Goal: Task Accomplishment & Management: Manage account settings

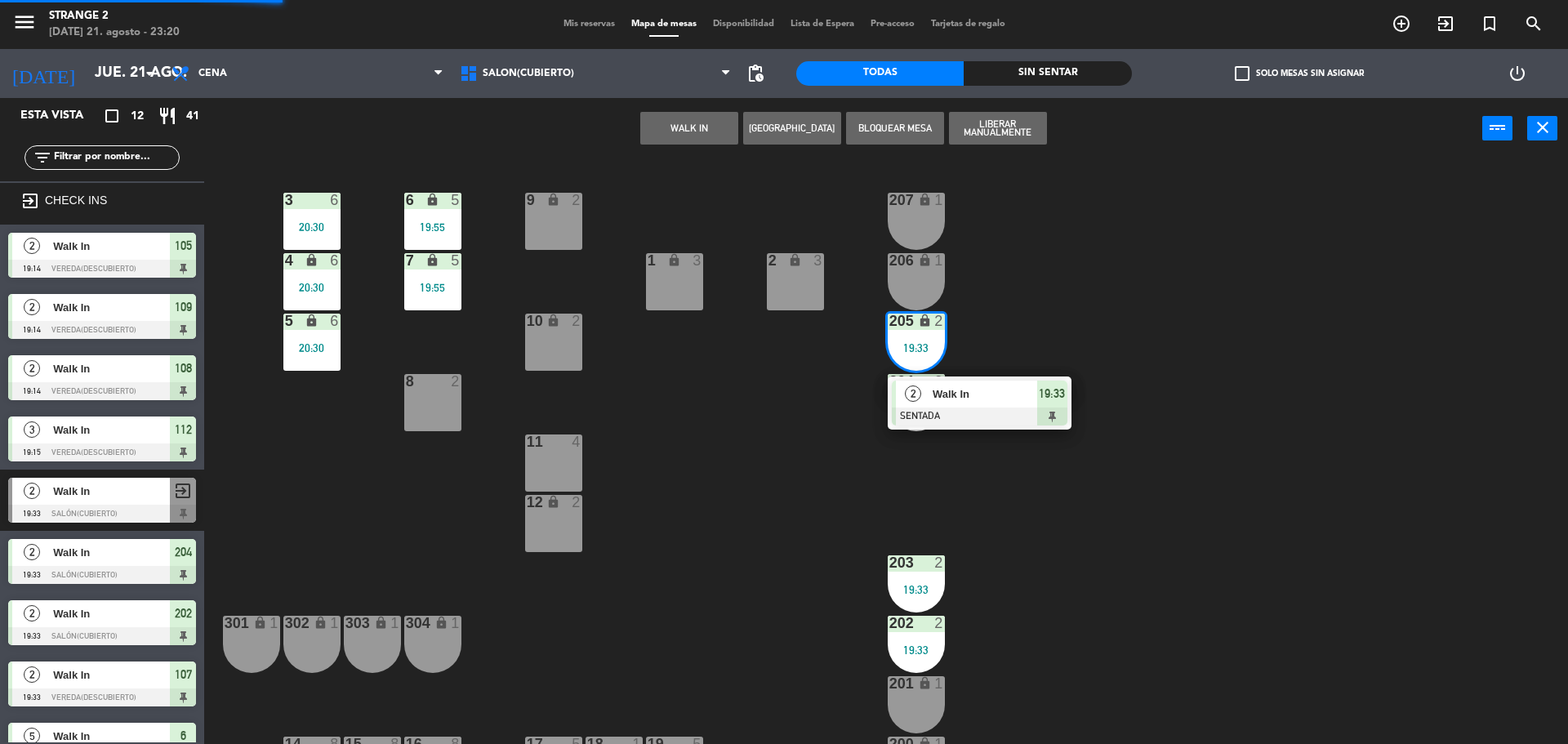
scroll to position [45, 0]
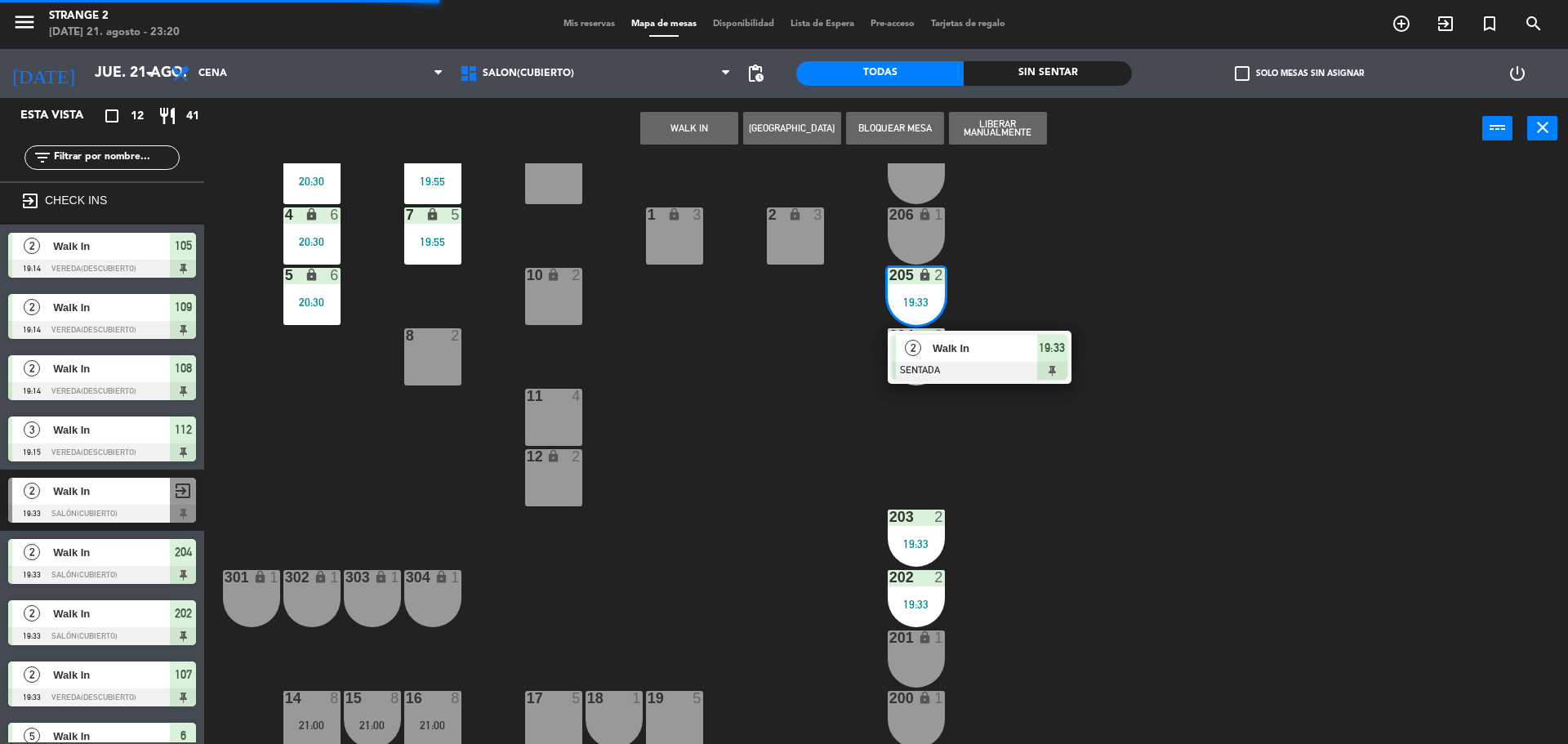
click at [962, 369] on div at bounding box center [979, 371] width 175 height 18
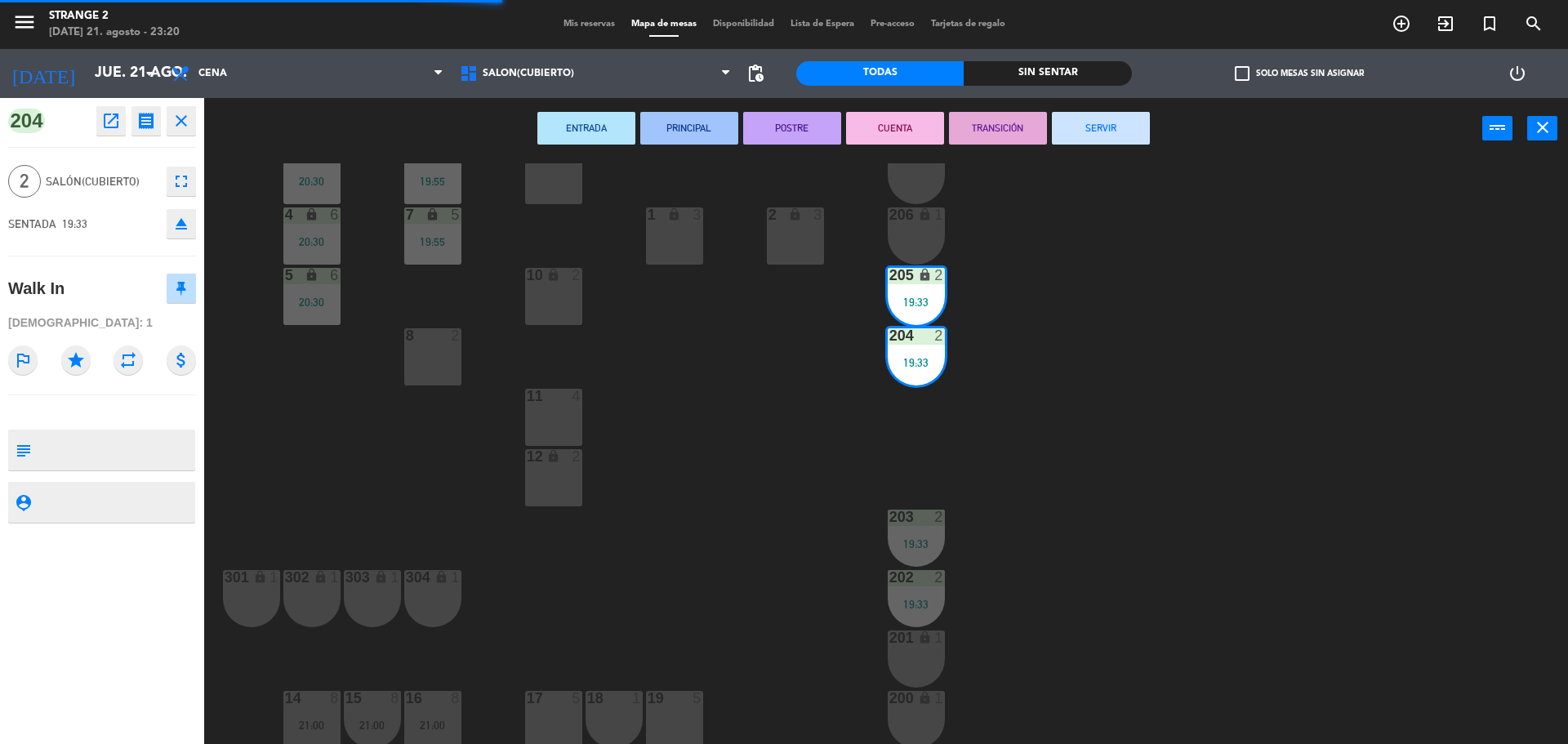
click at [1086, 126] on button "SERVIR" at bounding box center [1101, 128] width 98 height 33
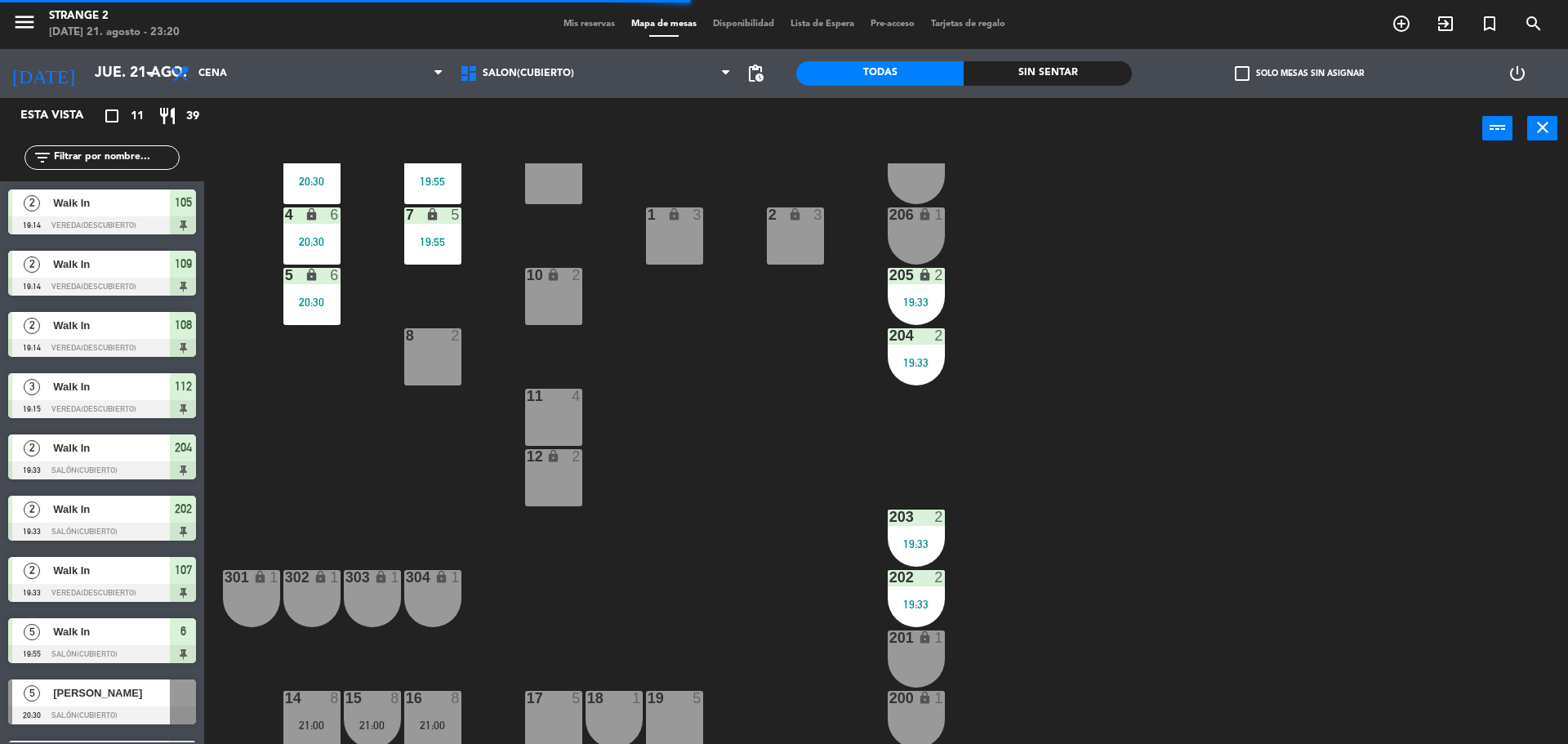
click at [919, 535] on div "203 2 19:33" at bounding box center [916, 538] width 57 height 57
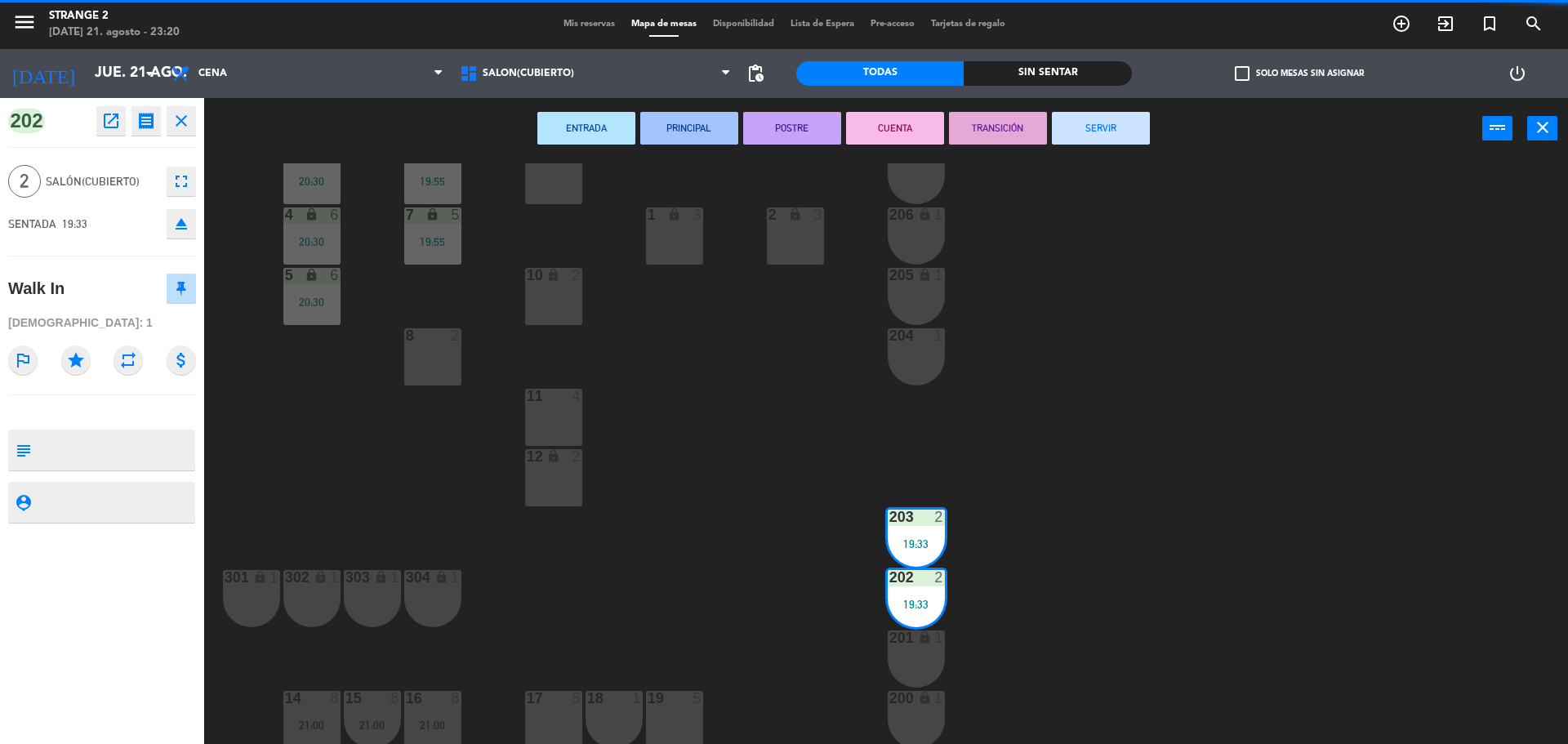
click at [1108, 118] on button "SERVIR" at bounding box center [1101, 128] width 98 height 33
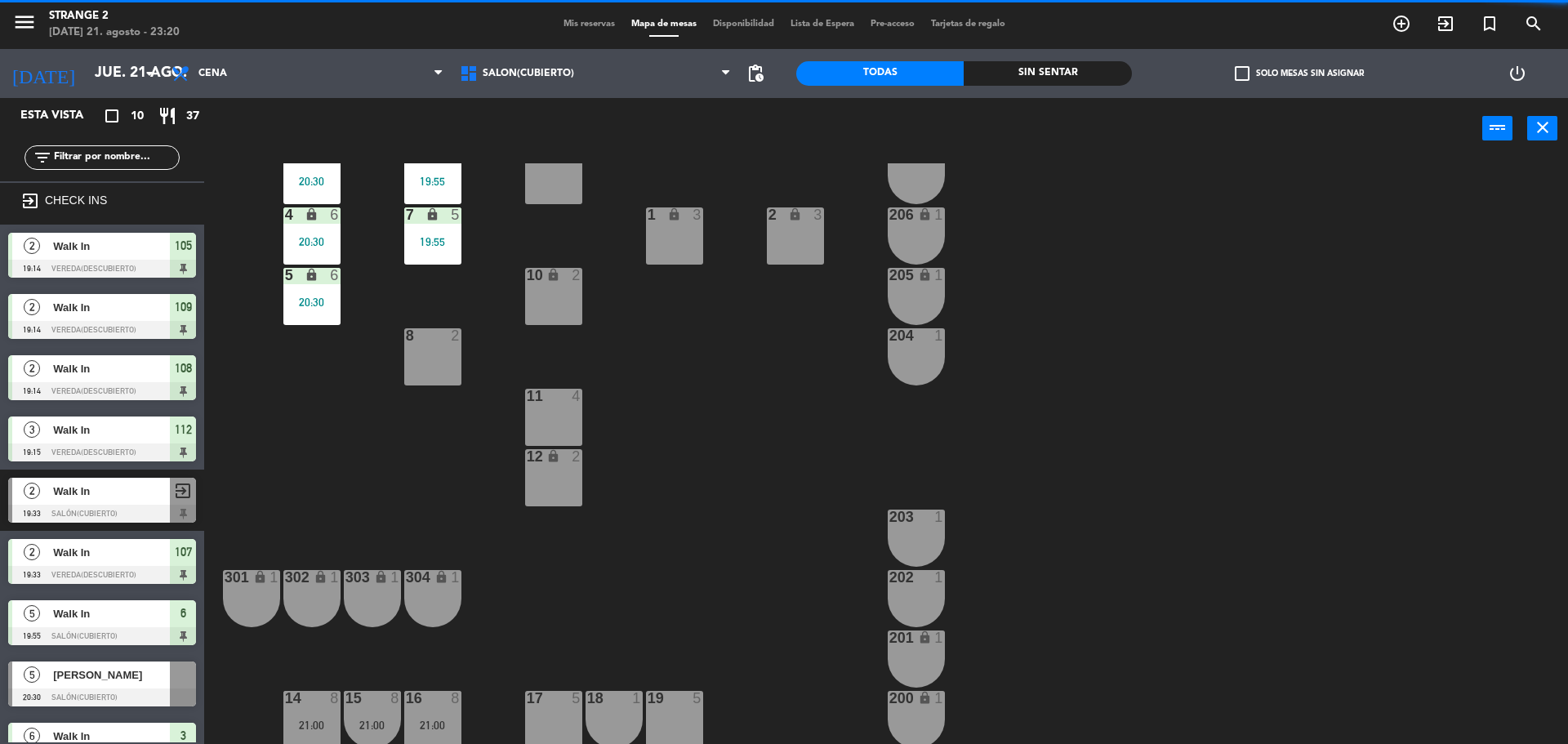
click at [435, 213] on icon "lock" at bounding box center [432, 213] width 14 height 14
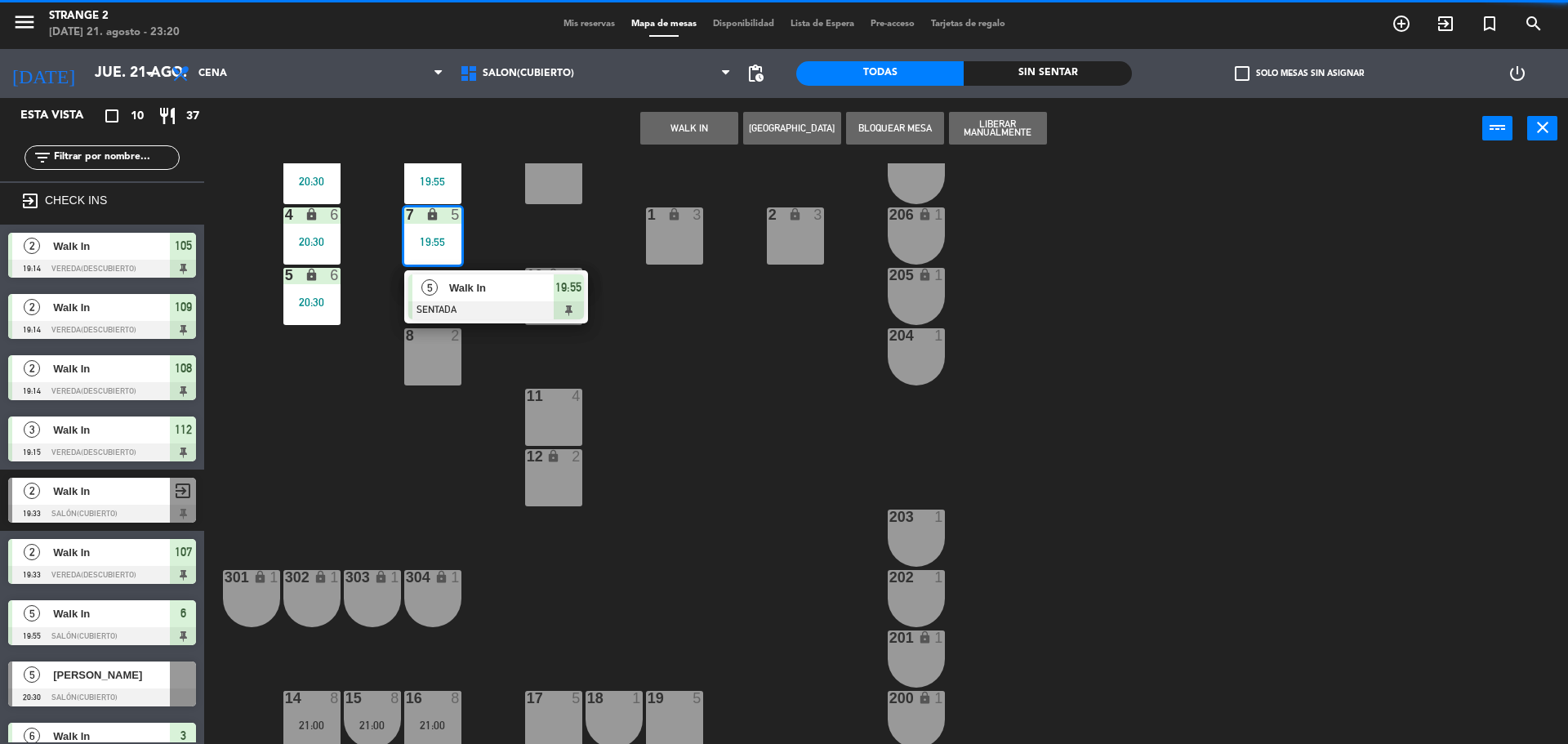
click at [478, 283] on span "Walk In" at bounding box center [501, 288] width 104 height 17
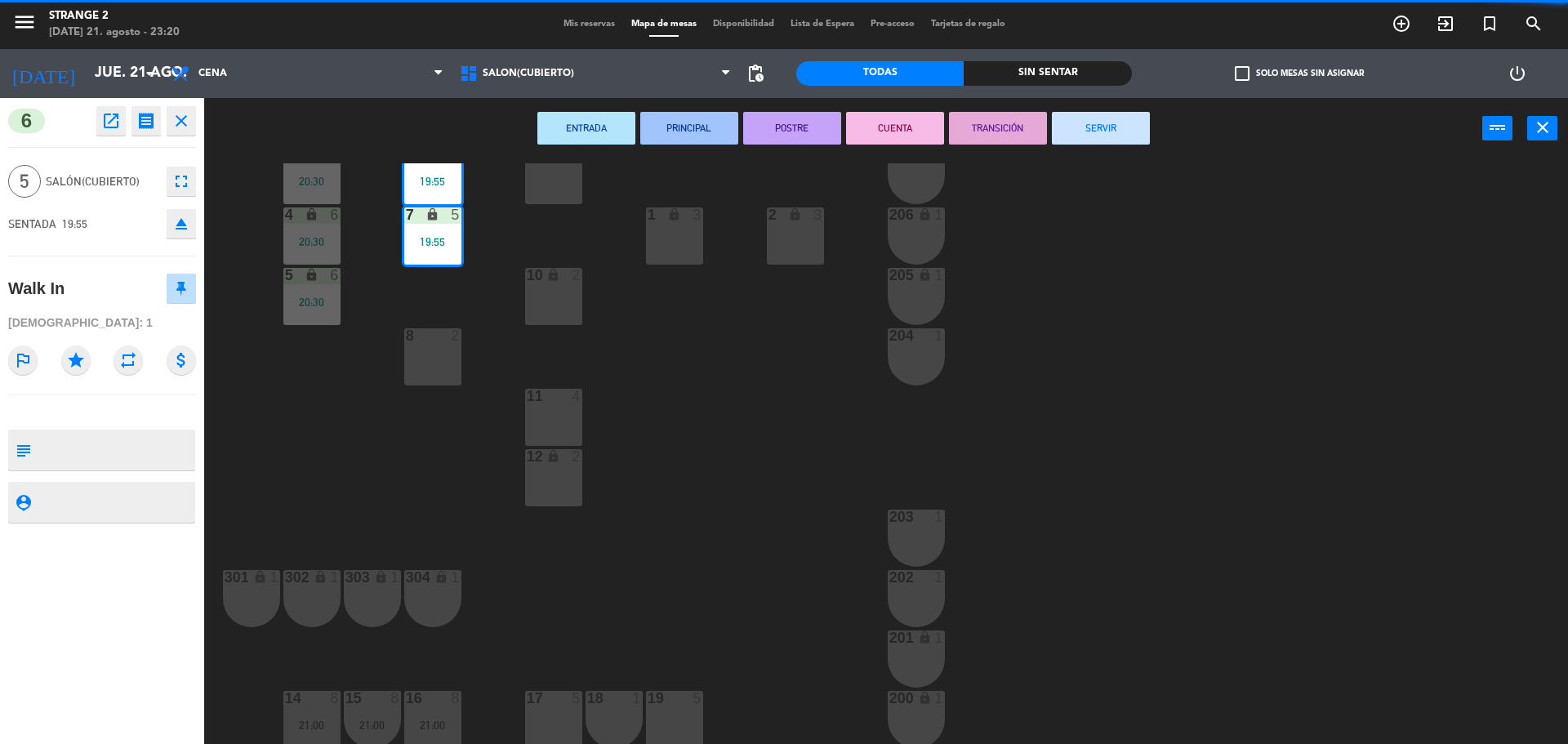
click at [1103, 126] on button "SERVIR" at bounding box center [1101, 128] width 98 height 33
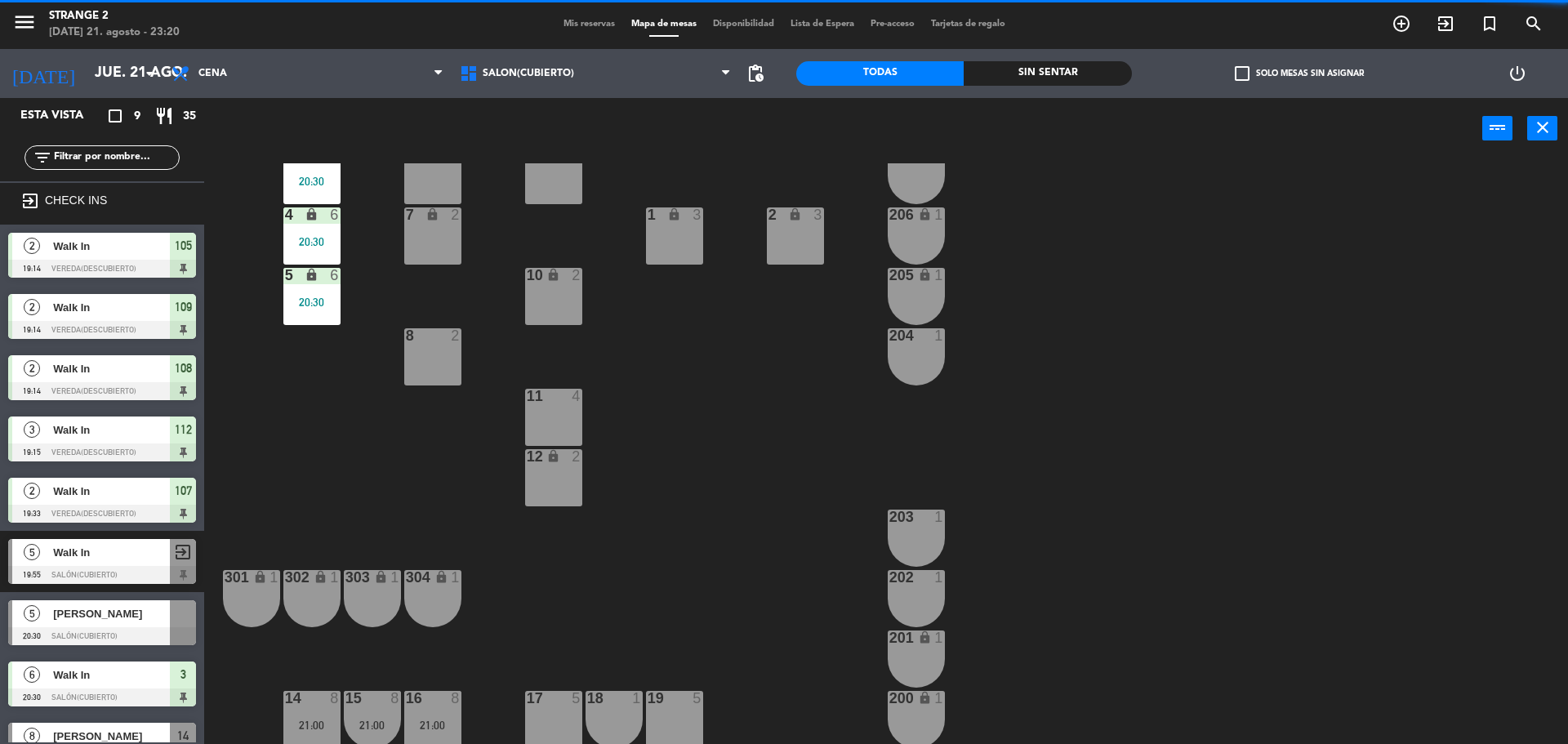
click at [311, 294] on div "5 lock 6 20:30" at bounding box center [311, 296] width 57 height 57
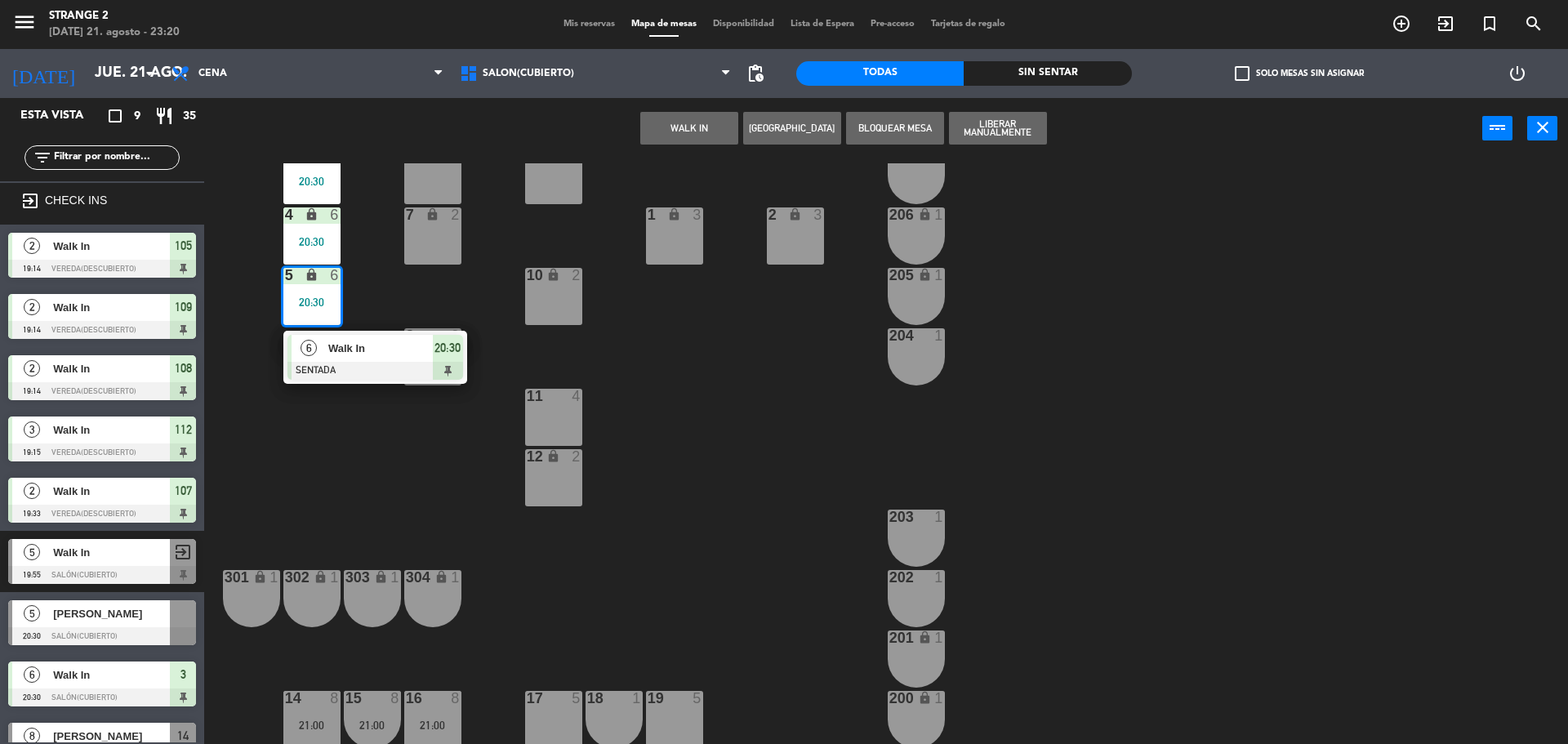
click at [353, 352] on span "Walk In" at bounding box center [380, 348] width 104 height 17
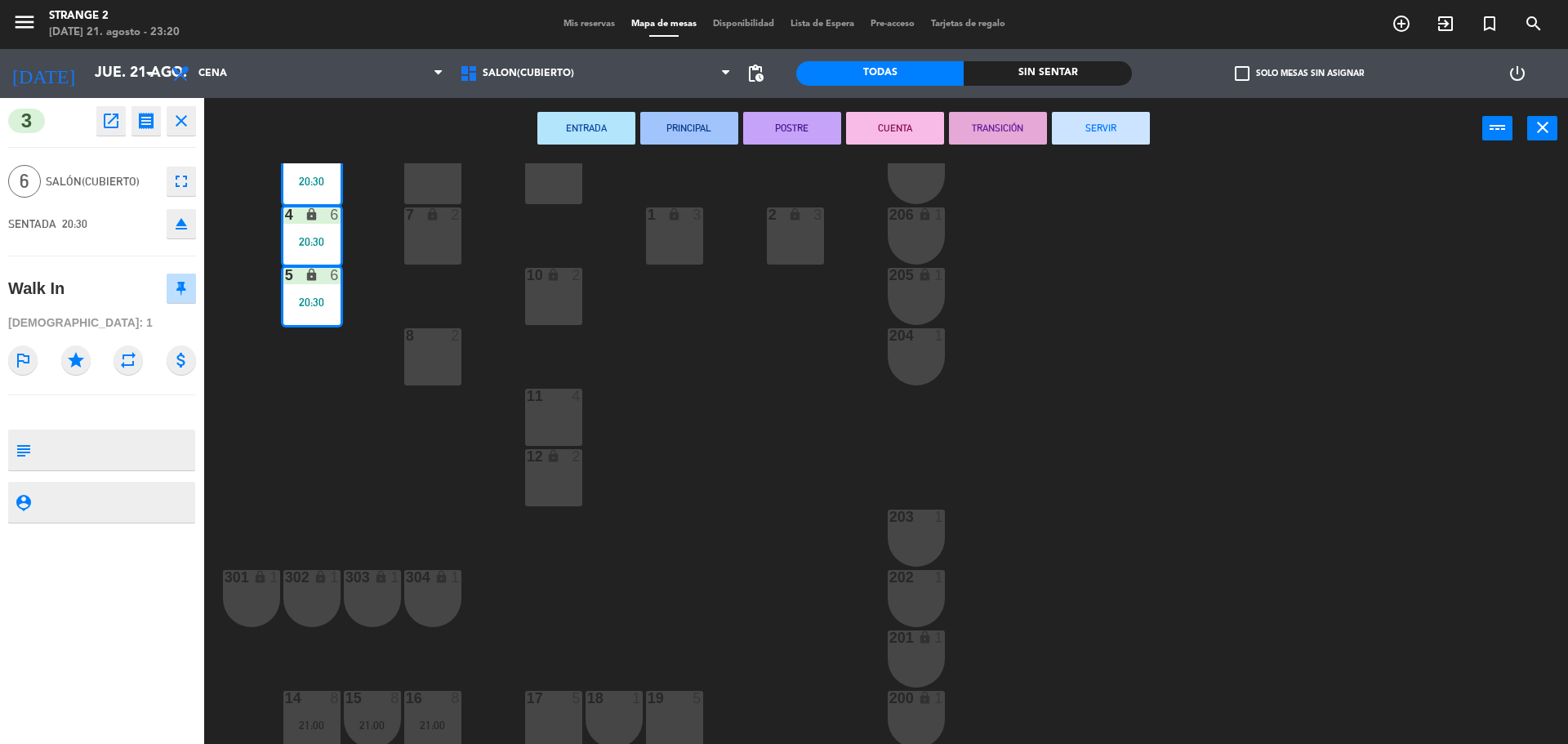
click at [1086, 126] on button "SERVIR" at bounding box center [1101, 128] width 98 height 33
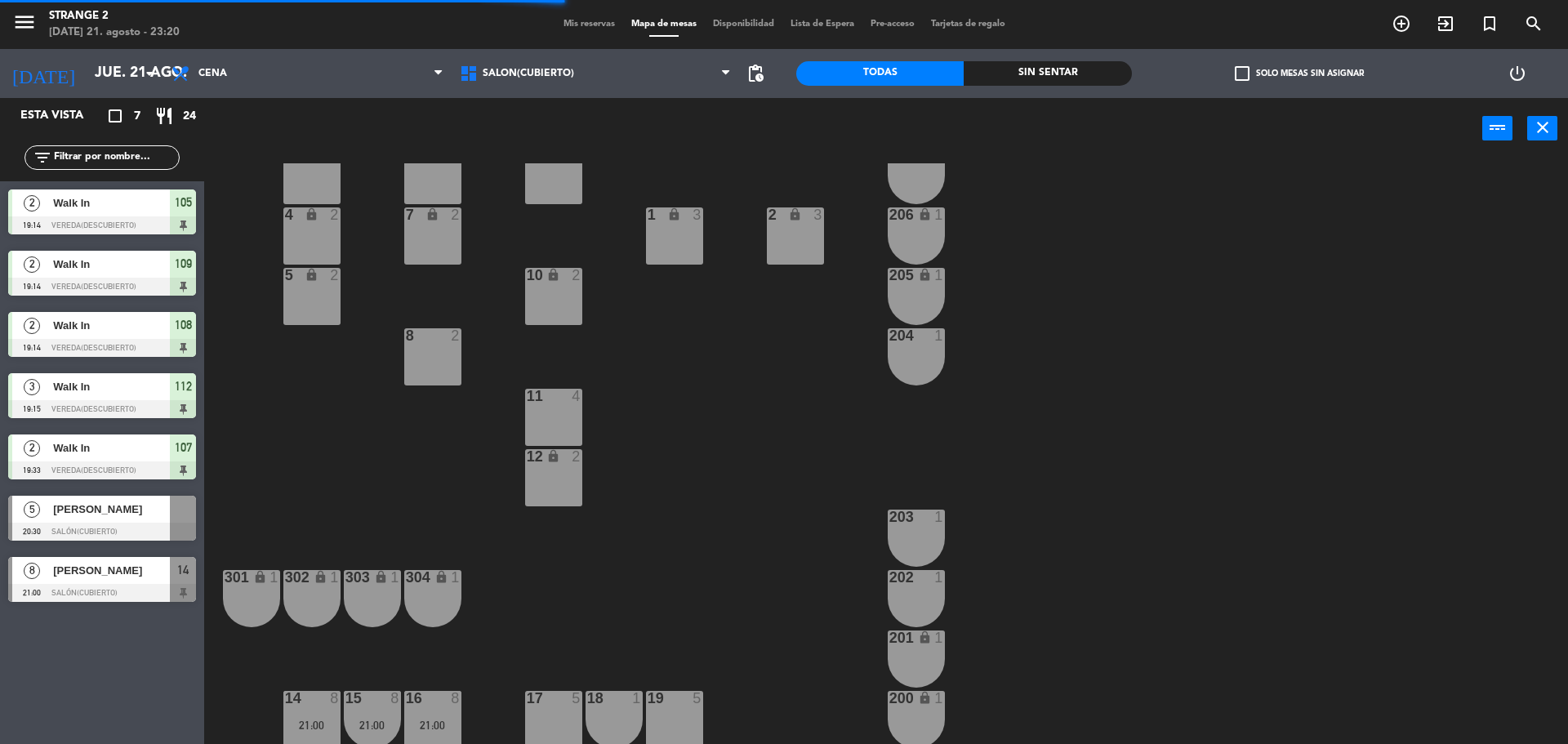
click at [435, 704] on div at bounding box center [432, 699] width 27 height 15
click at [137, 522] on div "[PERSON_NAME]" at bounding box center [111, 510] width 118 height 27
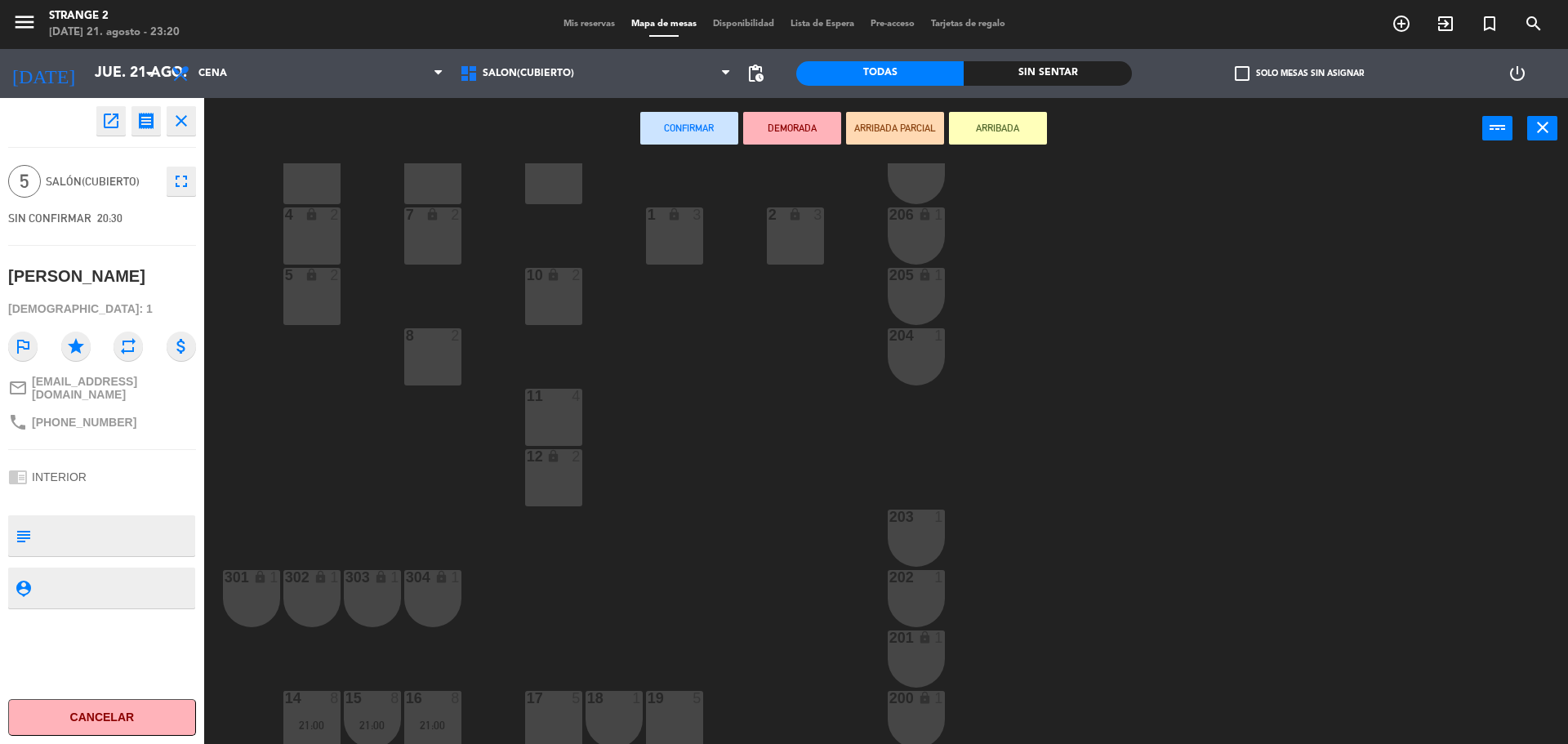
click at [142, 721] on button "Cancelar" at bounding box center [102, 718] width 188 height 36
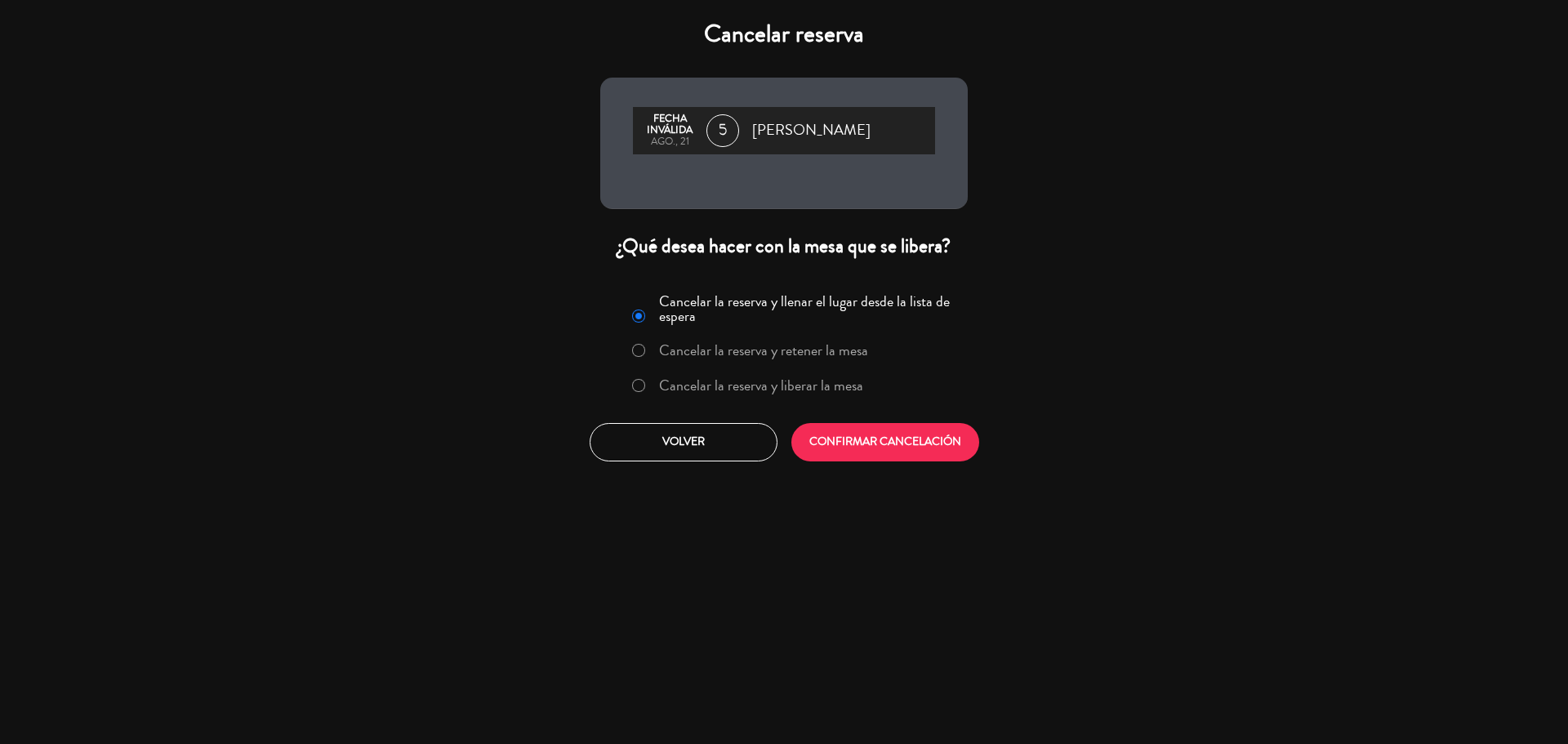
click at [810, 397] on label "Cancelar la reserva y liberar la mesa" at bounding box center [746, 386] width 248 height 29
click at [877, 450] on button "CONFIRMAR CANCELACIÓN" at bounding box center [885, 442] width 188 height 38
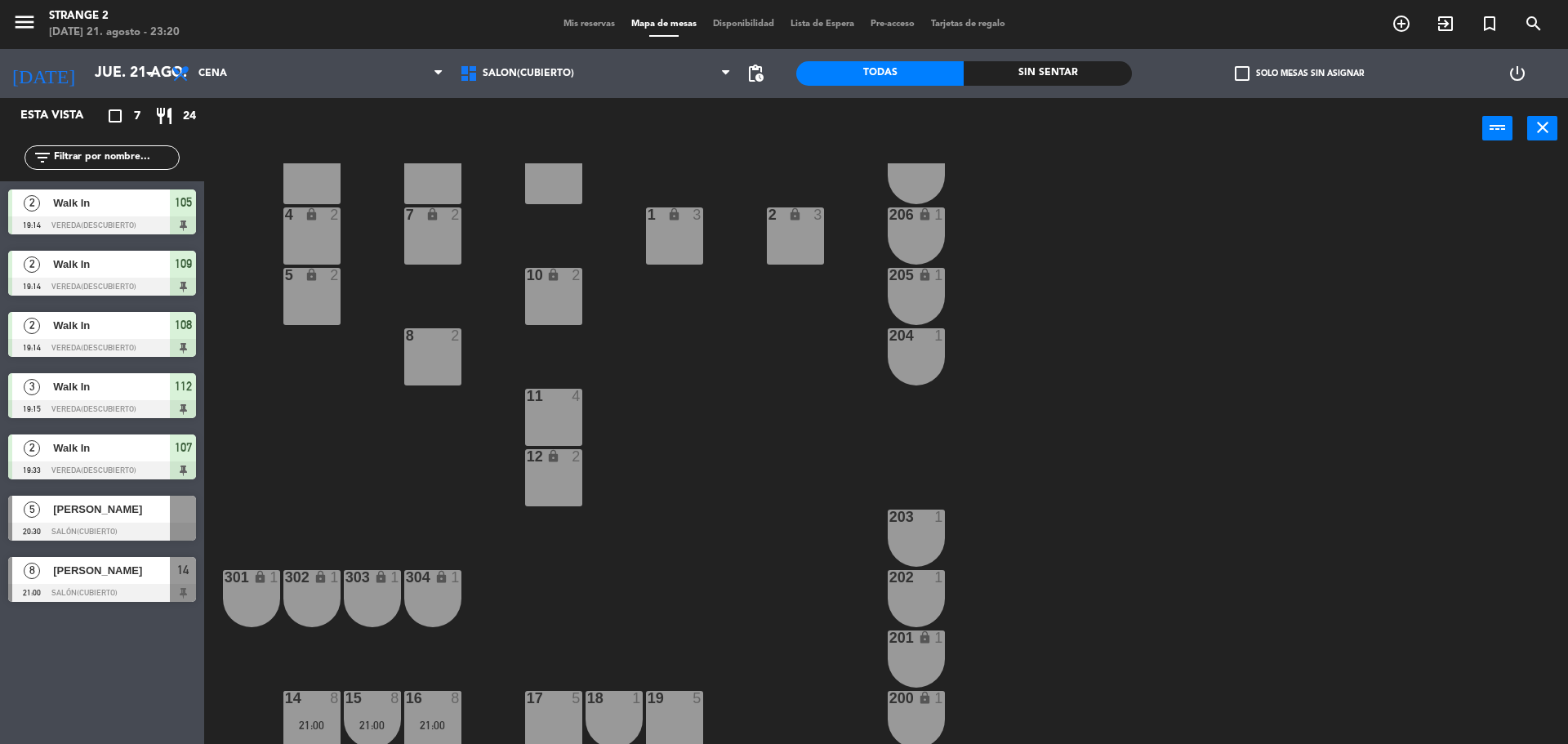
click at [321, 704] on div at bounding box center [311, 699] width 27 height 15
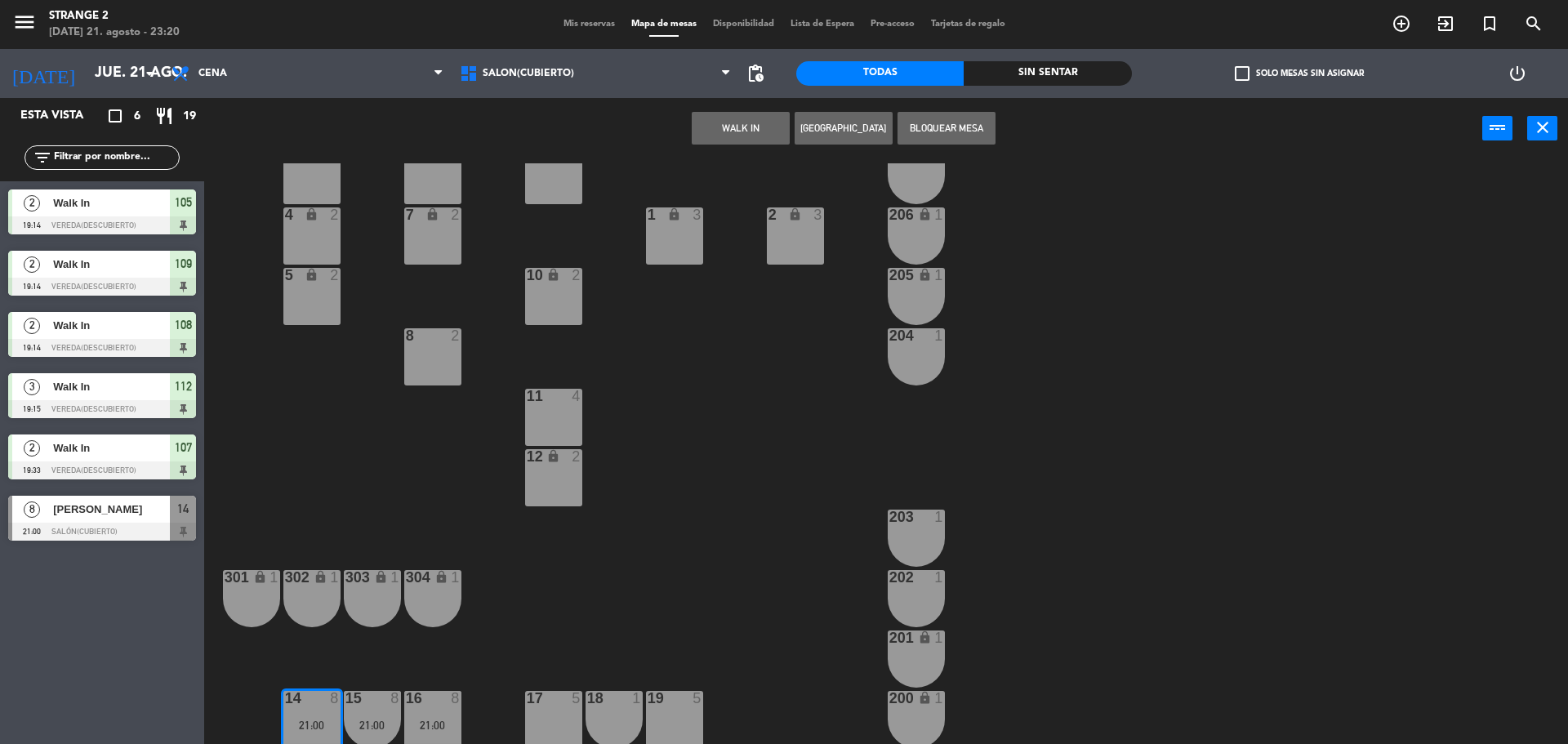
click at [148, 526] on div at bounding box center [102, 532] width 188 height 18
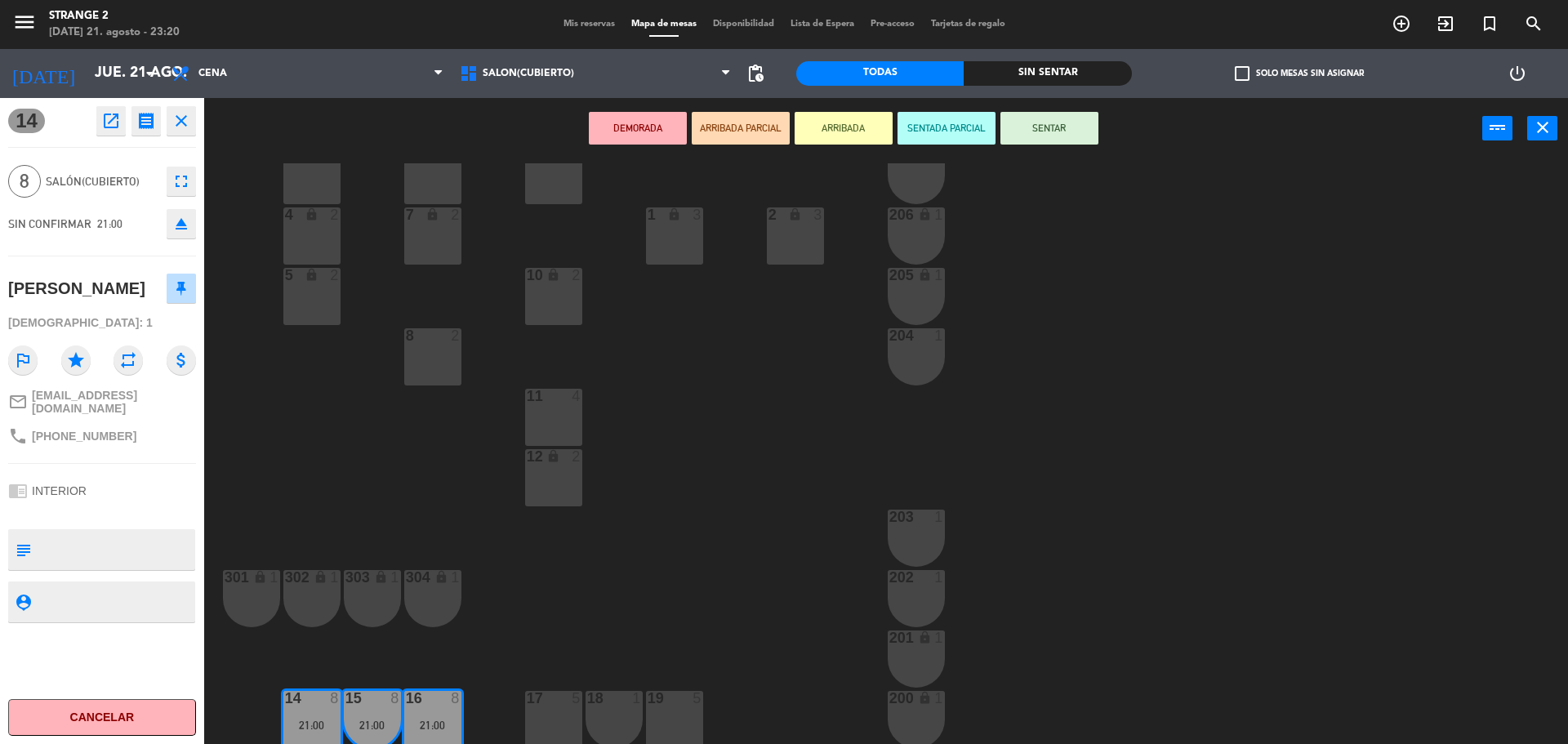
click at [123, 719] on button "Cancelar" at bounding box center [102, 718] width 188 height 36
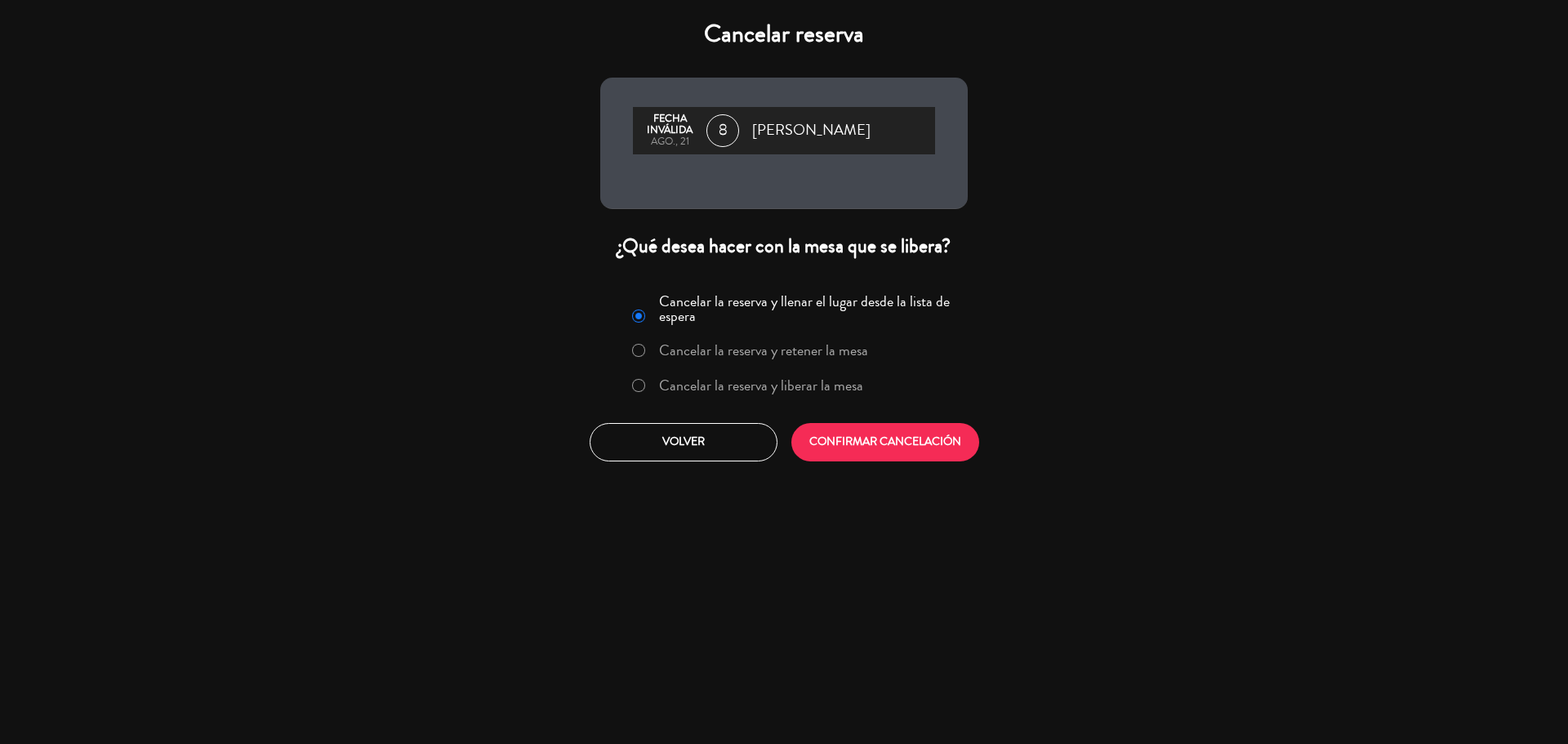
click at [803, 383] on label "Cancelar la reserva y liberar la mesa" at bounding box center [761, 385] width 204 height 15
click at [876, 451] on button "CONFIRMAR CANCELACIÓN" at bounding box center [885, 442] width 188 height 38
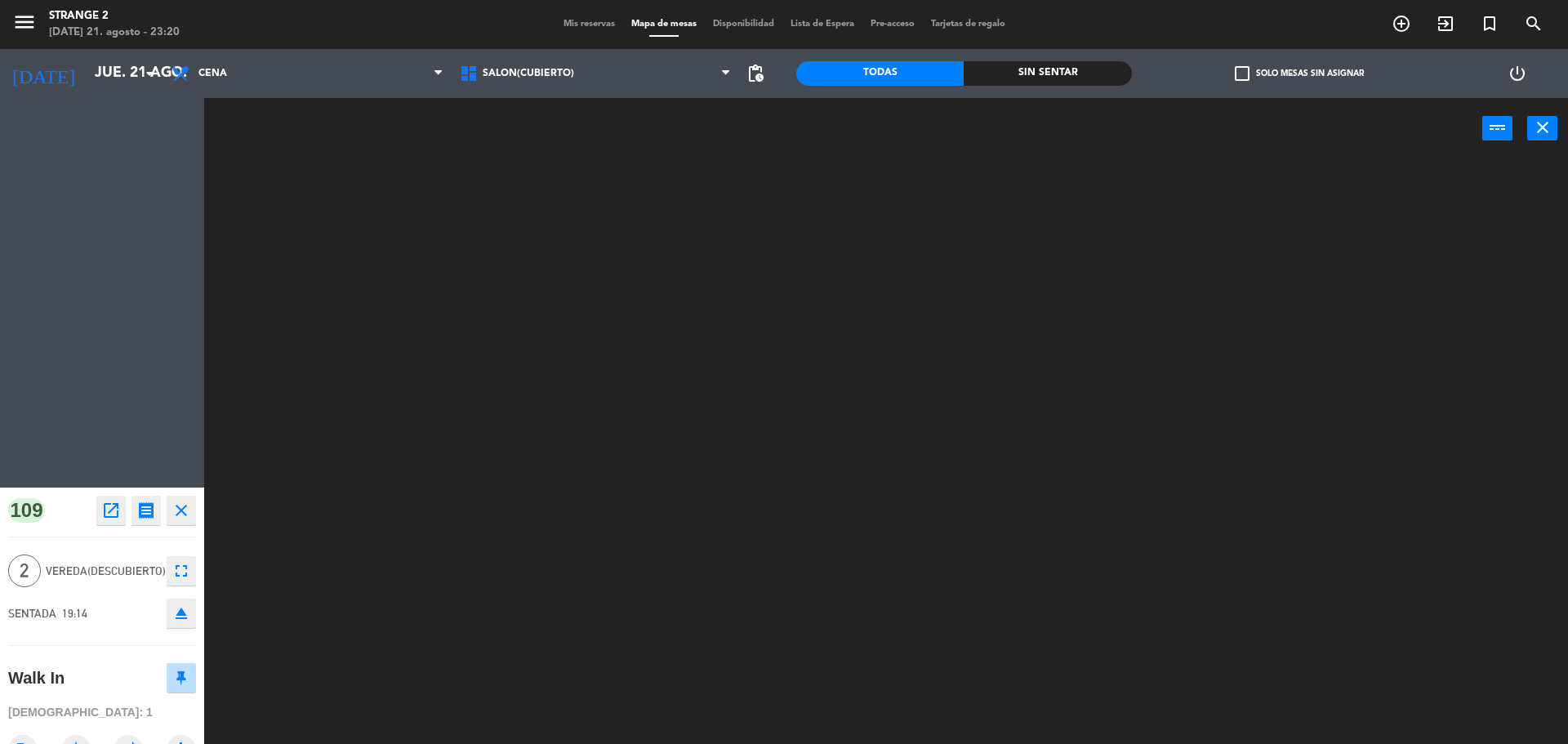
scroll to position [0, 0]
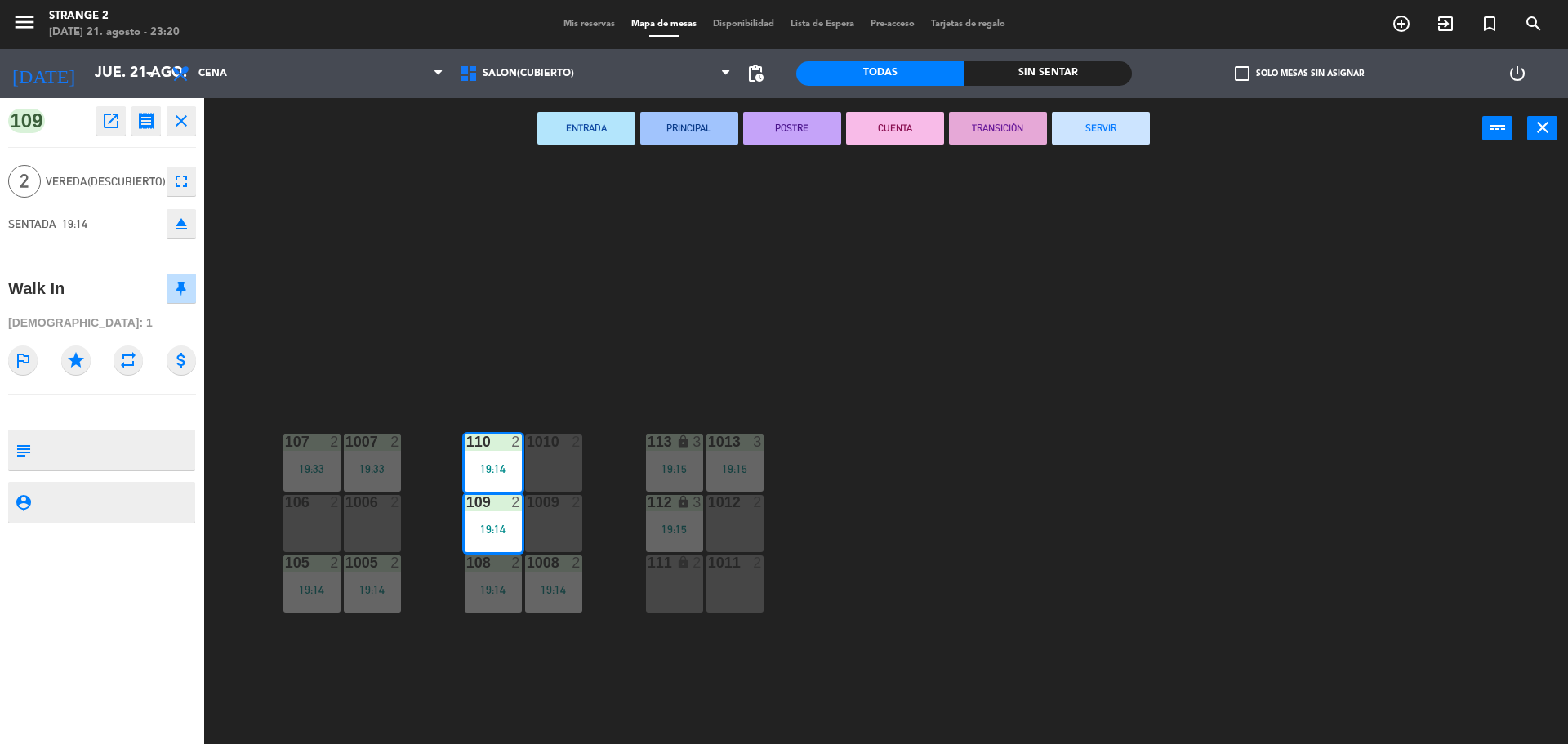
click at [1102, 138] on button "SERVIR" at bounding box center [1101, 128] width 98 height 33
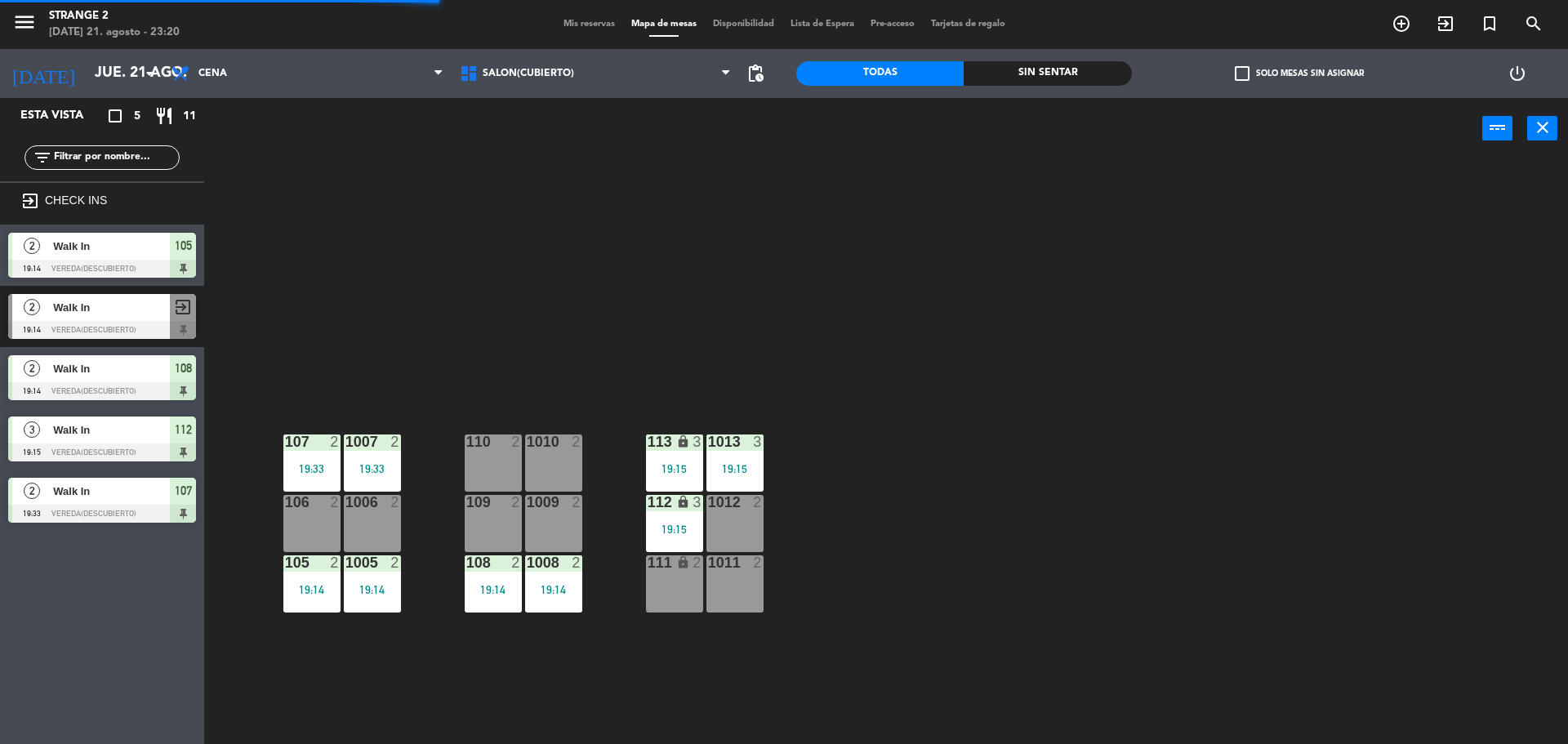
click at [366, 472] on div "19:33" at bounding box center [372, 469] width 57 height 12
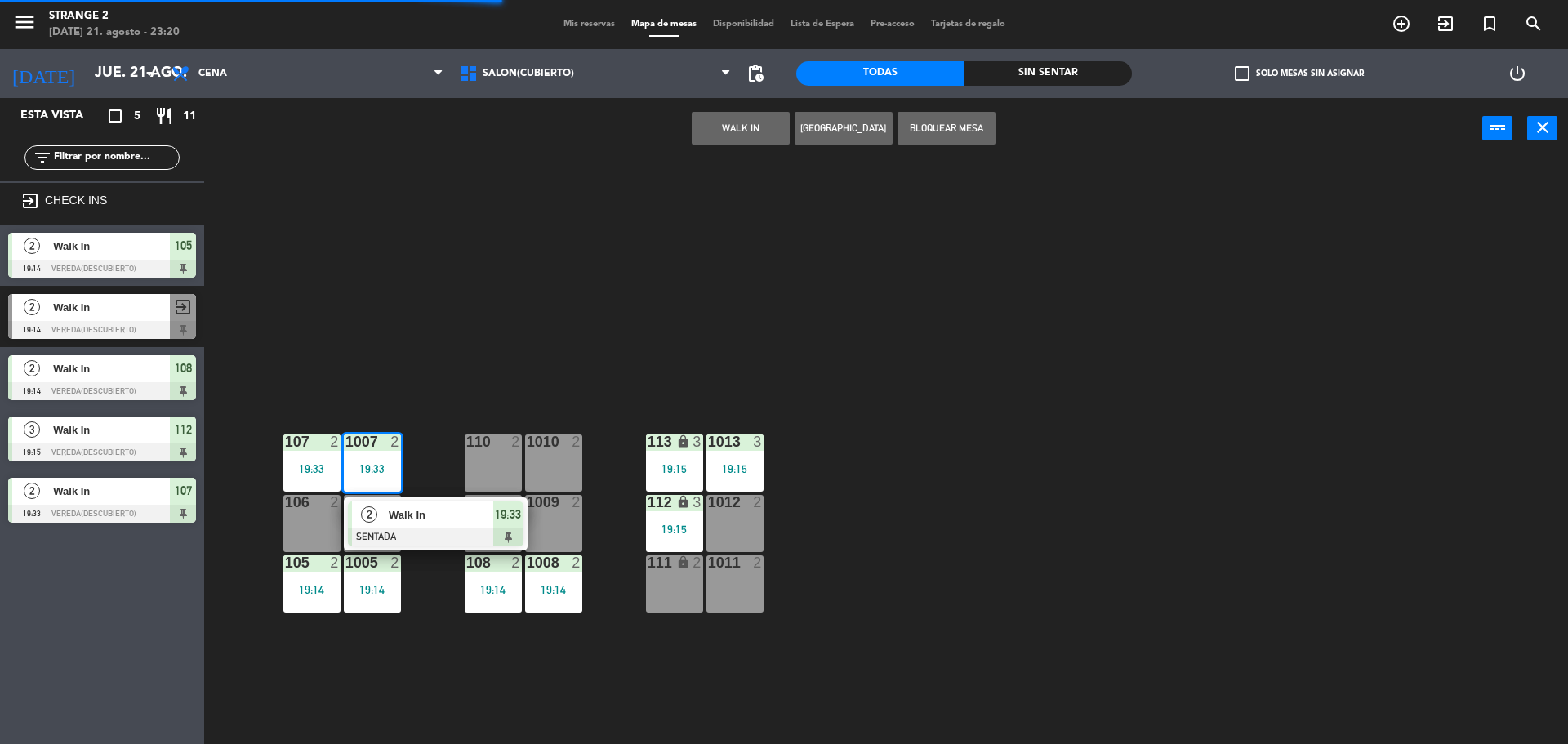
click at [429, 539] on div at bounding box center [435, 538] width 175 height 18
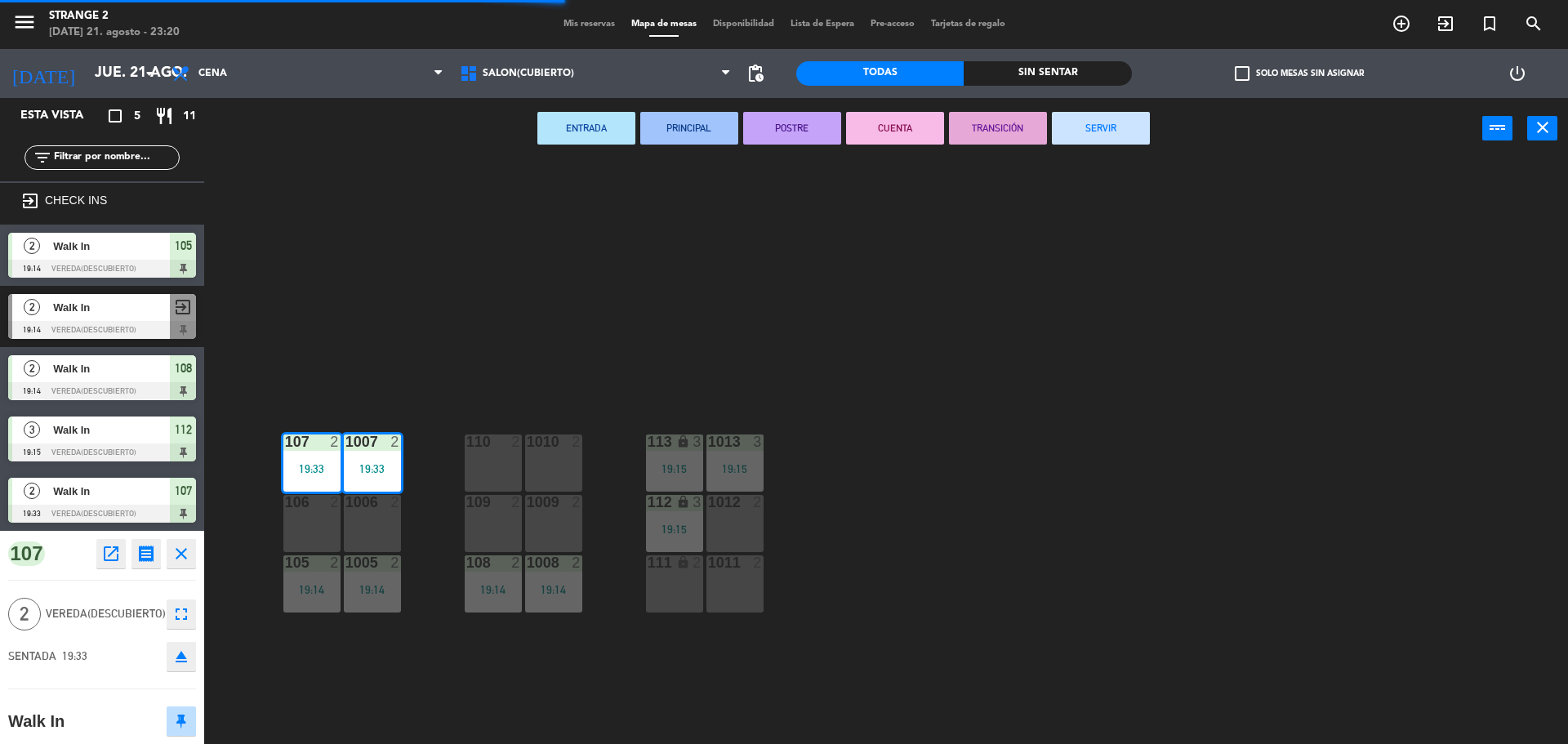
click at [1124, 134] on button "SERVIR" at bounding box center [1101, 128] width 98 height 33
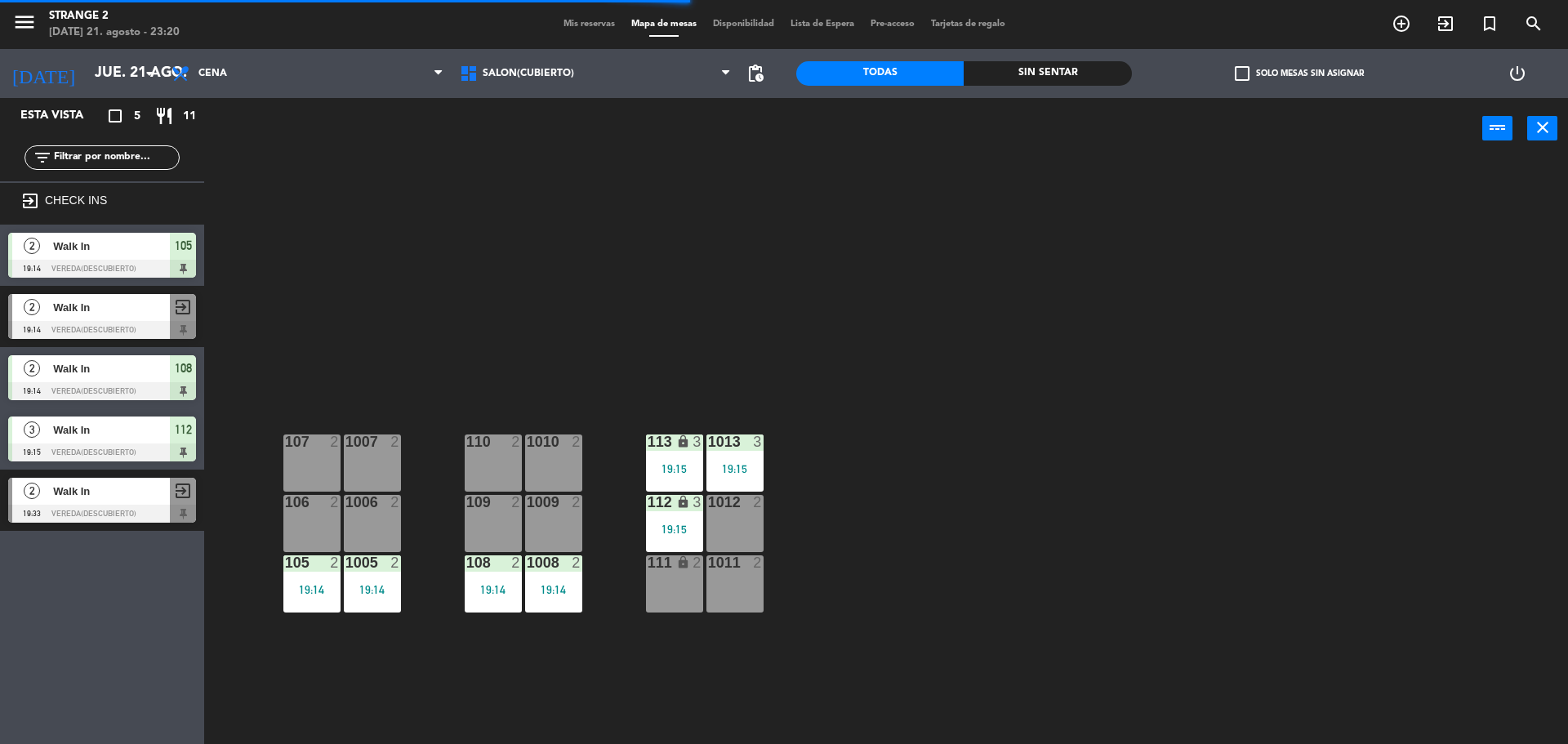
click at [711, 457] on div "1013 3 19:15" at bounding box center [735, 463] width 57 height 57
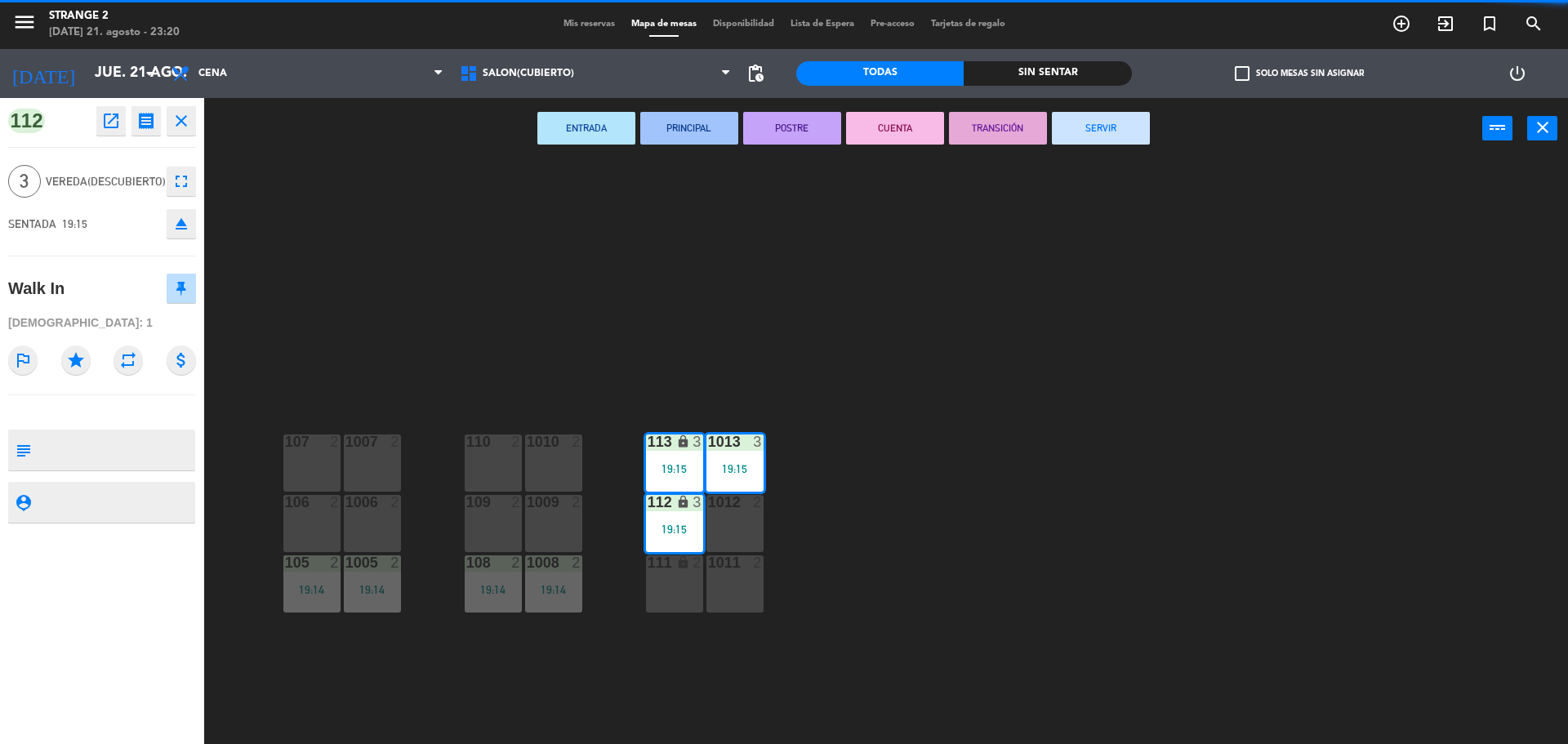
click at [1113, 134] on button "SERVIR" at bounding box center [1101, 128] width 98 height 33
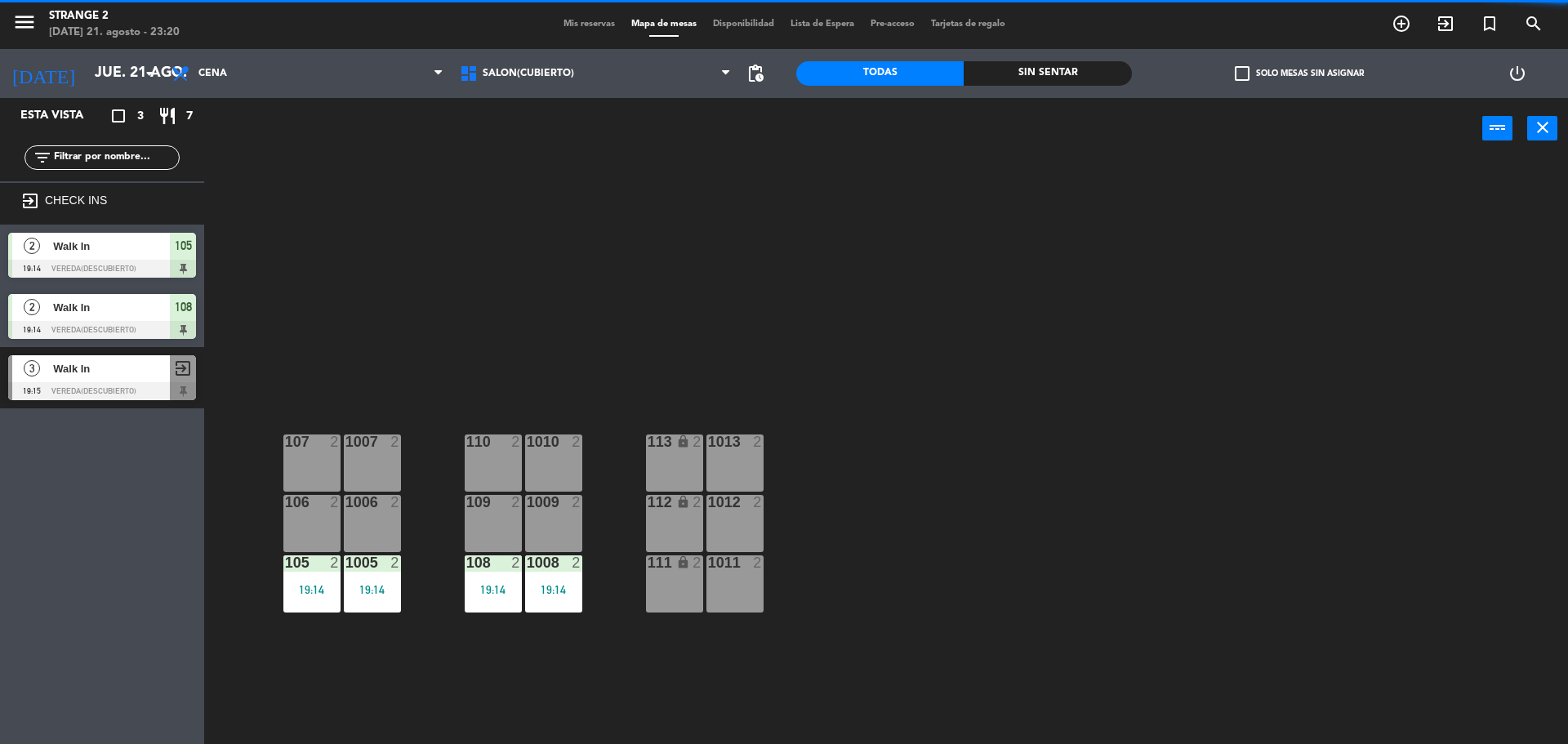
click at [556, 581] on div "1008 2 19:14" at bounding box center [553, 584] width 57 height 57
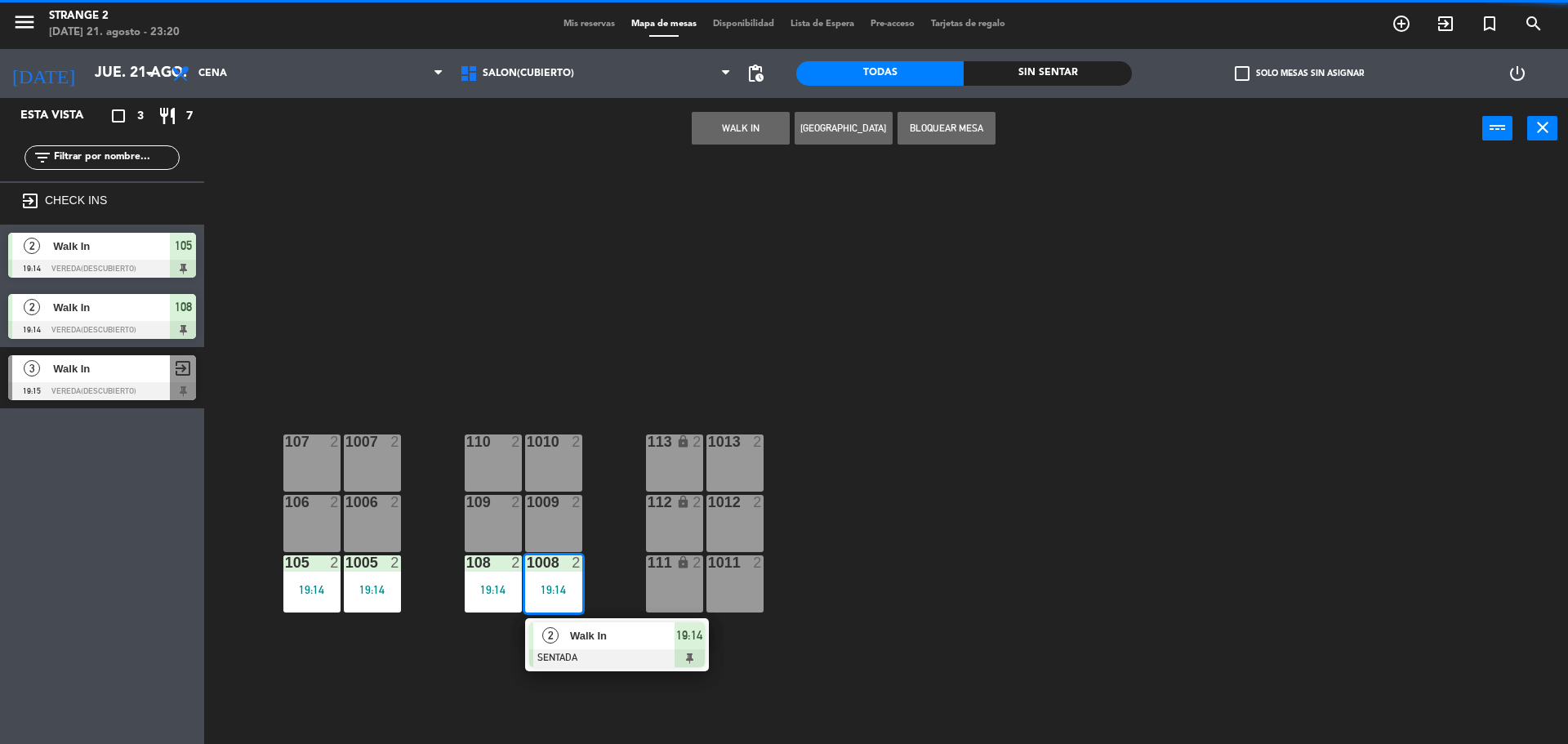
click at [606, 630] on span "Walk In" at bounding box center [622, 636] width 104 height 17
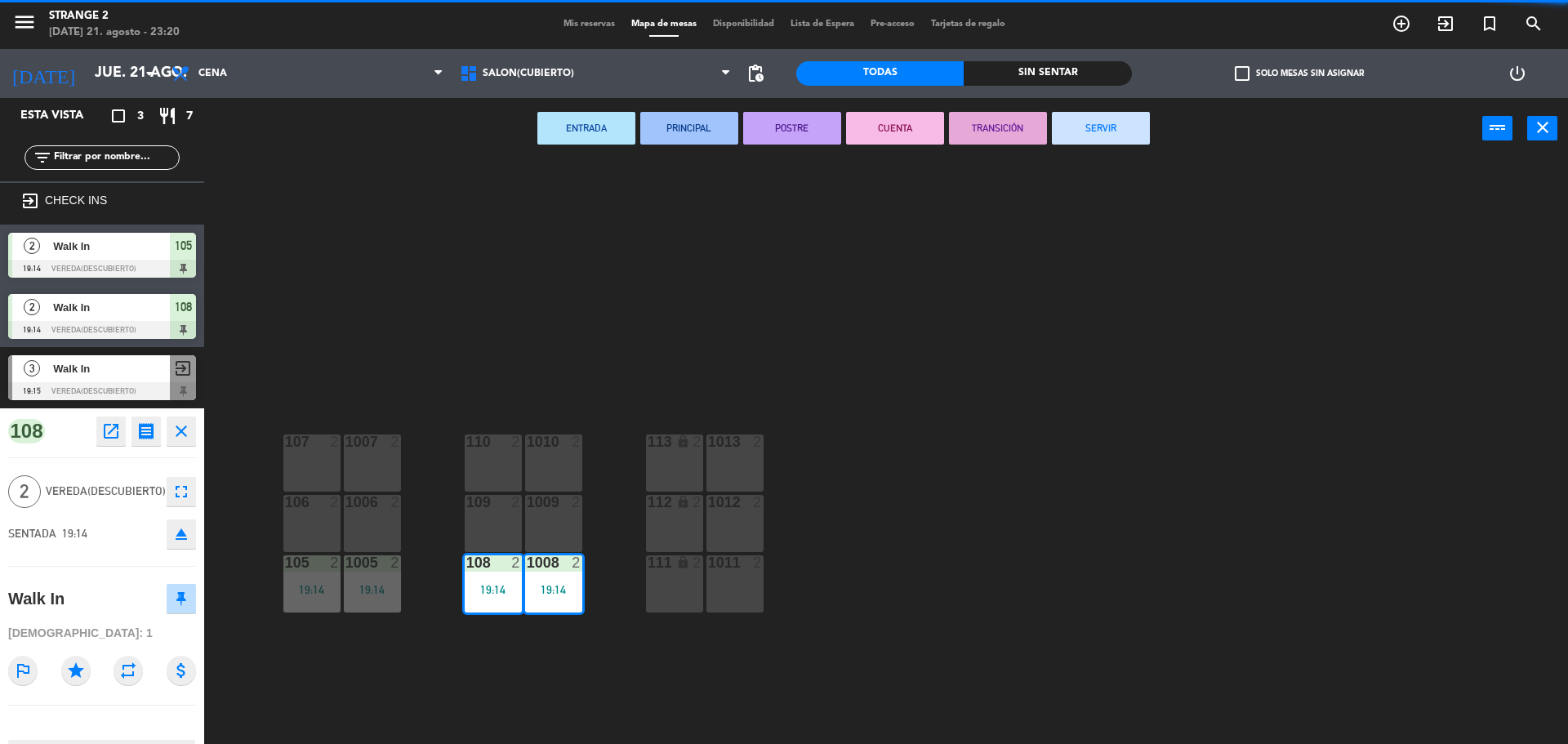
click at [1122, 139] on button "SERVIR" at bounding box center [1101, 128] width 98 height 33
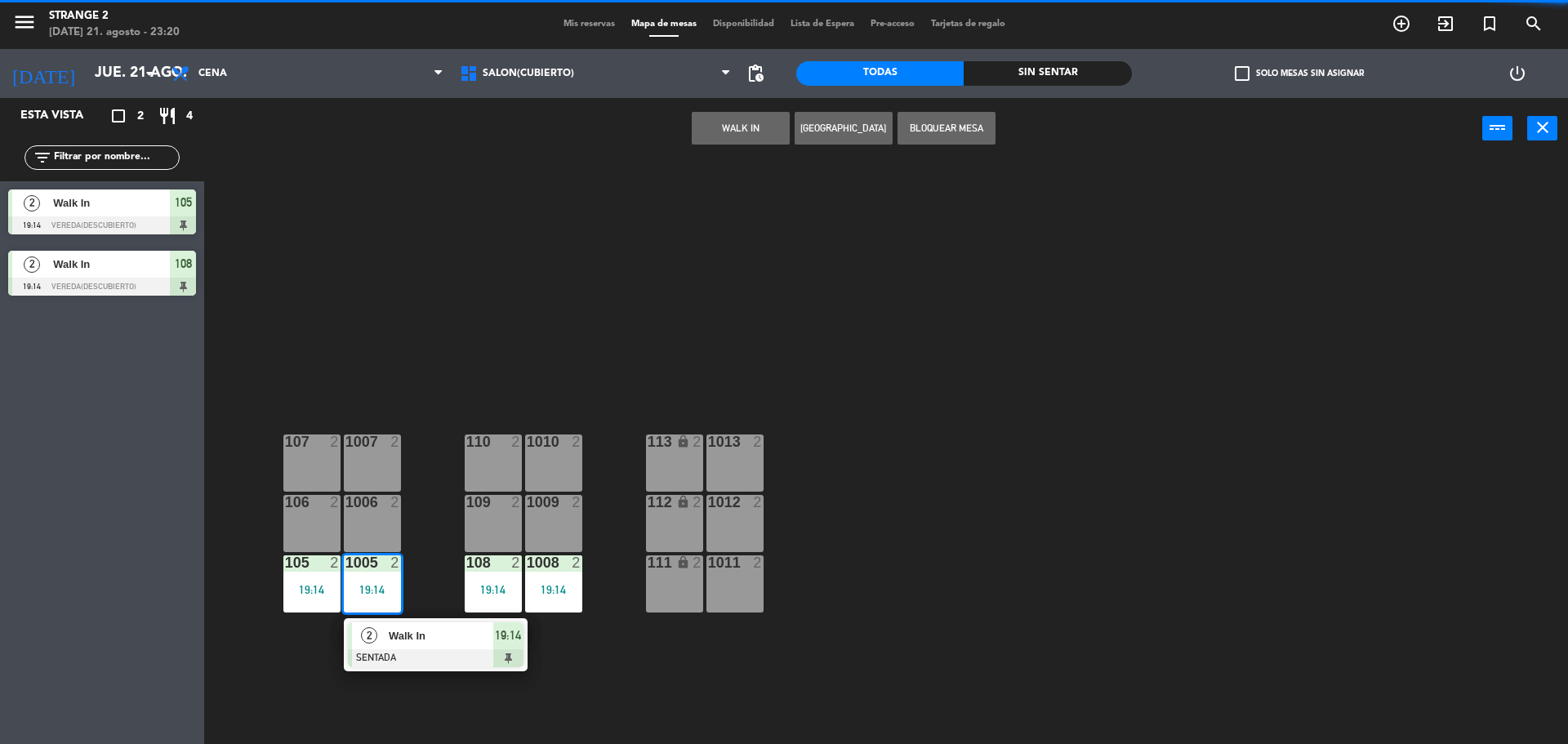
click at [422, 650] on div at bounding box center [435, 659] width 175 height 18
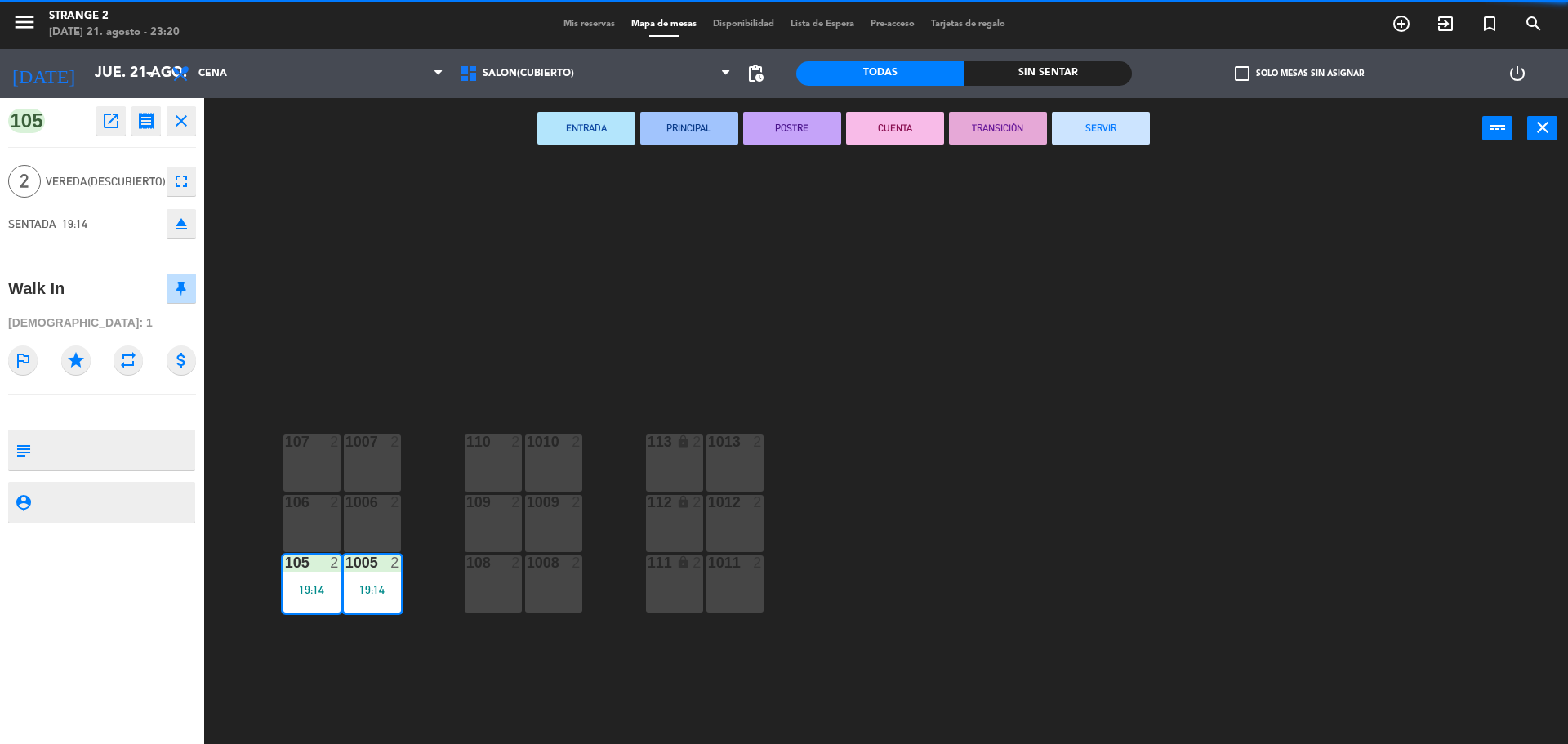
click at [1129, 134] on button "SERVIR" at bounding box center [1101, 128] width 98 height 33
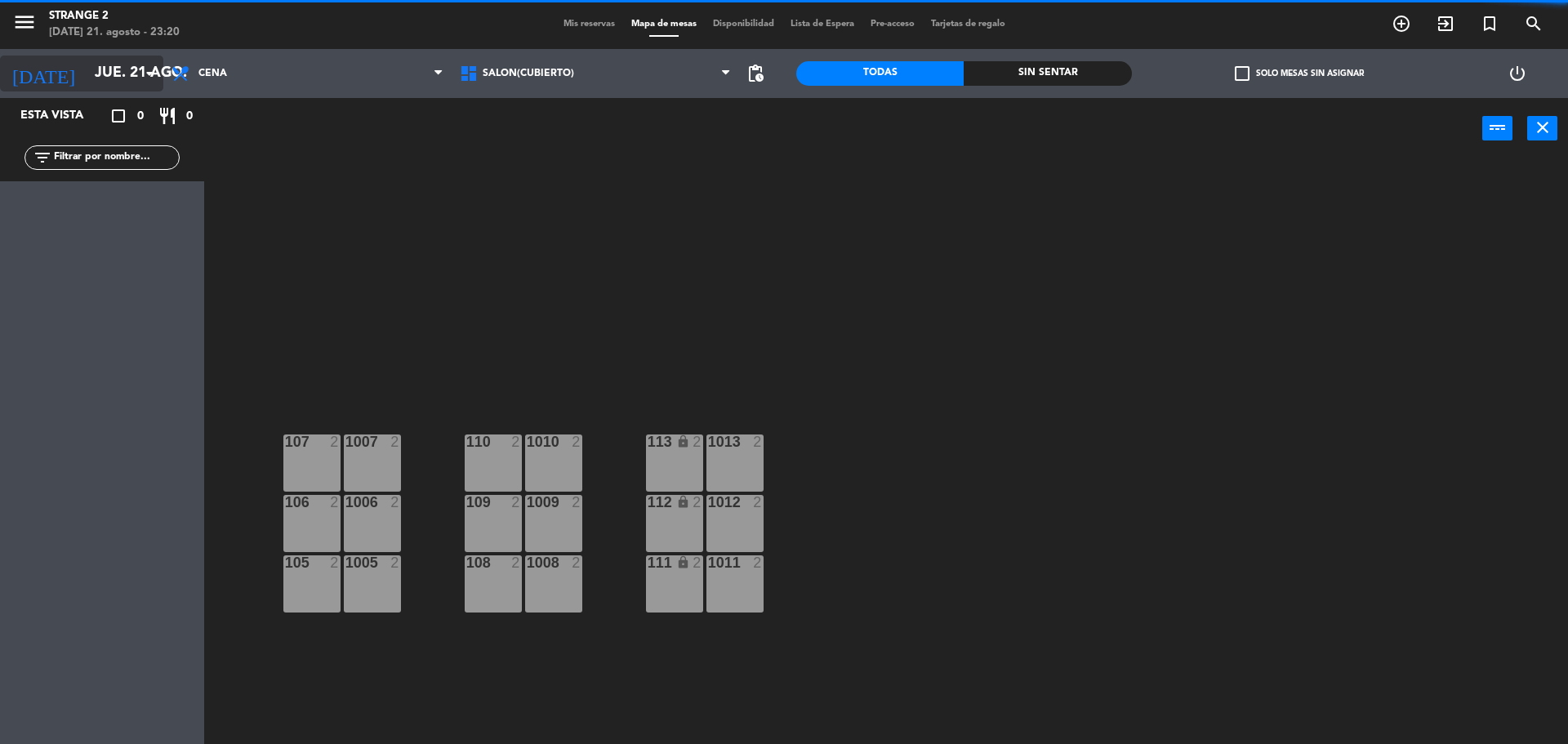
click at [122, 85] on input "jue. 21 ago." at bounding box center [181, 74] width 190 height 33
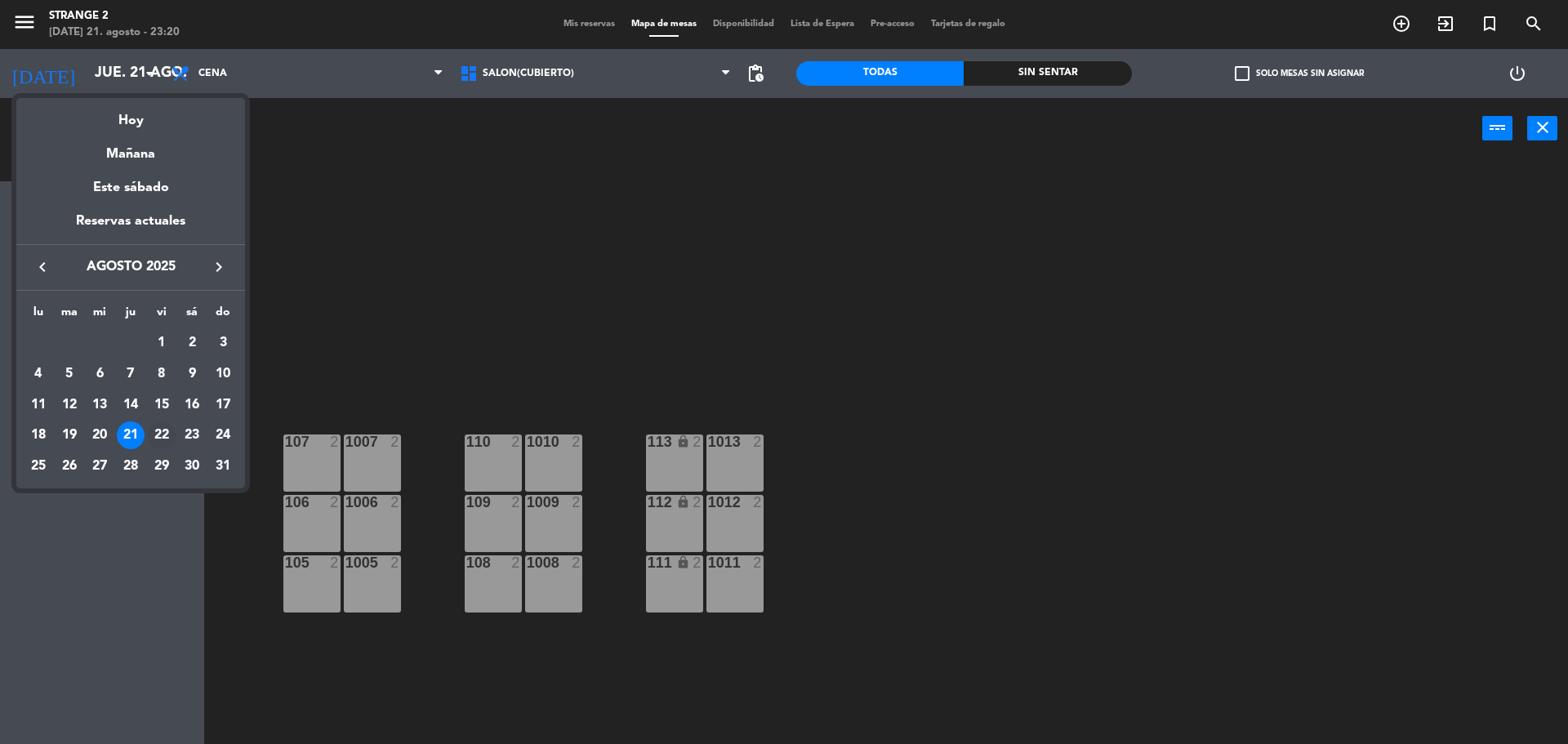
click at [162, 441] on div "22" at bounding box center [162, 435] width 28 height 28
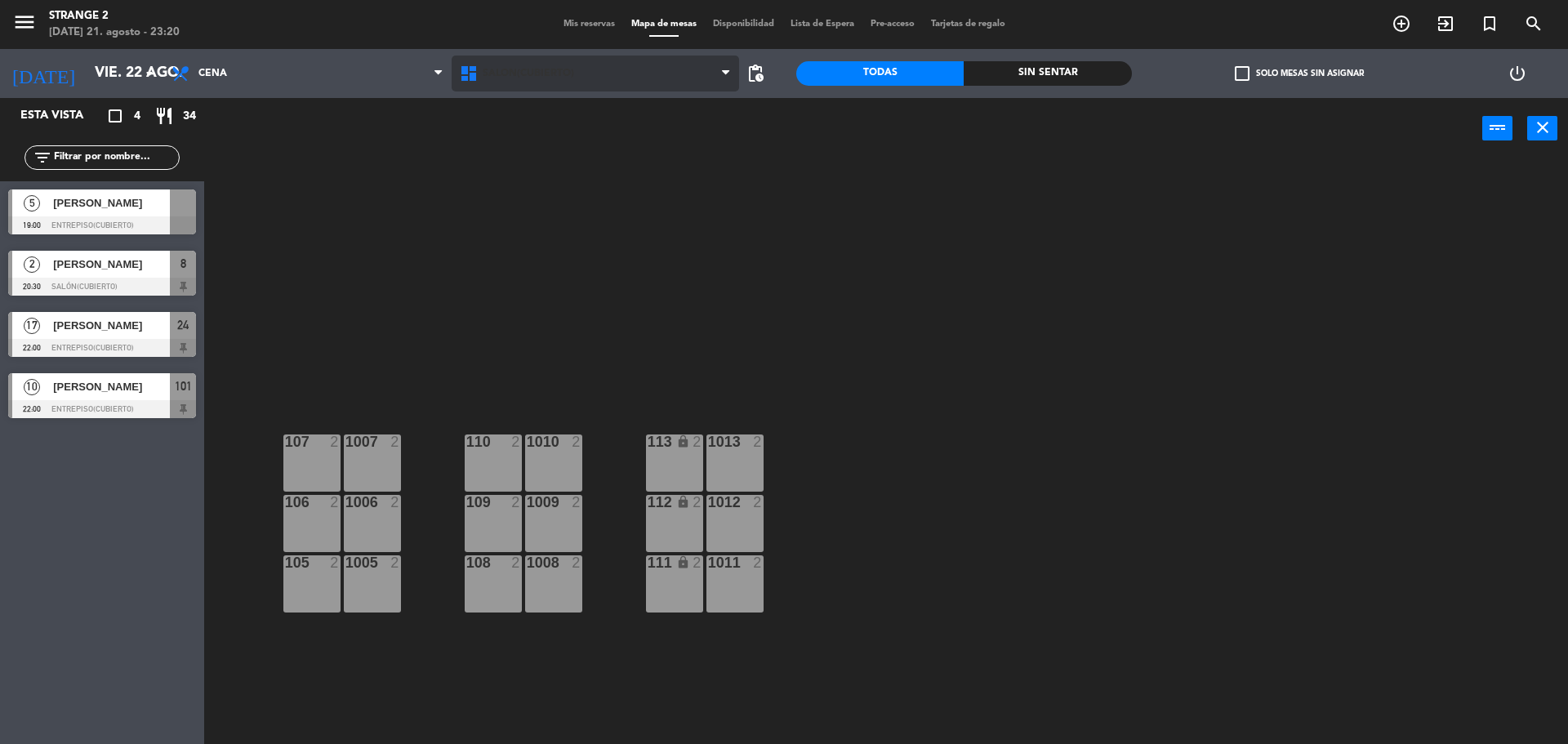
click at [515, 77] on span "Salón(Cubierto)" at bounding box center [528, 74] width 92 height 12
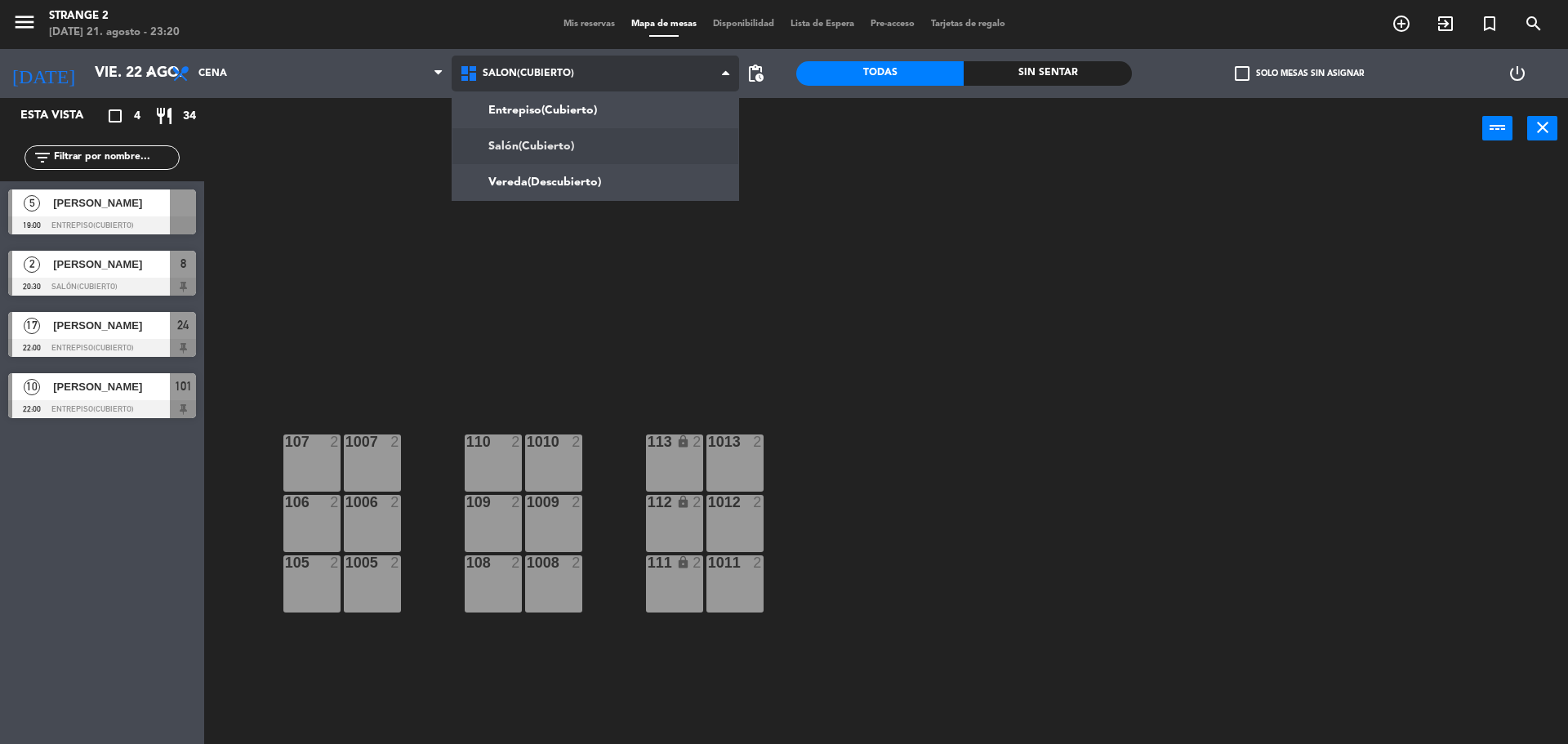
click at [533, 140] on ng-component "menu Strange 2 [DATE] 21. agosto - 23:20 Mis reservas Mapa de mesas Disponibili…" at bounding box center [784, 374] width 1568 height 749
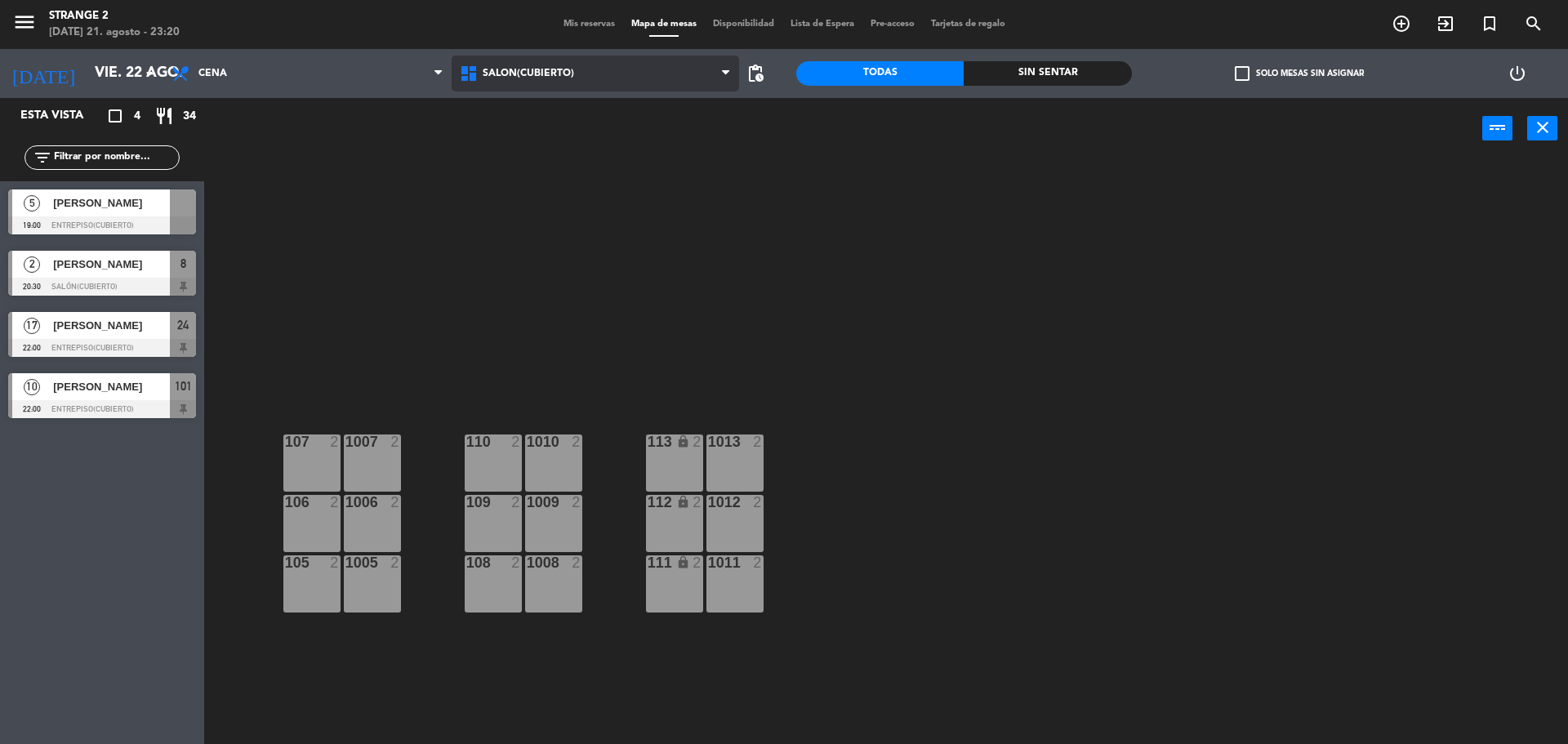
click at [532, 84] on span "Salón(Cubierto)" at bounding box center [596, 74] width 289 height 36
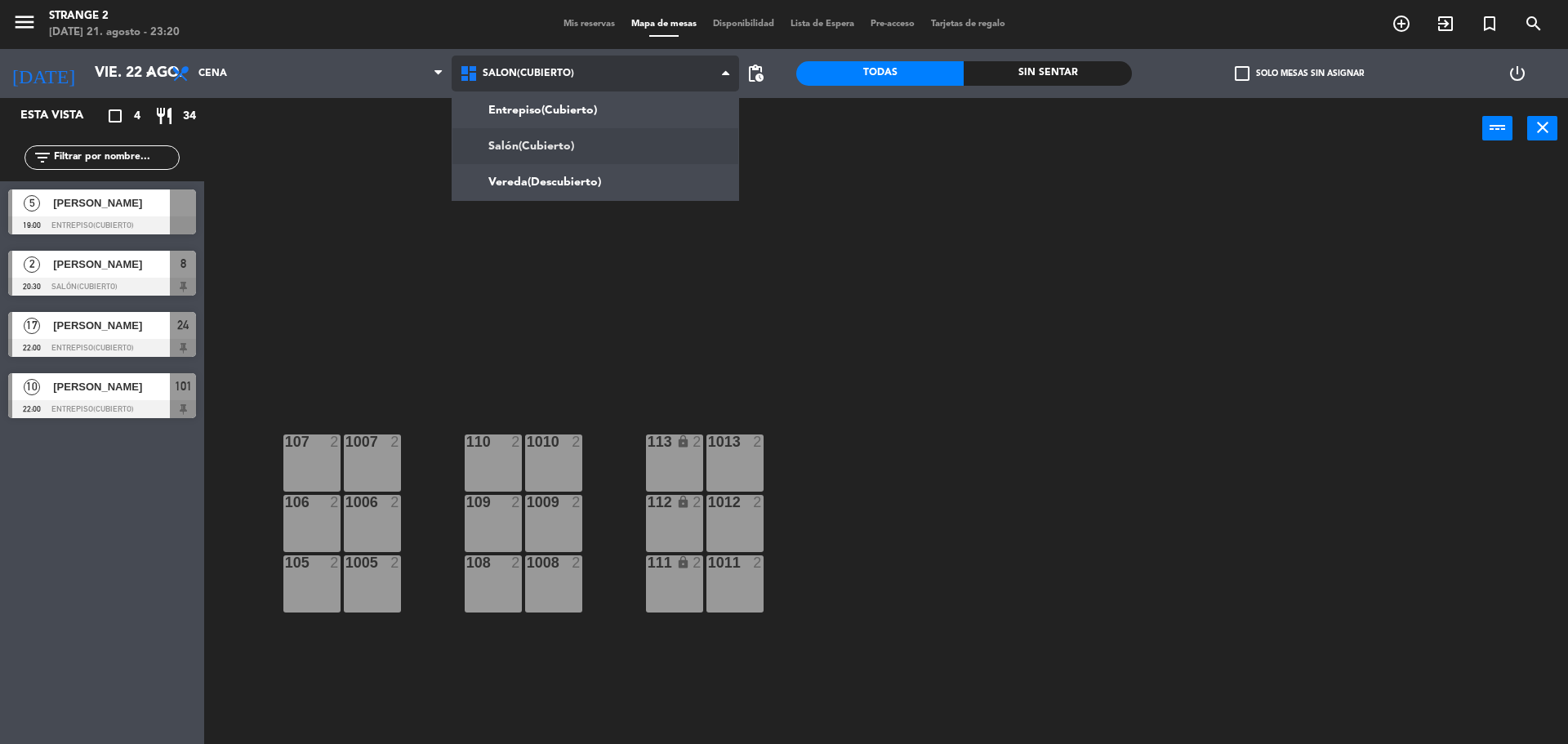
click at [488, 159] on ng-component "menu Strange 2 [DATE] 21. agosto - 23:20 Mis reservas Mapa de mesas Disponibili…" at bounding box center [784, 374] width 1568 height 749
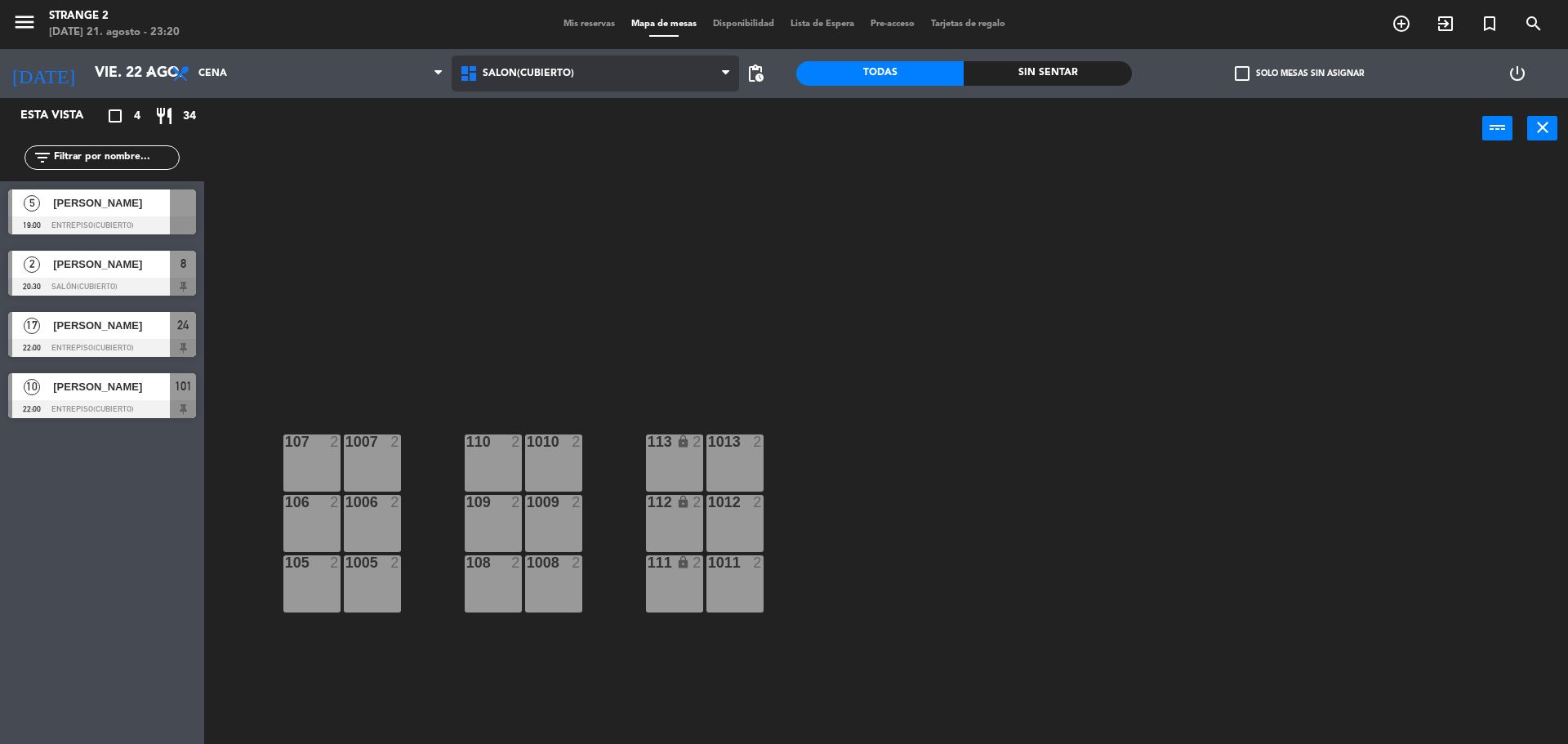
click at [497, 70] on span "Salón(Cubierto)" at bounding box center [528, 74] width 92 height 12
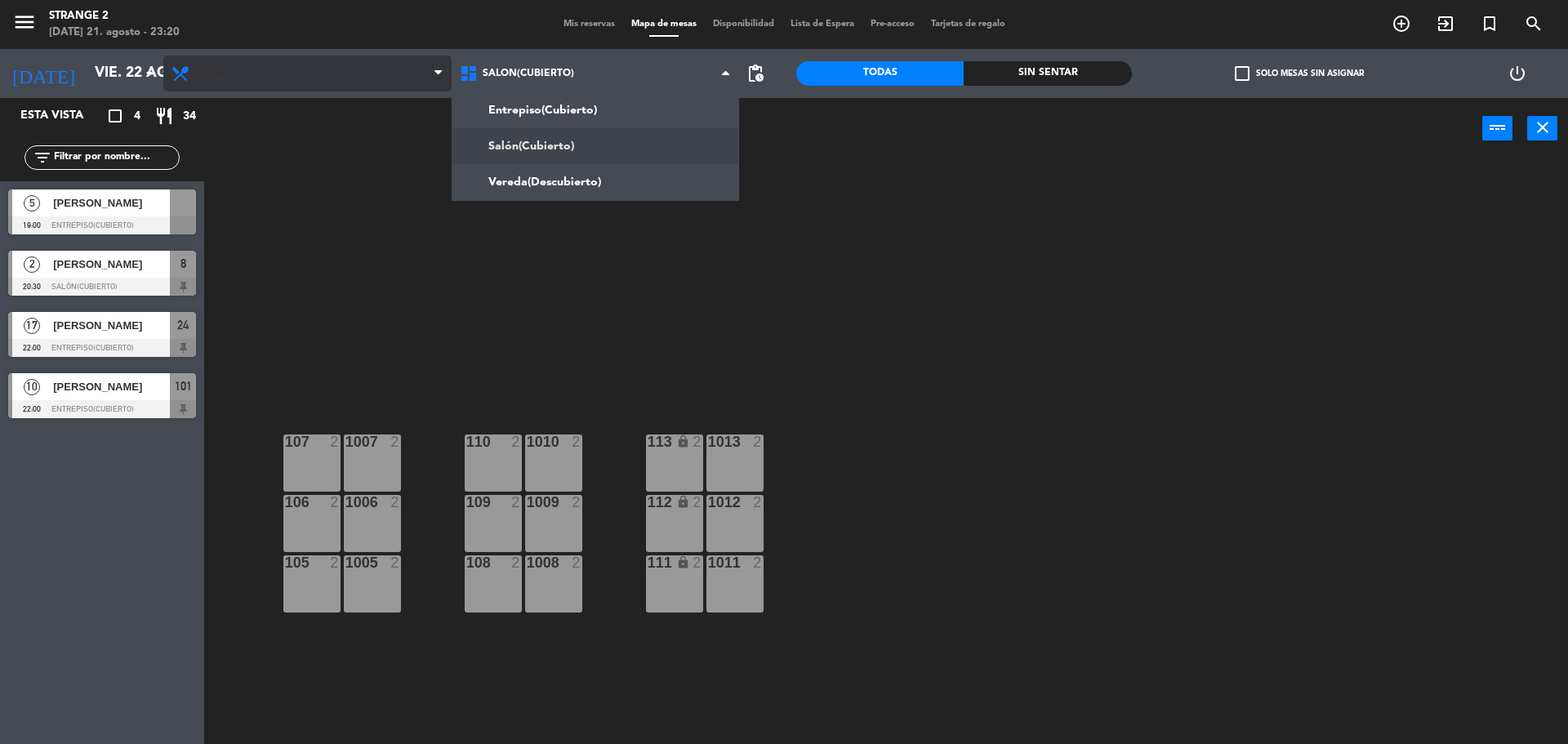
click at [438, 74] on icon at bounding box center [439, 74] width 7 height 13
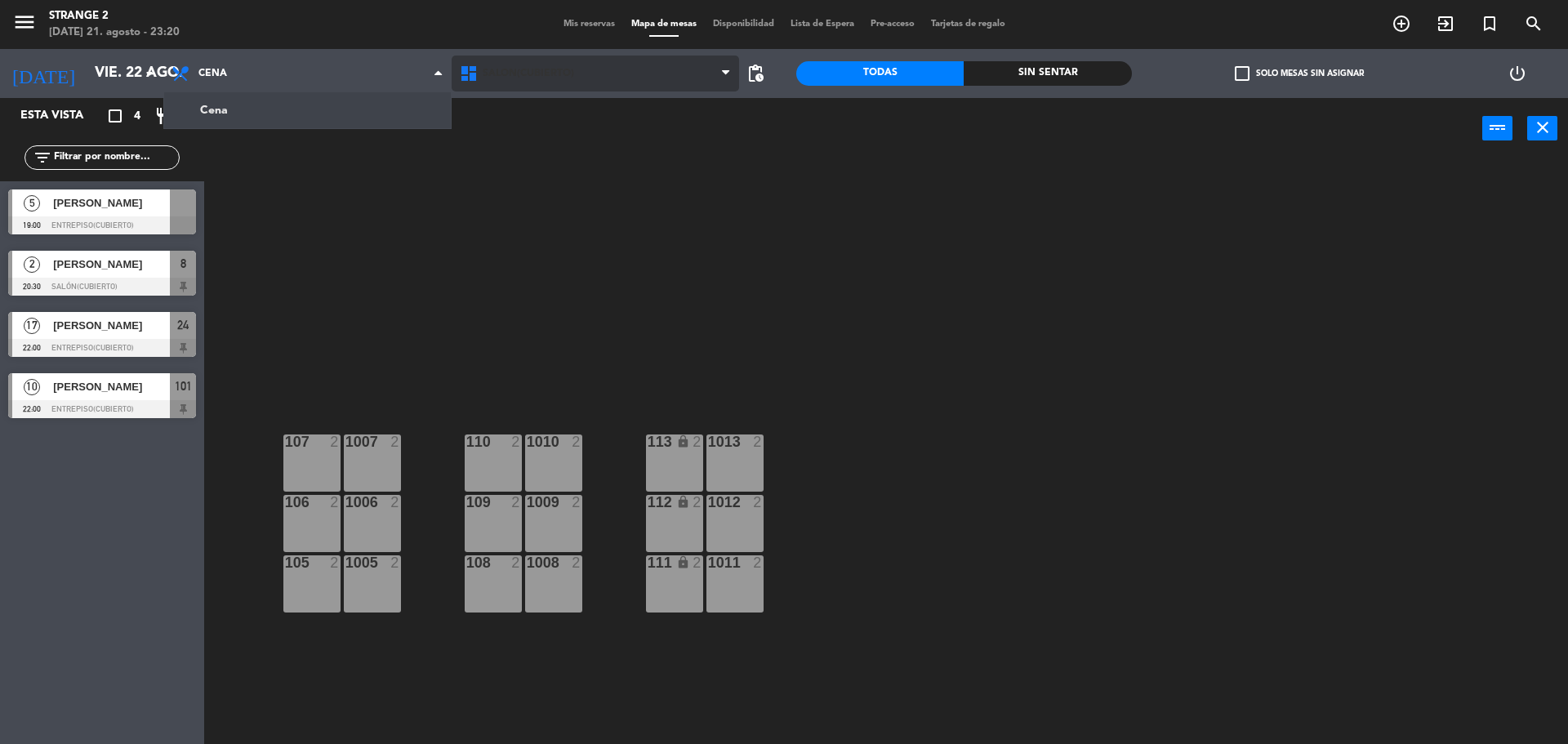
click at [515, 76] on span "Salón(Cubierto)" at bounding box center [528, 74] width 92 height 12
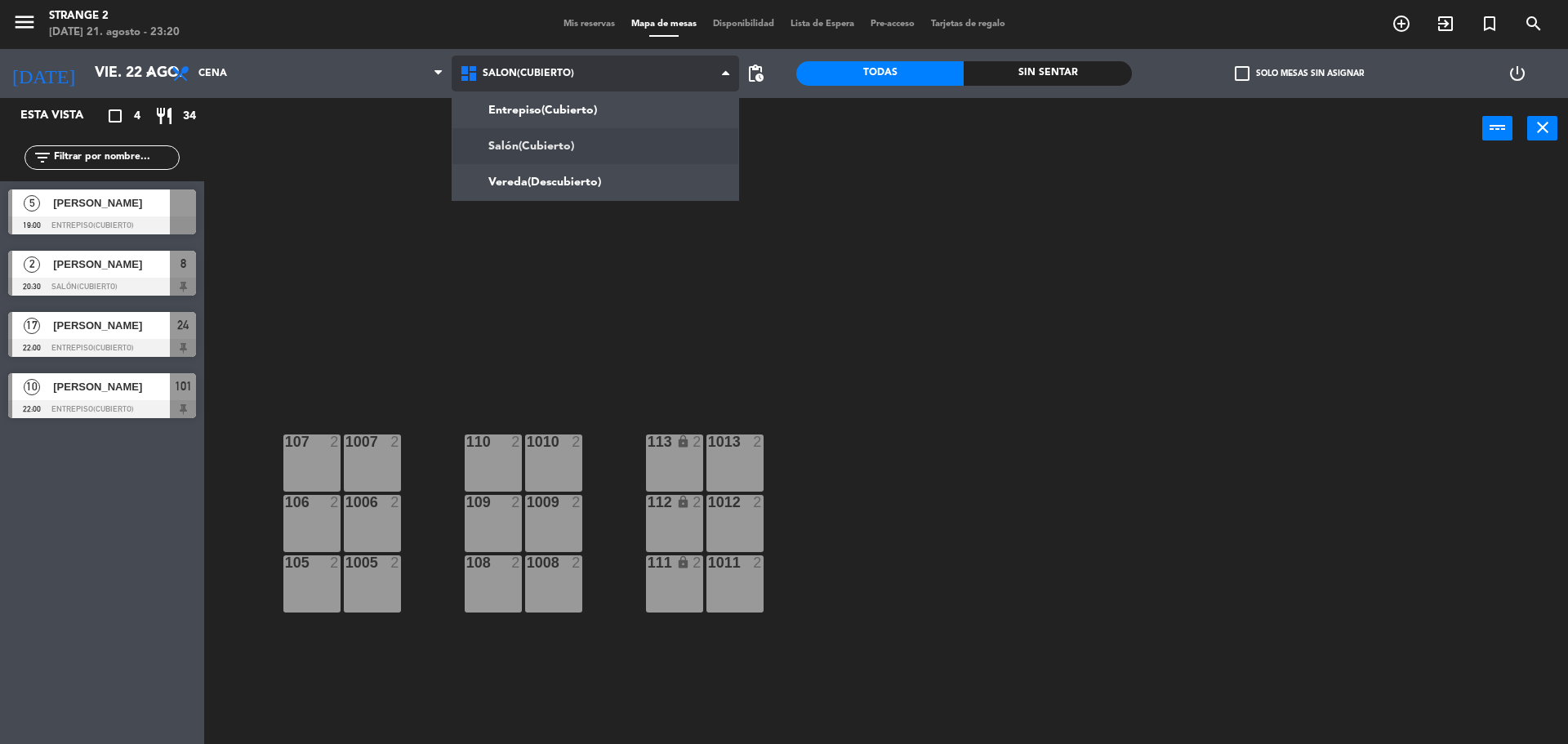
click at [524, 184] on ng-component "menu Strange 2 [DATE] 21. agosto - 23:20 Mis reservas Mapa de mesas Disponibili…" at bounding box center [784, 374] width 1568 height 749
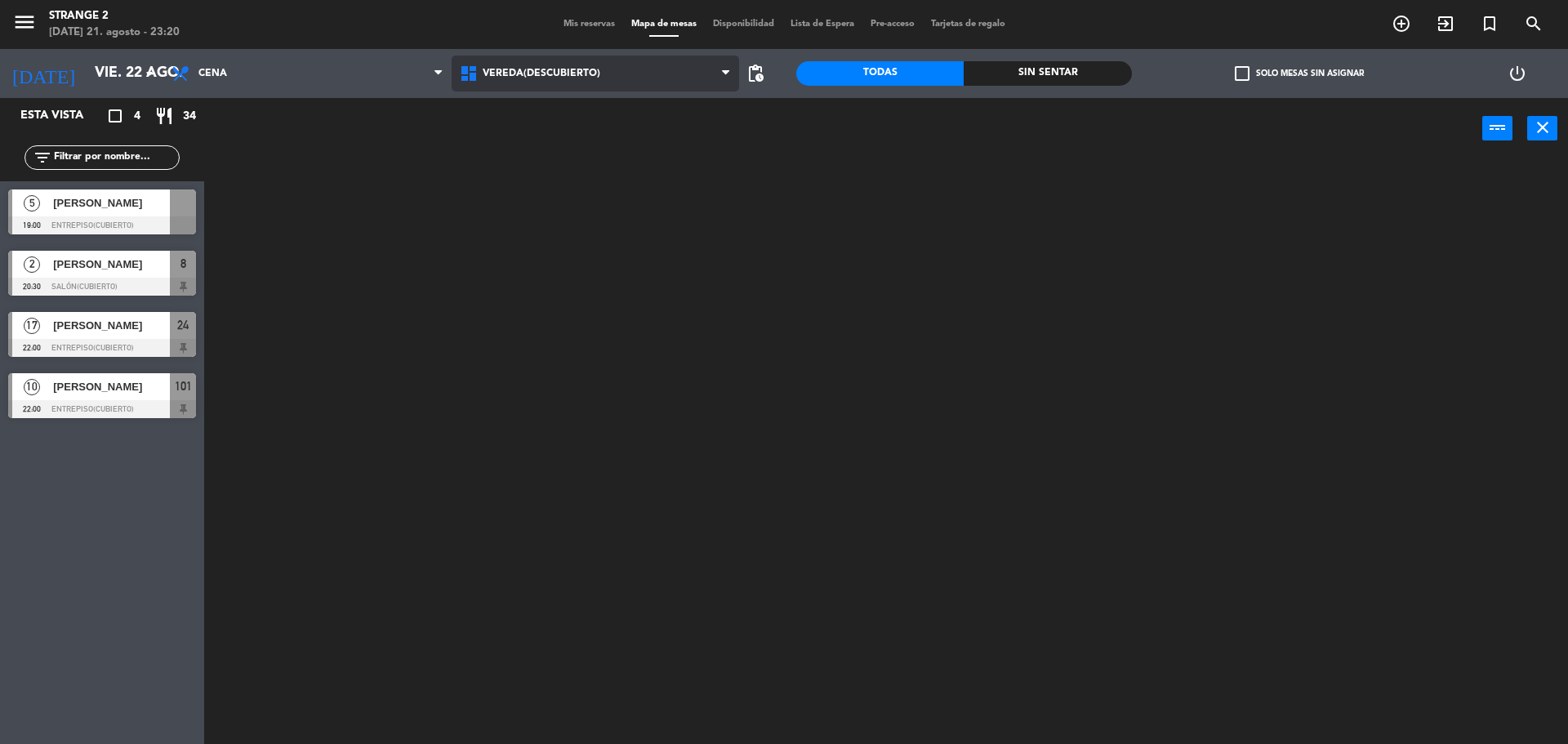
click at [518, 77] on span "Vereda(Descubierto)" at bounding box center [542, 74] width 118 height 12
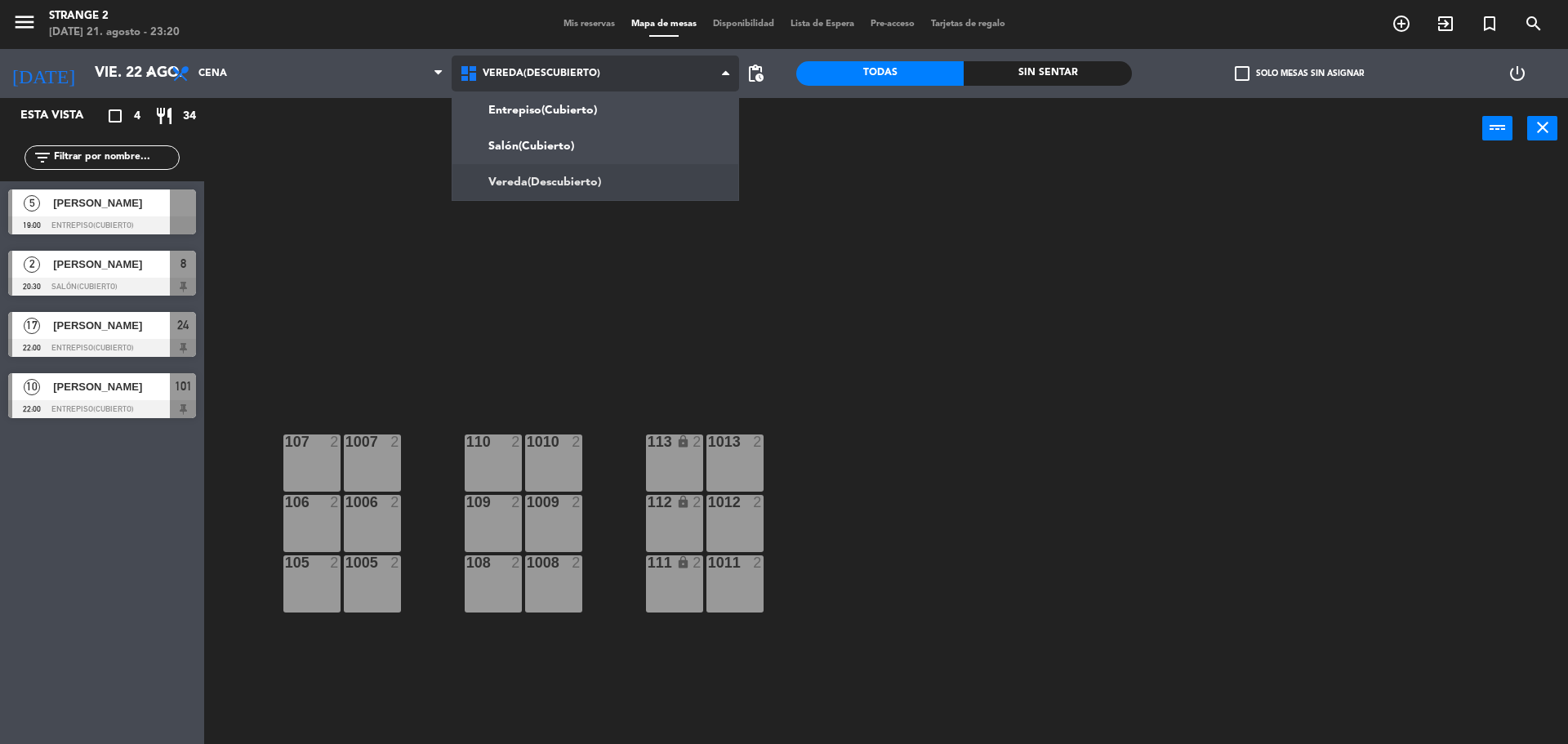
click at [528, 150] on ng-component "menu Strange 2 [DATE] 21. agosto - 23:20 Mis reservas Mapa de mesas Disponibili…" at bounding box center [784, 374] width 1568 height 749
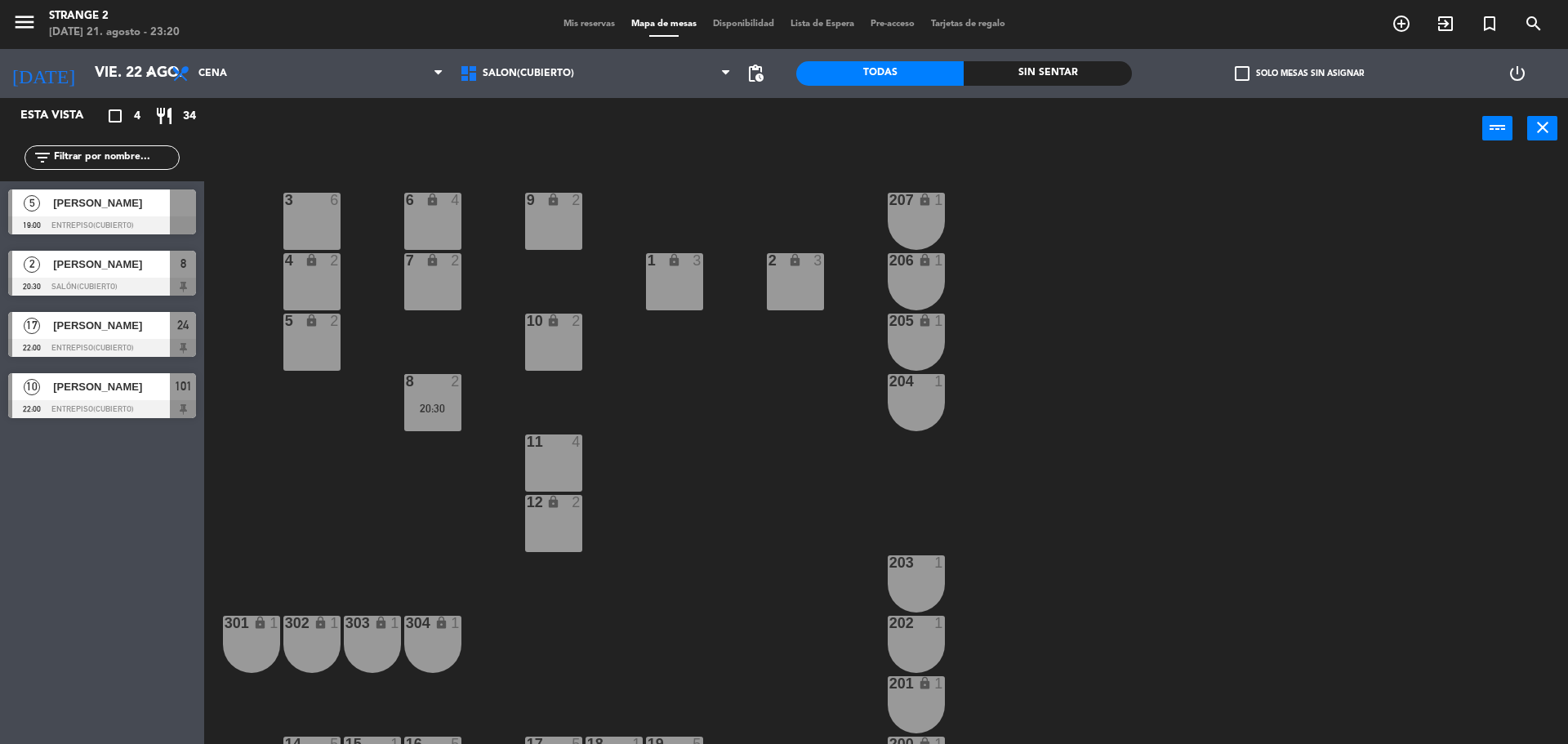
click at [84, 232] on div at bounding box center [102, 225] width 188 height 18
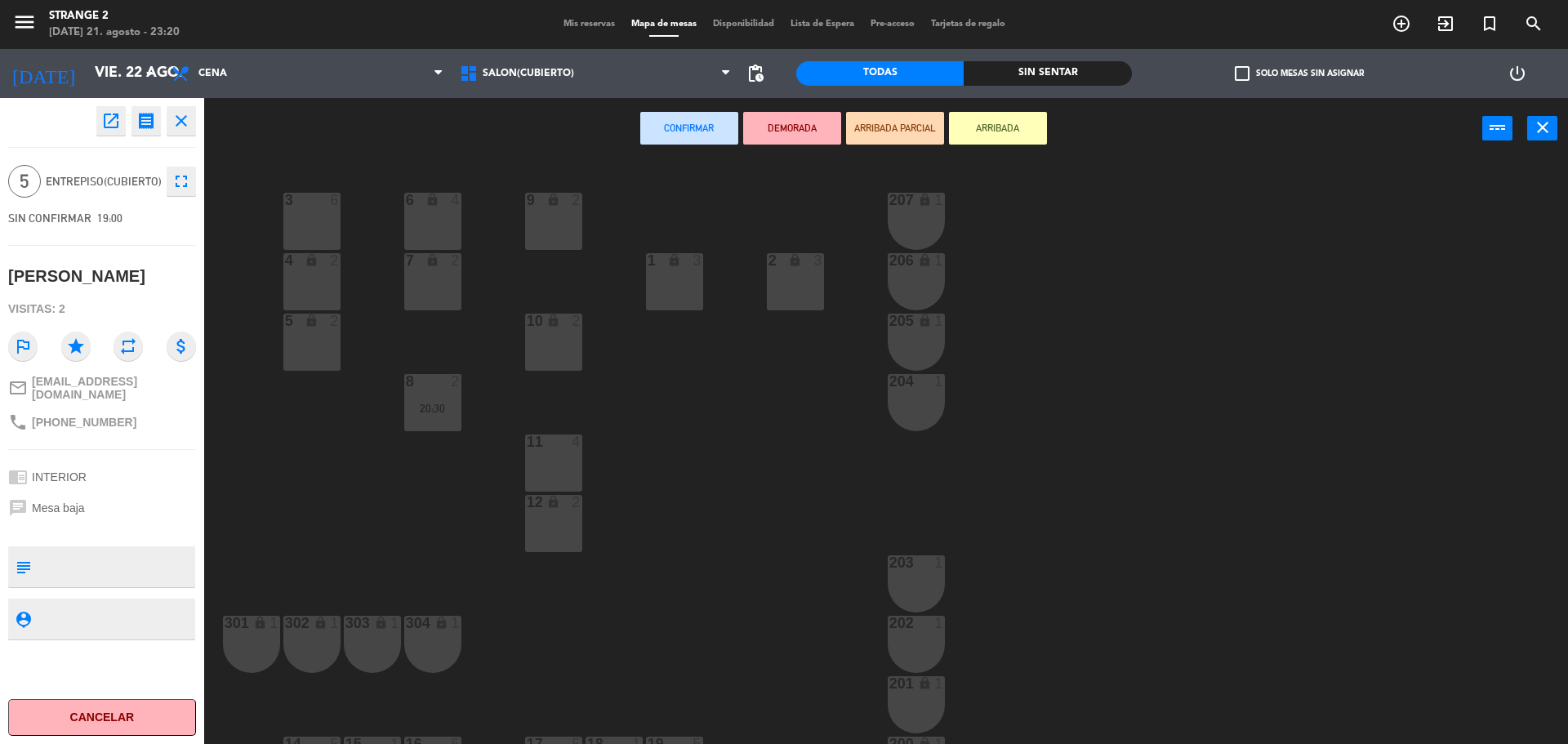
click at [327, 215] on div "3 6" at bounding box center [311, 221] width 57 height 57
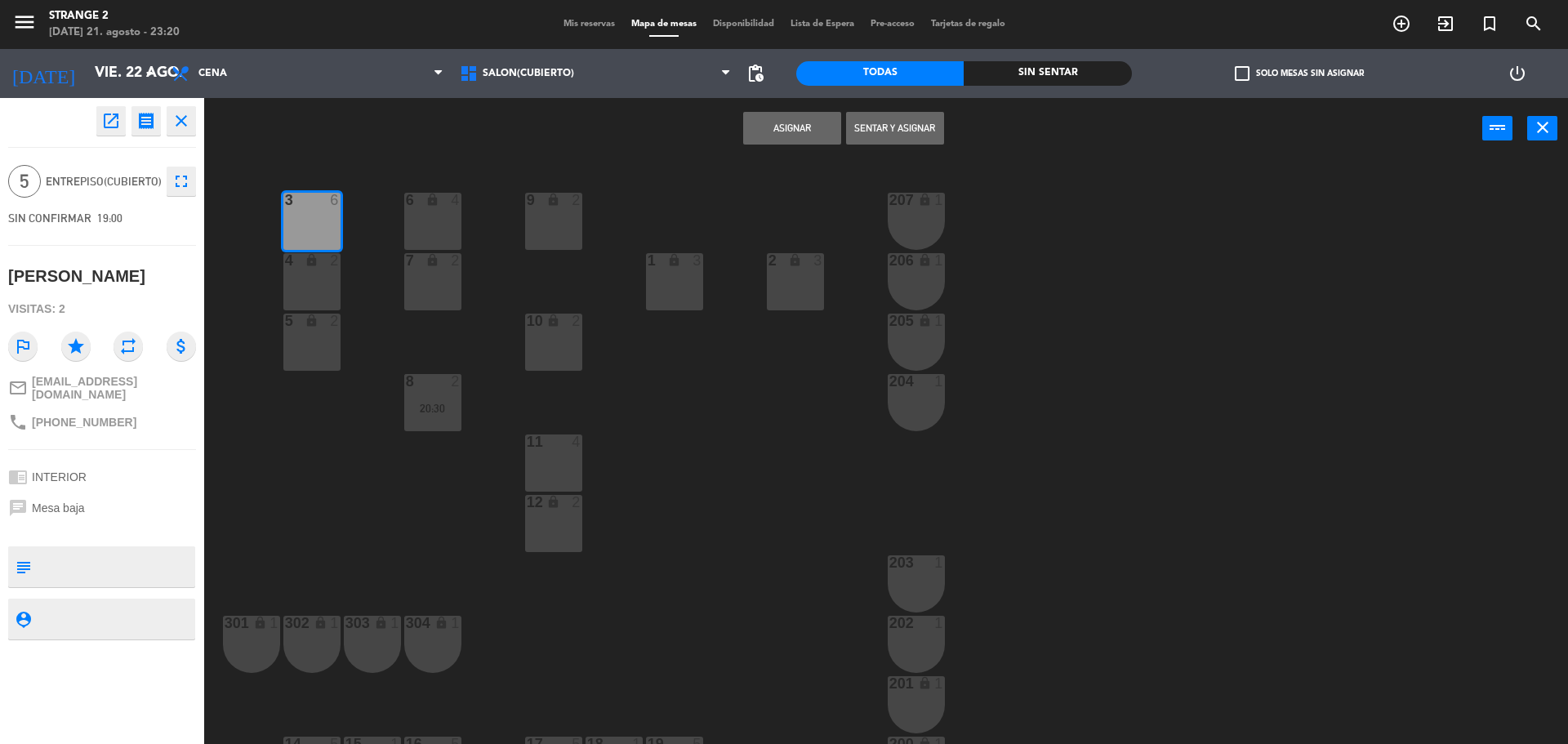
click at [324, 293] on div "4 lock 2" at bounding box center [311, 282] width 57 height 57
click at [311, 363] on div "5 lock 2" at bounding box center [311, 342] width 57 height 57
click at [792, 125] on button "Asignar" at bounding box center [793, 128] width 98 height 33
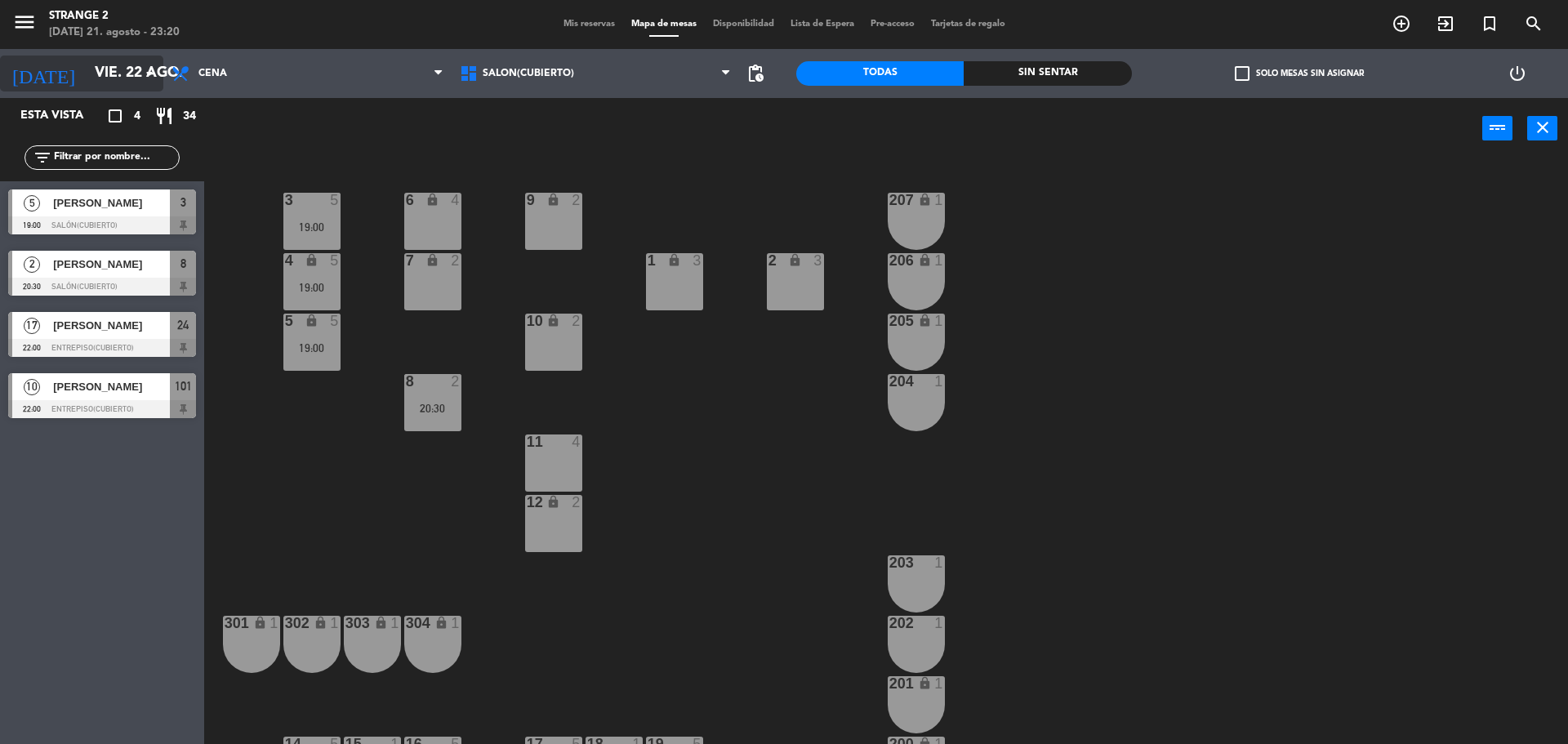
click at [113, 69] on input "vie. 22 ago." at bounding box center [181, 74] width 190 height 33
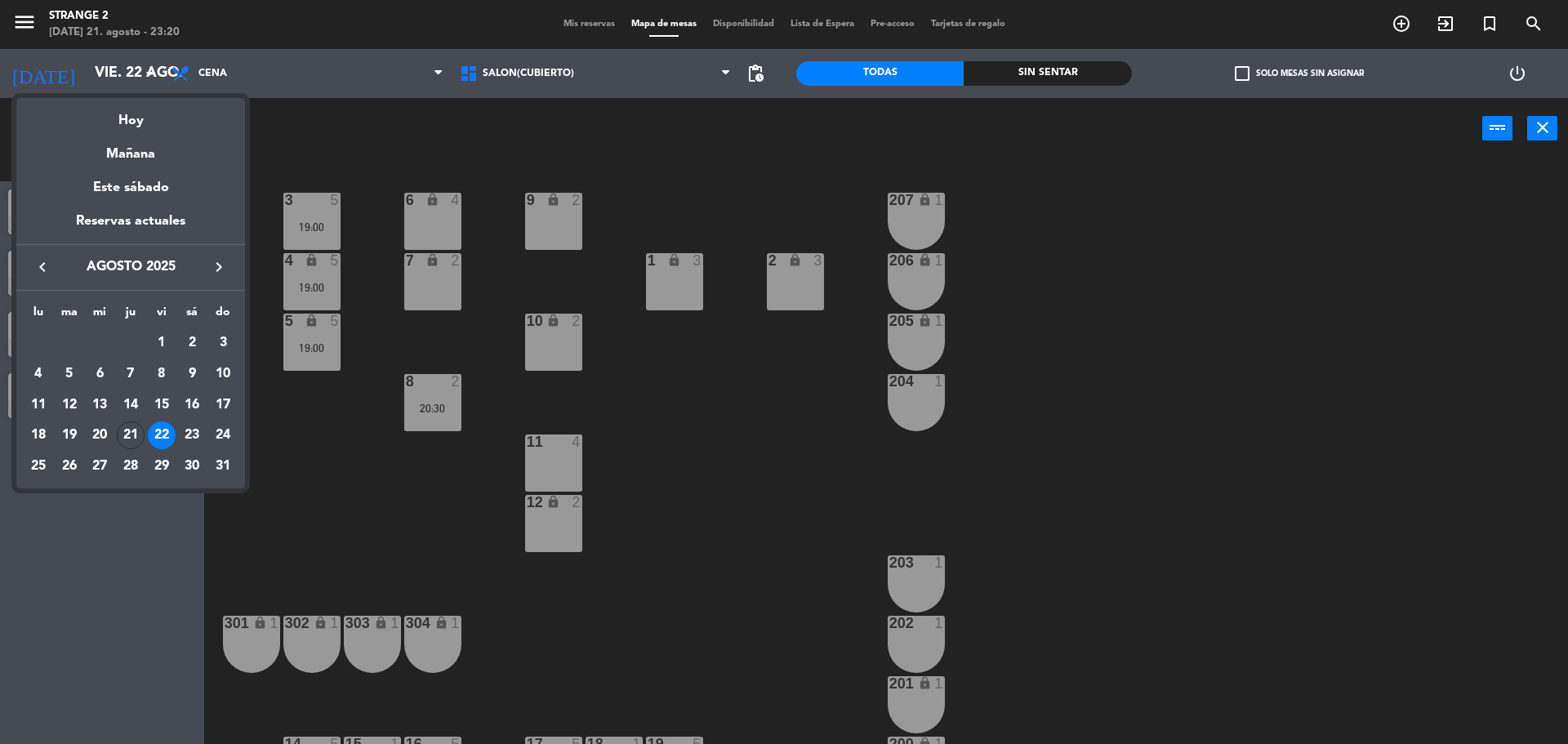
click at [161, 434] on div "22" at bounding box center [162, 435] width 28 height 28
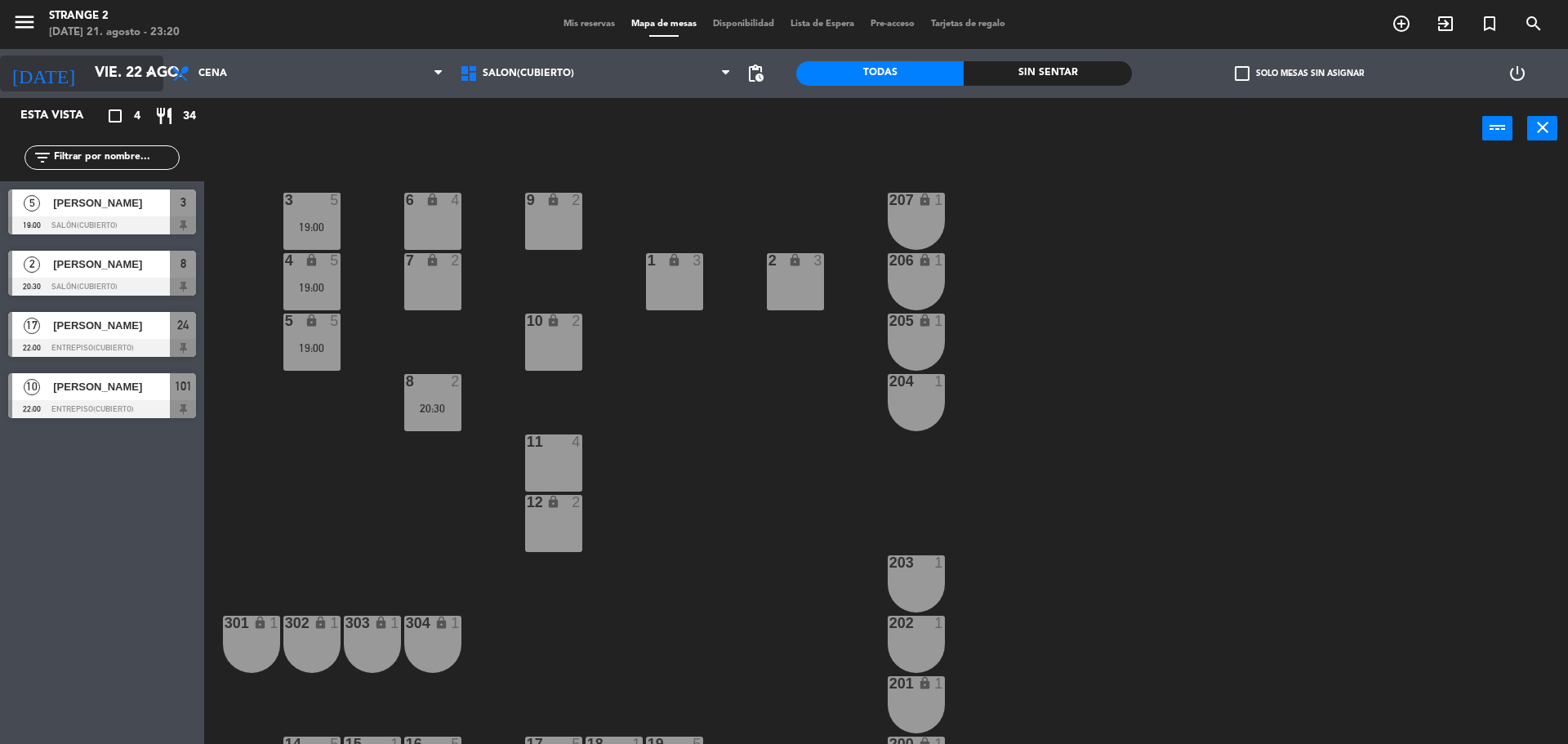
click at [129, 71] on input "vie. 22 ago." at bounding box center [181, 74] width 190 height 33
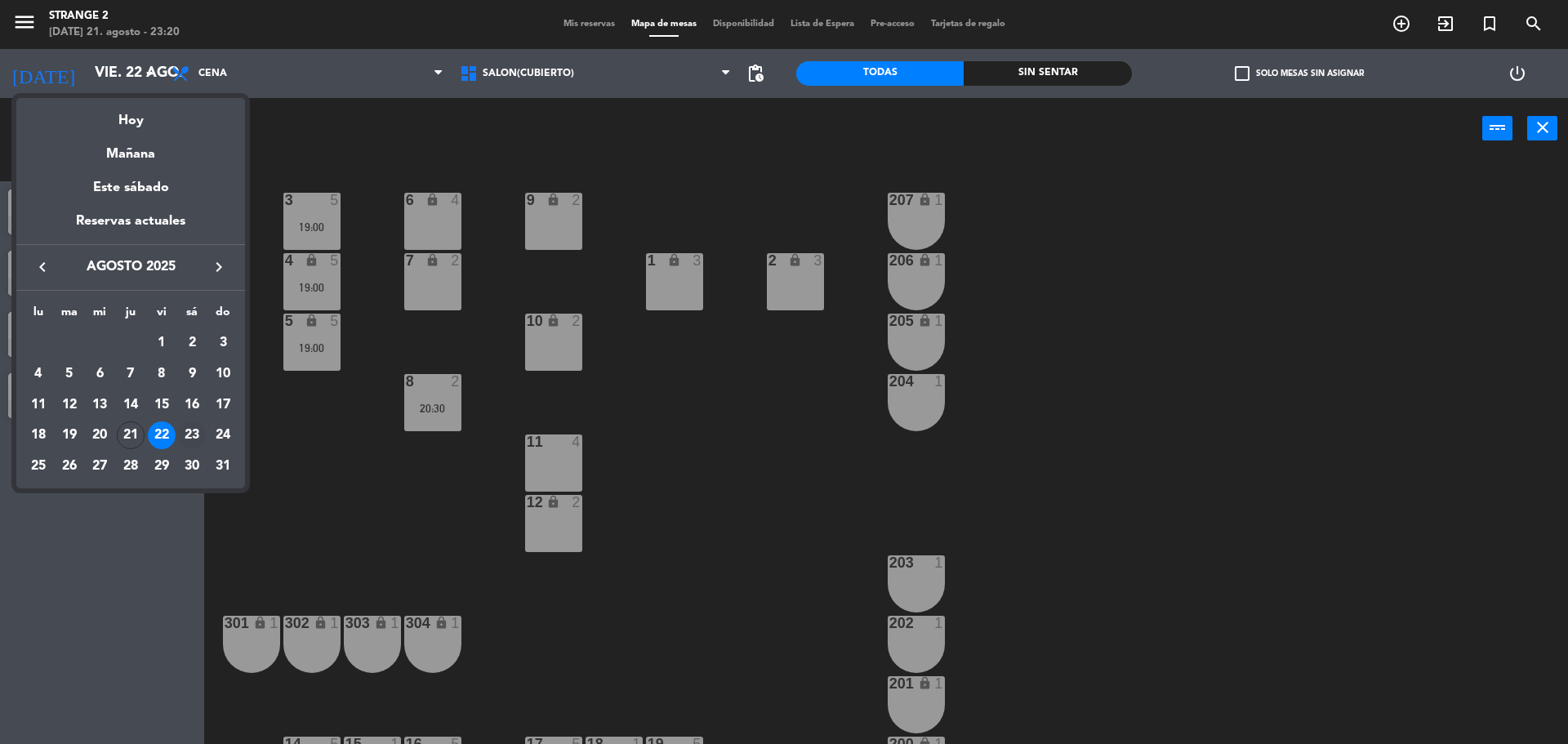
click at [193, 432] on div "23" at bounding box center [192, 435] width 28 height 28
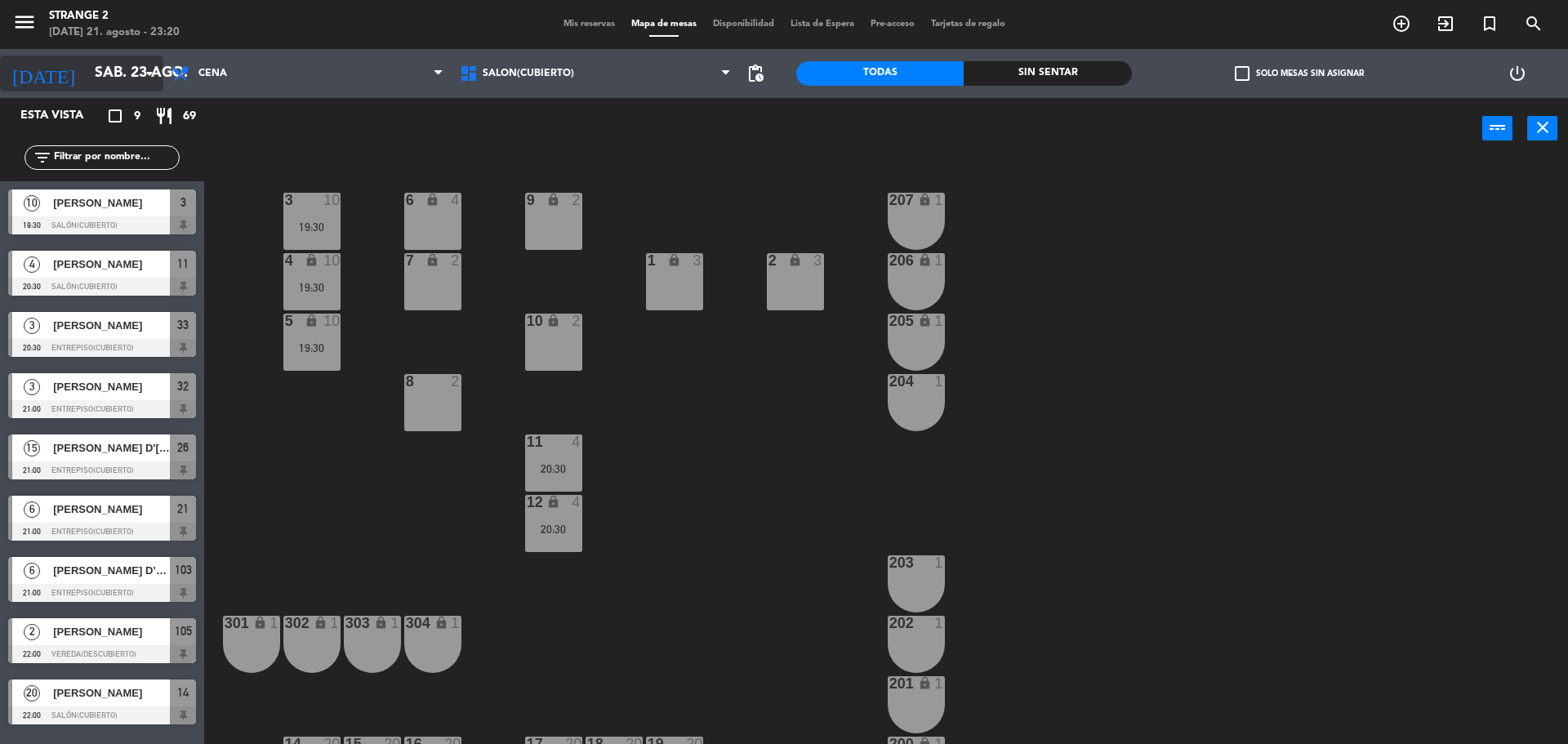
click at [129, 79] on input "sáb. 23 ago." at bounding box center [181, 74] width 190 height 33
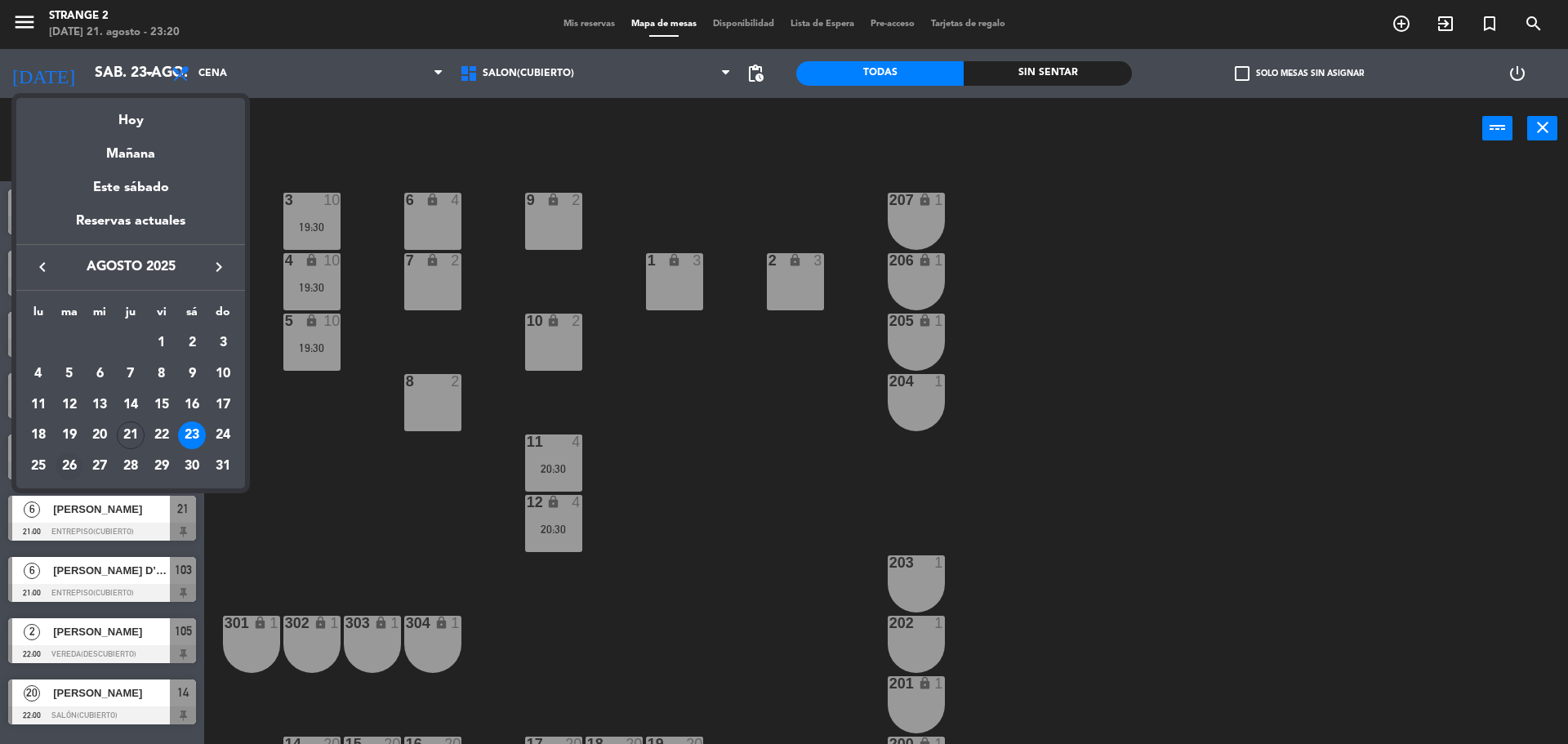
click at [63, 461] on div "26" at bounding box center [69, 466] width 28 height 28
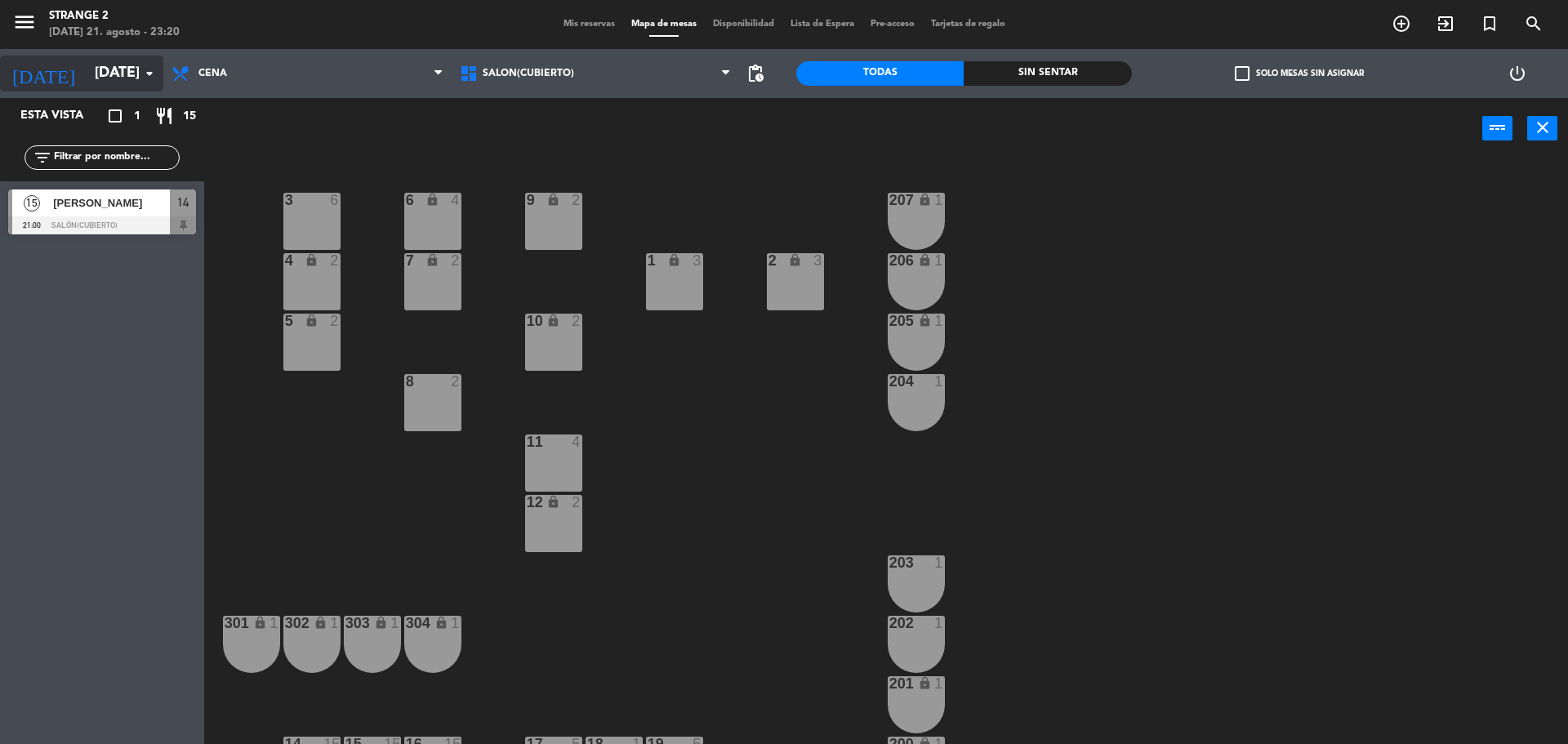
click at [111, 74] on input "[DATE]" at bounding box center [181, 74] width 190 height 33
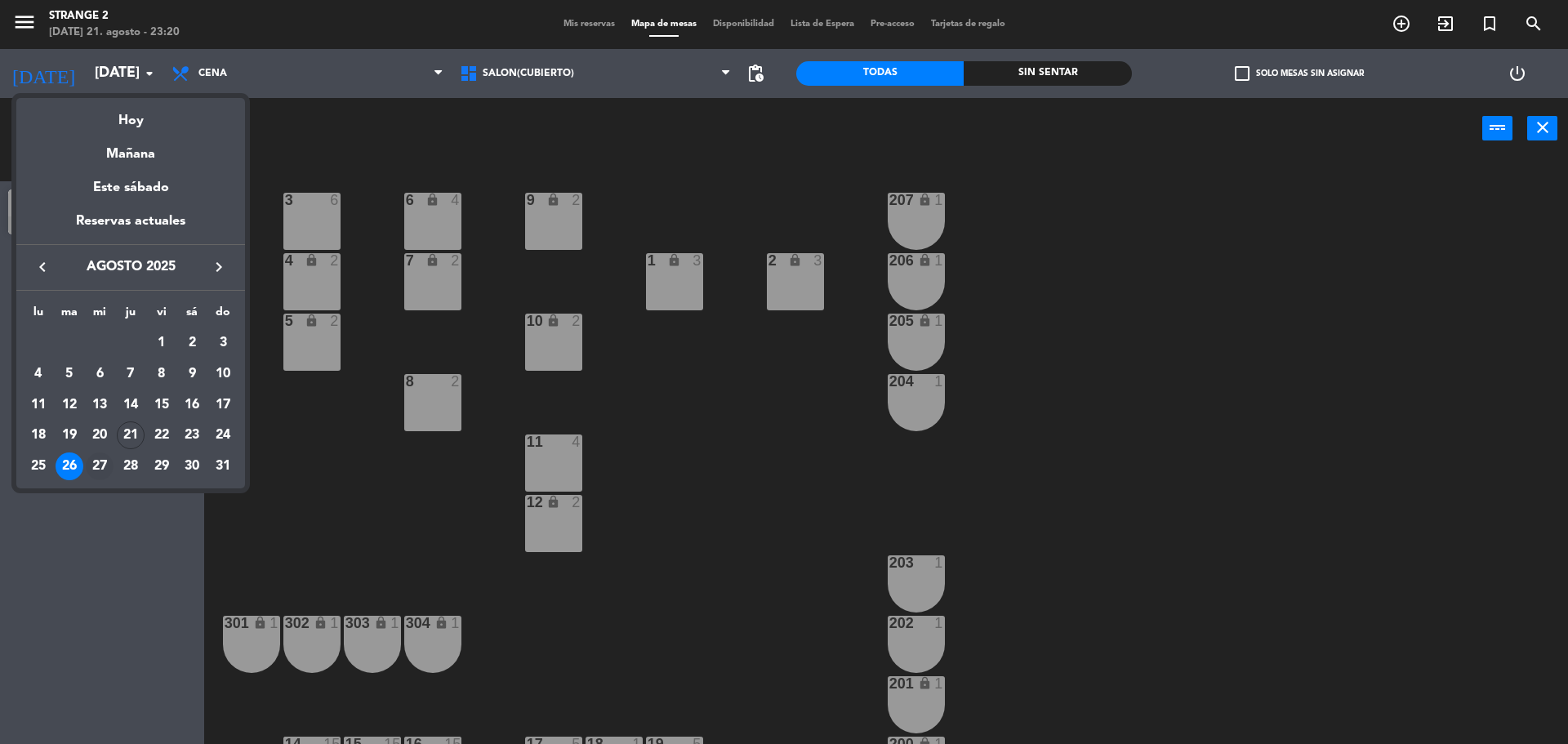
click at [100, 457] on div "27" at bounding box center [99, 466] width 28 height 28
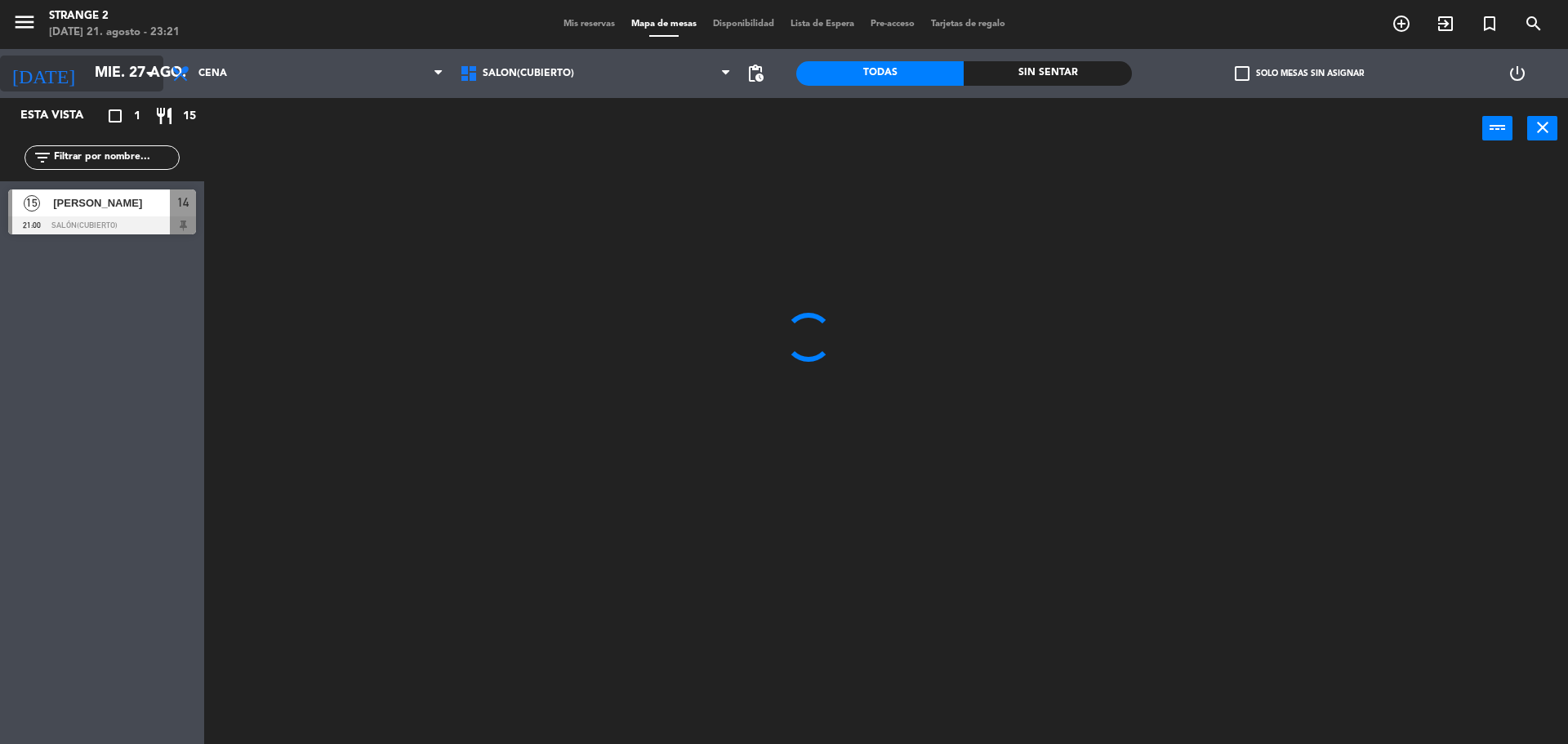
click at [133, 76] on input "mié. 27 ago." at bounding box center [181, 74] width 190 height 33
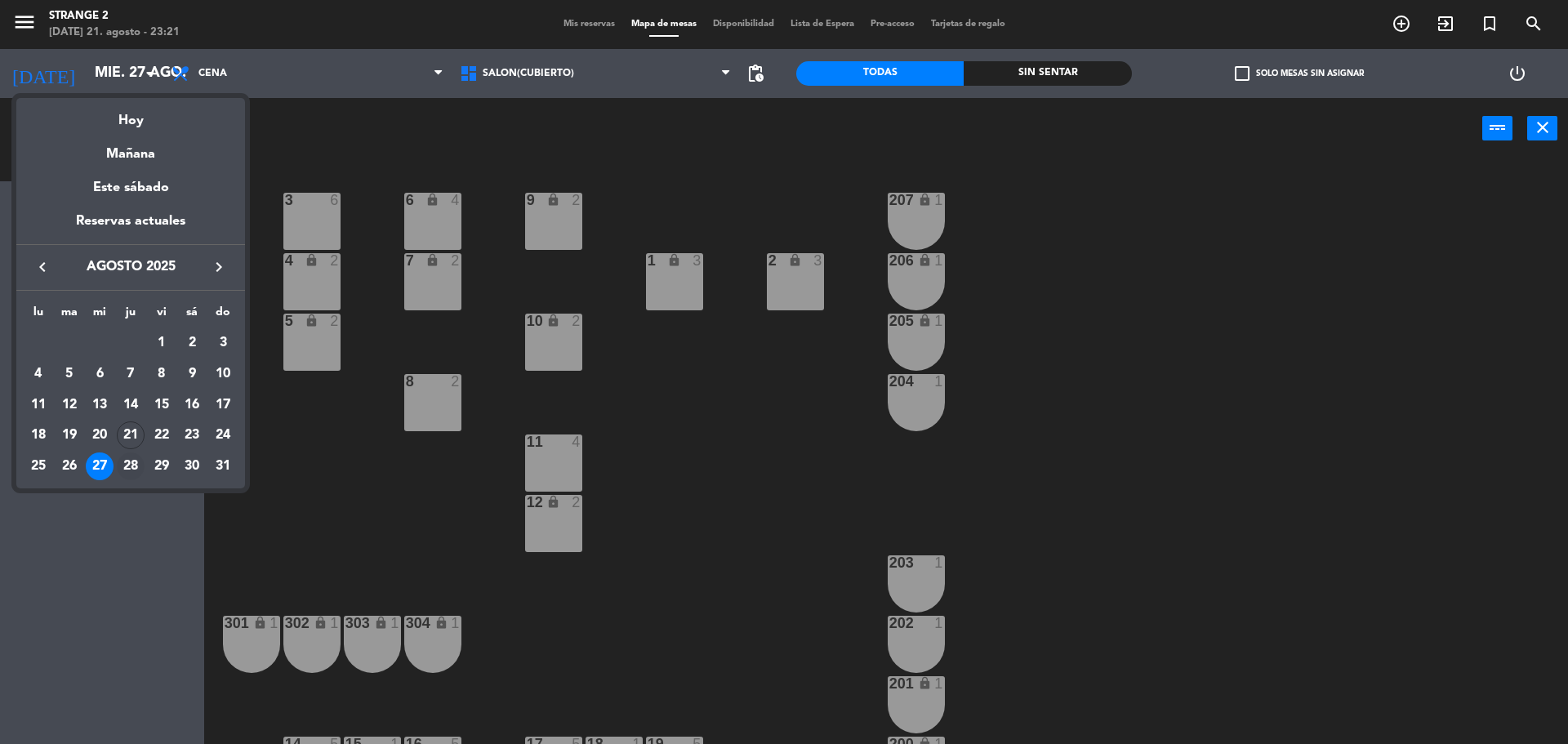
click at [127, 465] on div "28" at bounding box center [131, 466] width 28 height 28
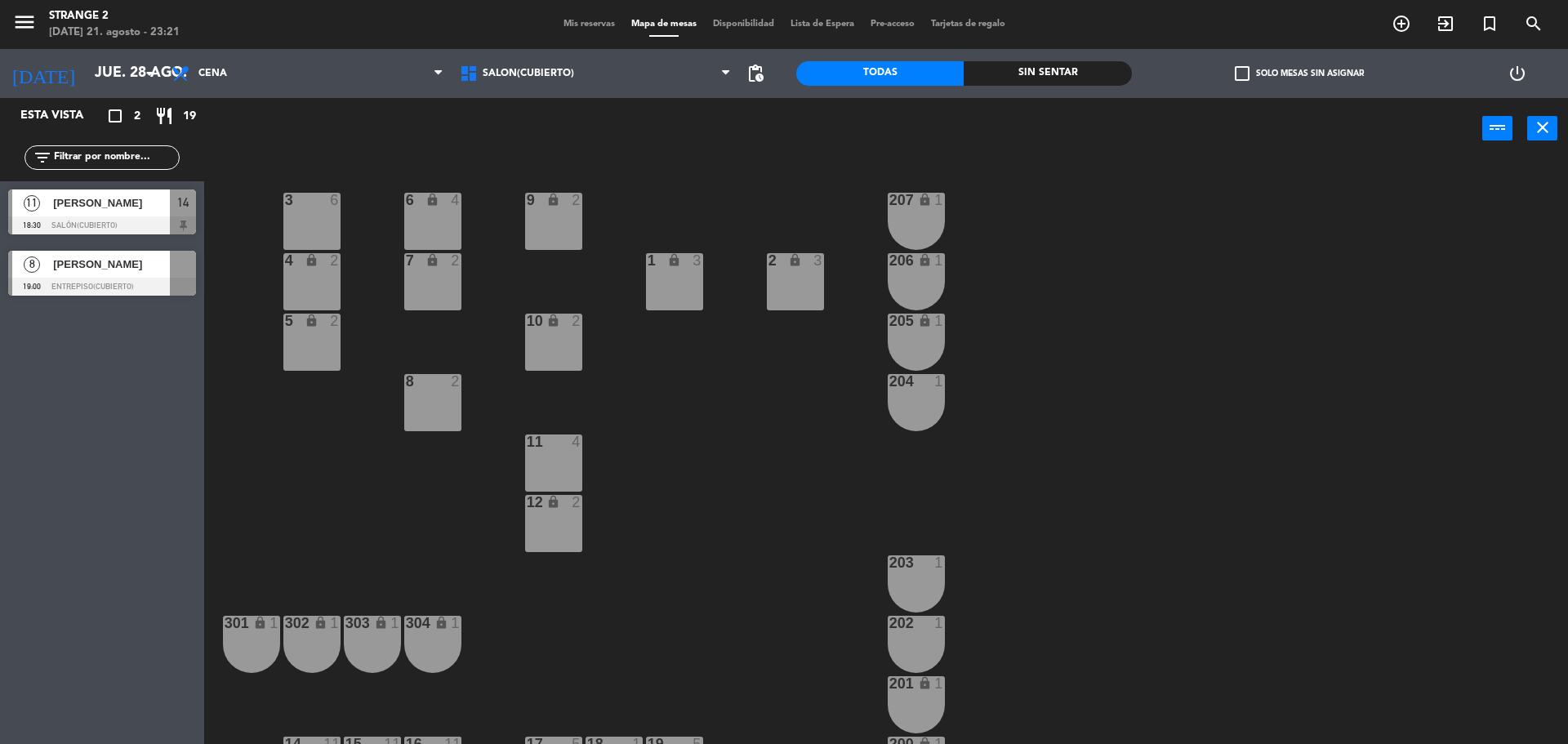
click at [133, 279] on div at bounding box center [102, 287] width 188 height 18
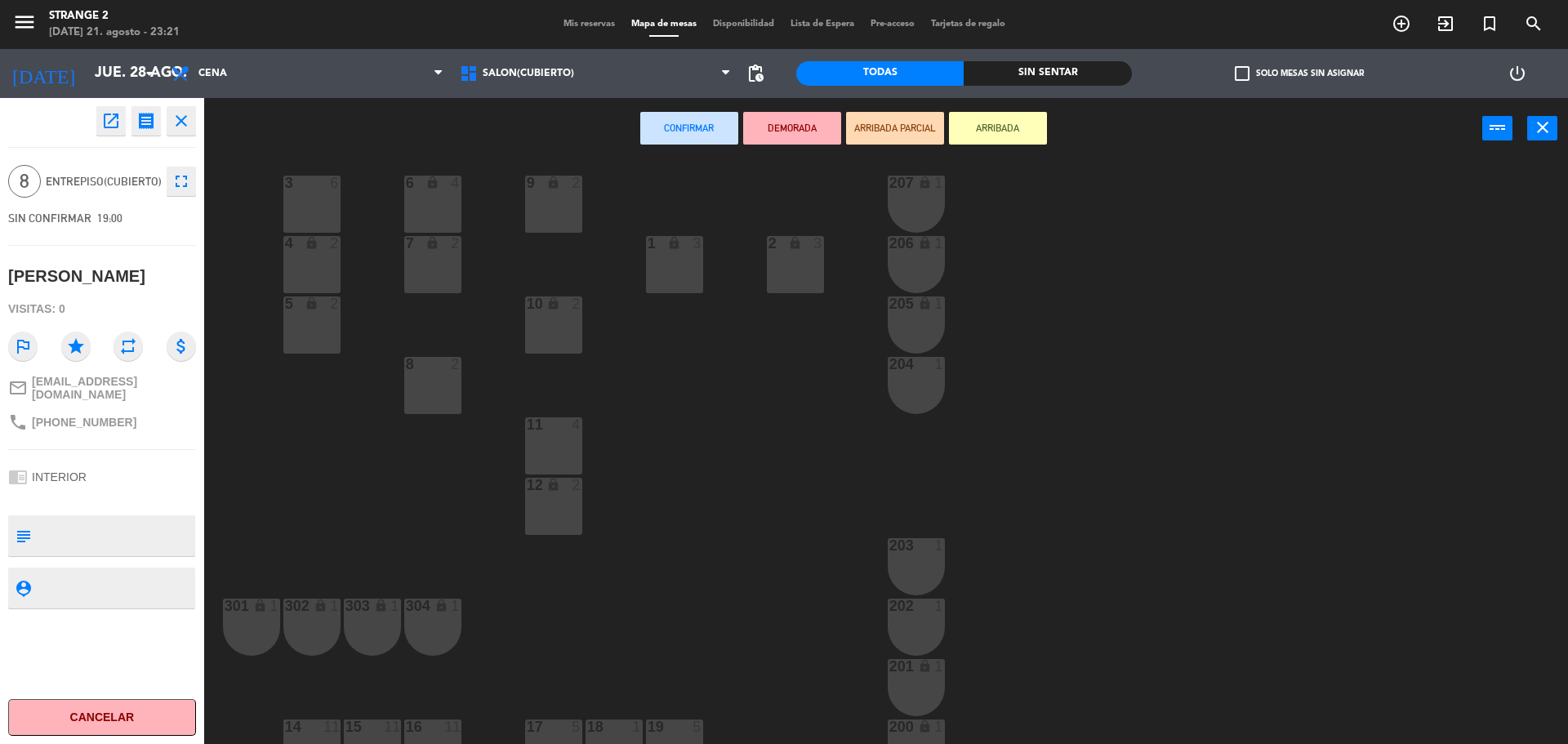
scroll to position [45, 0]
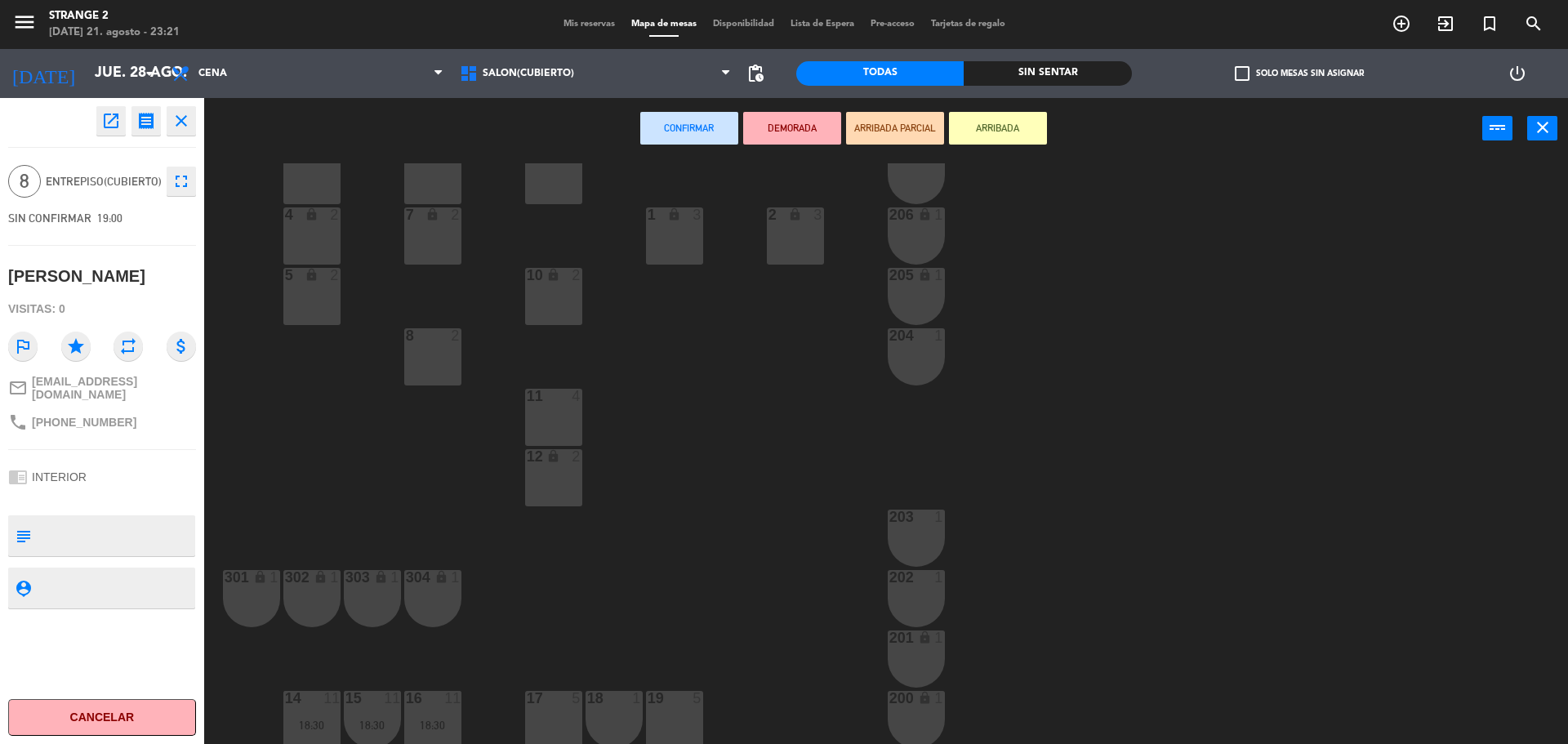
drag, startPoint x: 561, startPoint y: 716, endPoint x: 597, endPoint y: 711, distance: 36.3
click at [570, 713] on div "17 5" at bounding box center [553, 719] width 57 height 57
click at [626, 705] on div at bounding box center [614, 699] width 27 height 15
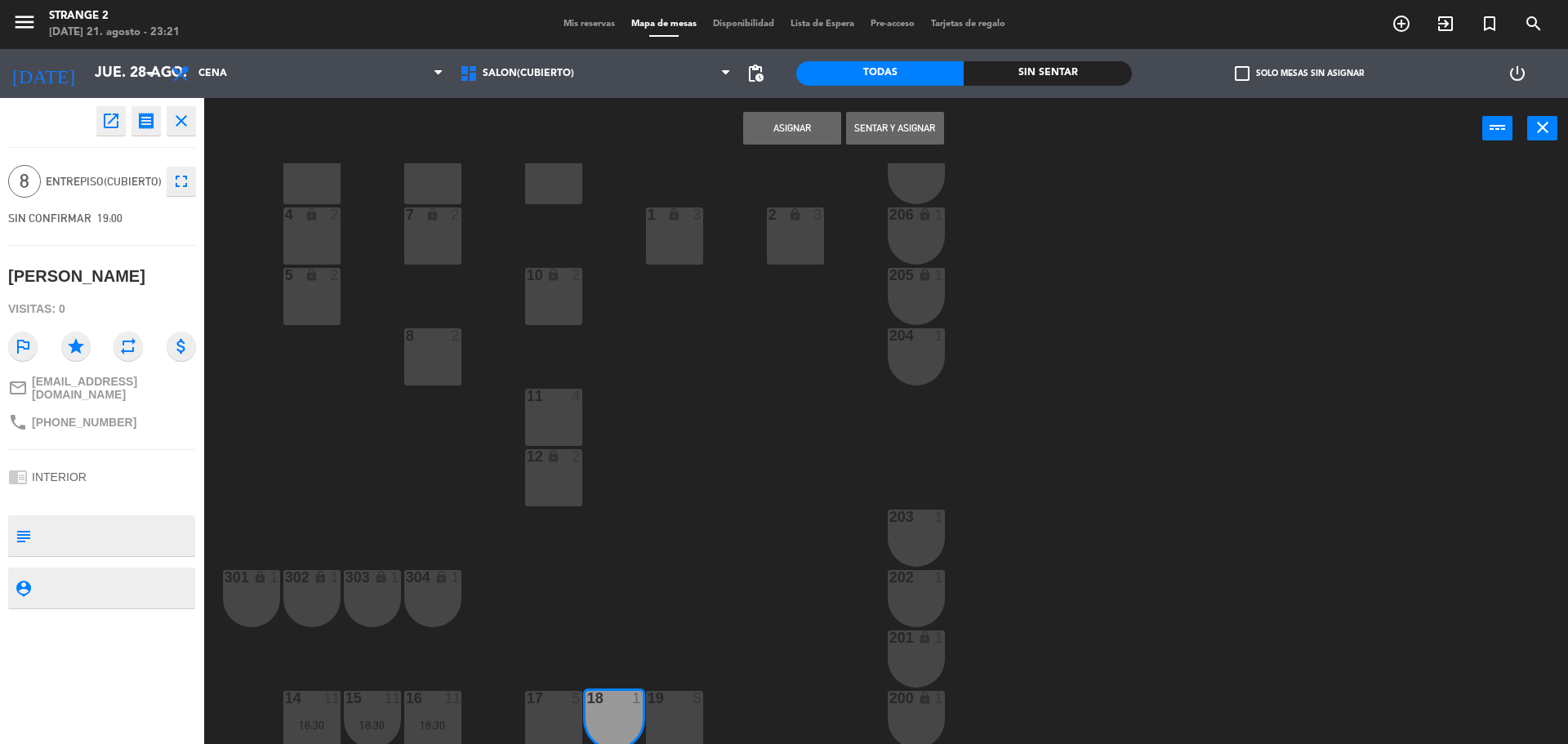
click at [680, 716] on div "19 5" at bounding box center [674, 719] width 57 height 57
click at [576, 722] on div "17 5" at bounding box center [553, 719] width 57 height 57
click at [754, 126] on button "Asignar" at bounding box center [793, 128] width 98 height 33
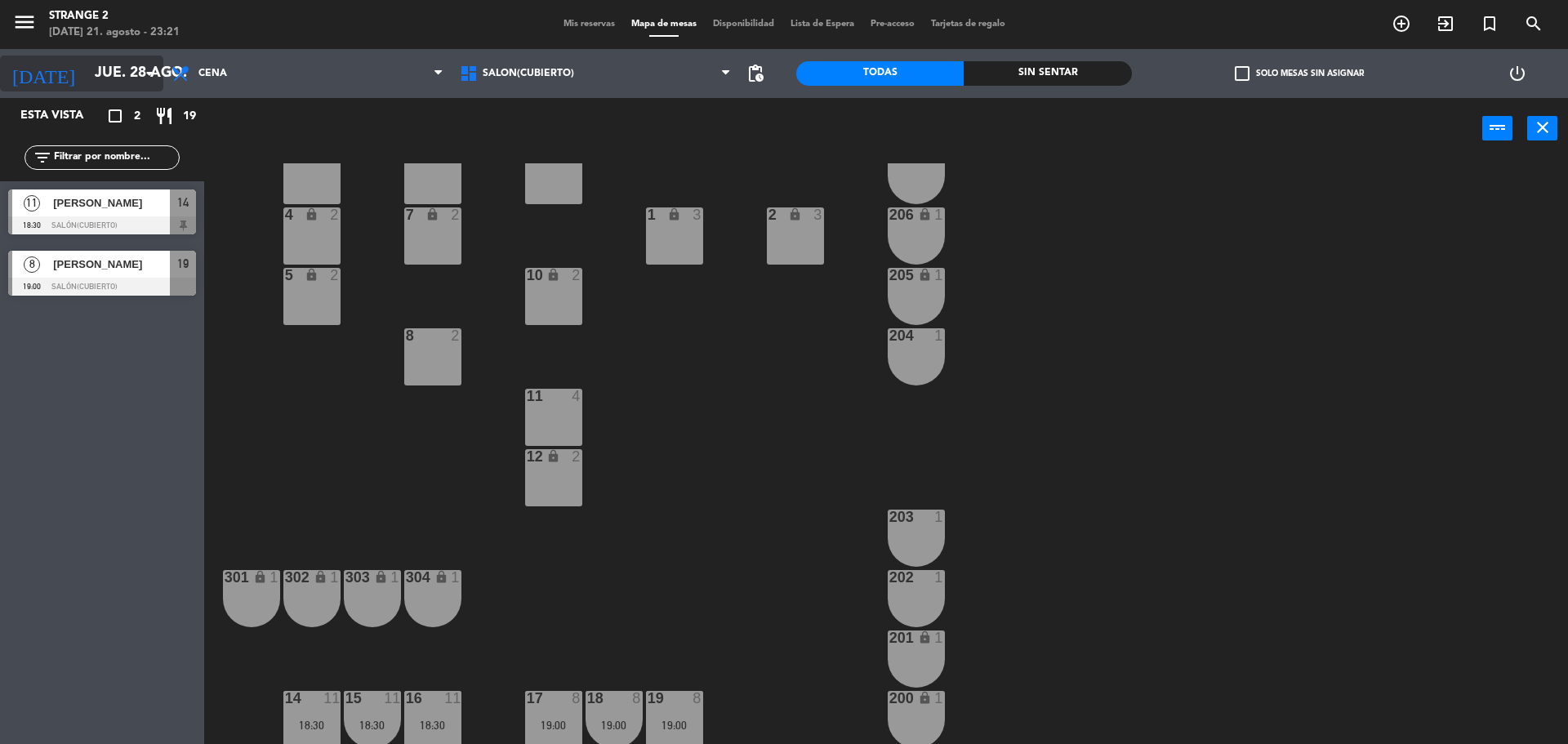
click at [93, 68] on input "jue. 28 ago." at bounding box center [181, 74] width 190 height 33
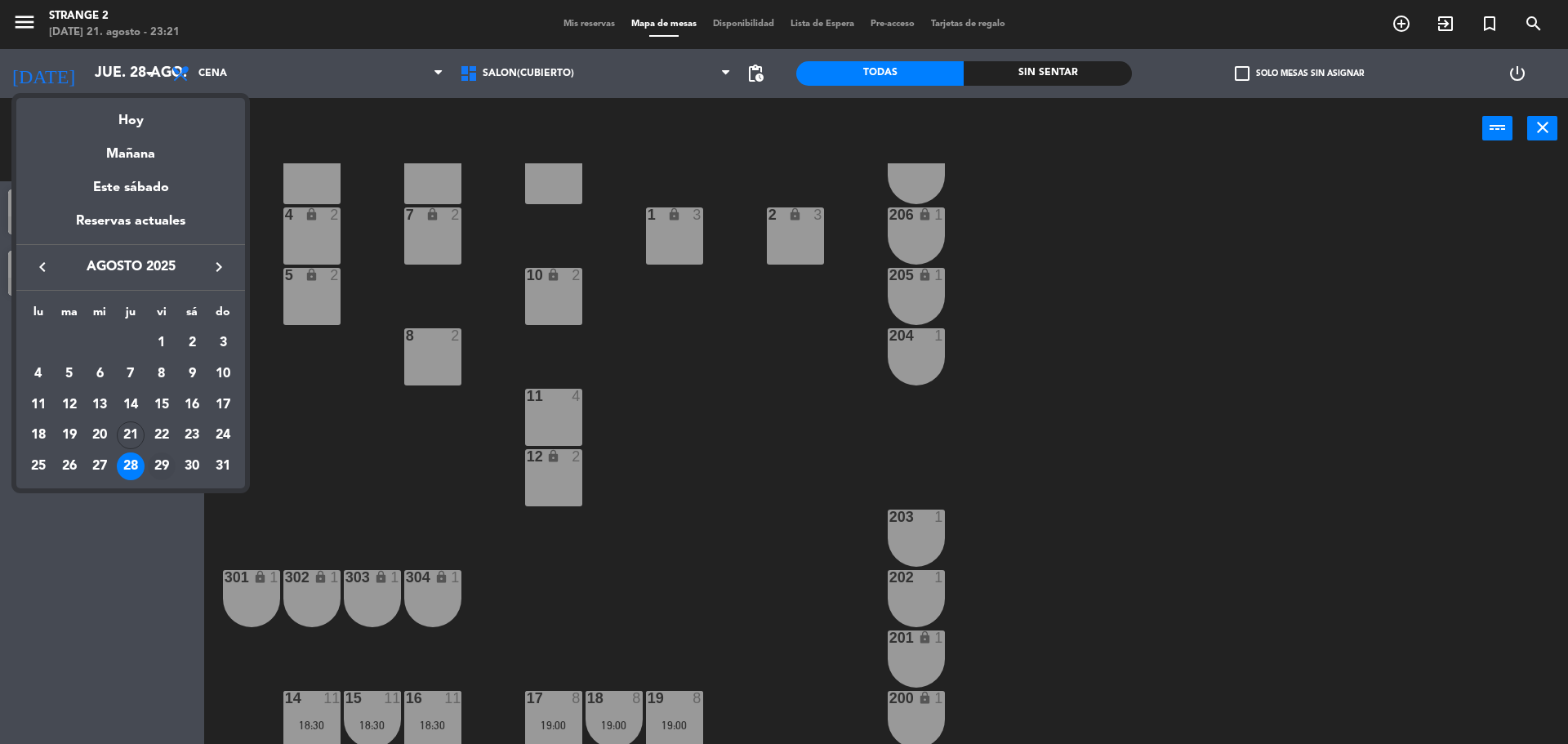
click at [162, 472] on div "29" at bounding box center [162, 466] width 28 height 28
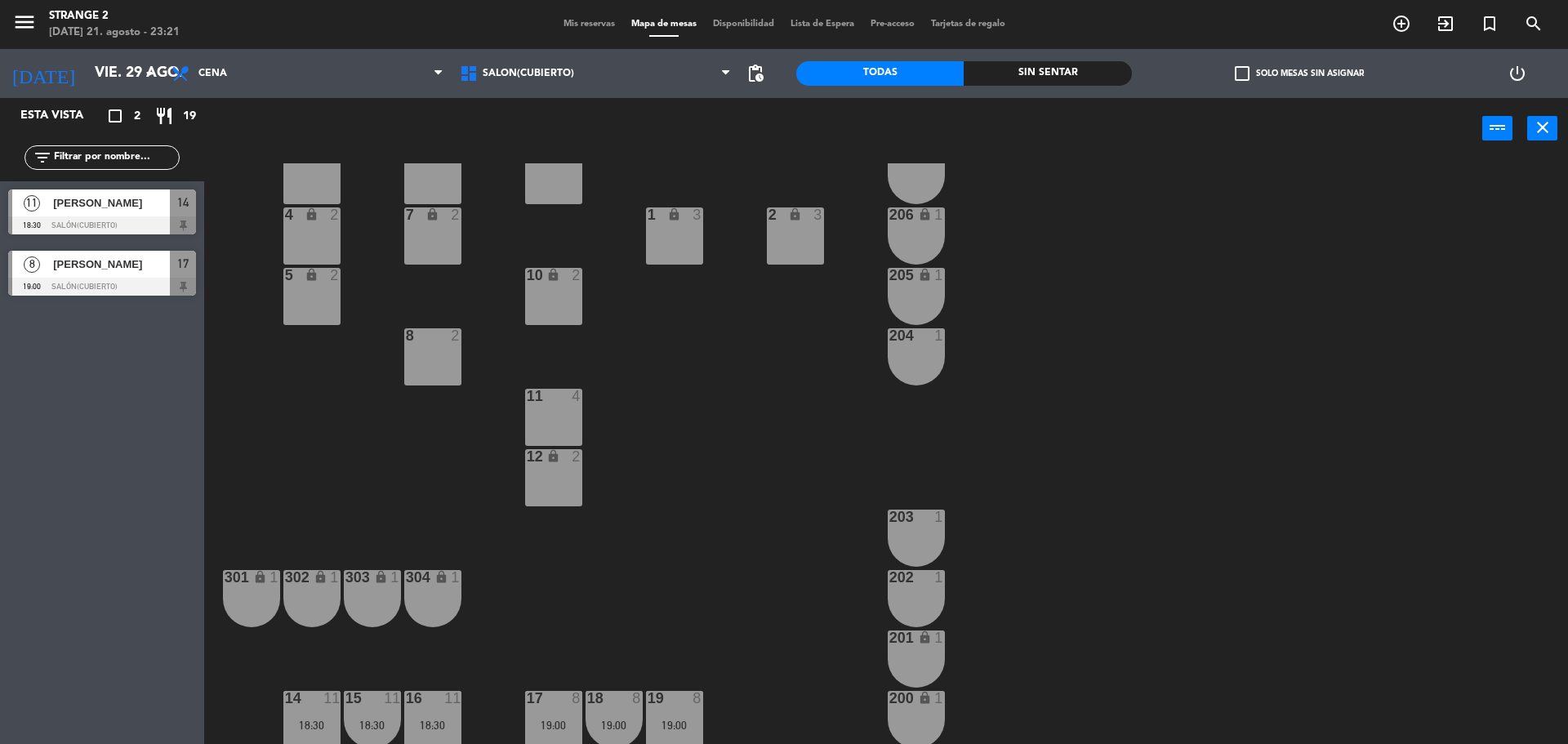
scroll to position [0, 0]
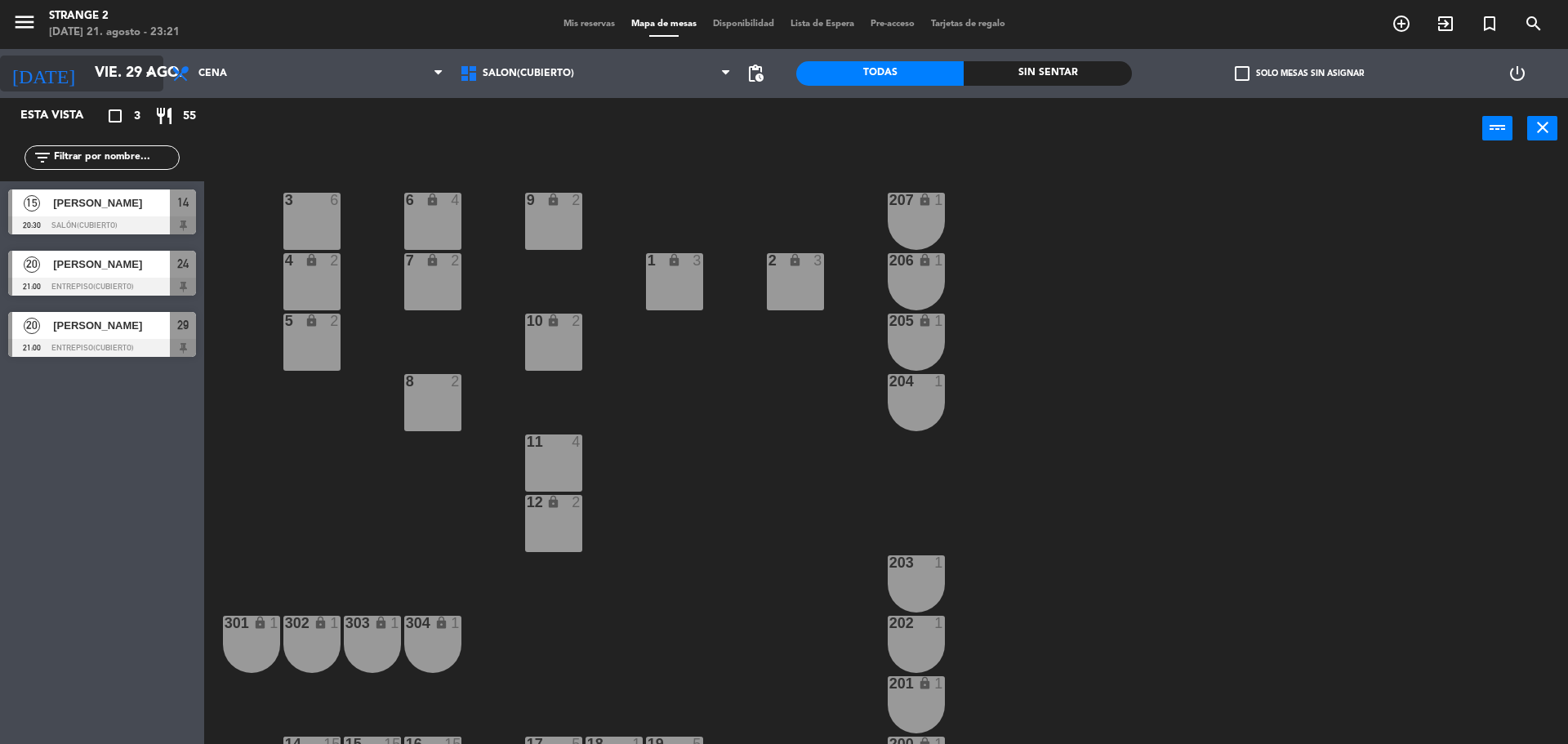
click at [95, 69] on input "vie. 29 ago." at bounding box center [181, 74] width 190 height 33
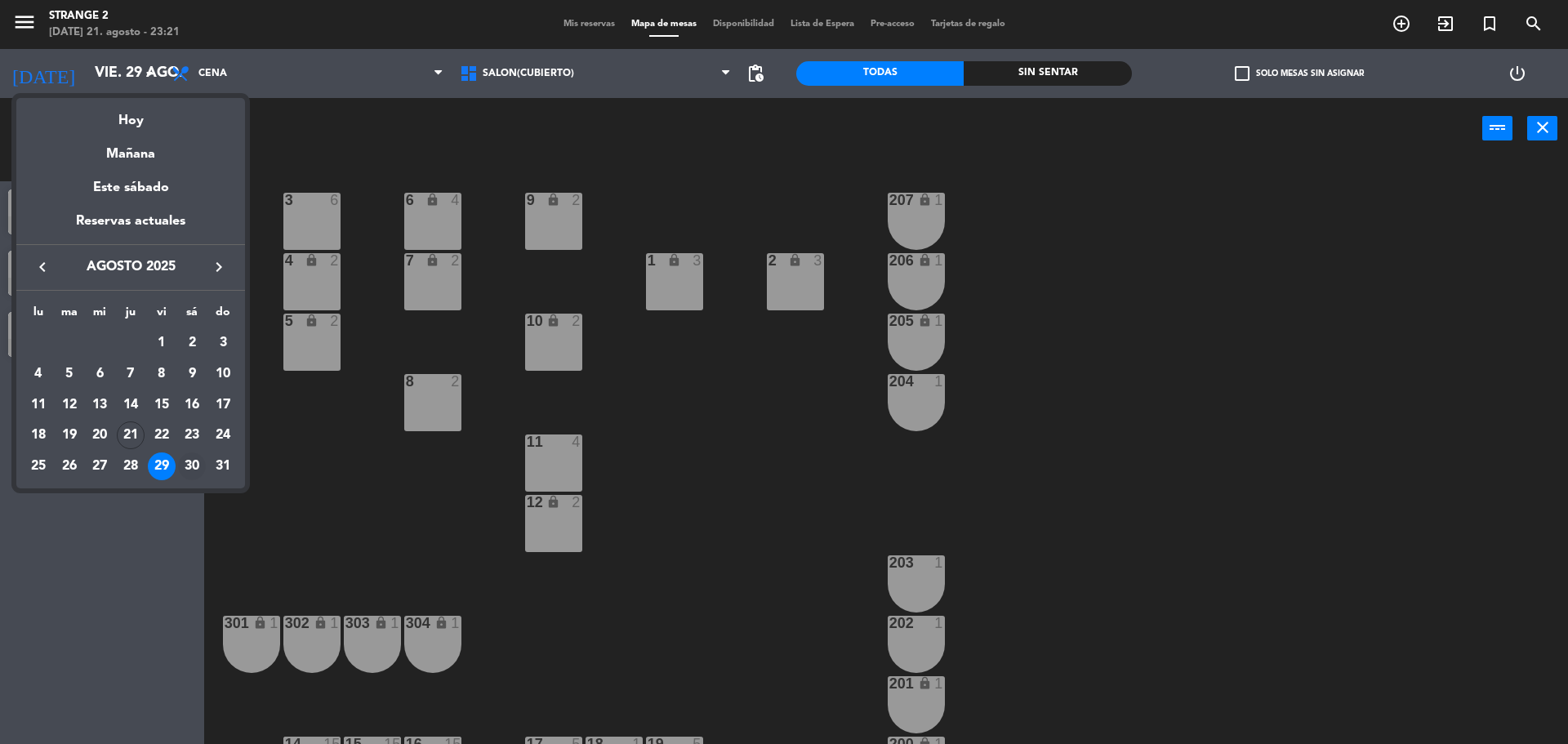
click at [183, 466] on div "30" at bounding box center [192, 466] width 28 height 28
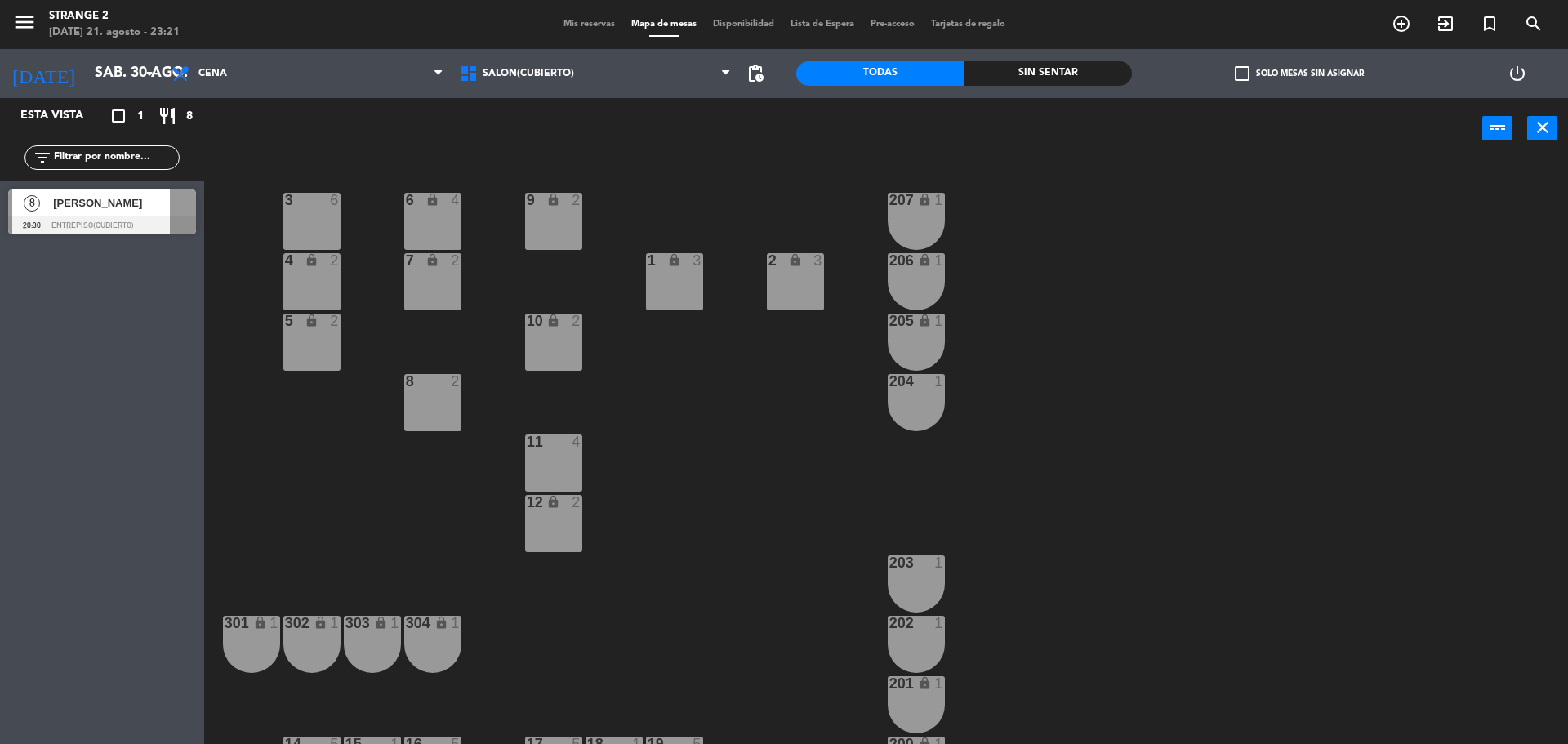
click at [91, 217] on div at bounding box center [102, 225] width 188 height 18
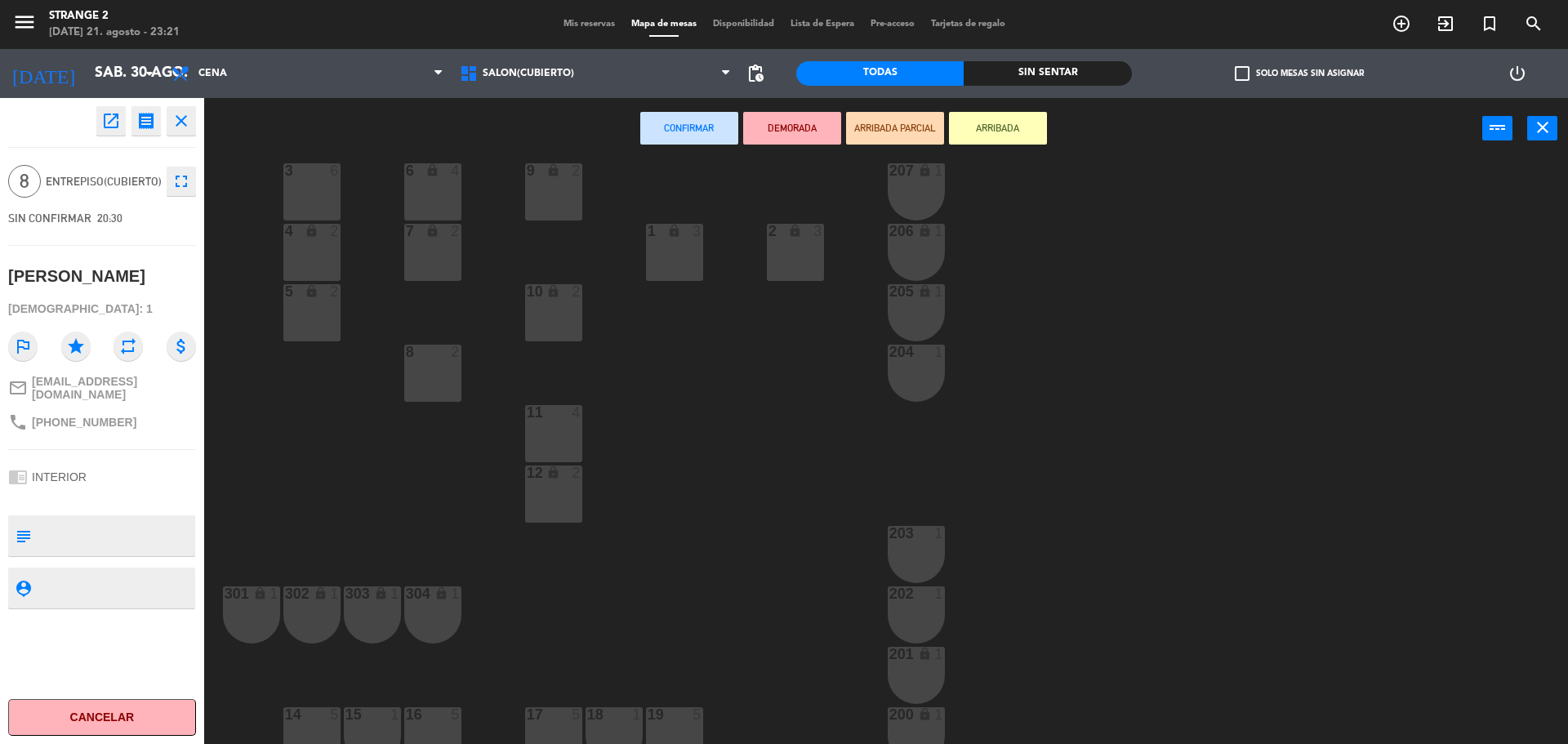
scroll to position [45, 0]
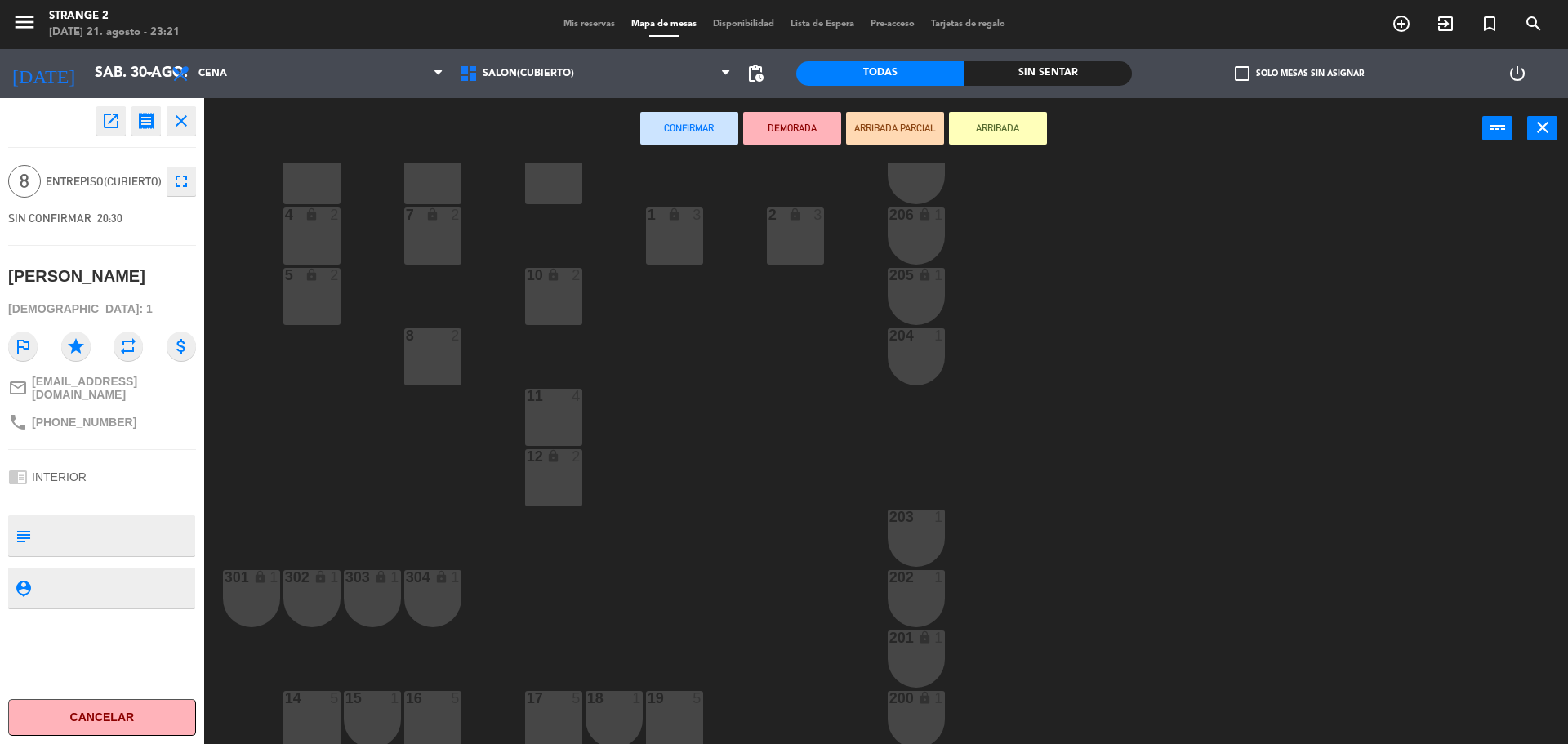
click at [341, 703] on div "15" at bounding box center [345, 699] width 27 height 15
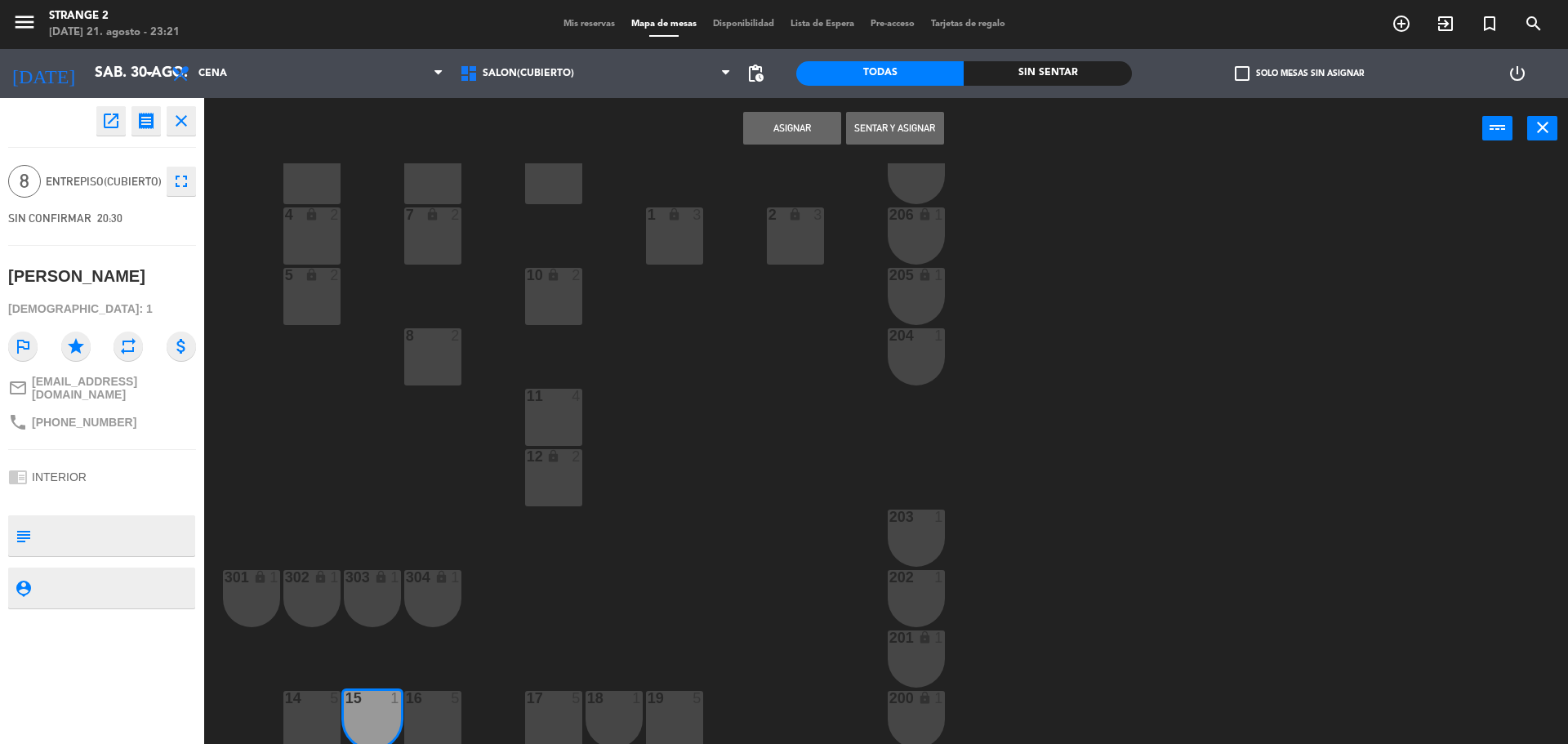
drag, startPoint x: 418, startPoint y: 712, endPoint x: 338, endPoint y: 718, distance: 80.2
click at [417, 712] on div "16 5" at bounding box center [432, 719] width 57 height 57
click at [305, 711] on div "14 5" at bounding box center [311, 719] width 57 height 57
click at [784, 128] on button "Asignar" at bounding box center [793, 128] width 98 height 33
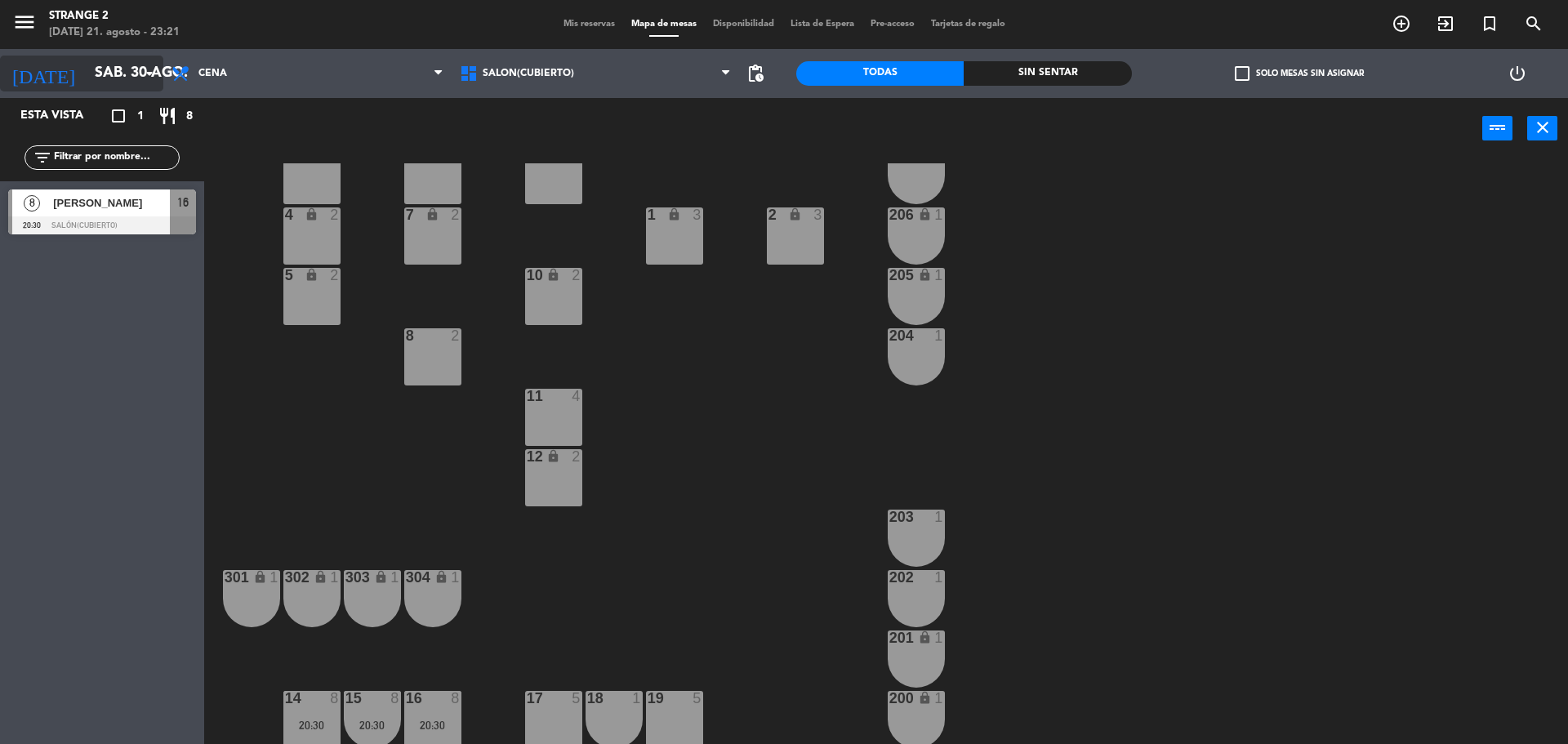
click at [109, 72] on input "sáb. 30 ago." at bounding box center [181, 74] width 190 height 33
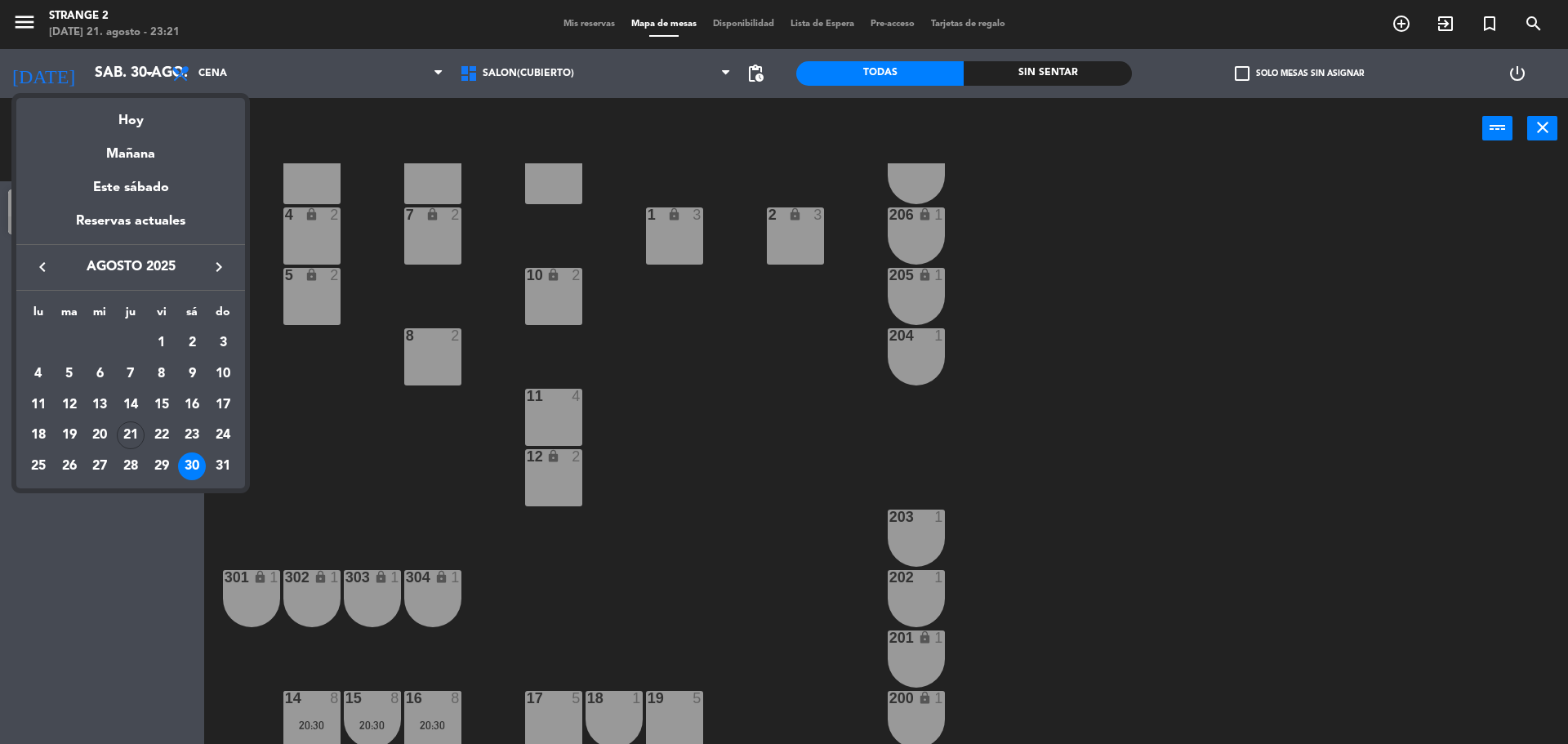
click at [224, 263] on icon "keyboard_arrow_right" at bounding box center [219, 267] width 20 height 20
click at [76, 362] on div "2" at bounding box center [69, 374] width 28 height 28
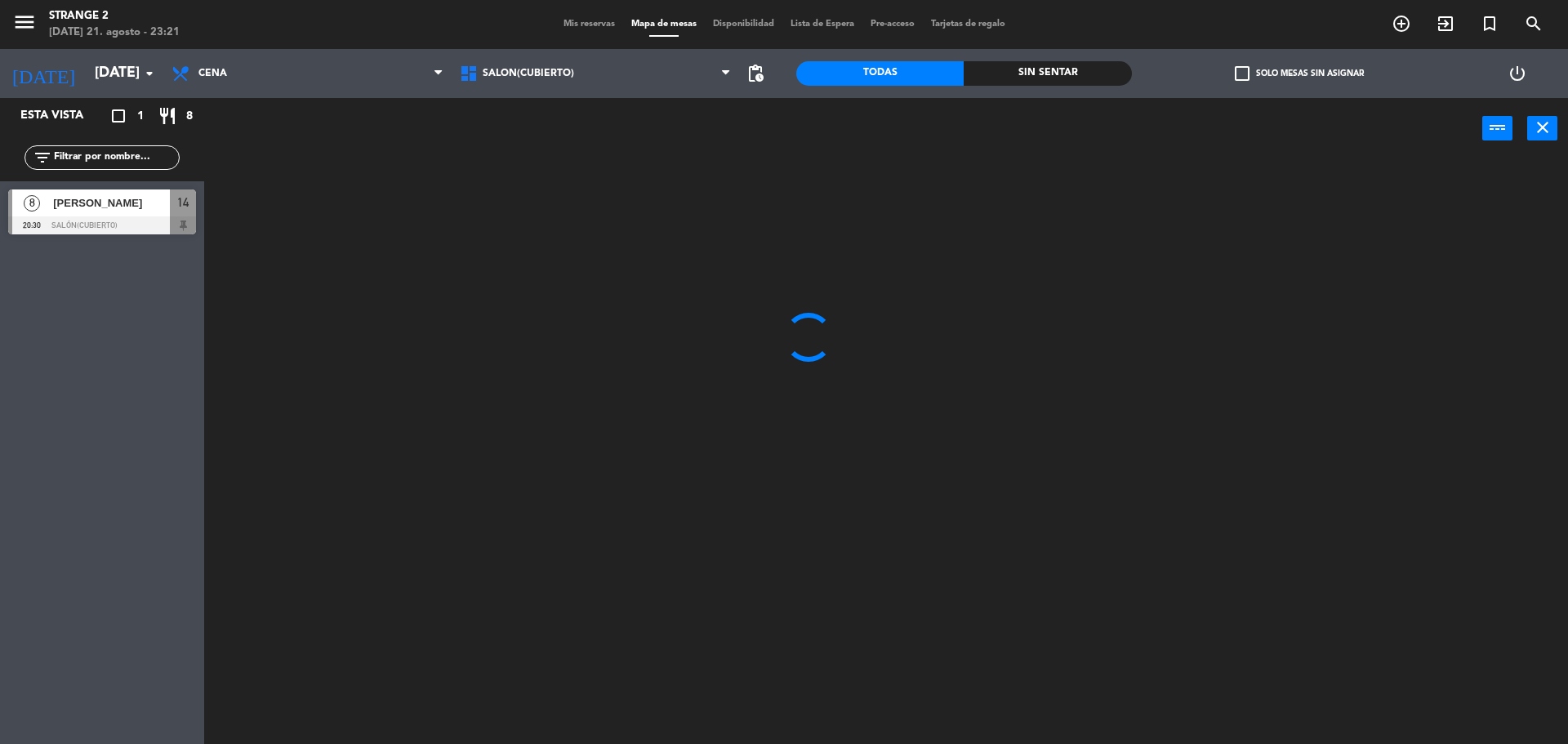
scroll to position [0, 0]
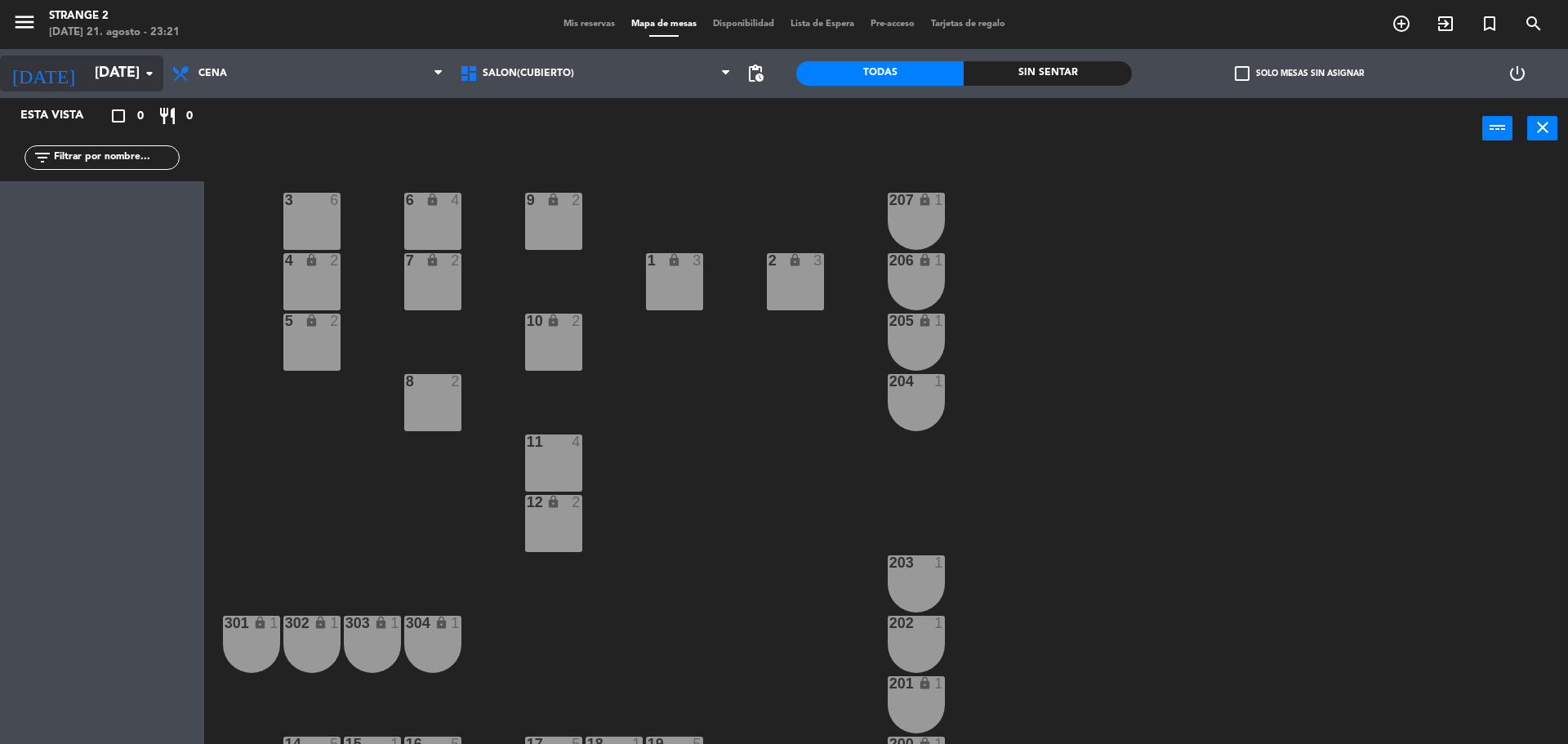
click at [133, 70] on input "[DATE]" at bounding box center [181, 74] width 190 height 33
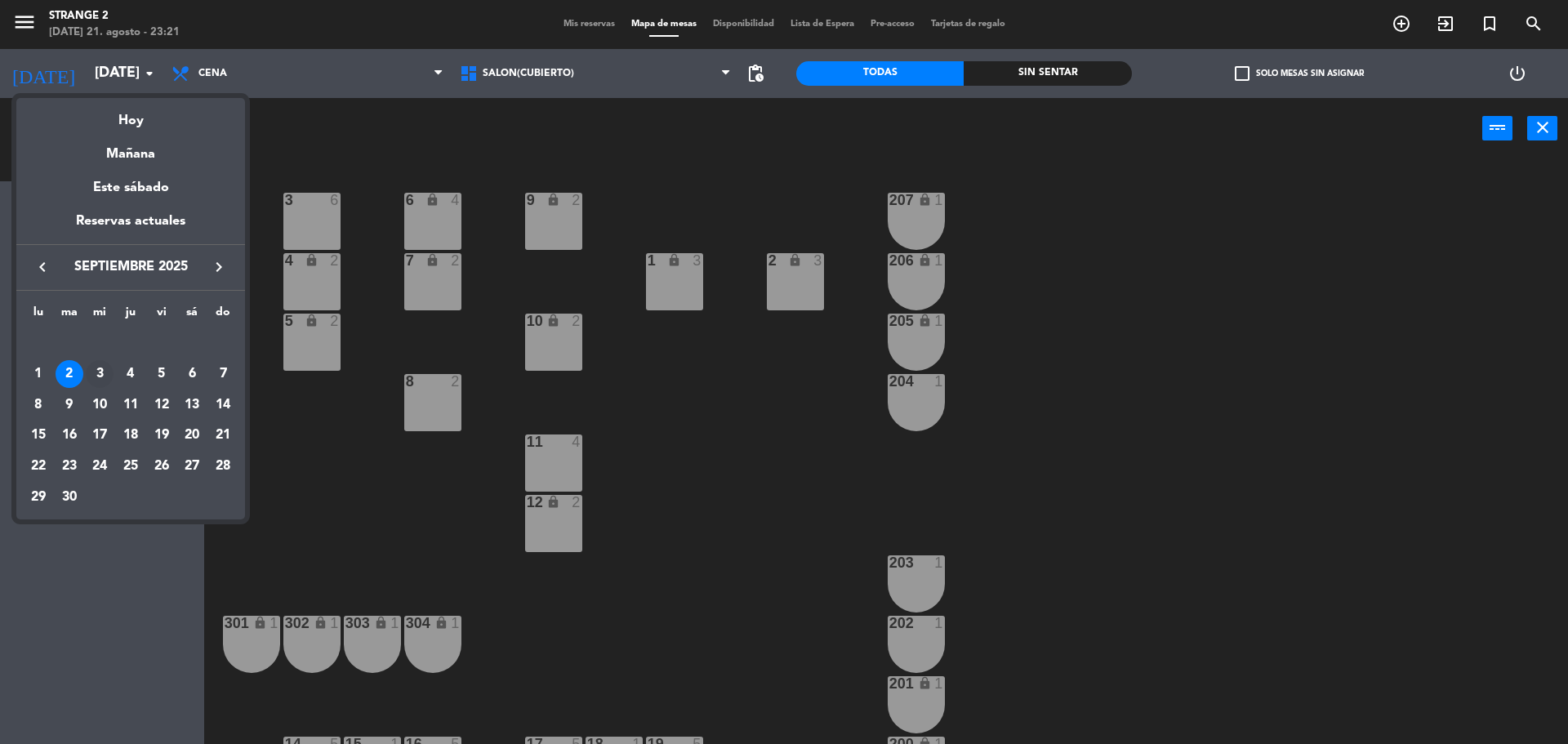
click at [96, 378] on div "3" at bounding box center [99, 374] width 28 height 28
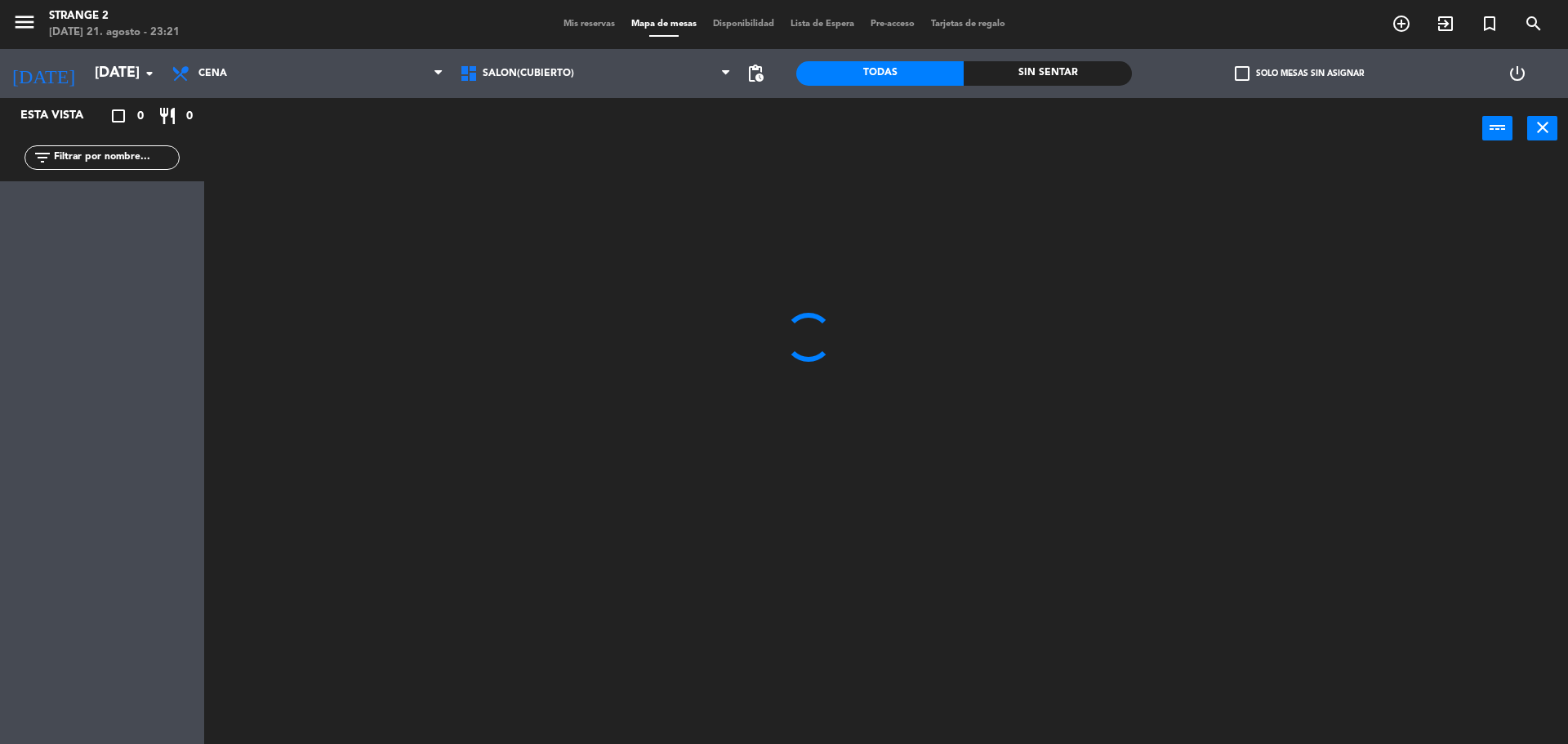
click at [123, 70] on input "[DATE]" at bounding box center [181, 74] width 190 height 33
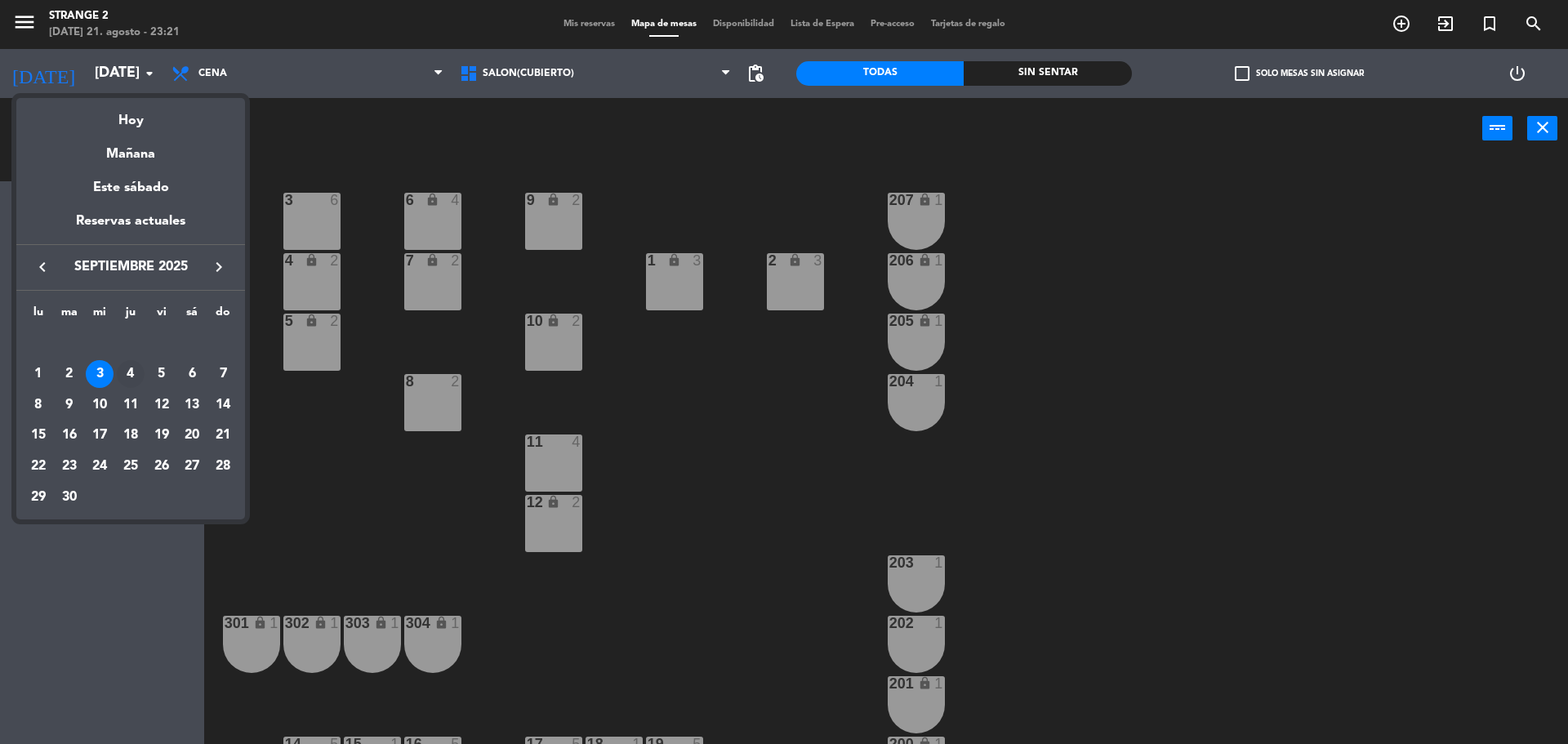
click at [119, 379] on div "4" at bounding box center [131, 374] width 28 height 28
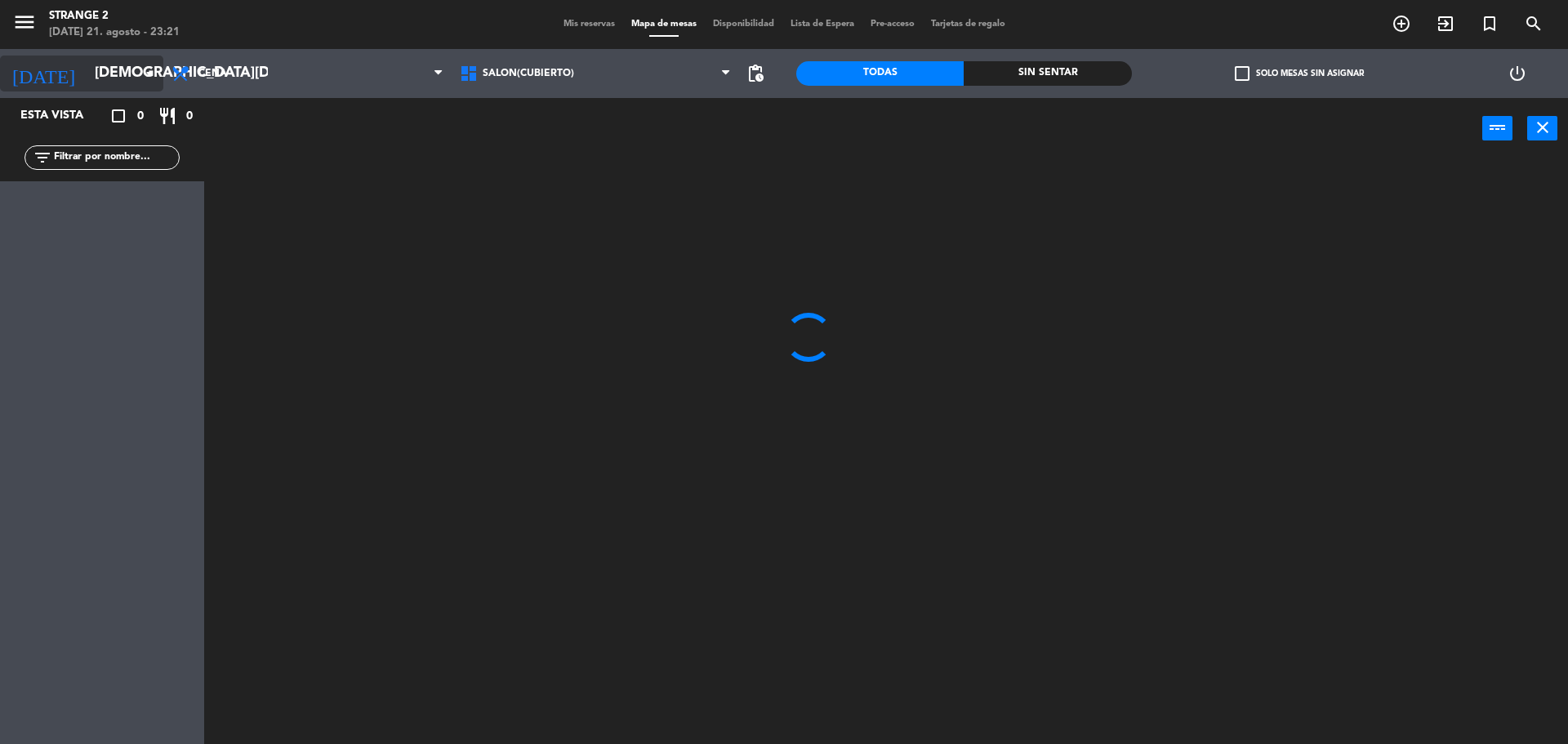
click at [142, 75] on icon "arrow_drop_down" at bounding box center [150, 74] width 20 height 20
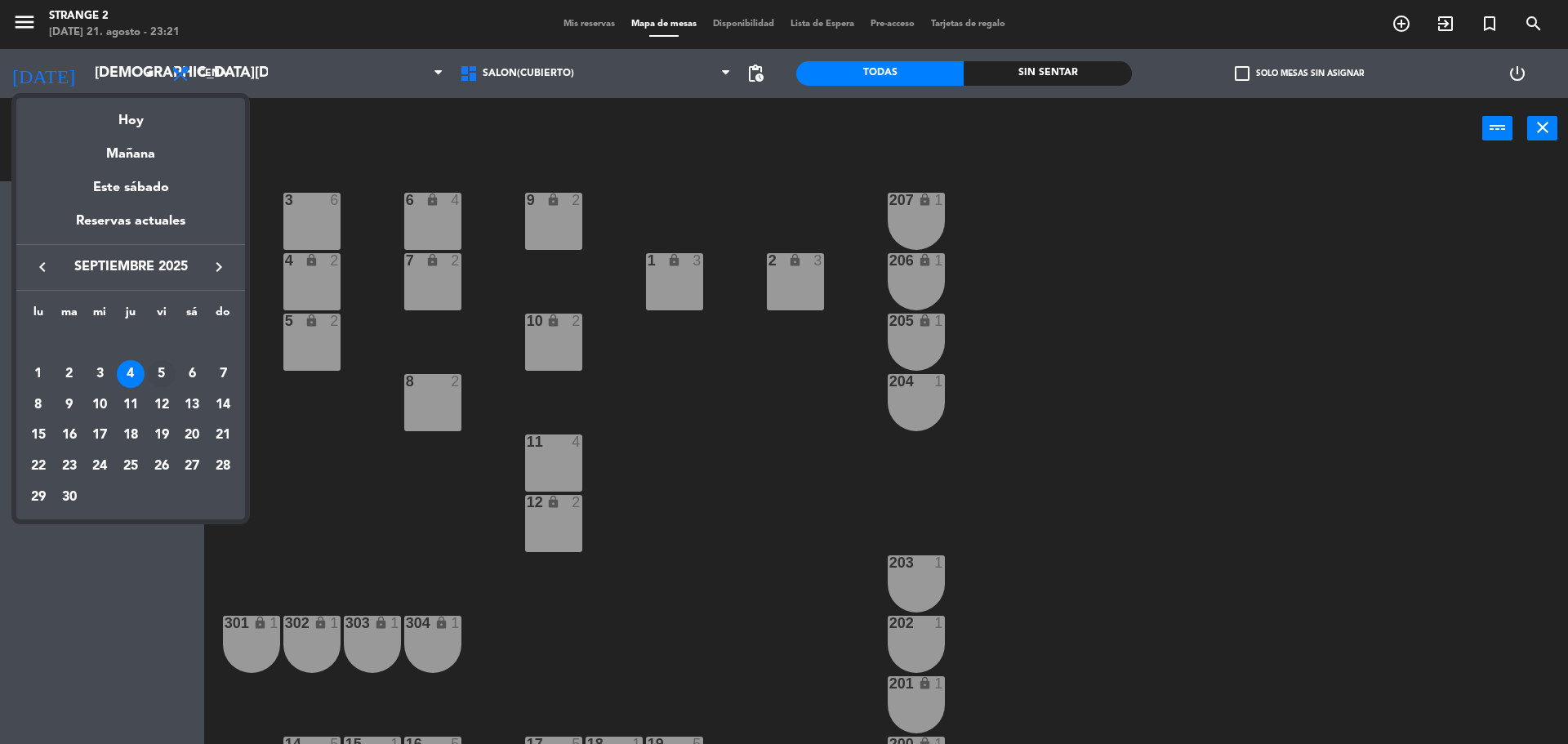
click at [159, 378] on div "5" at bounding box center [162, 374] width 28 height 28
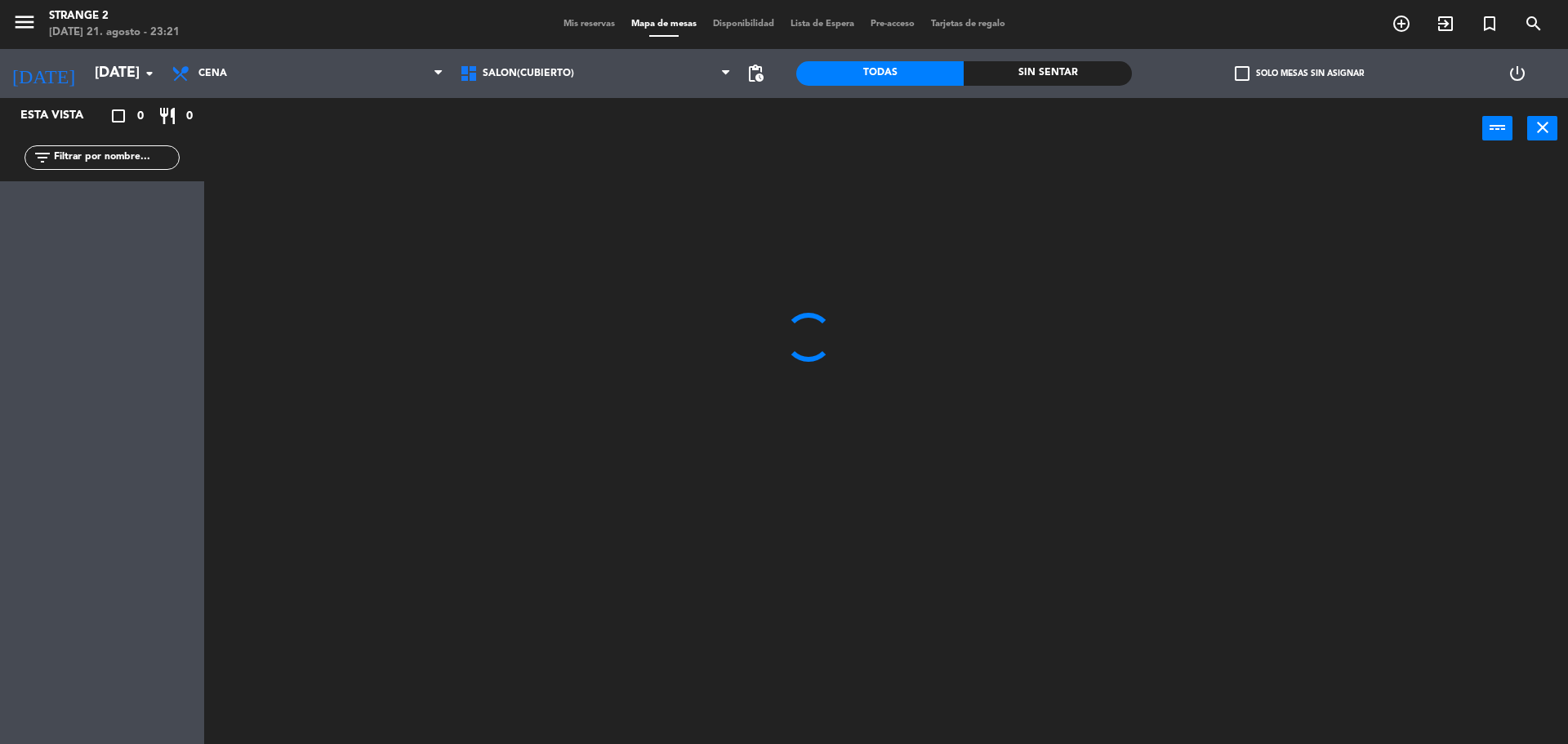
click at [142, 74] on icon "arrow_drop_down" at bounding box center [150, 74] width 20 height 20
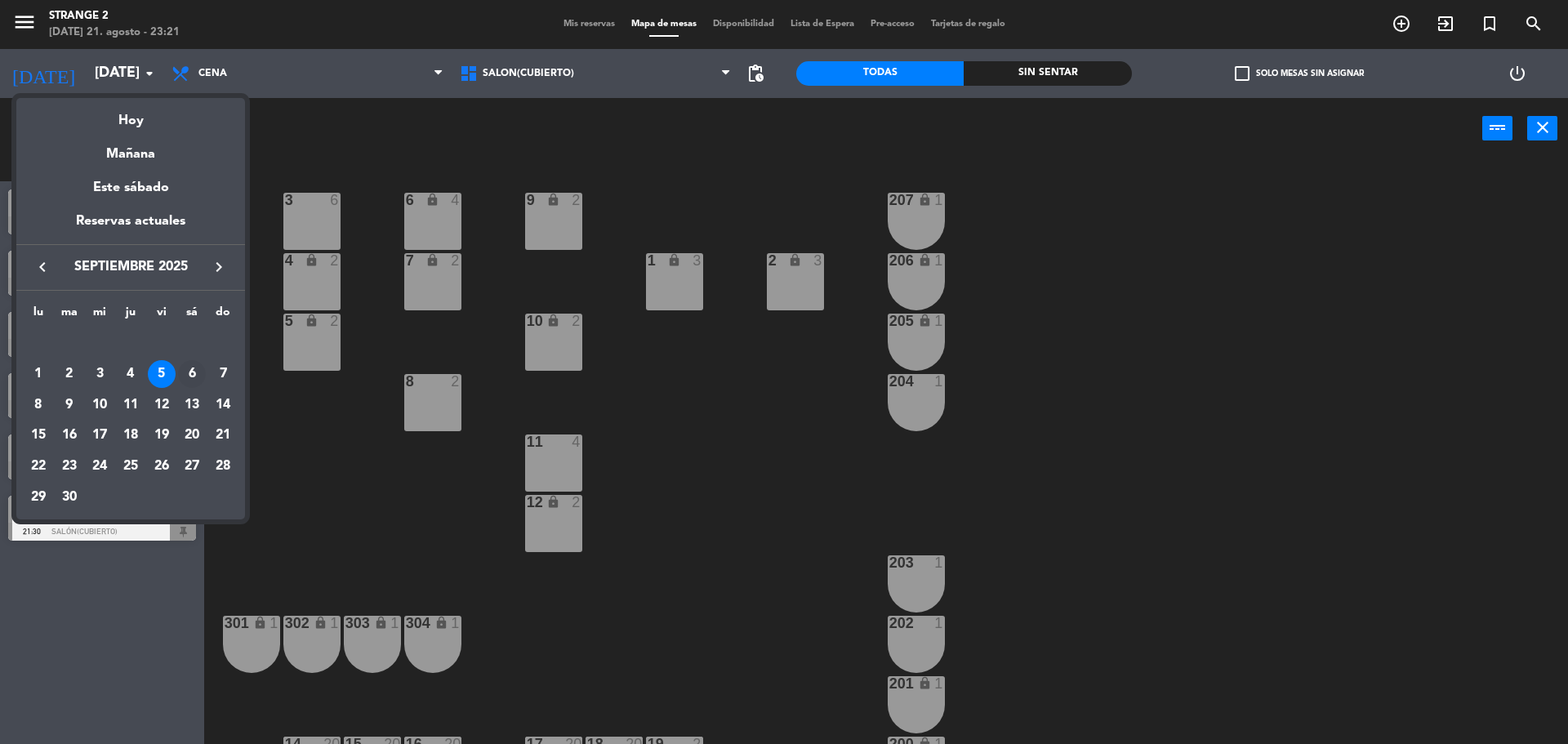
click at [181, 380] on div "6" at bounding box center [192, 374] width 28 height 28
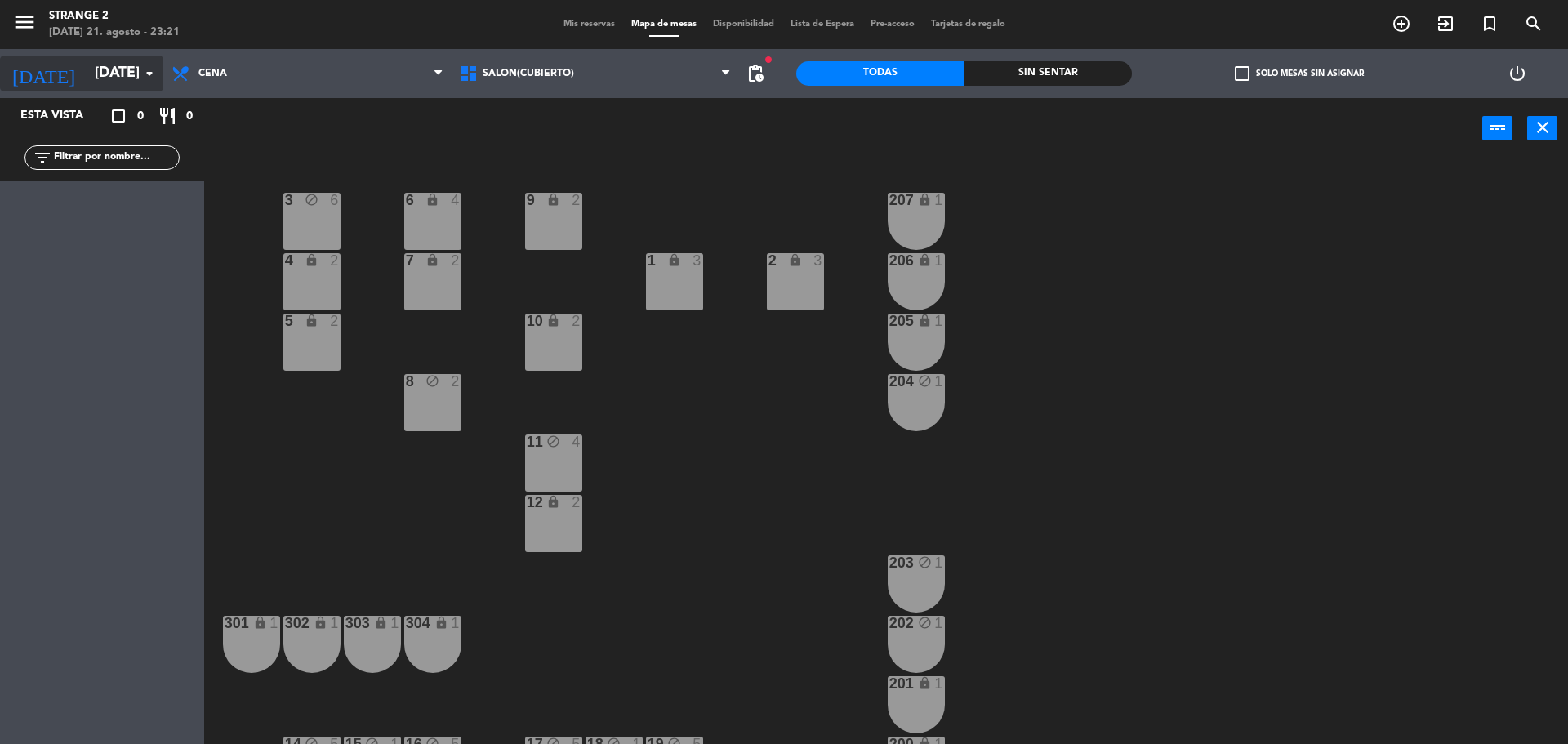
click at [149, 65] on icon "arrow_drop_down" at bounding box center [150, 74] width 20 height 20
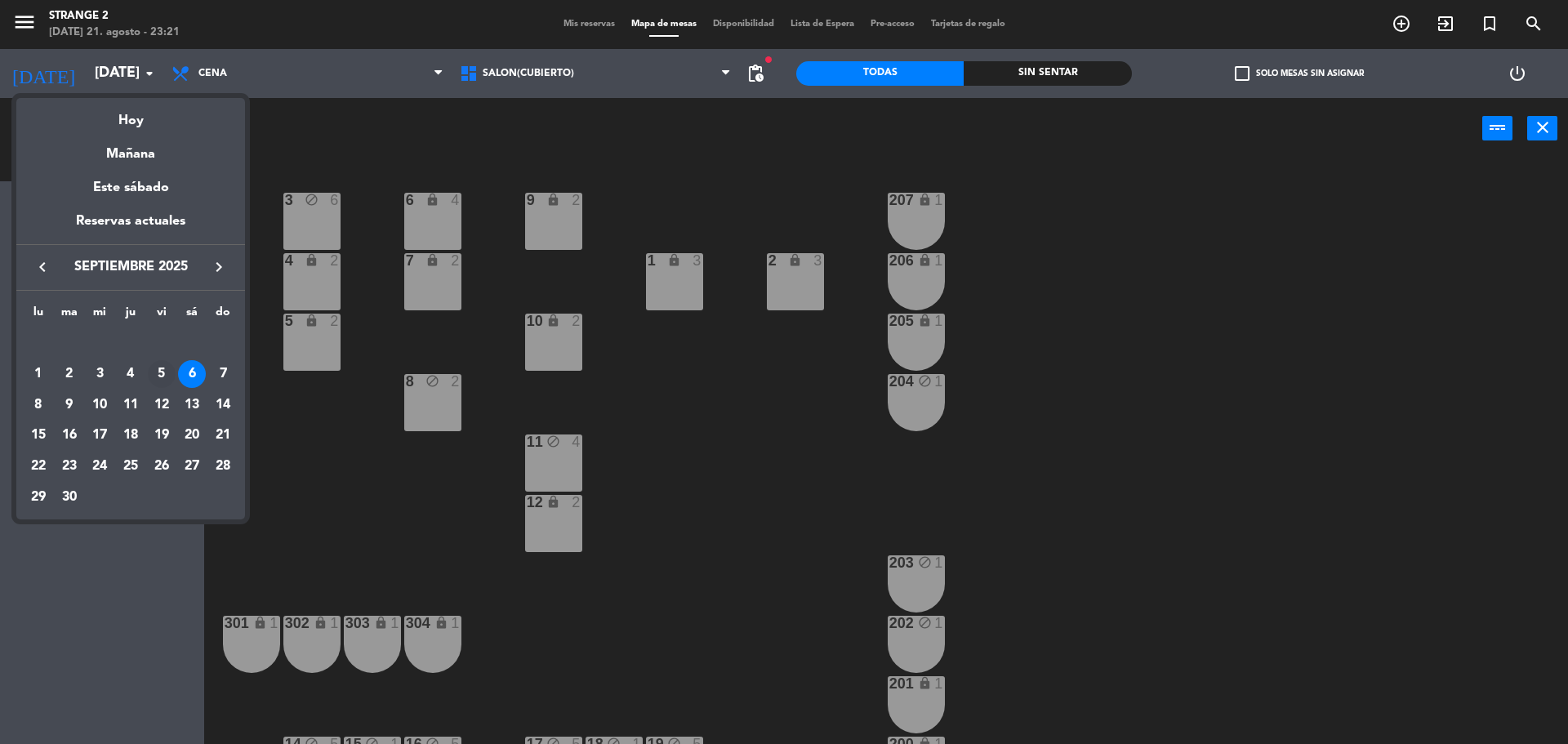
click at [163, 374] on div "5" at bounding box center [162, 374] width 28 height 28
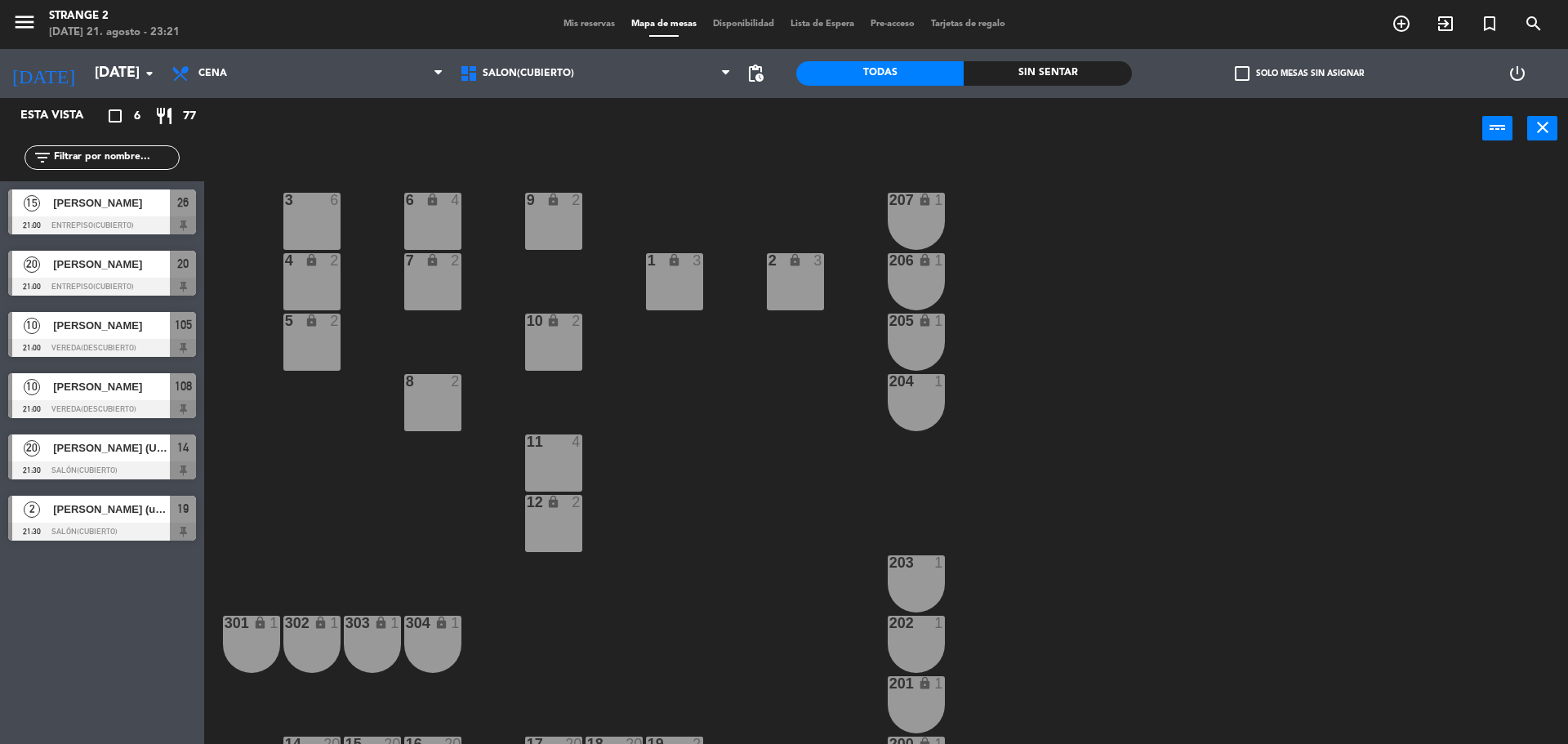
click at [127, 452] on span "[PERSON_NAME] (Un personaje espectacular)" at bounding box center [111, 448] width 117 height 17
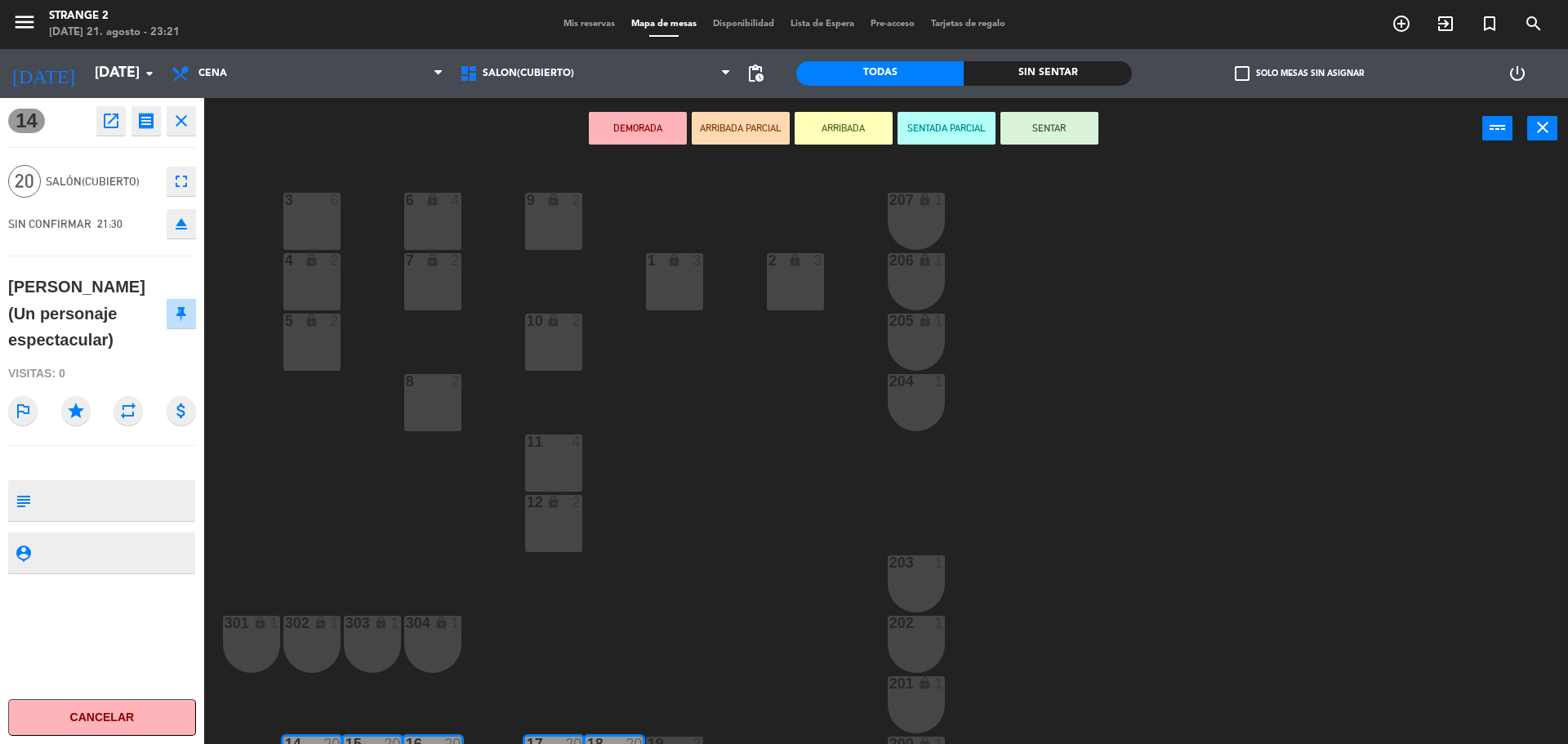
click at [329, 518] on div "3 6 6 lock 4 9 lock 2 207 lock 1 4 lock 2 7 lock 2 206 lock 1 1 lock 3 2 lock 3…" at bounding box center [893, 456] width 1348 height 585
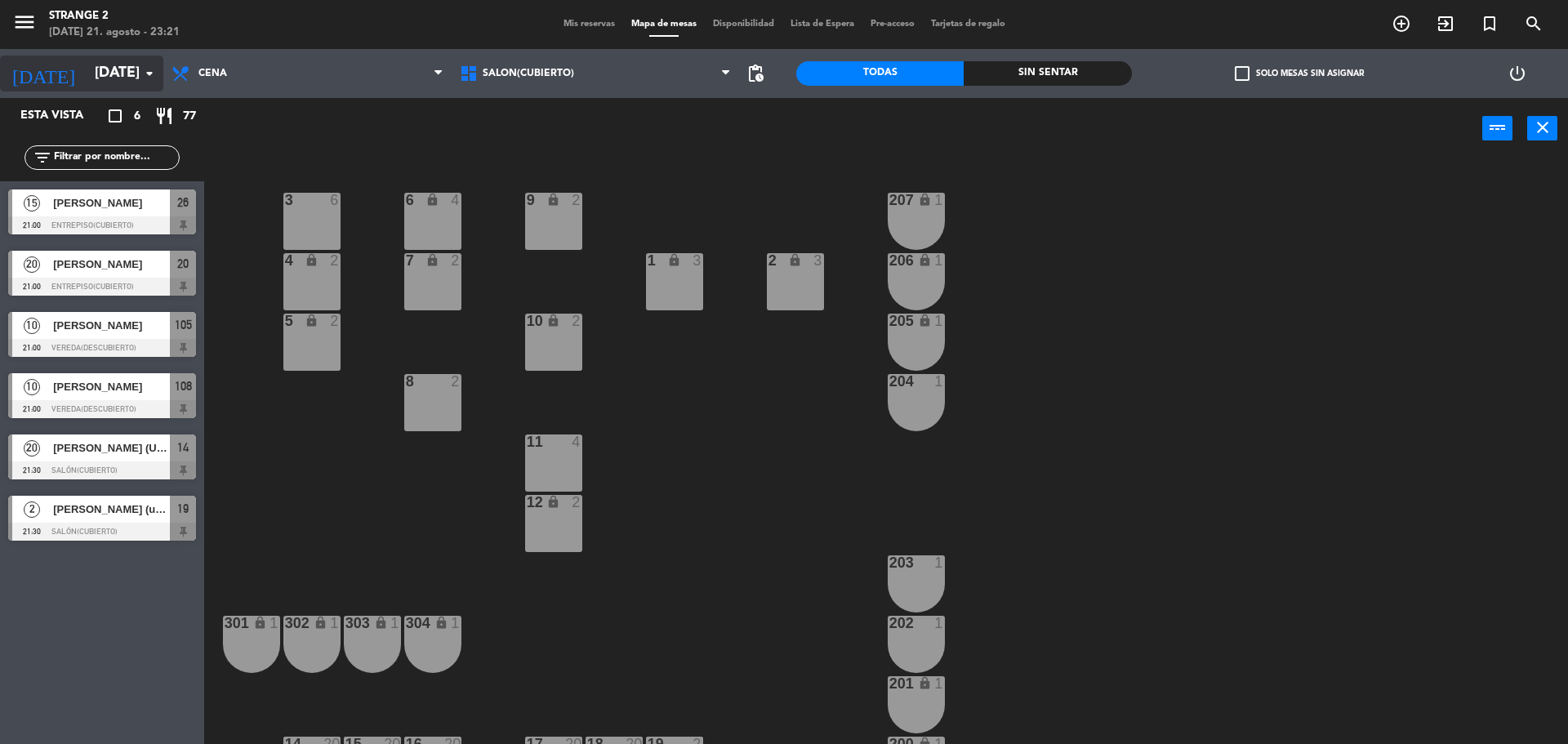
click at [114, 74] on input "[DATE]" at bounding box center [181, 74] width 190 height 33
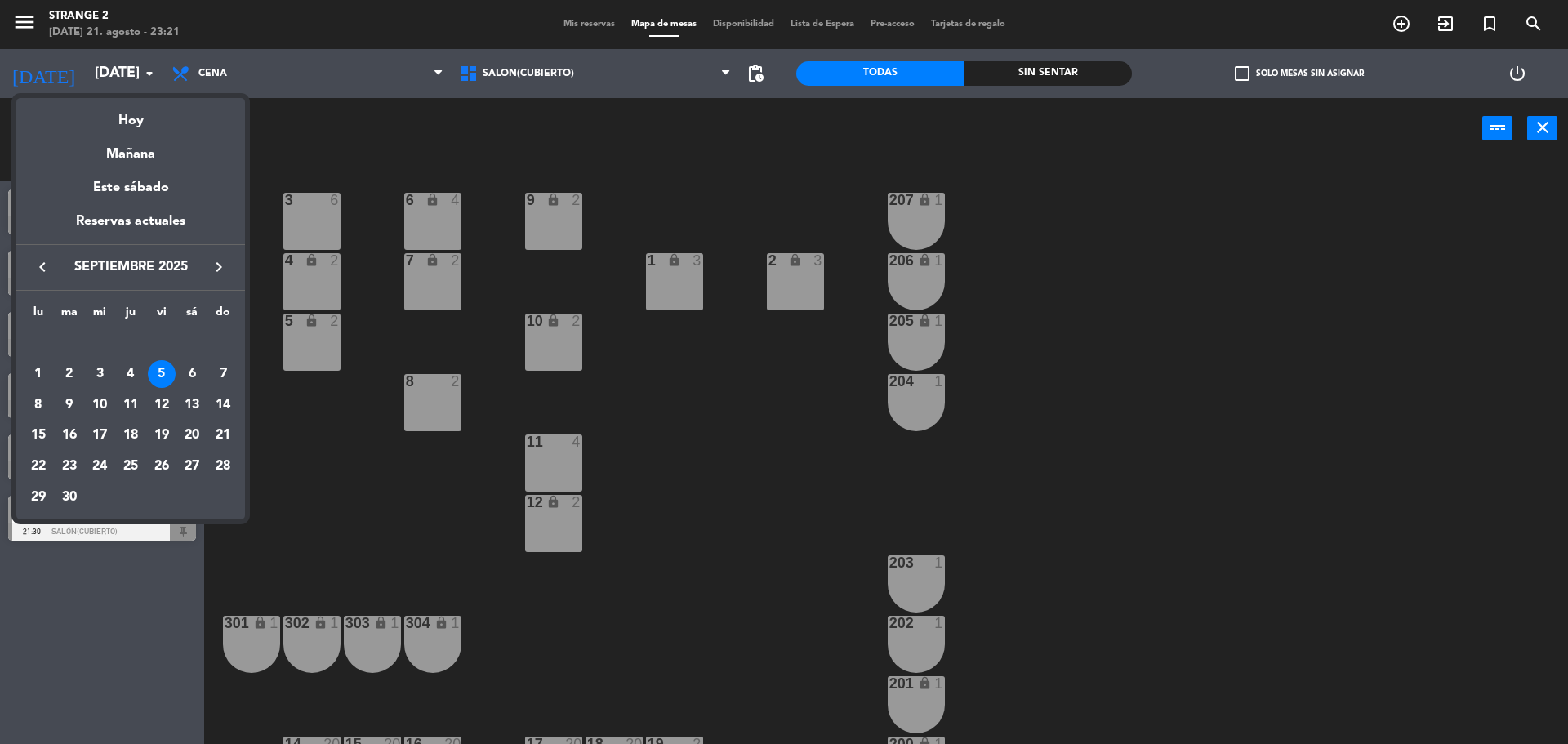
click at [37, 263] on icon "keyboard_arrow_left" at bounding box center [43, 267] width 20 height 20
click at [162, 437] on div "22" at bounding box center [162, 435] width 28 height 28
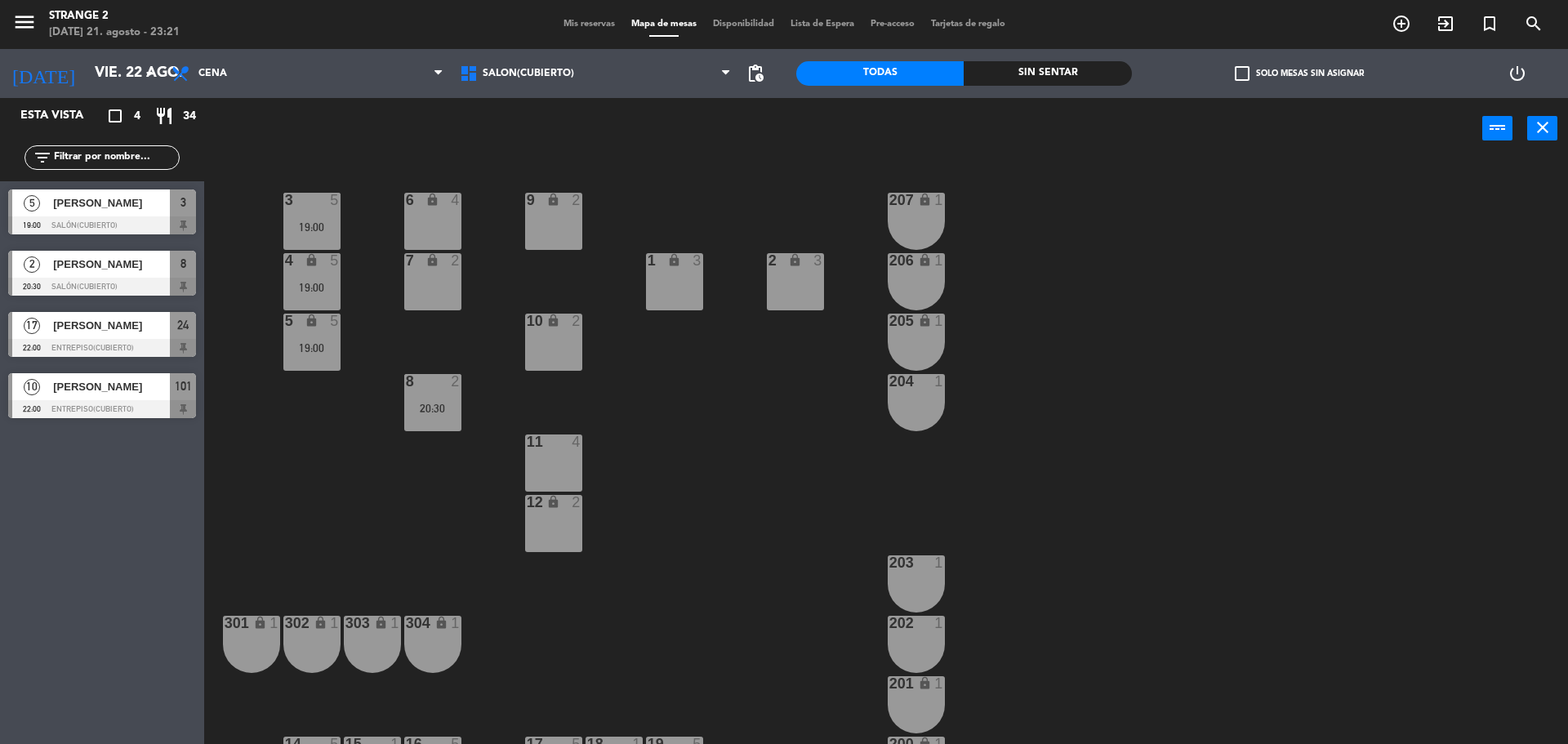
click at [110, 325] on span "[PERSON_NAME]" at bounding box center [111, 325] width 117 height 17
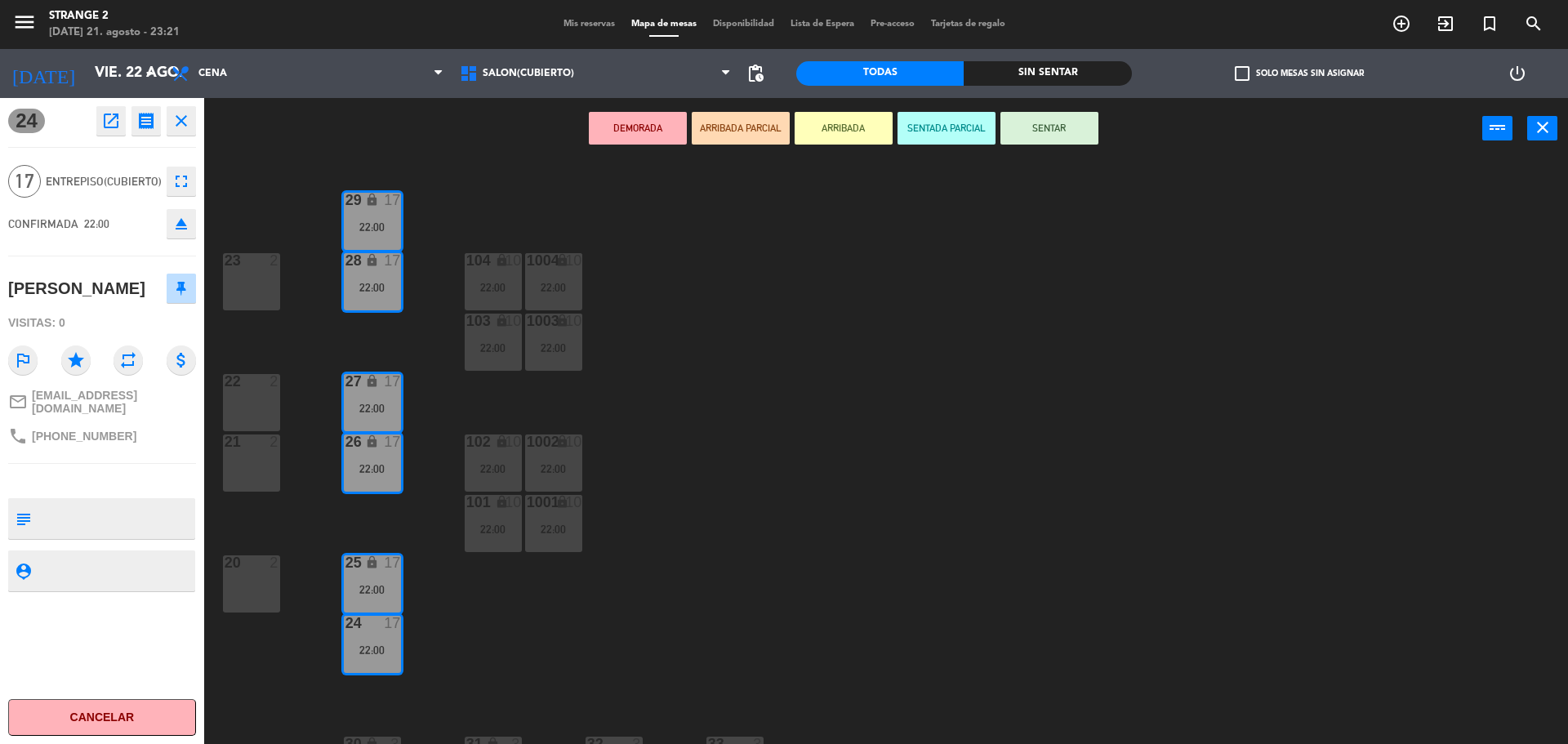
click at [311, 524] on div "29 lock 17 22:00 23 2 28 lock 17 22:00 104 lock 10 22:00 1004 lock 10 22:00 103…" at bounding box center [893, 456] width 1348 height 585
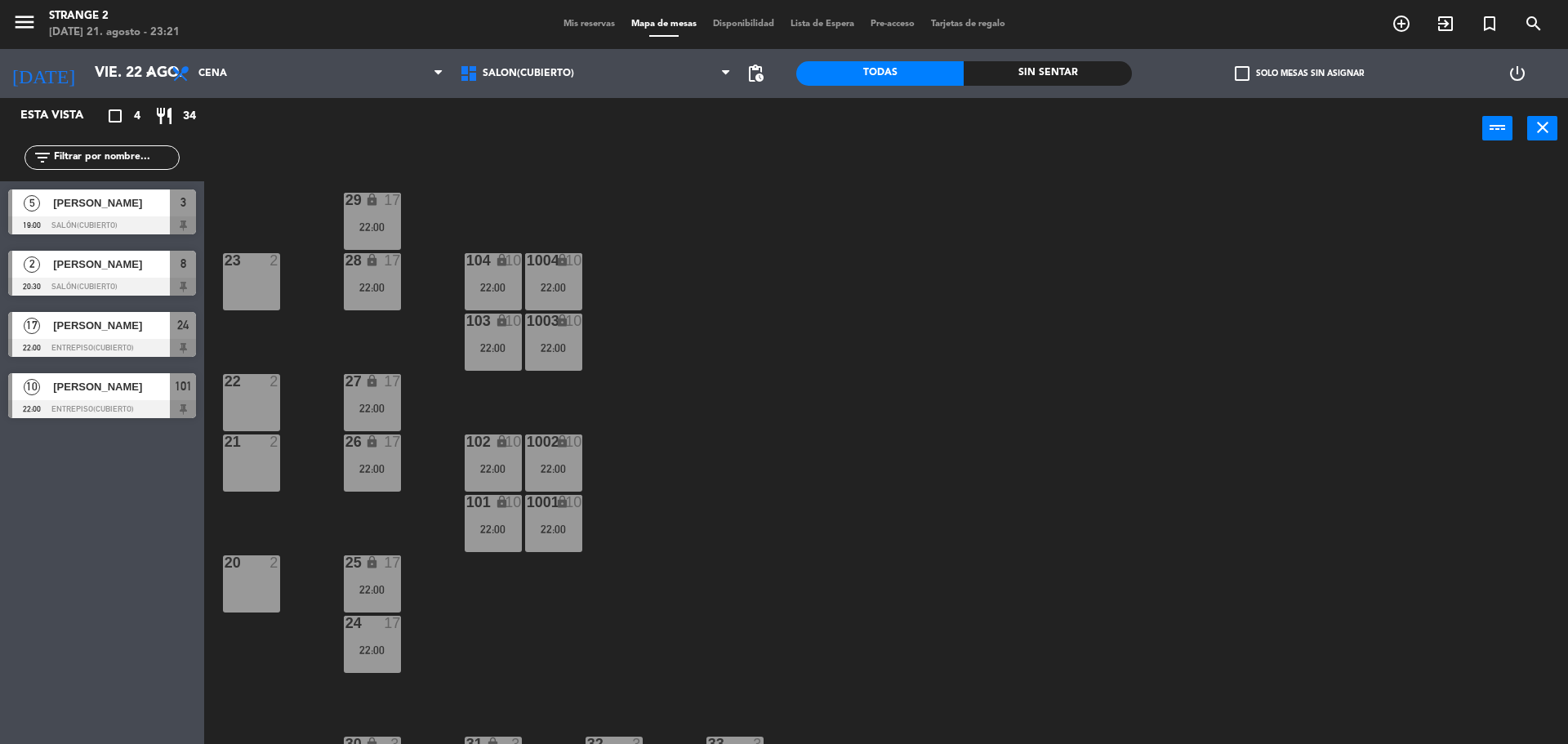
click at [141, 207] on span "[PERSON_NAME]" at bounding box center [111, 203] width 117 height 17
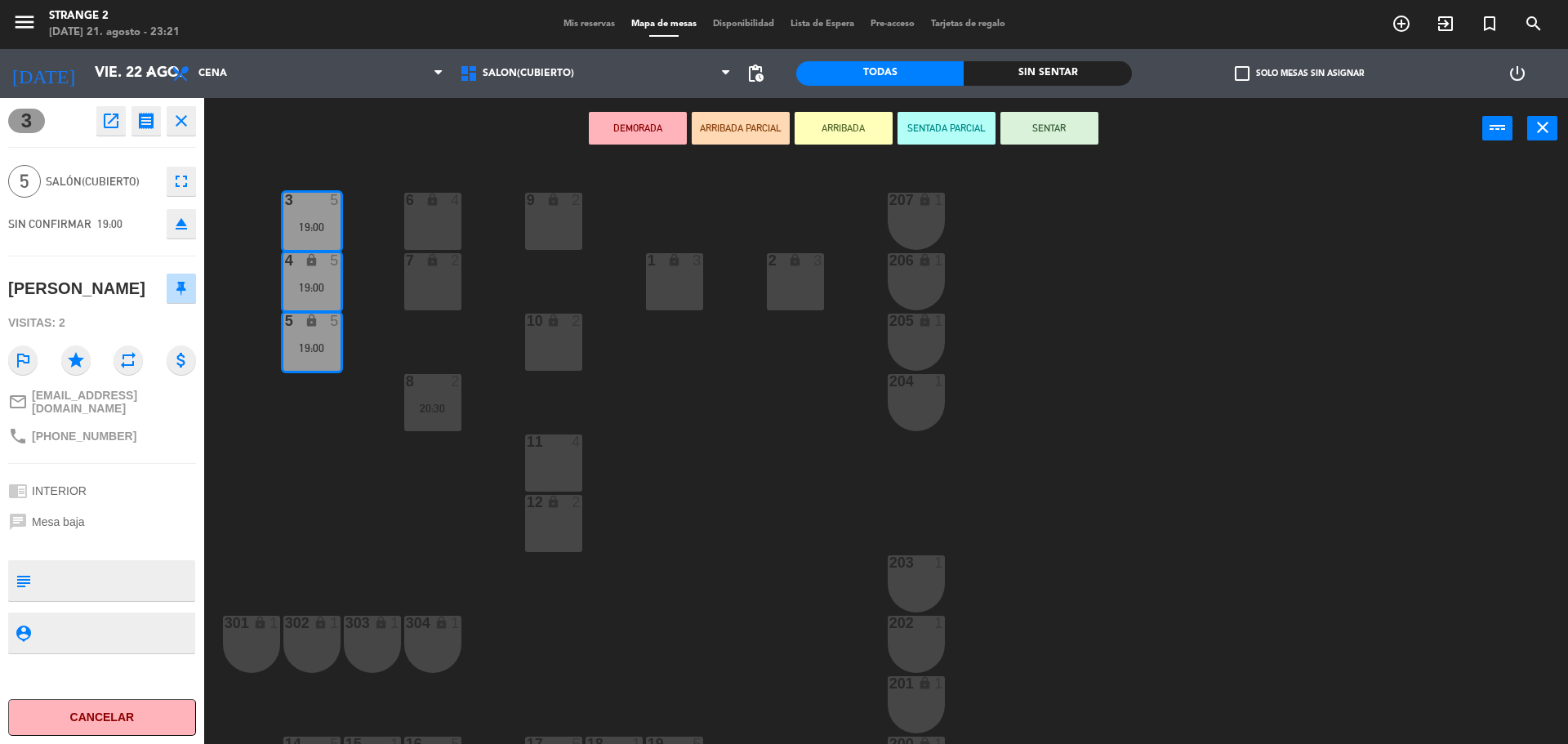
click at [311, 451] on div "3 5 19:00 6 lock 4 9 lock 2 207 lock 1 4 lock 5 19:00 7 lock 2 206 lock 1 1 loc…" at bounding box center [893, 456] width 1348 height 585
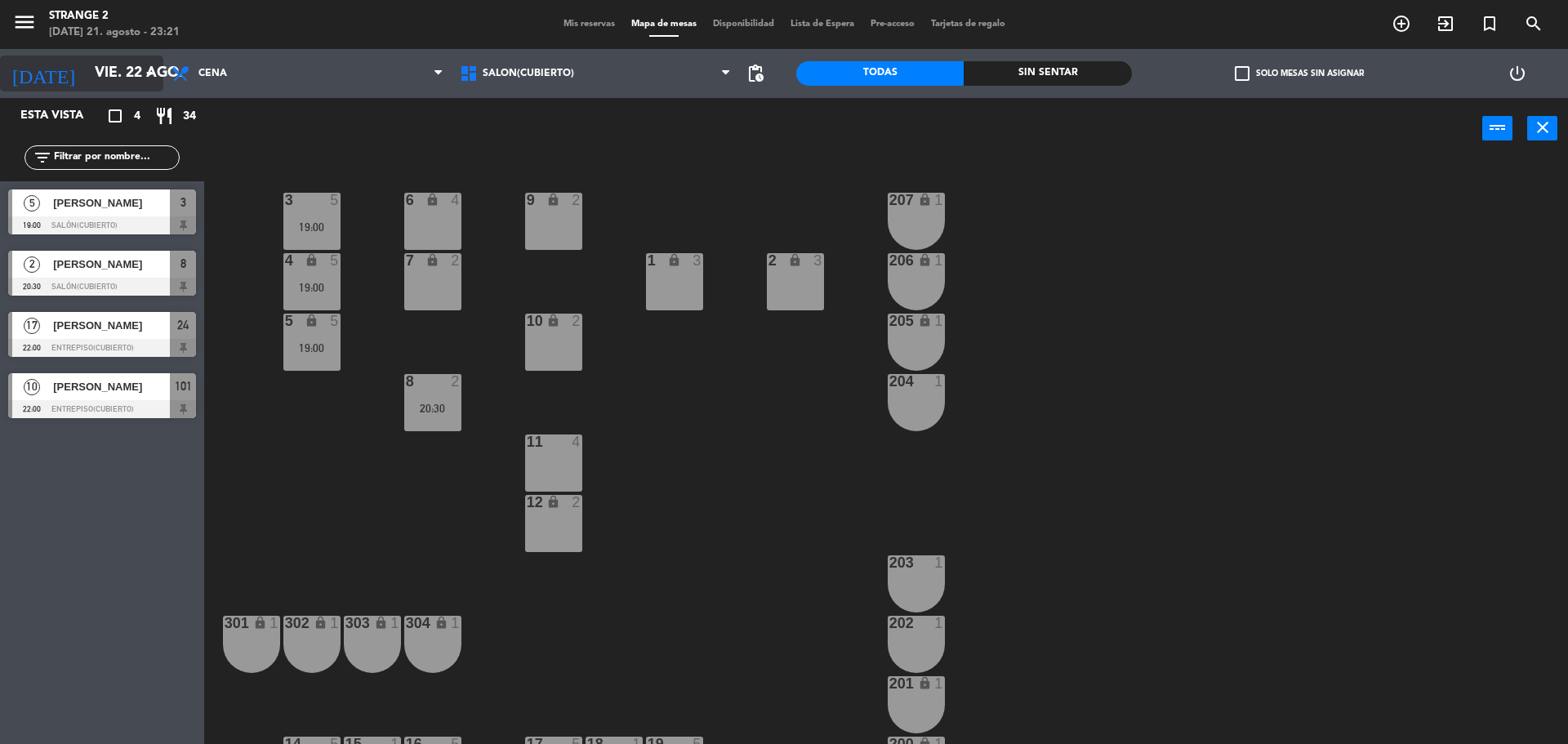
click at [133, 84] on input "vie. 22 ago." at bounding box center [181, 74] width 190 height 33
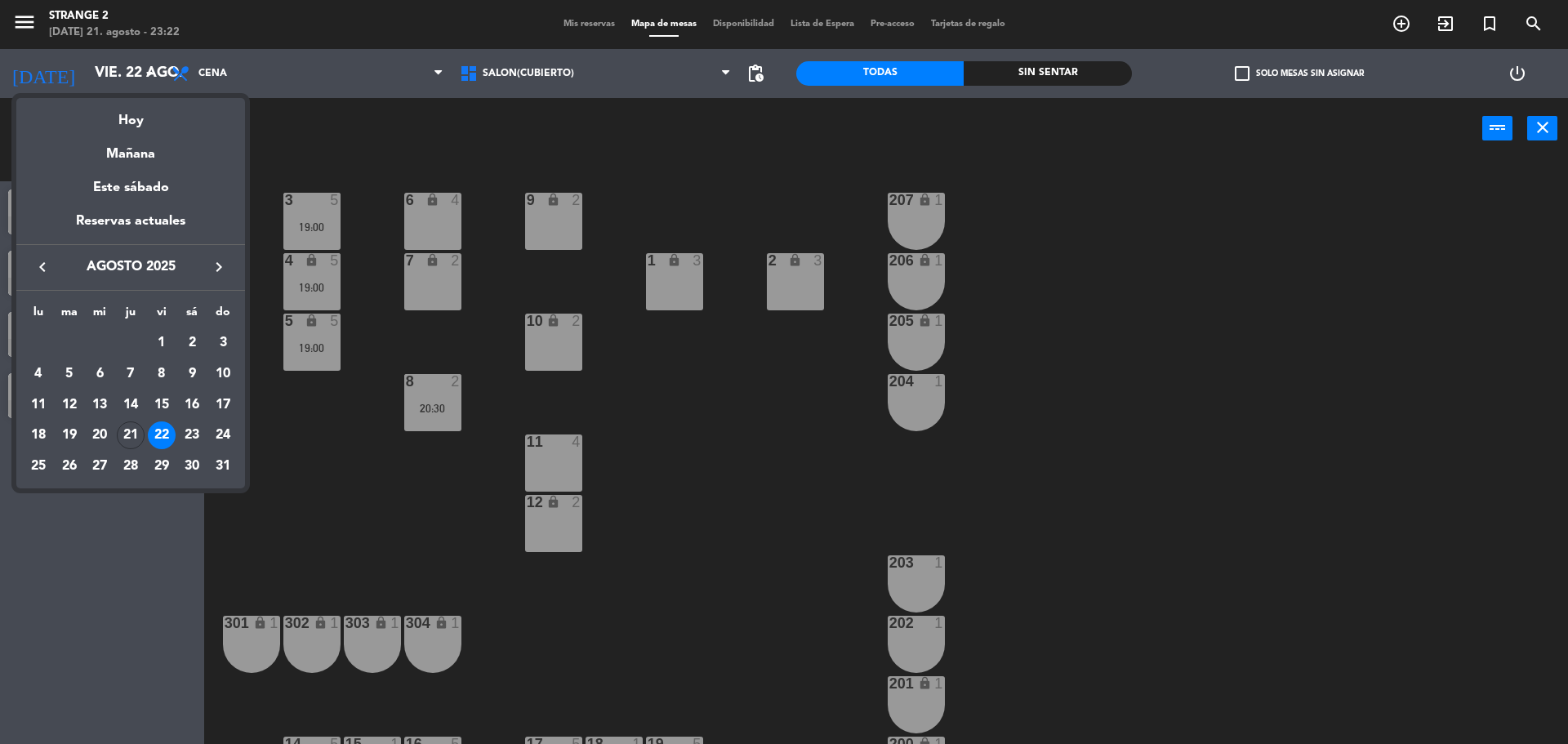
click at [217, 264] on icon "keyboard_arrow_right" at bounding box center [219, 267] width 20 height 20
click at [164, 372] on div "5" at bounding box center [162, 374] width 28 height 28
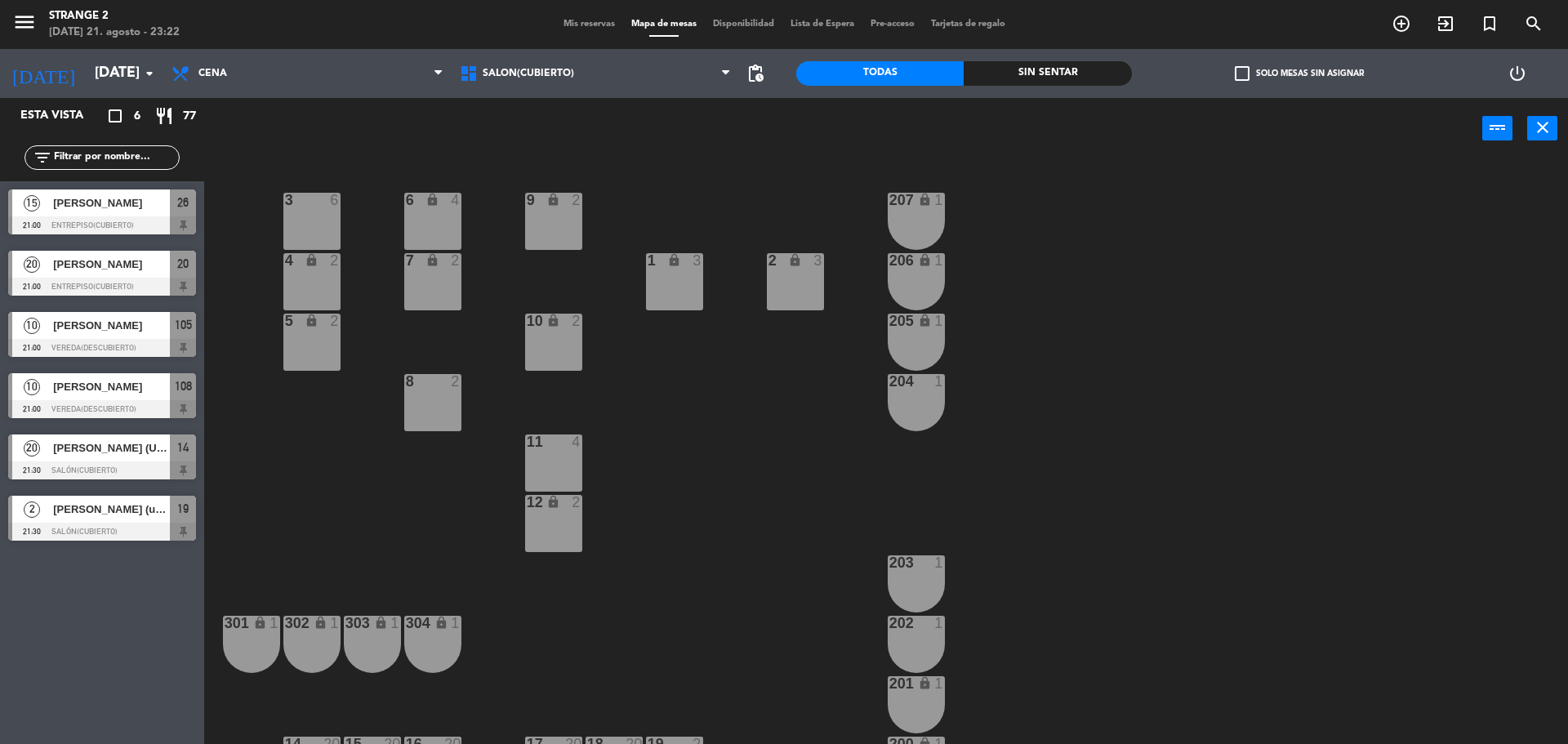
click at [137, 524] on div at bounding box center [102, 532] width 188 height 18
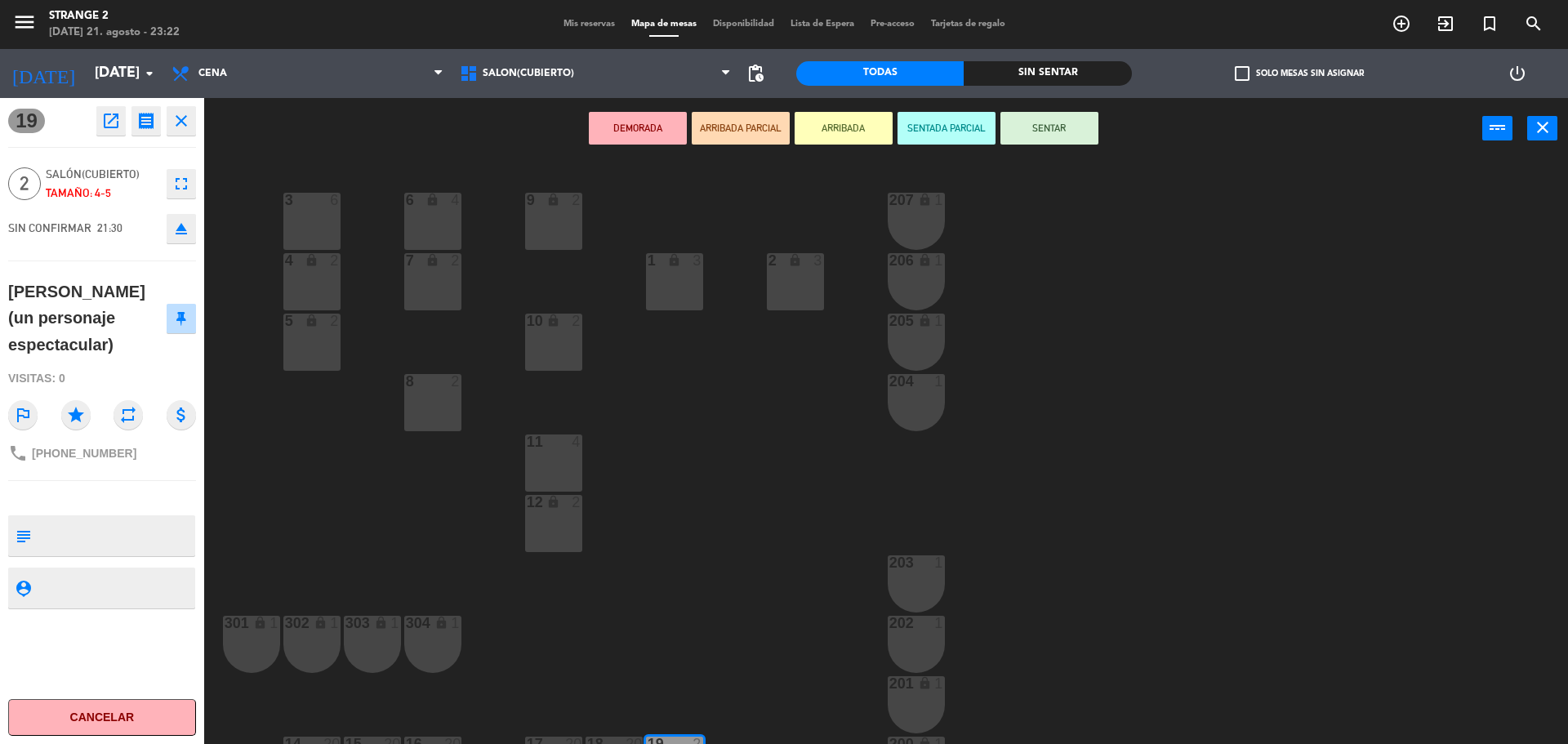
click at [325, 553] on div "3 6 6 lock 4 9 lock 2 207 lock 1 4 lock 2 7 lock 2 206 lock 1 1 lock 3 2 lock 3…" at bounding box center [893, 456] width 1348 height 585
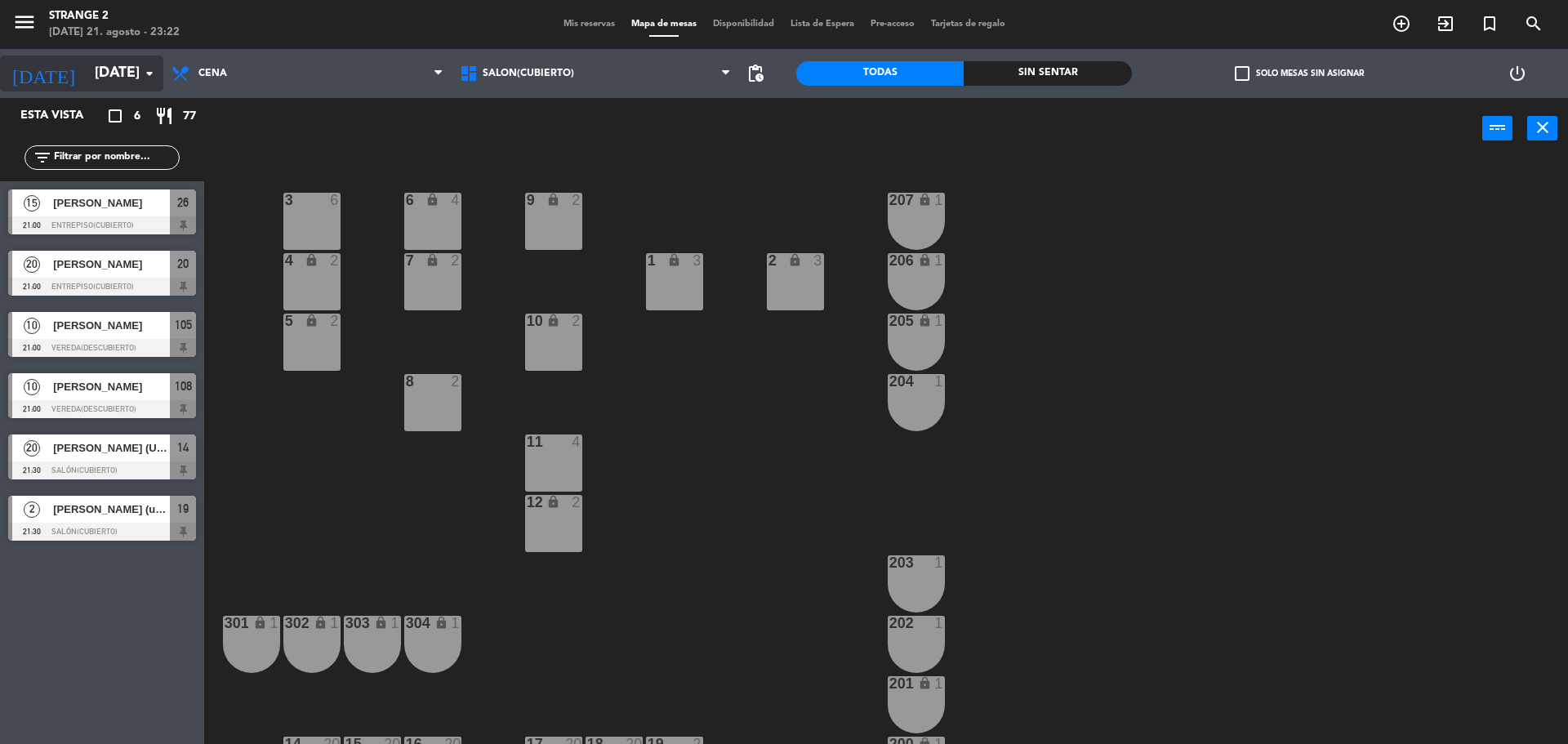
click at [123, 77] on input "[DATE]" at bounding box center [181, 74] width 190 height 33
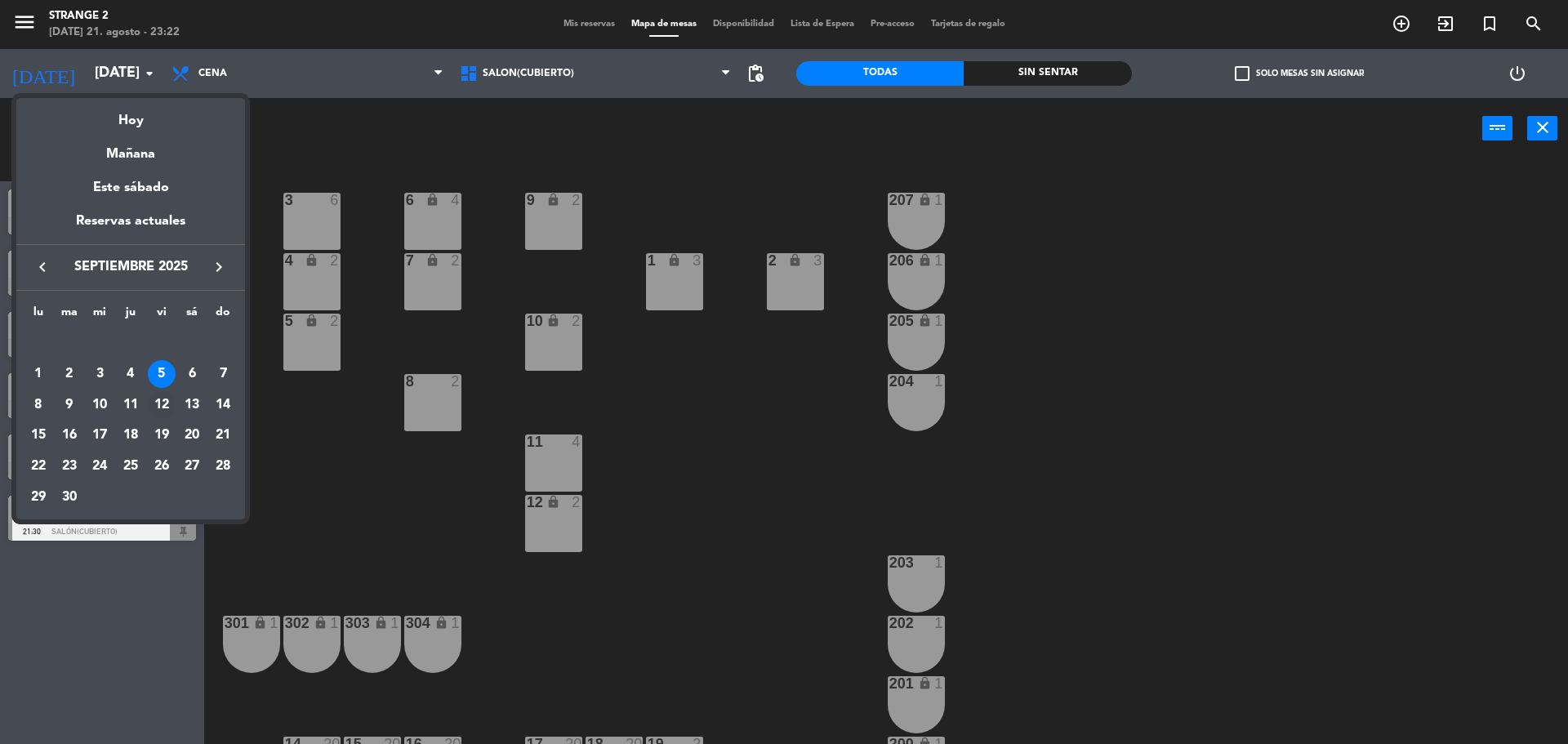
click at [162, 396] on div "12" at bounding box center [162, 405] width 28 height 28
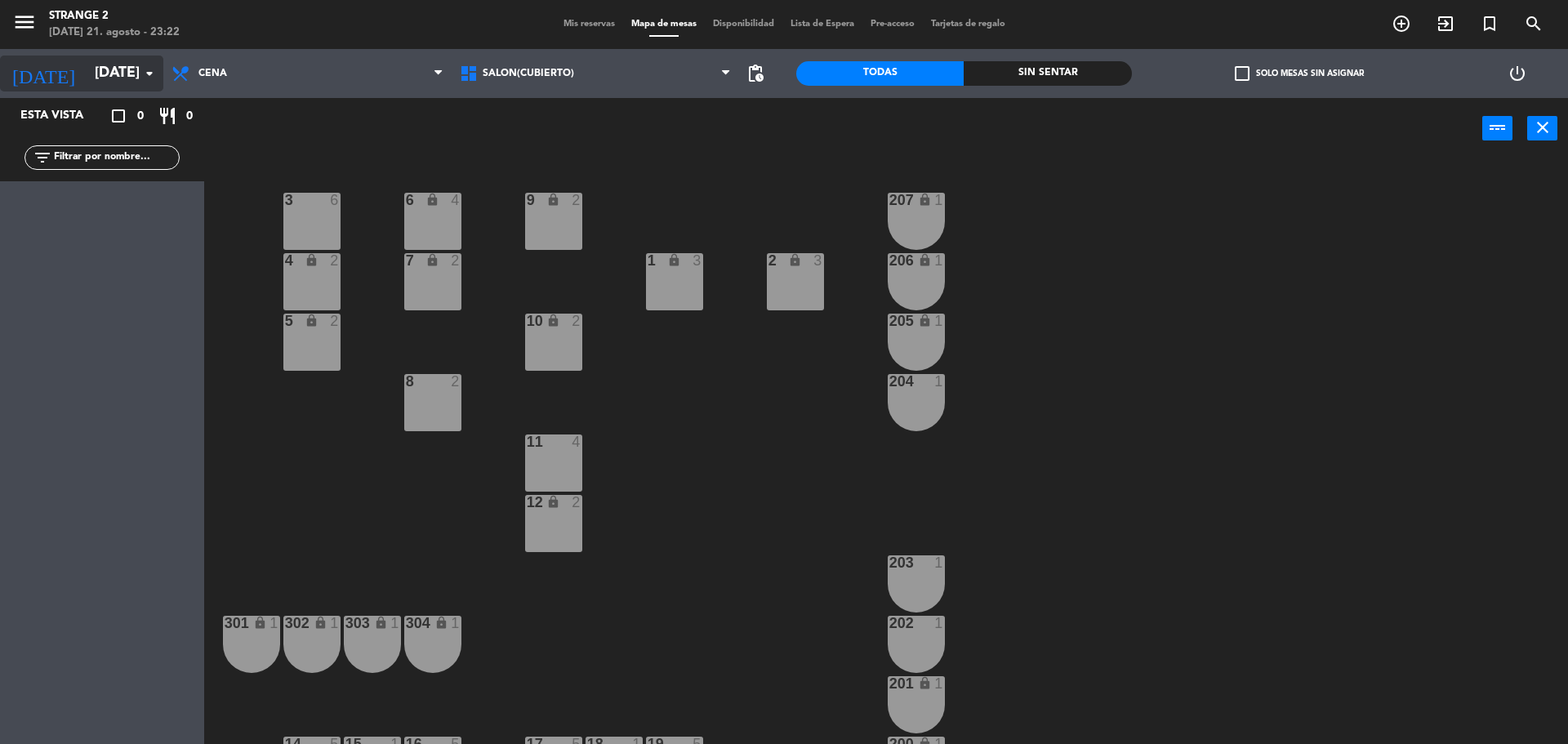
click at [123, 63] on input "[DATE]" at bounding box center [181, 74] width 190 height 33
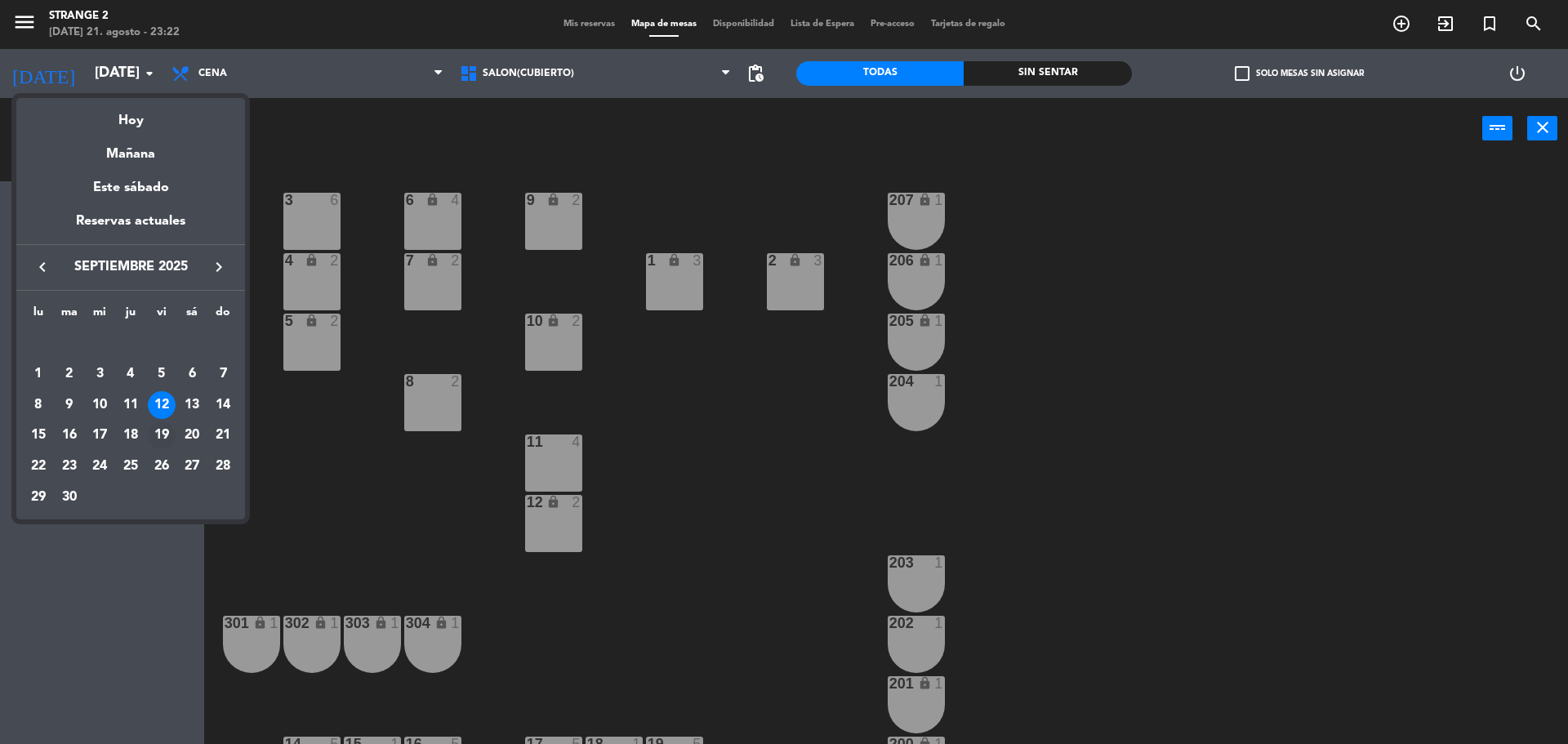
click at [165, 441] on div "19" at bounding box center [162, 435] width 28 height 28
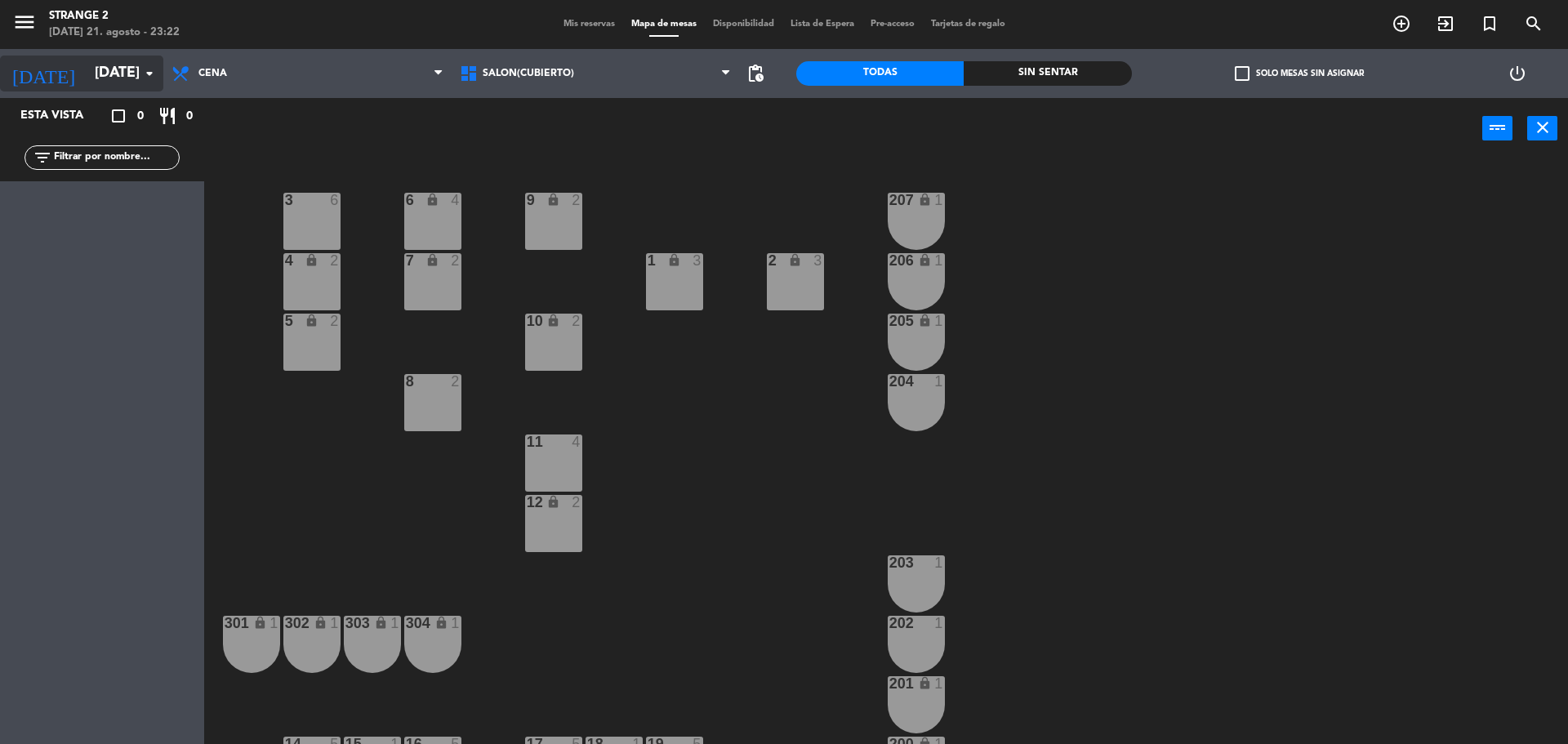
click at [120, 76] on input "[DATE]" at bounding box center [181, 74] width 190 height 33
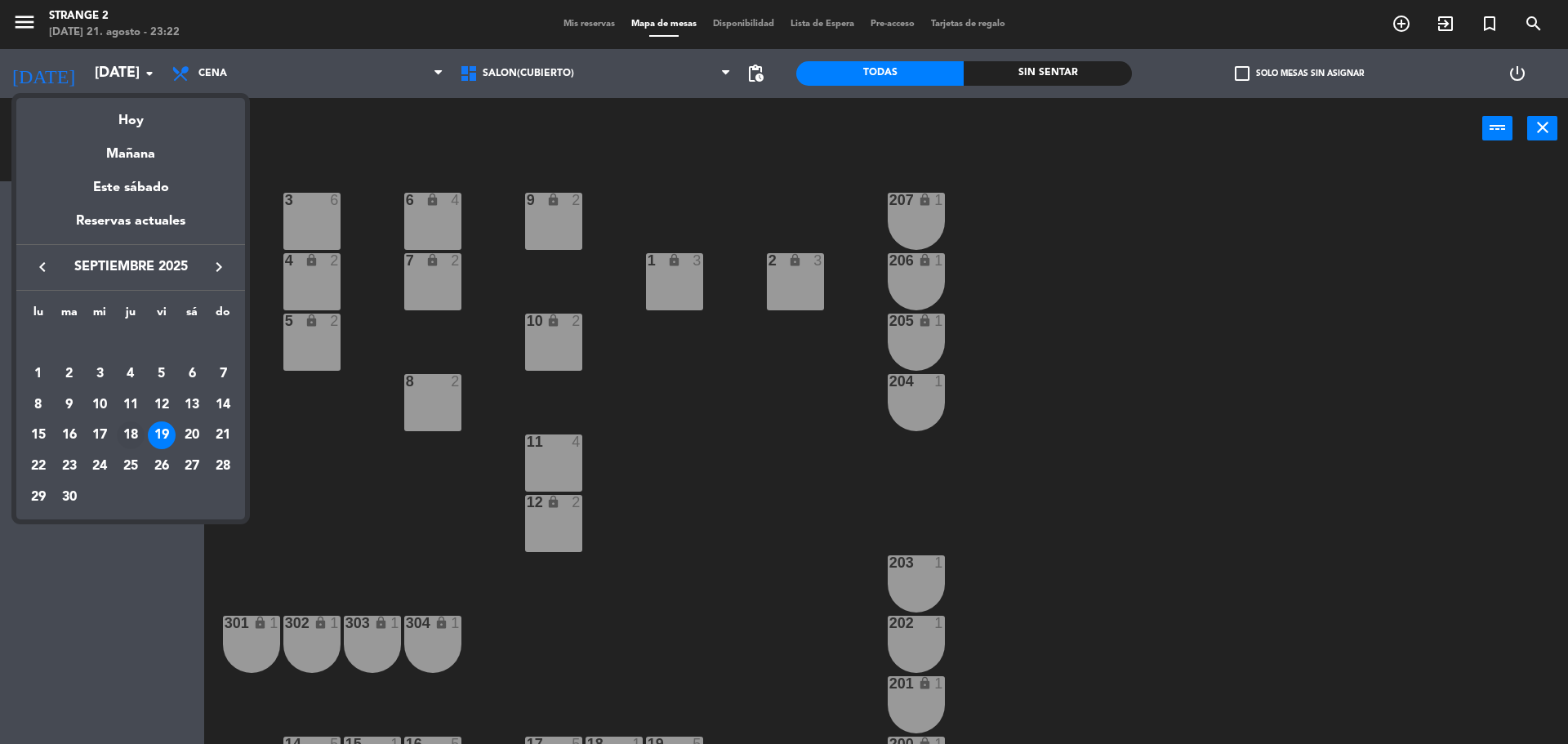
click at [130, 429] on div "18" at bounding box center [131, 435] width 28 height 28
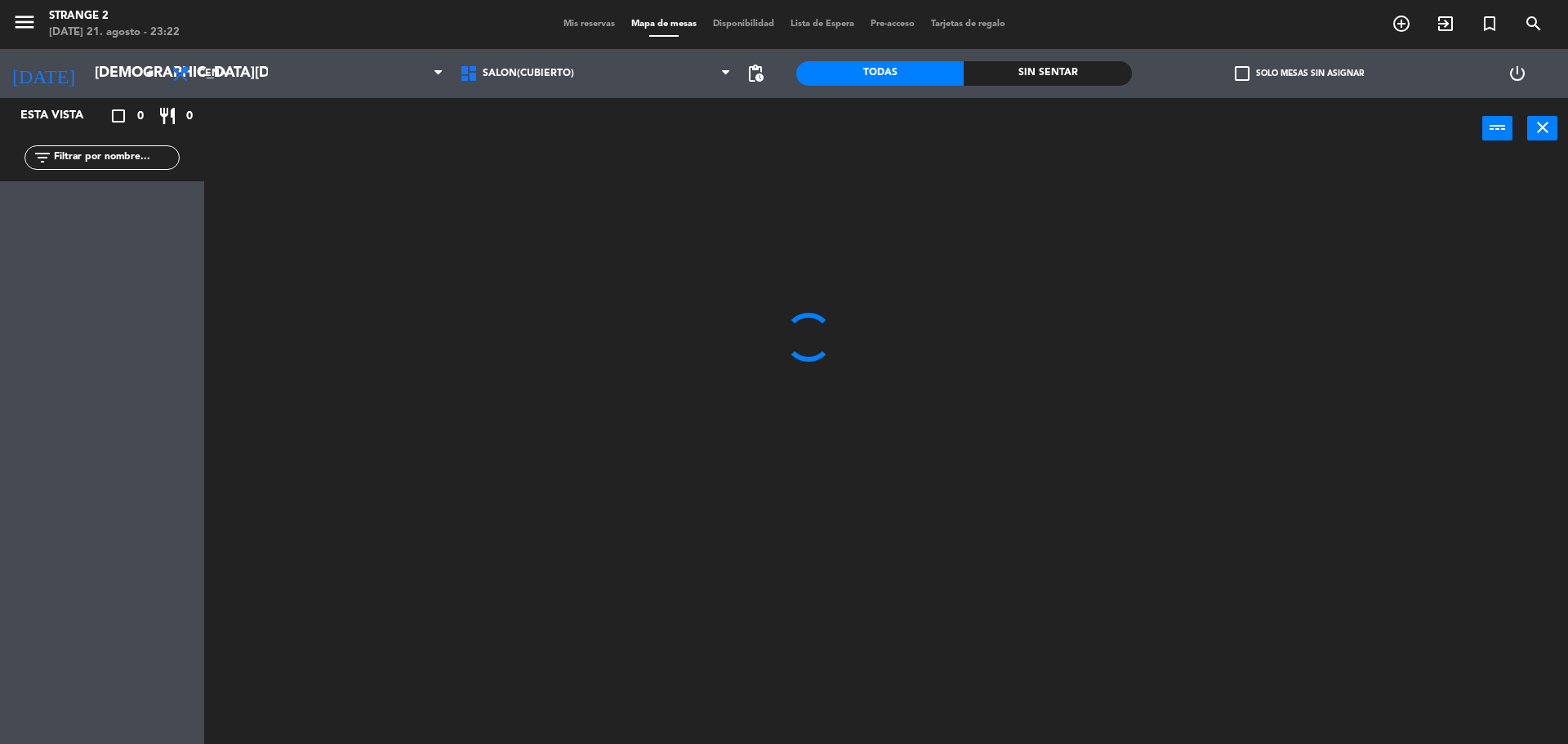
click at [129, 64] on input "[DEMOGRAPHIC_DATA][DATE]" at bounding box center [181, 74] width 190 height 33
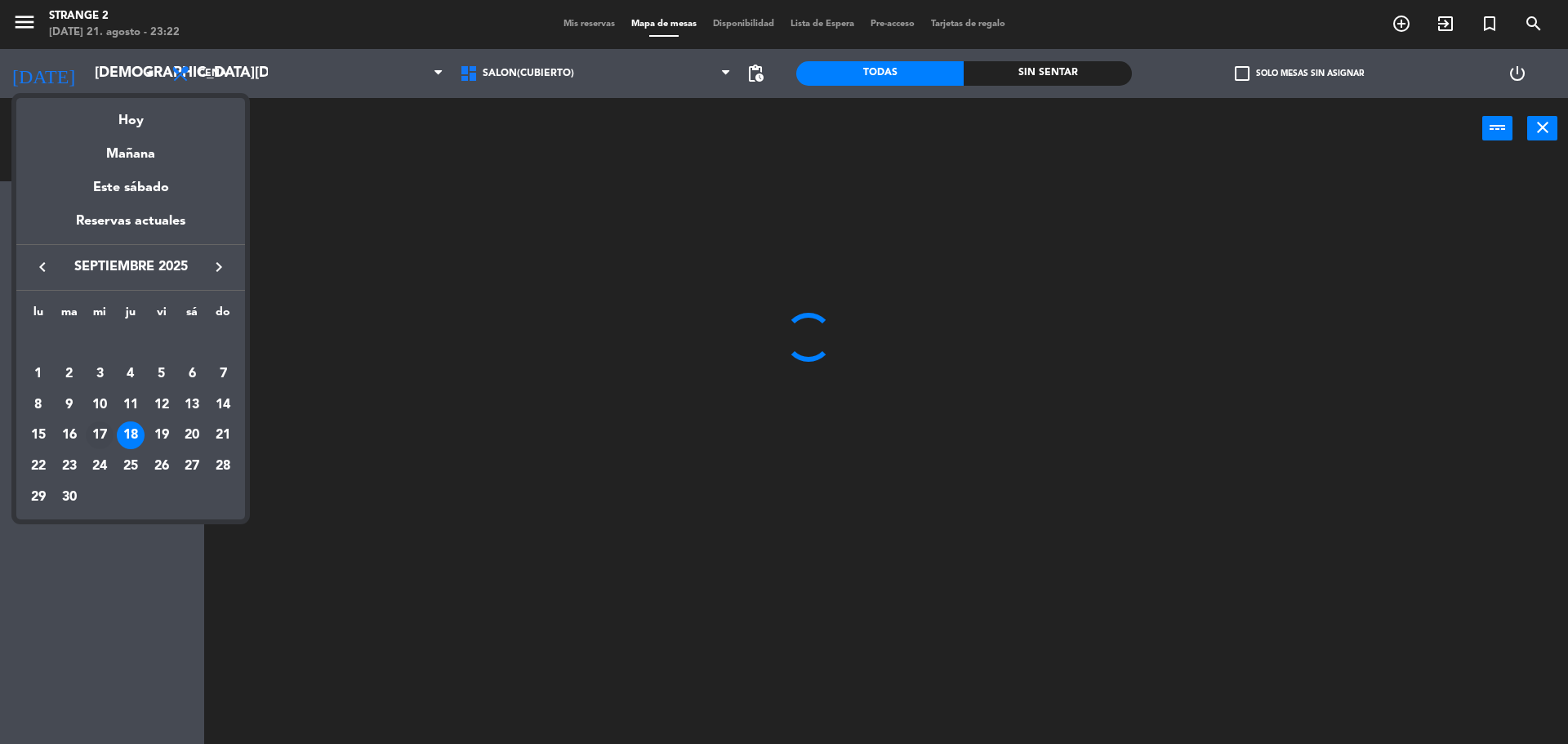
click at [96, 437] on div "17" at bounding box center [99, 435] width 28 height 28
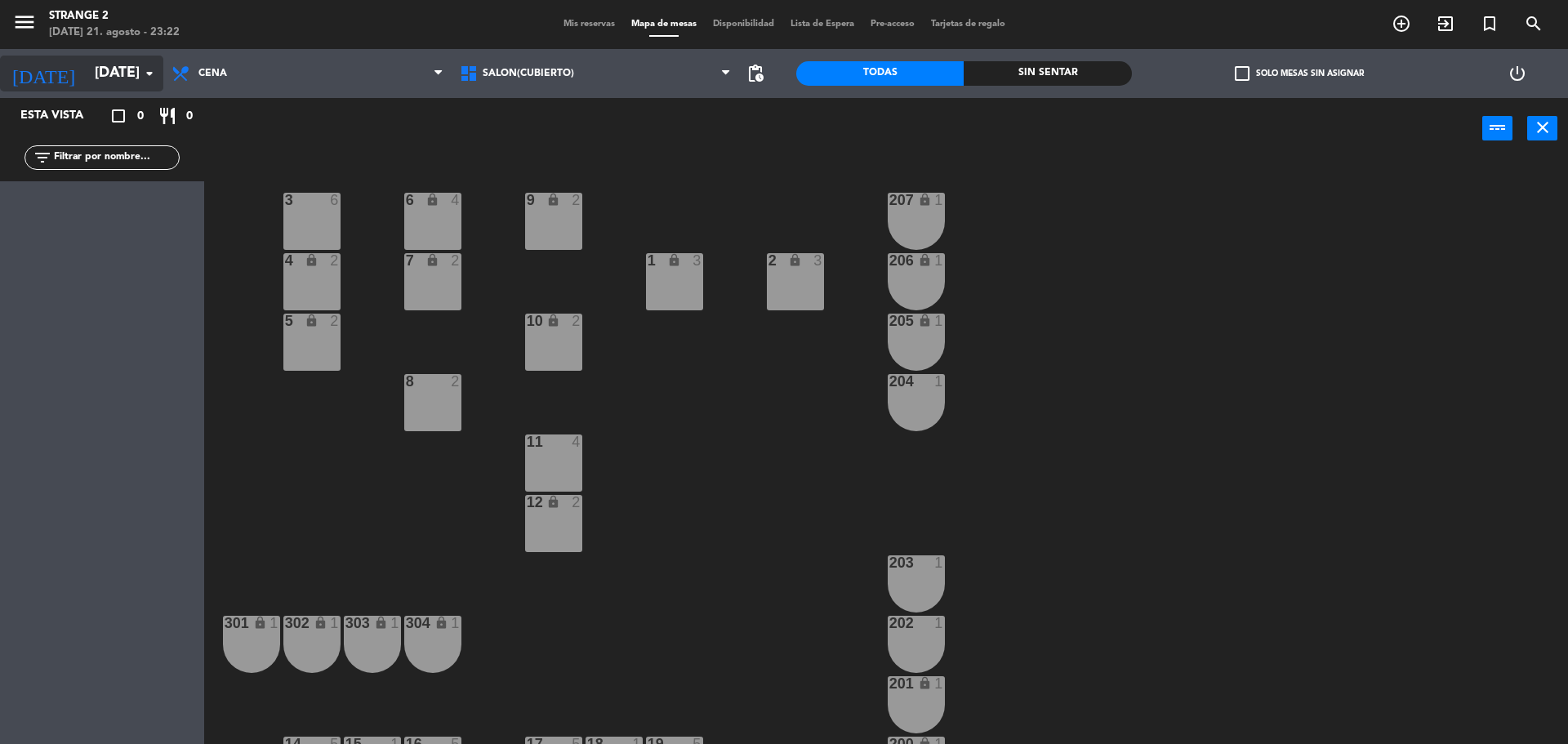
click at [147, 61] on input "[DATE]" at bounding box center [181, 74] width 190 height 33
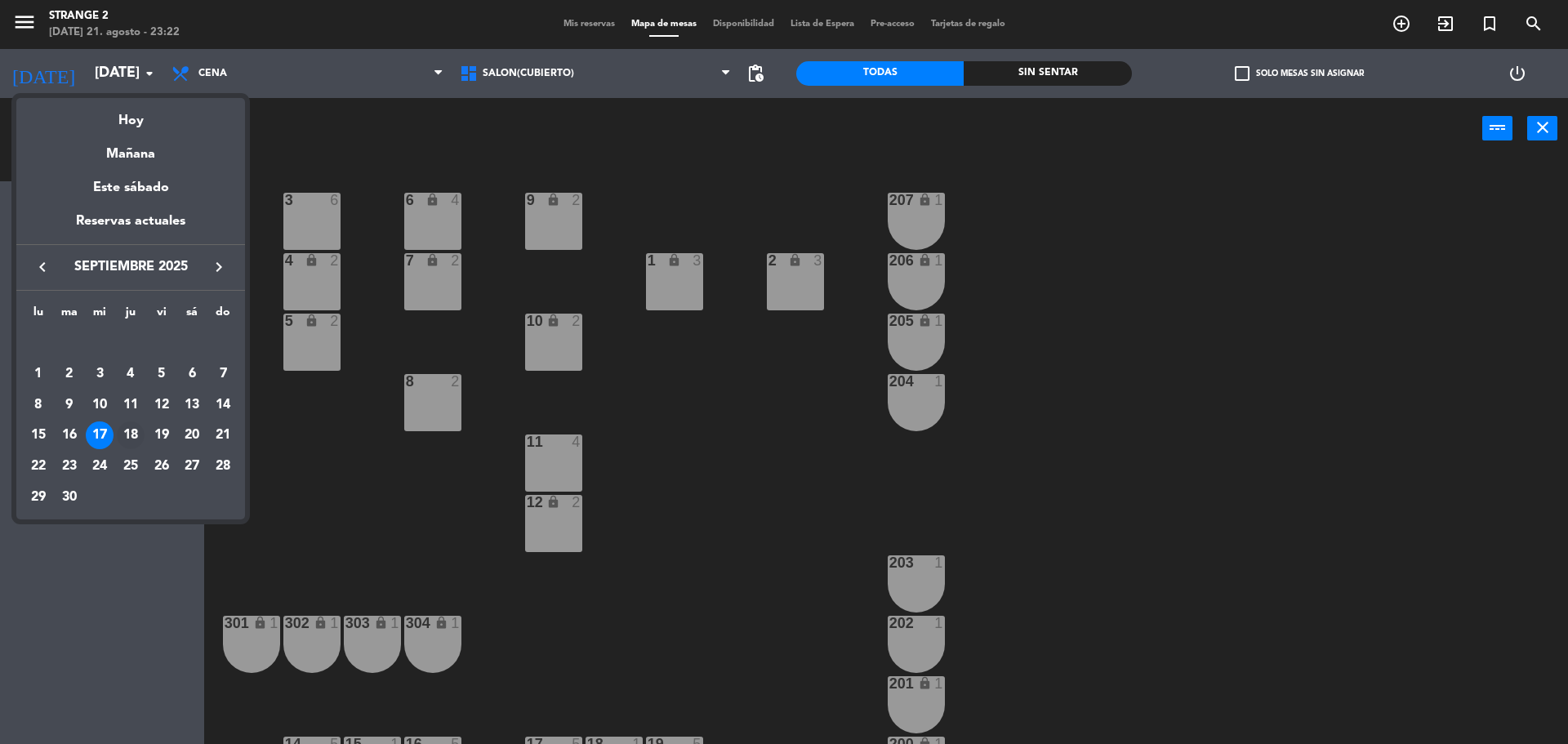
click at [128, 440] on div "18" at bounding box center [131, 435] width 28 height 28
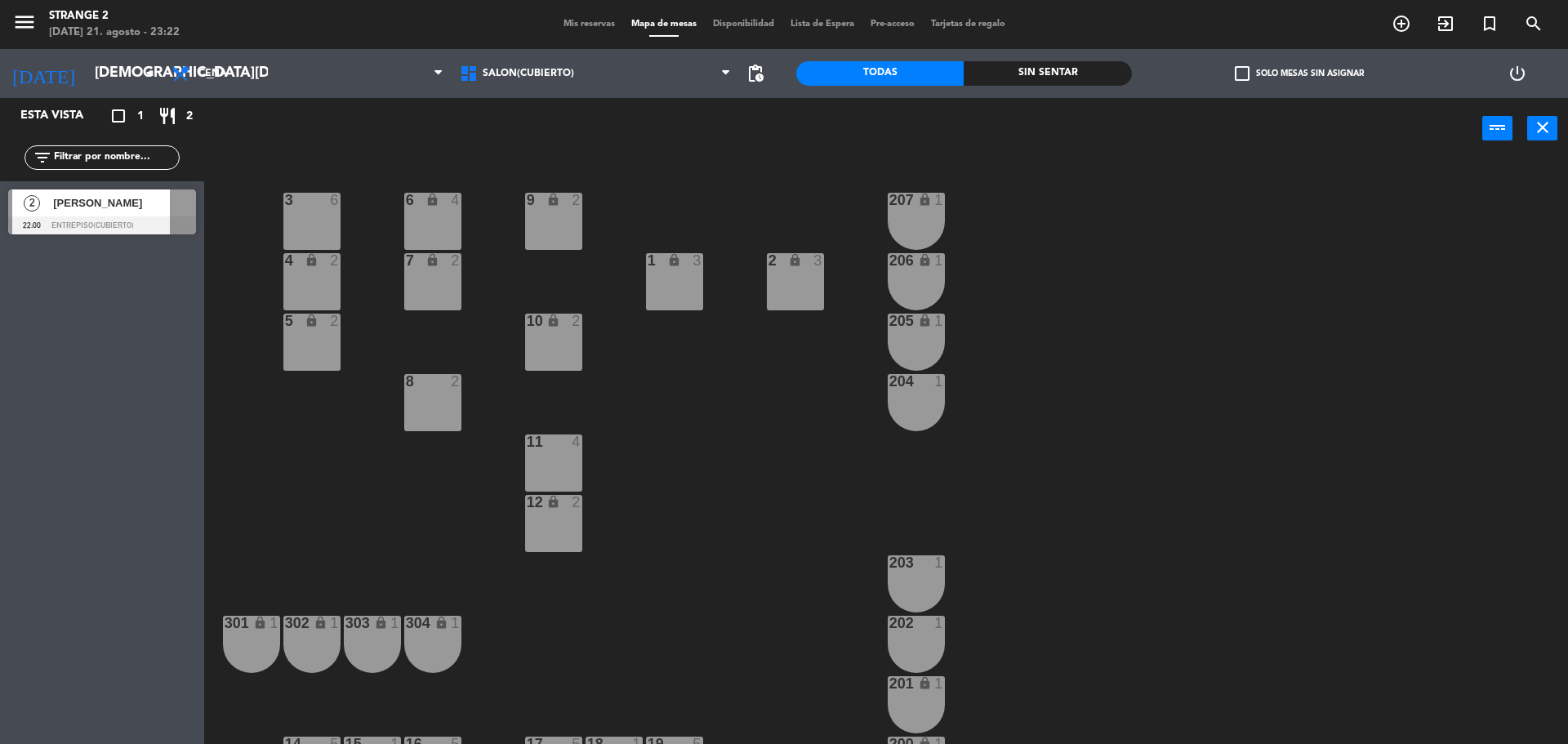
click at [141, 206] on span "[PERSON_NAME]" at bounding box center [111, 203] width 117 height 17
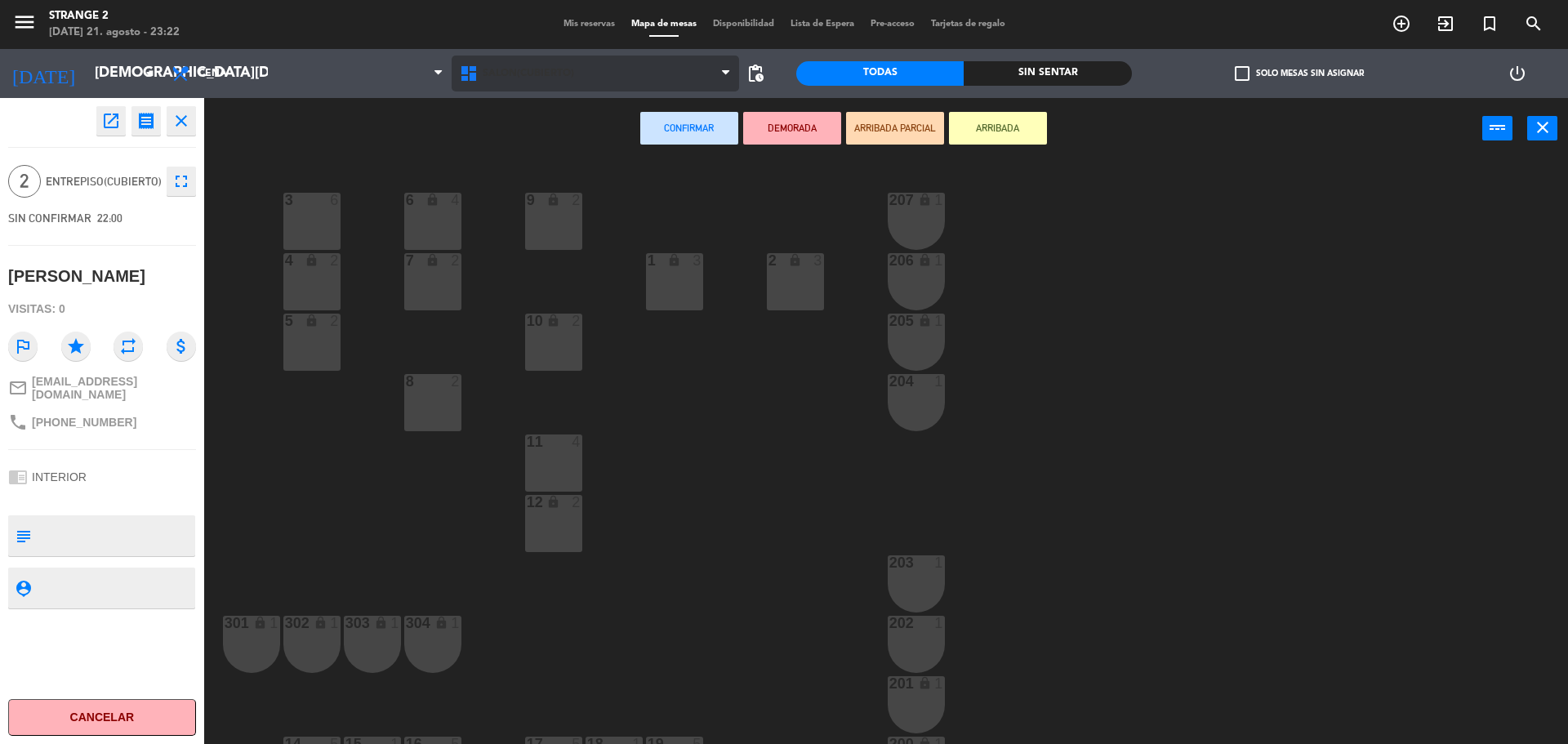
click at [546, 74] on span "Salón(Cubierto)" at bounding box center [528, 74] width 92 height 12
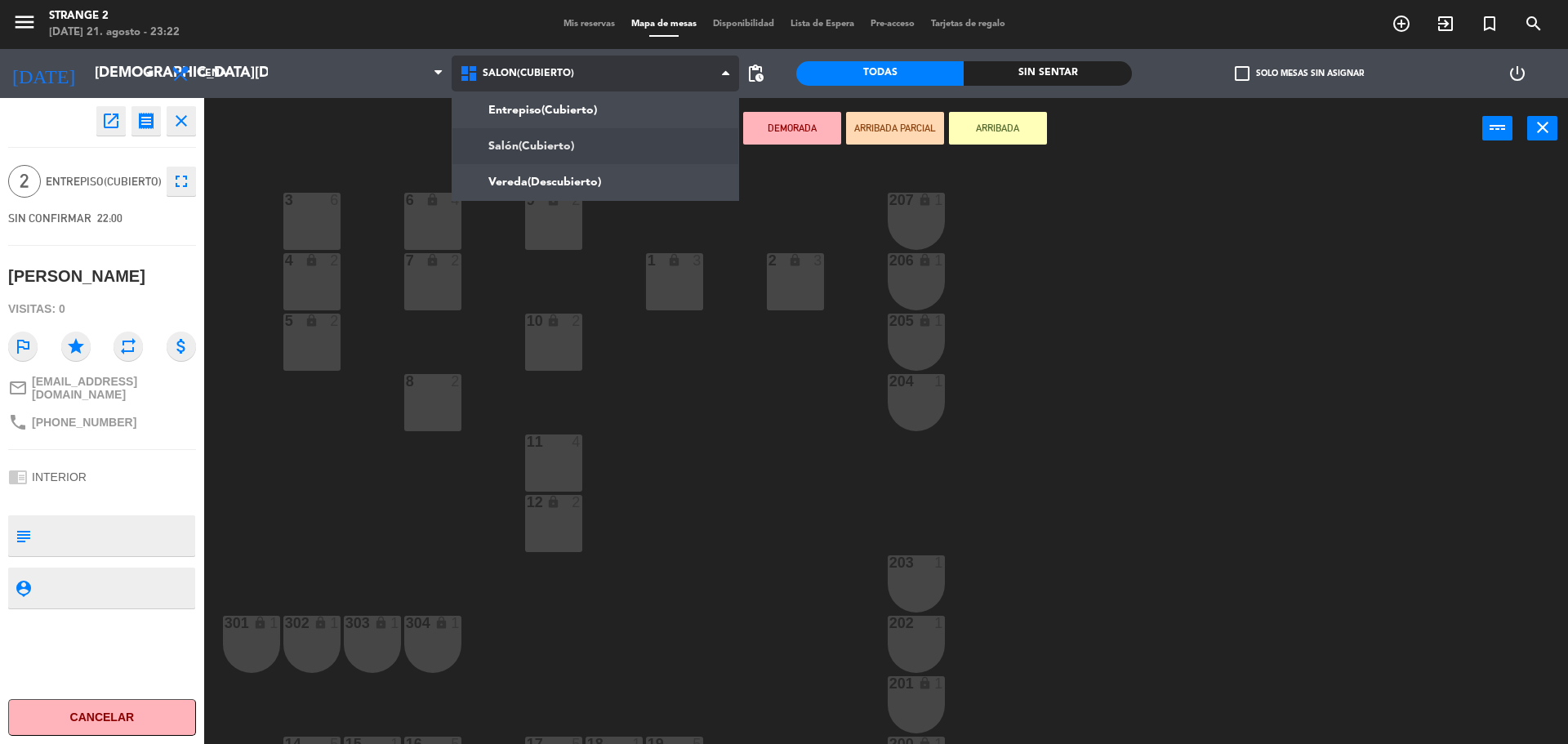
click at [528, 110] on ng-component "menu Strange 2 [DATE] 21. agosto - 23:22 Mis reservas Mapa de mesas Disponibili…" at bounding box center [784, 374] width 1568 height 749
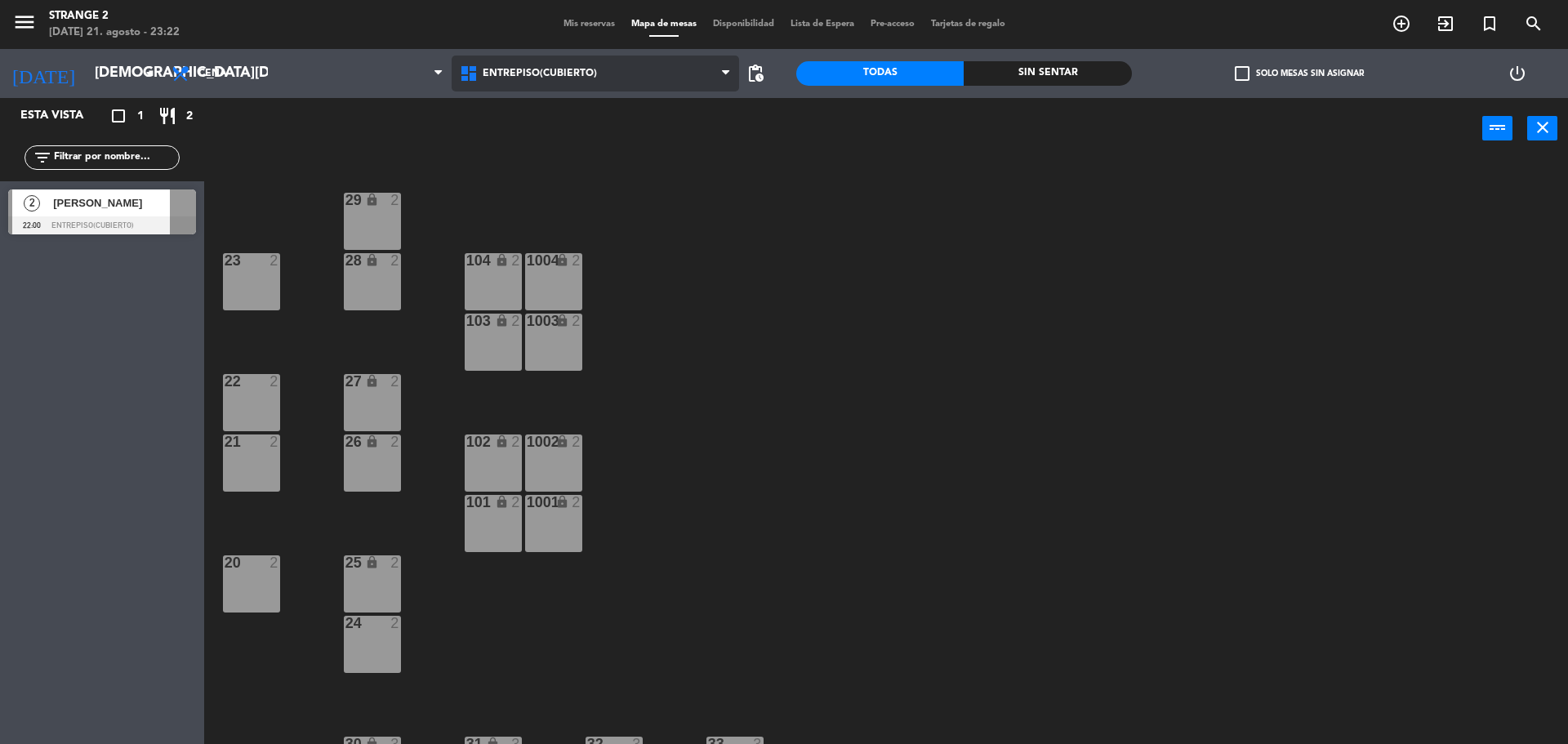
scroll to position [45, 0]
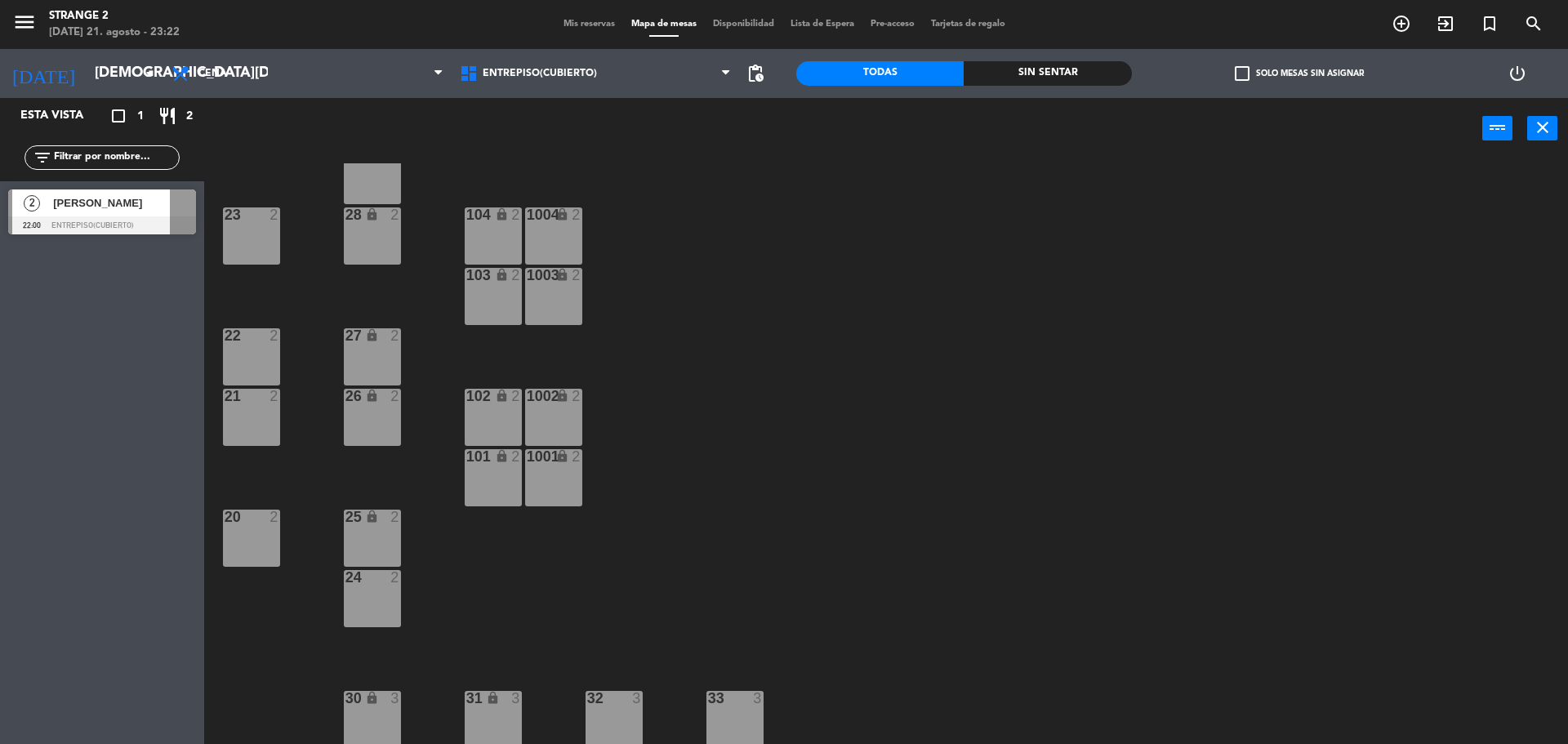
click at [110, 191] on div "[PERSON_NAME]" at bounding box center [111, 203] width 118 height 27
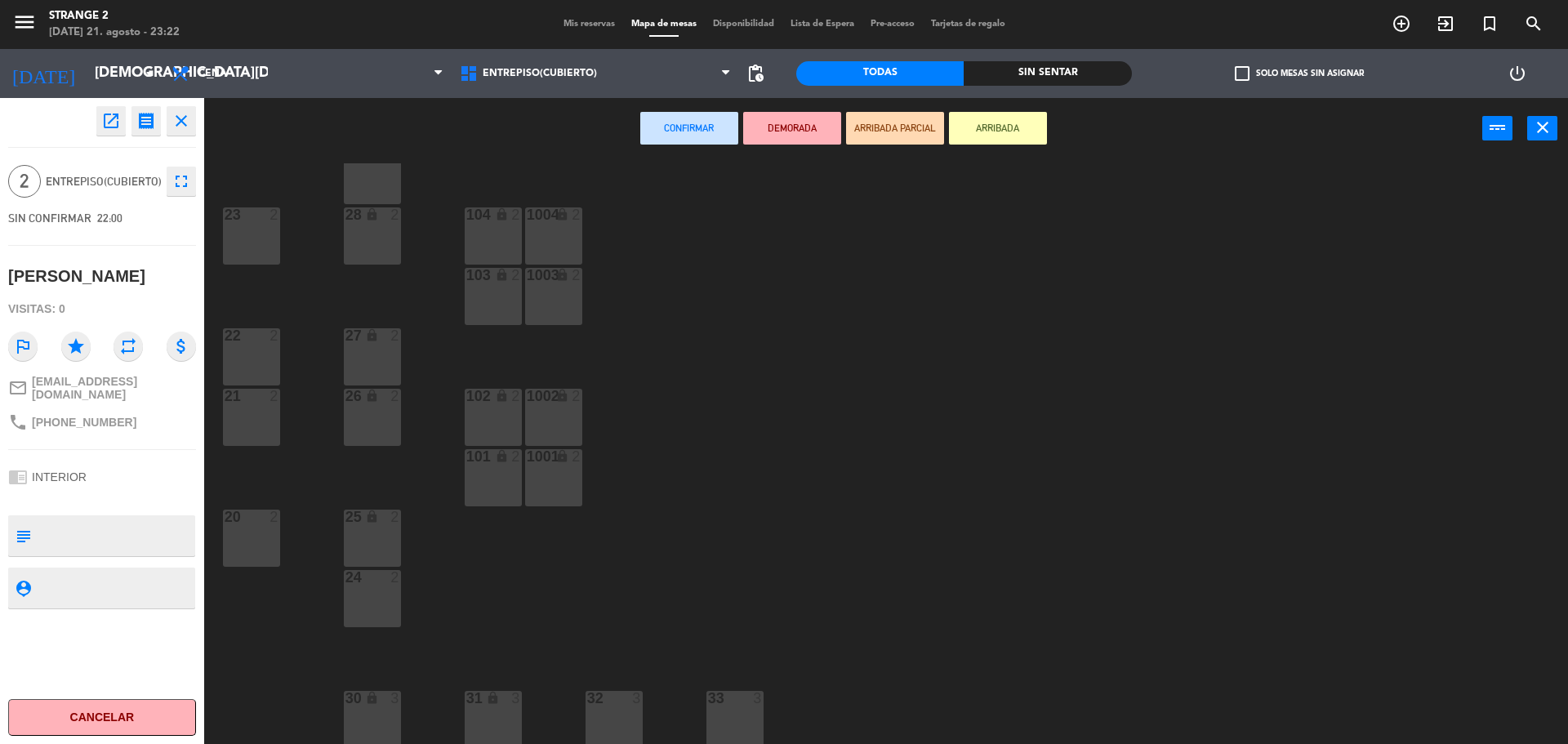
click at [596, 718] on div "32 3" at bounding box center [614, 719] width 57 height 57
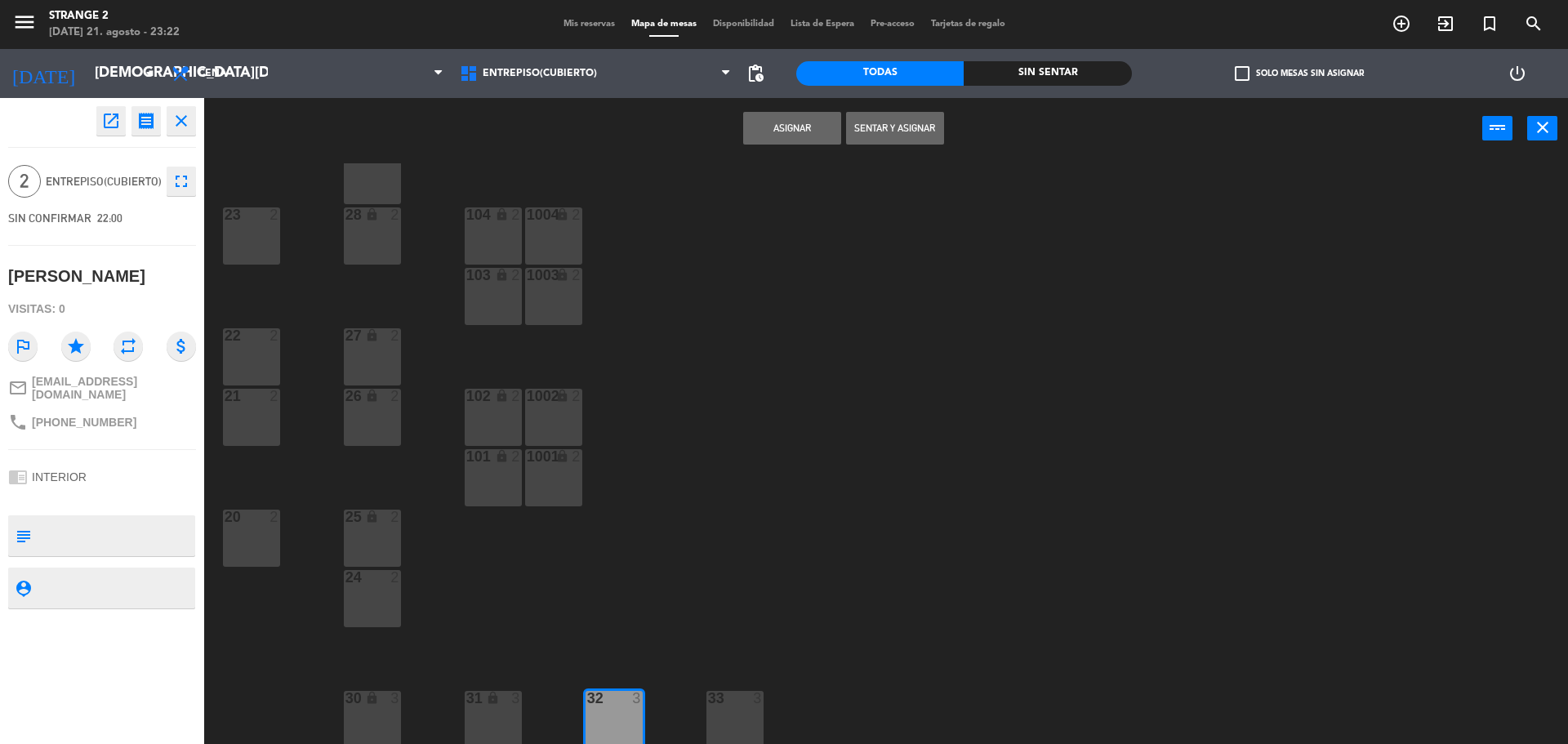
click at [772, 126] on button "Asignar" at bounding box center [793, 128] width 98 height 33
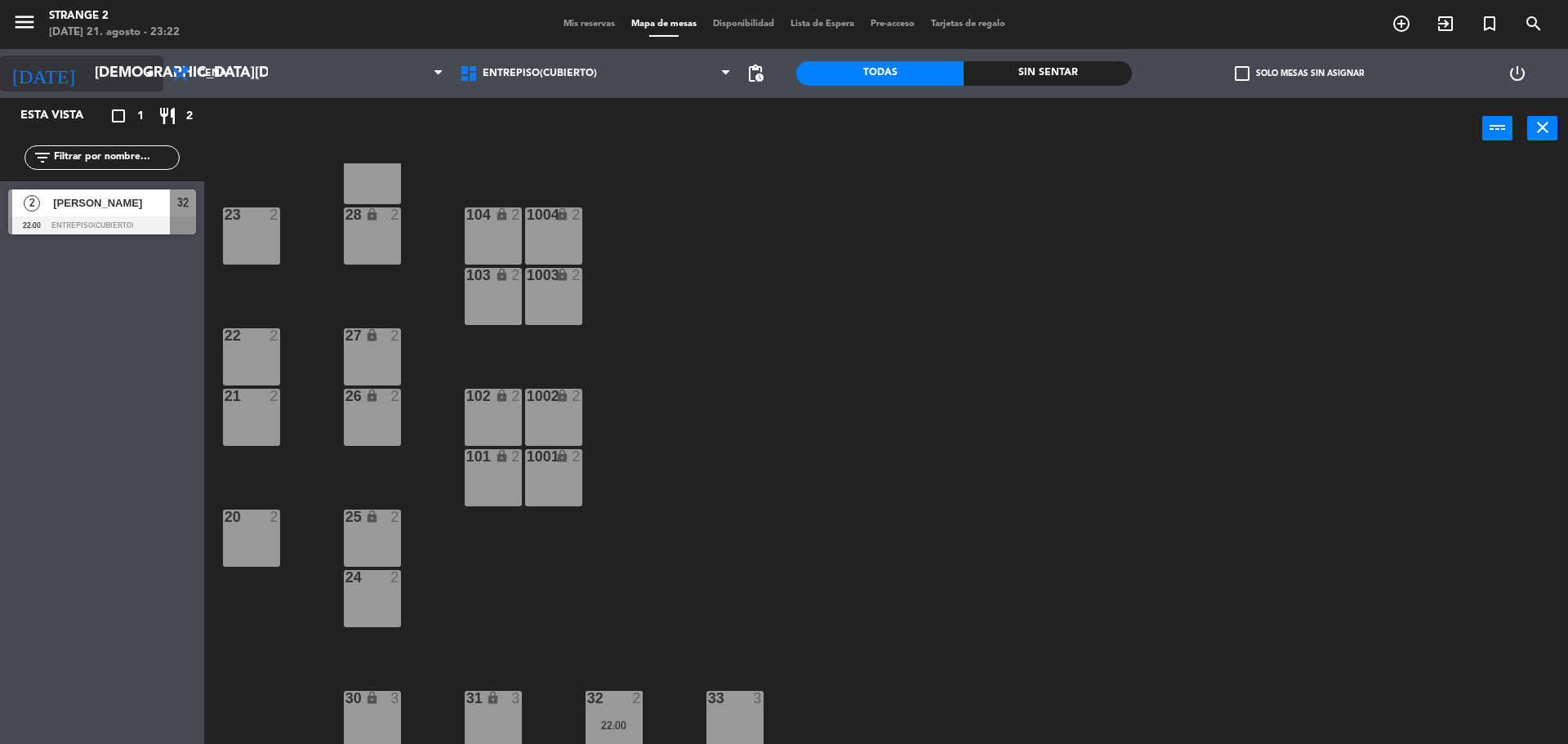
click at [125, 85] on input "[DEMOGRAPHIC_DATA][DATE]" at bounding box center [181, 74] width 190 height 33
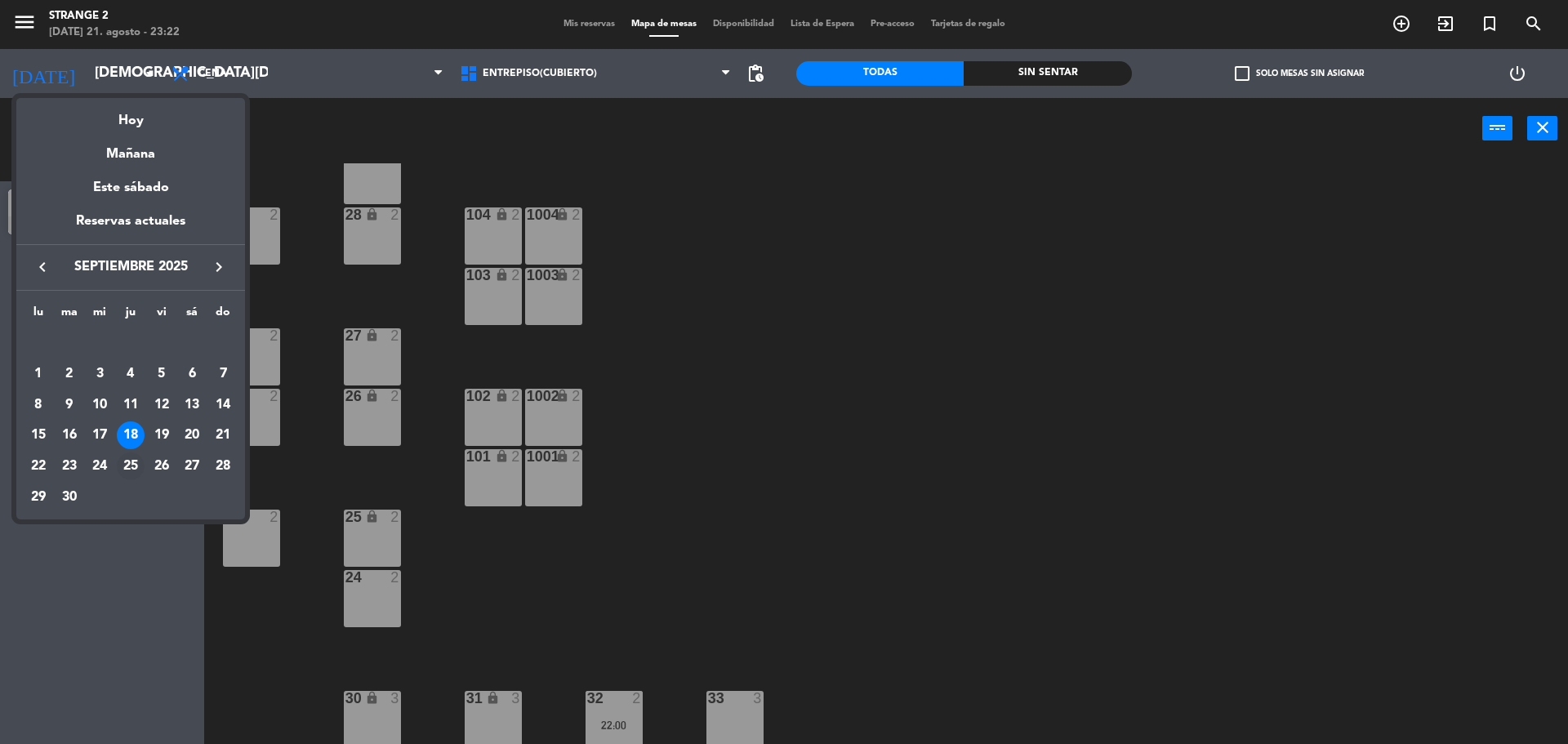
click at [133, 476] on div "25" at bounding box center [131, 466] width 28 height 28
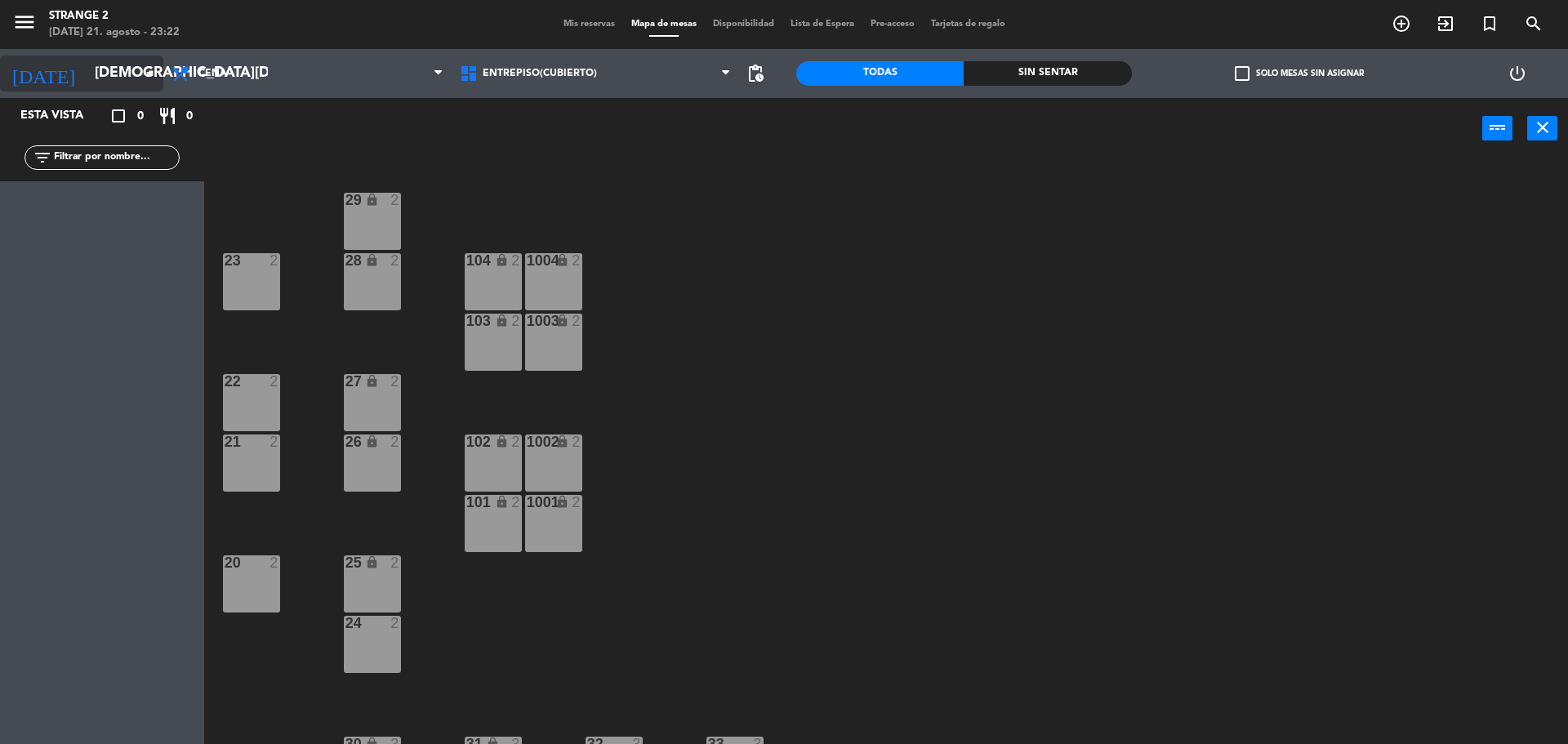
click at [135, 67] on input "[DEMOGRAPHIC_DATA][DATE]" at bounding box center [181, 74] width 190 height 33
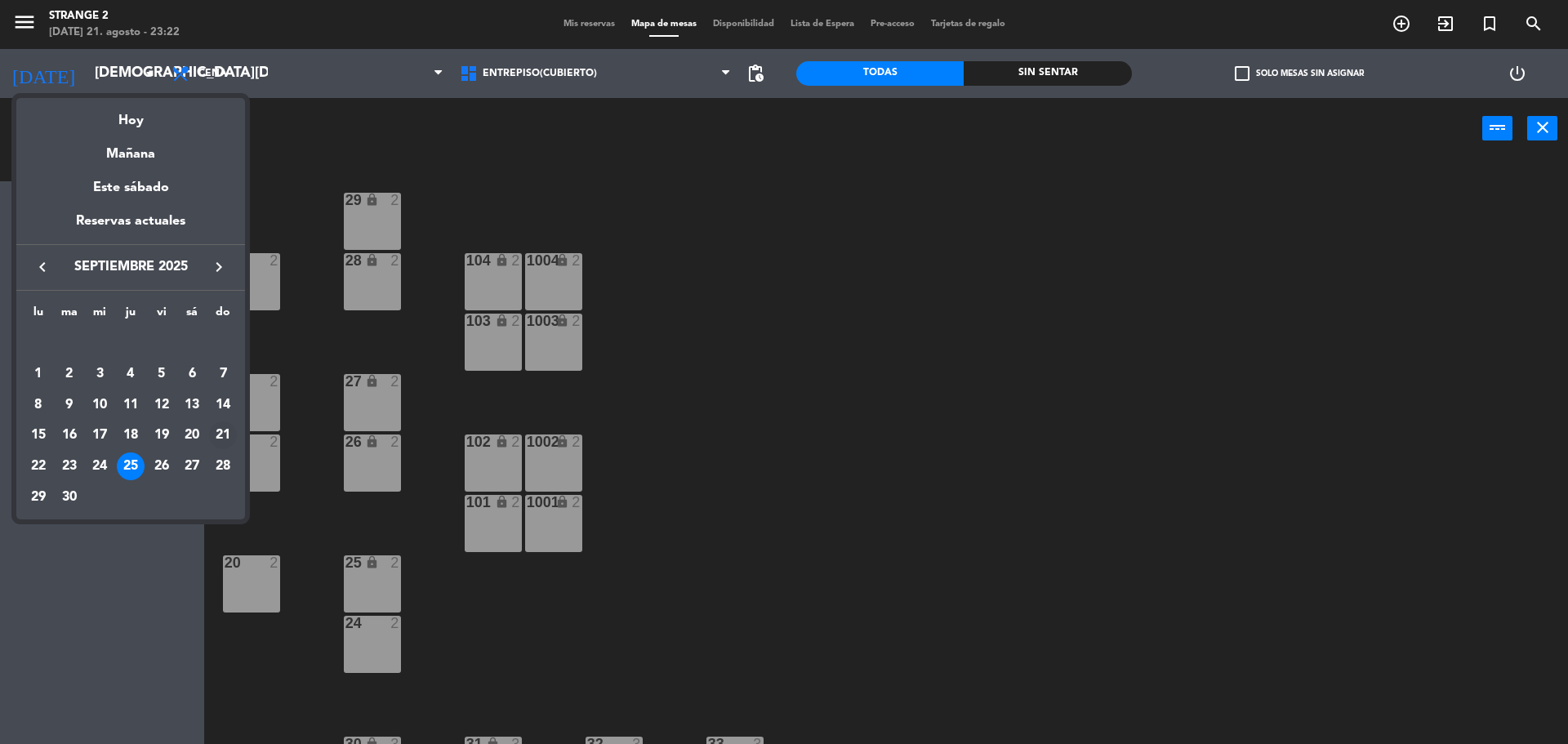
click at [224, 441] on div "21" at bounding box center [222, 435] width 28 height 28
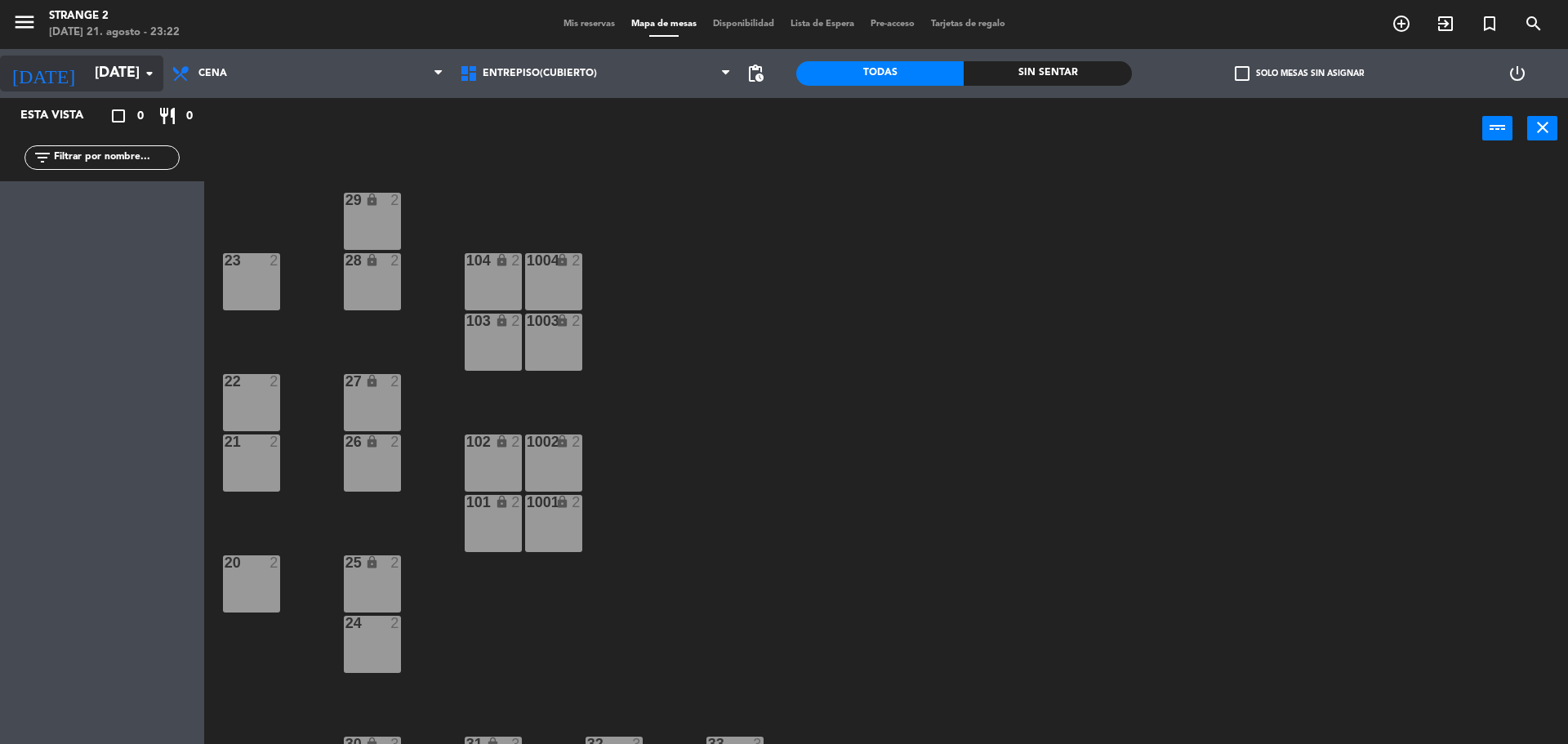
click at [133, 74] on input "[DATE]" at bounding box center [181, 74] width 190 height 33
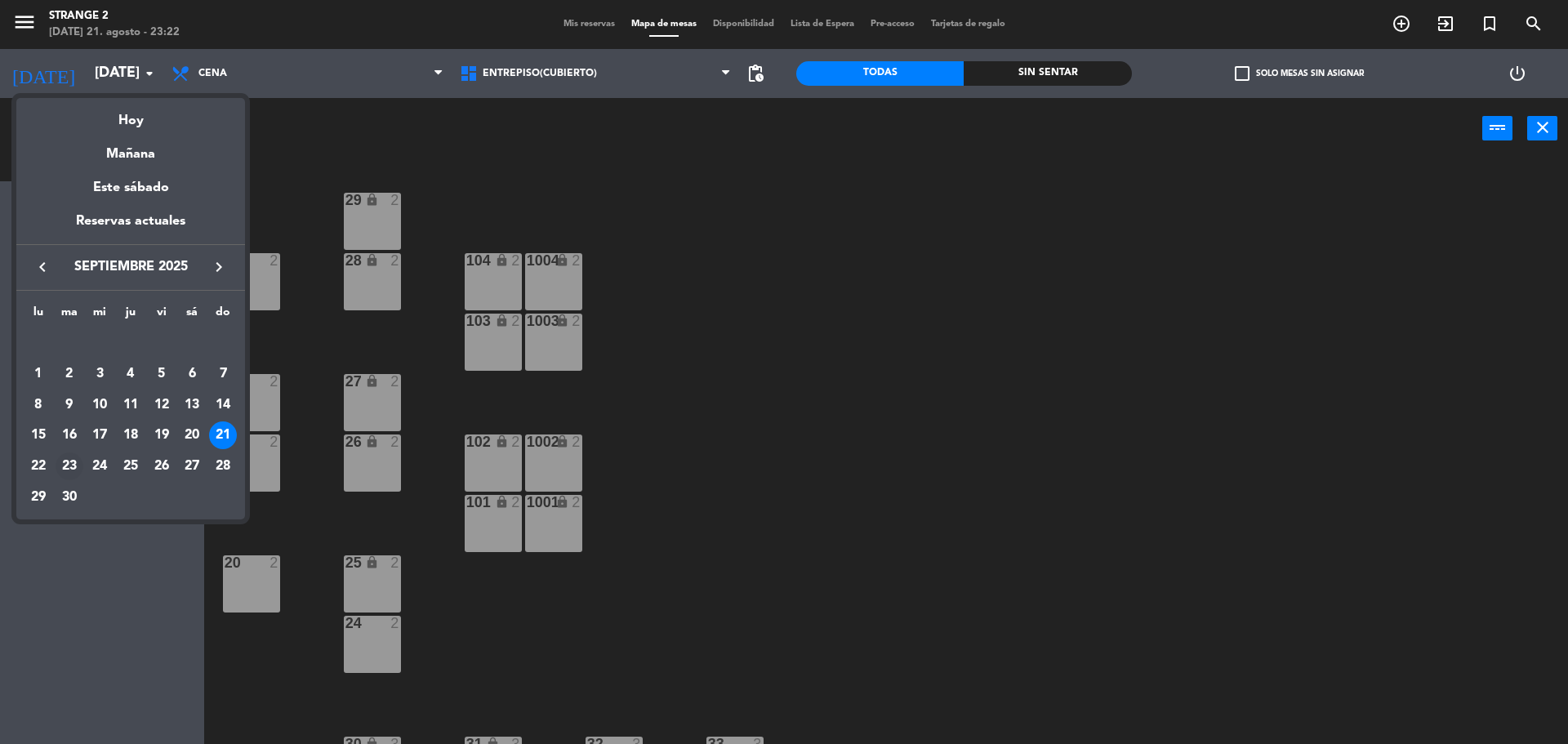
click at [66, 466] on div "23" at bounding box center [69, 466] width 28 height 28
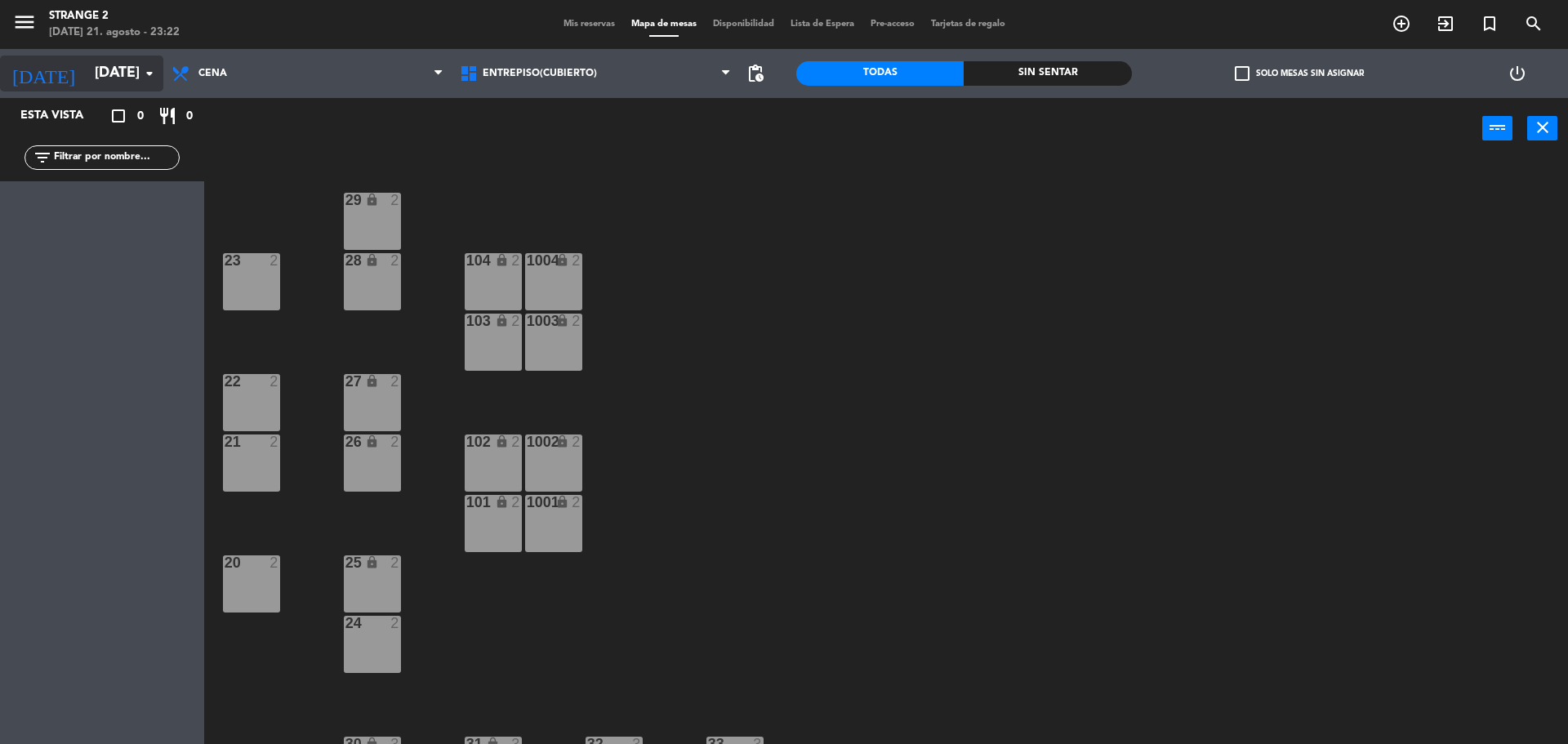
click at [131, 71] on input "[DATE]" at bounding box center [181, 74] width 190 height 33
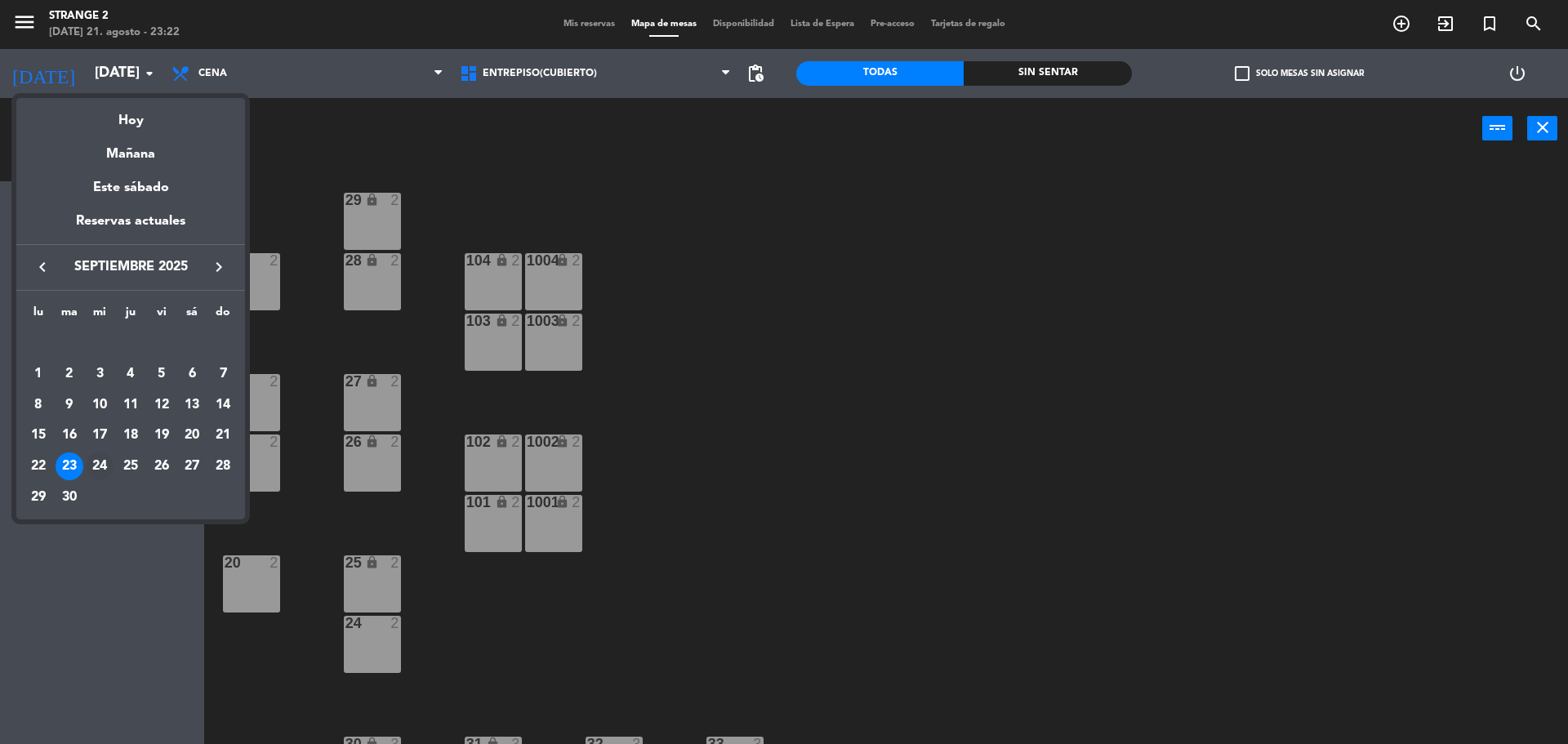
click at [105, 478] on div "24" at bounding box center [99, 466] width 28 height 28
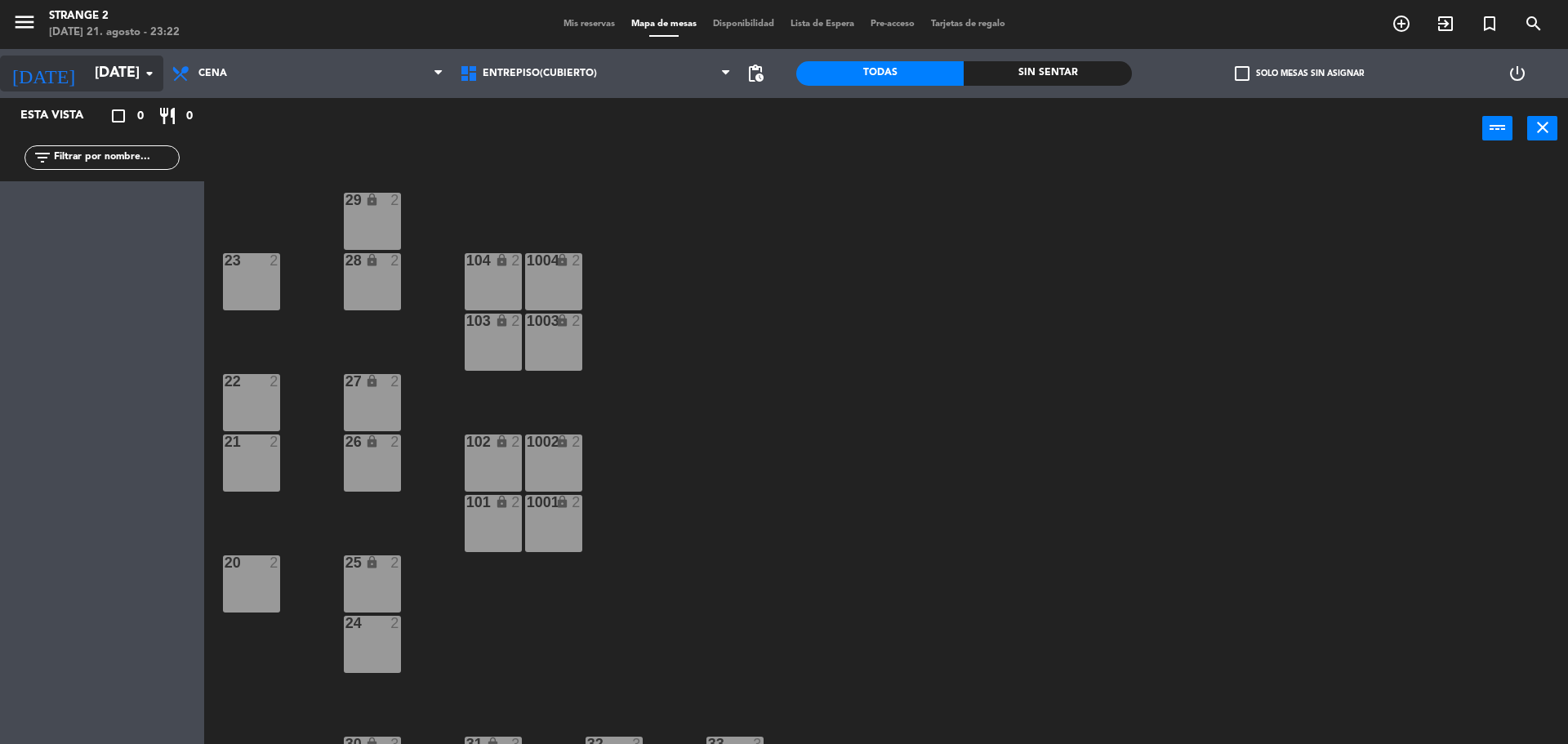
click at [143, 77] on icon "arrow_drop_down" at bounding box center [150, 74] width 20 height 20
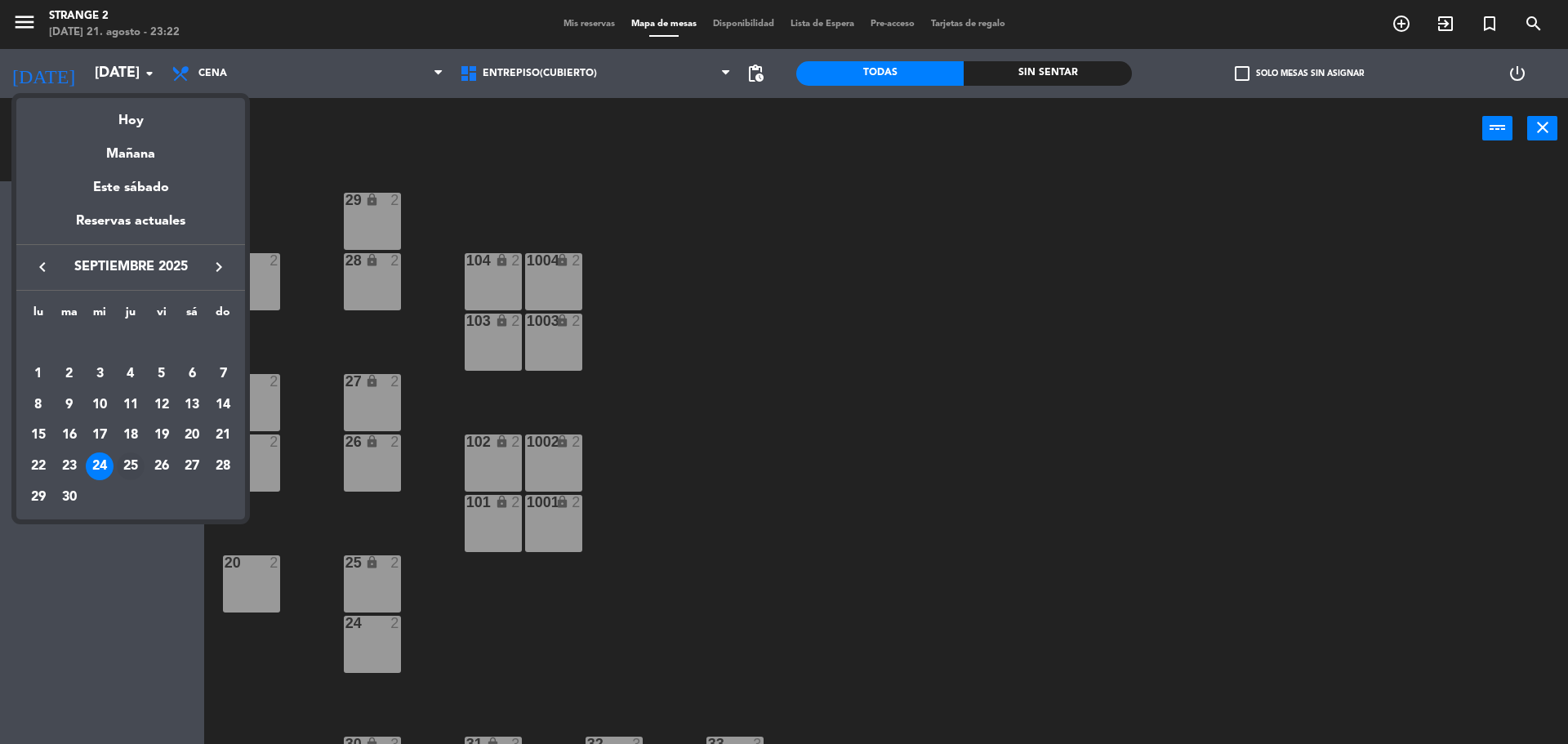
click at [131, 468] on div "25" at bounding box center [131, 466] width 28 height 28
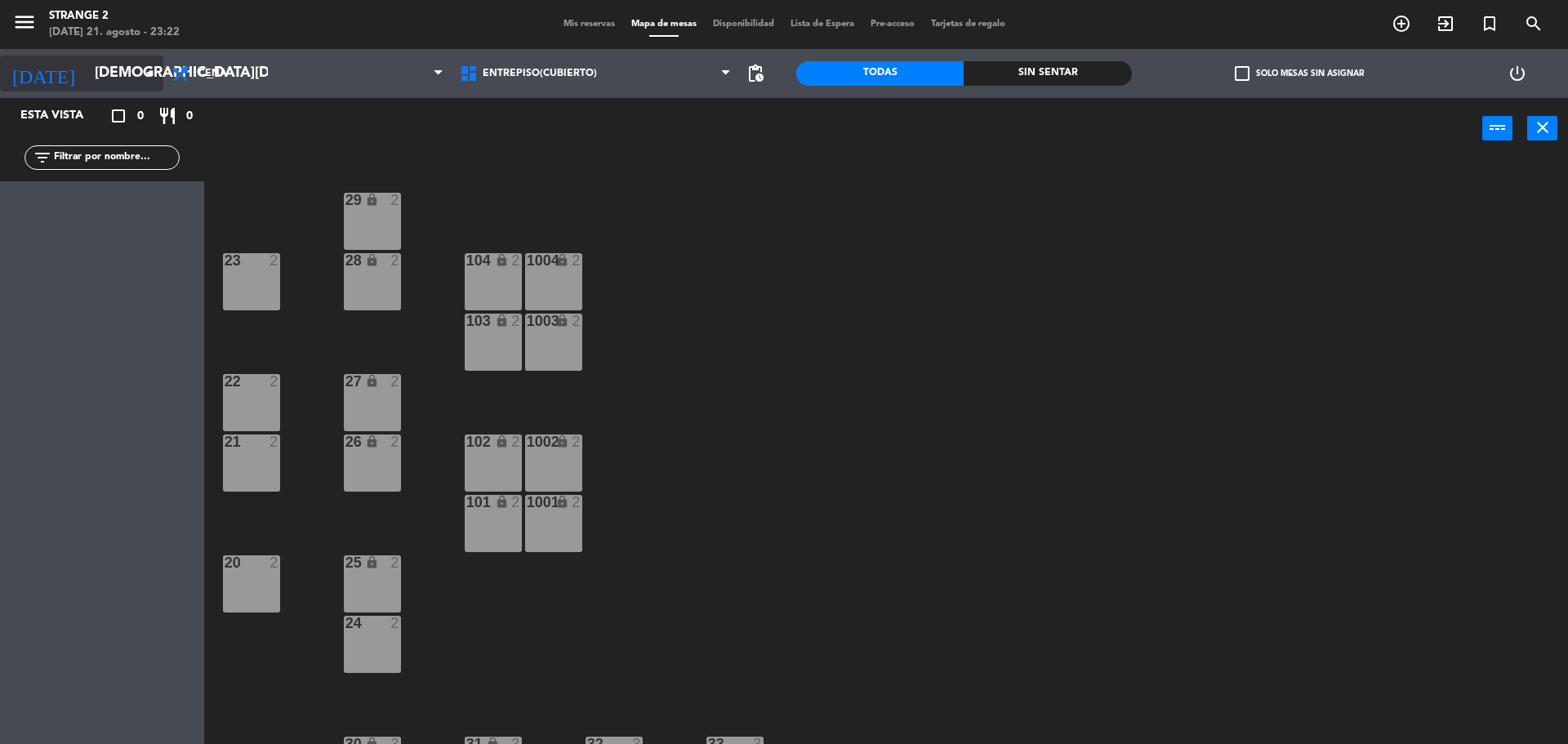
click at [139, 72] on input "[DEMOGRAPHIC_DATA][DATE]" at bounding box center [181, 74] width 190 height 33
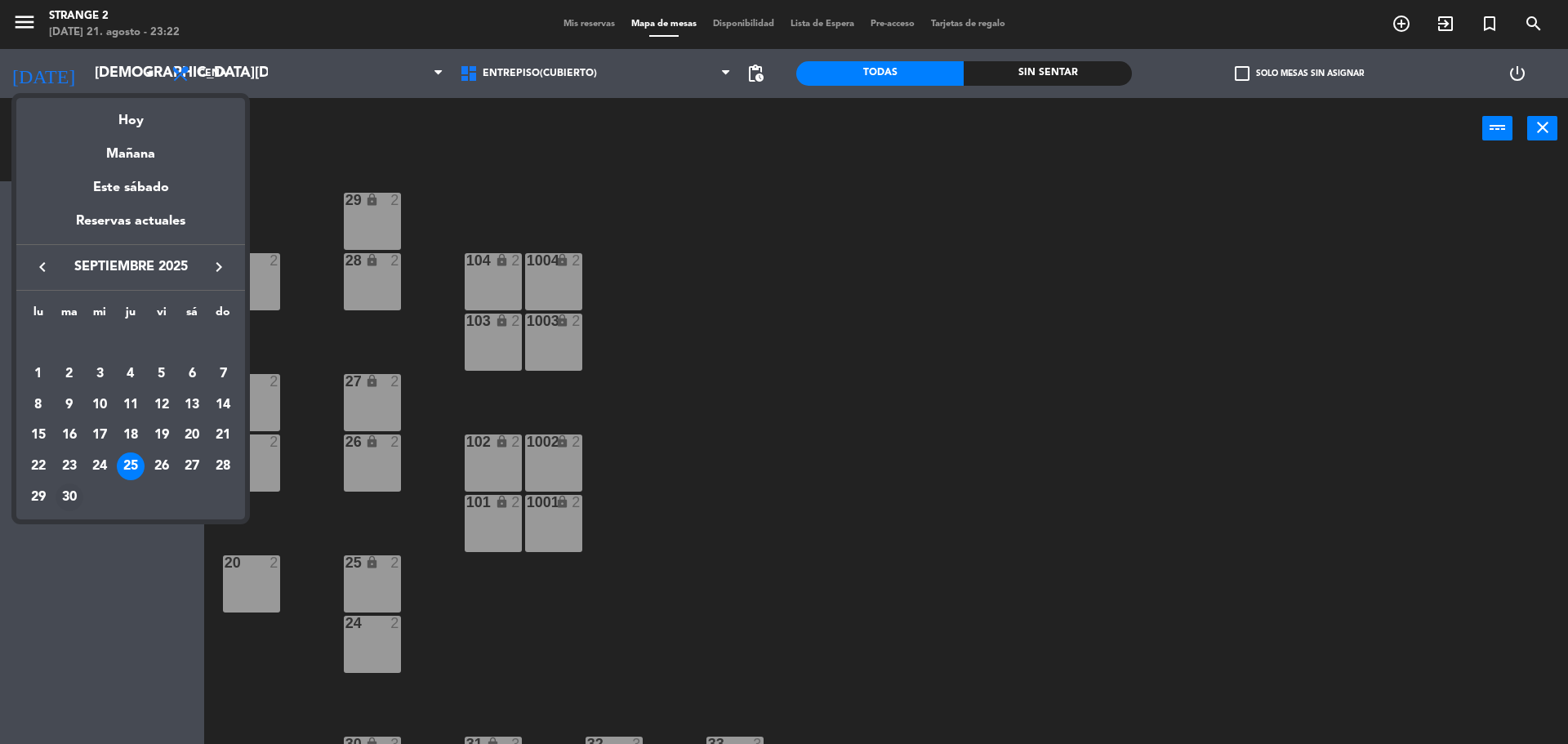
click at [63, 501] on div "30" at bounding box center [69, 497] width 28 height 28
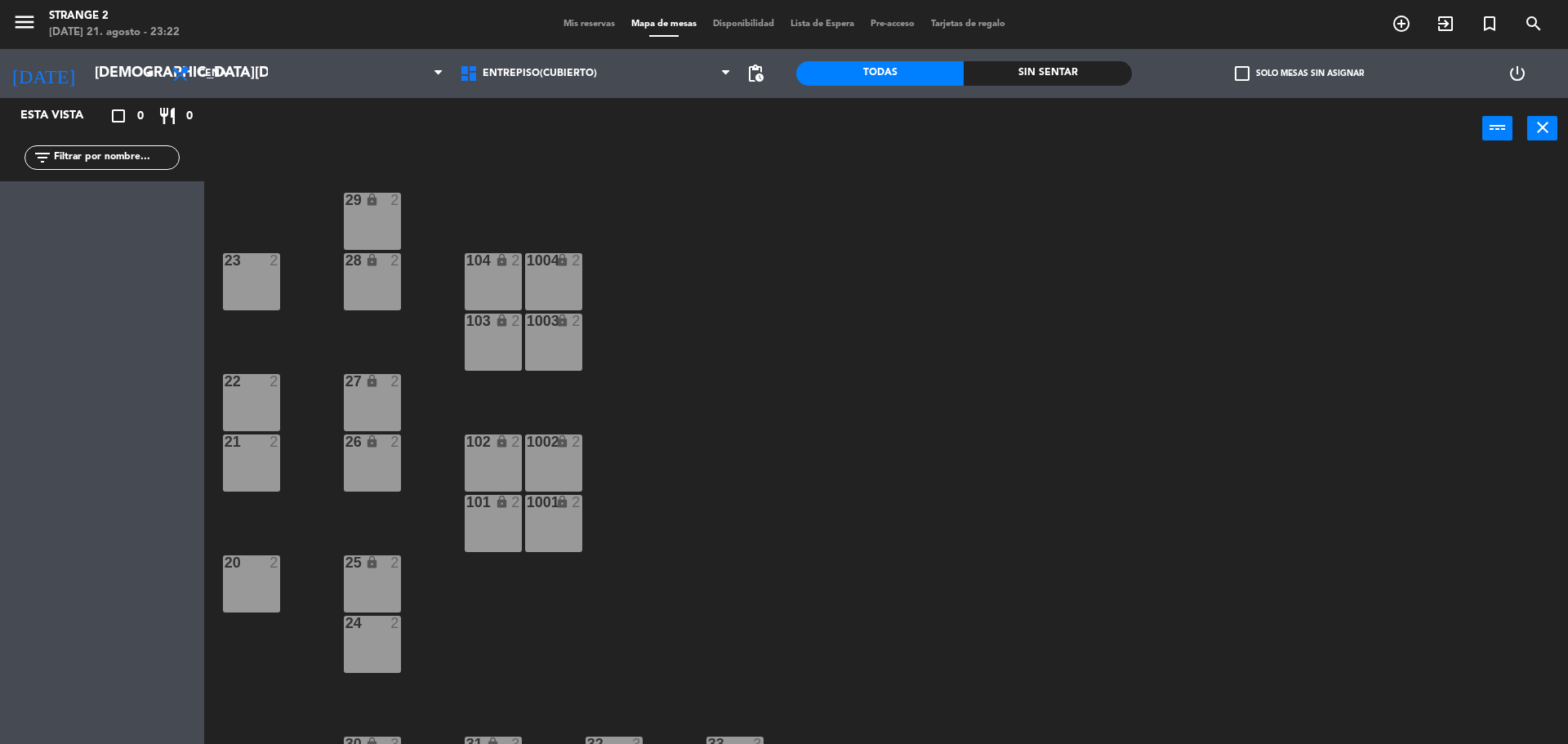
type input "[DATE]"
click at [29, 18] on icon "menu" at bounding box center [24, 22] width 25 height 25
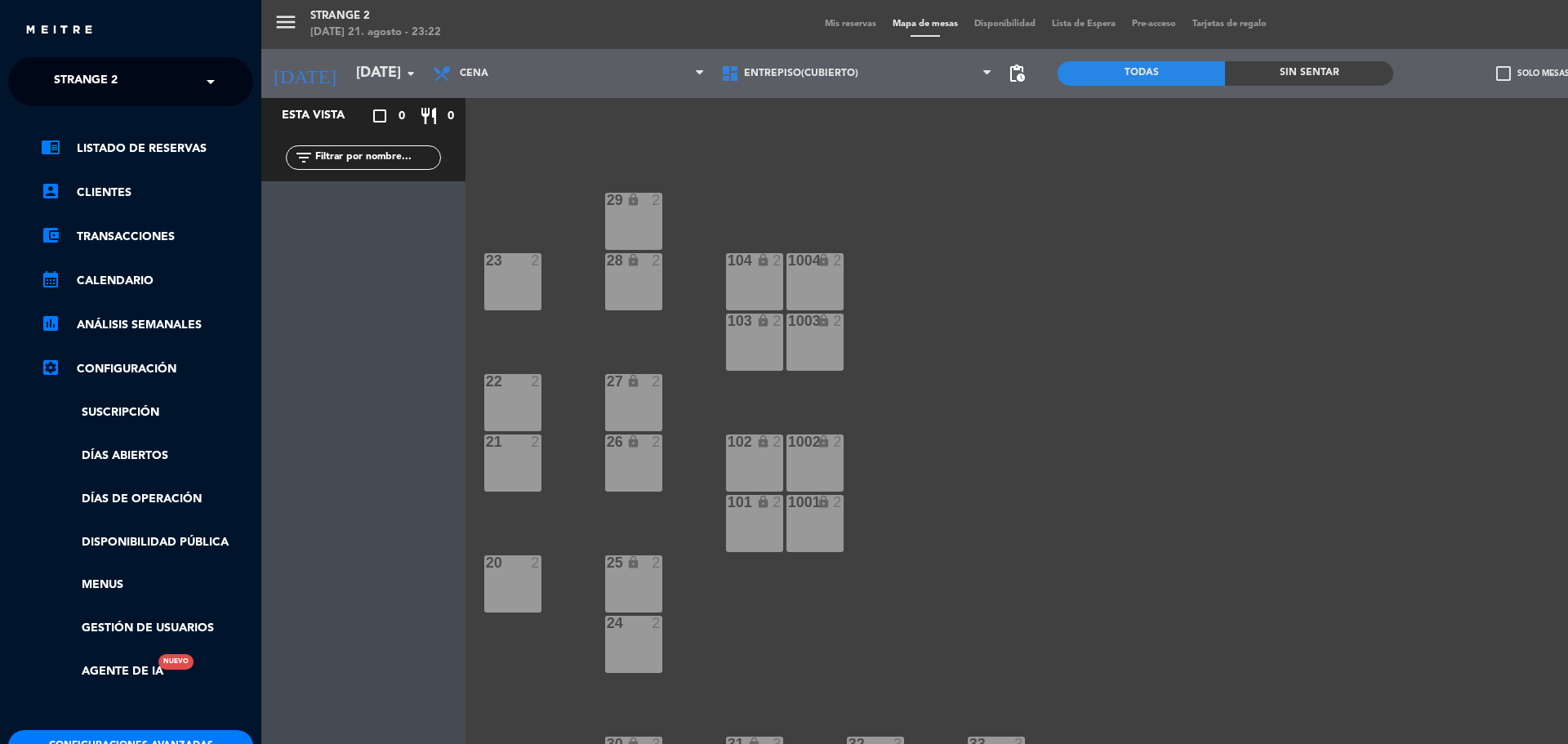
click at [187, 510] on ul "chrome_reader_mode Listado de Reservas account_box Clientes account_balance_wal…" at bounding box center [131, 410] width 245 height 542
click at [190, 497] on link "Días de Operación" at bounding box center [147, 500] width 212 height 19
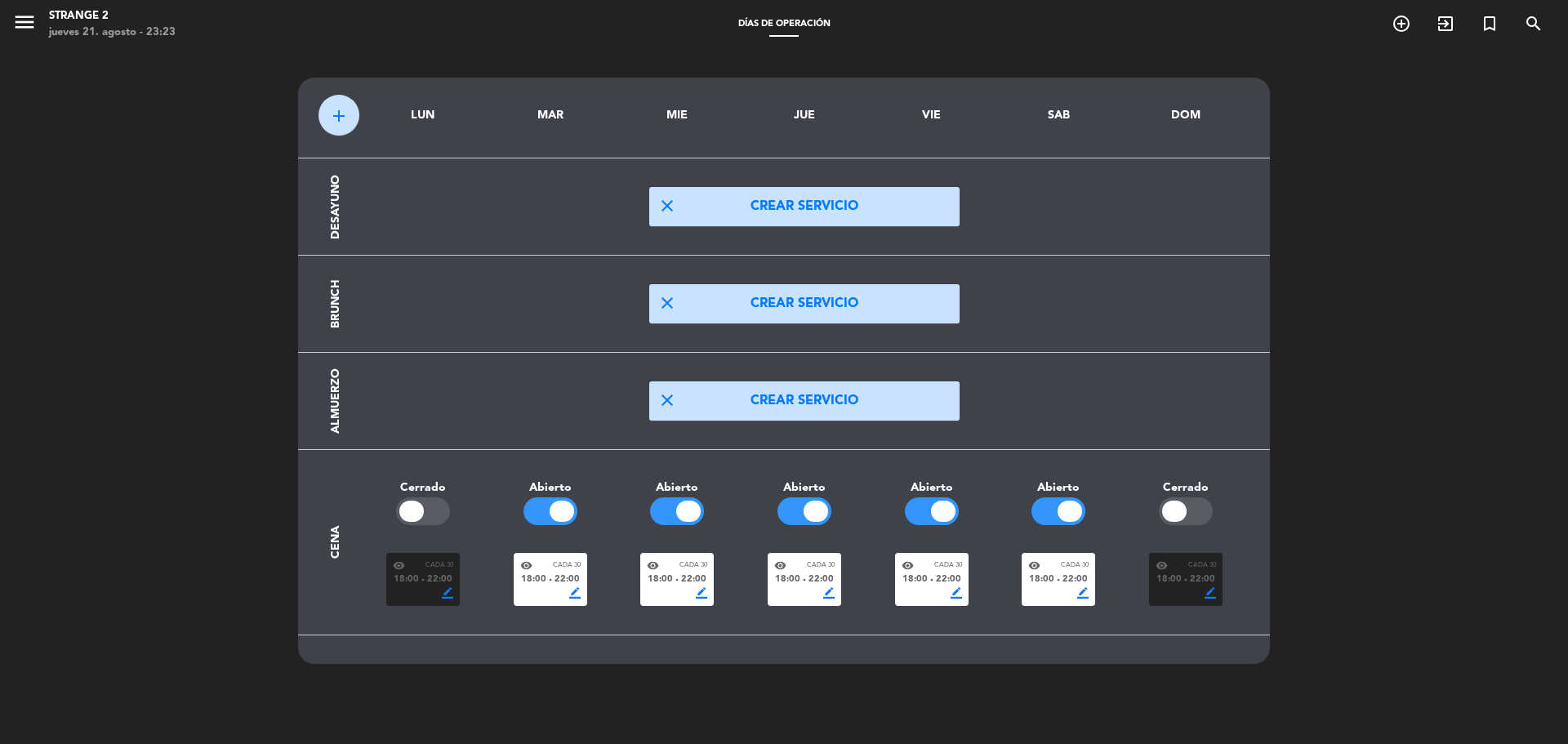
click at [195, 102] on div "add LUN MAR MIE JUE VIE SAB DOM Desayuno close Crear servicio Brunch close Crea…" at bounding box center [784, 421] width 1568 height 744
click at [25, 20] on icon "menu" at bounding box center [24, 22] width 25 height 25
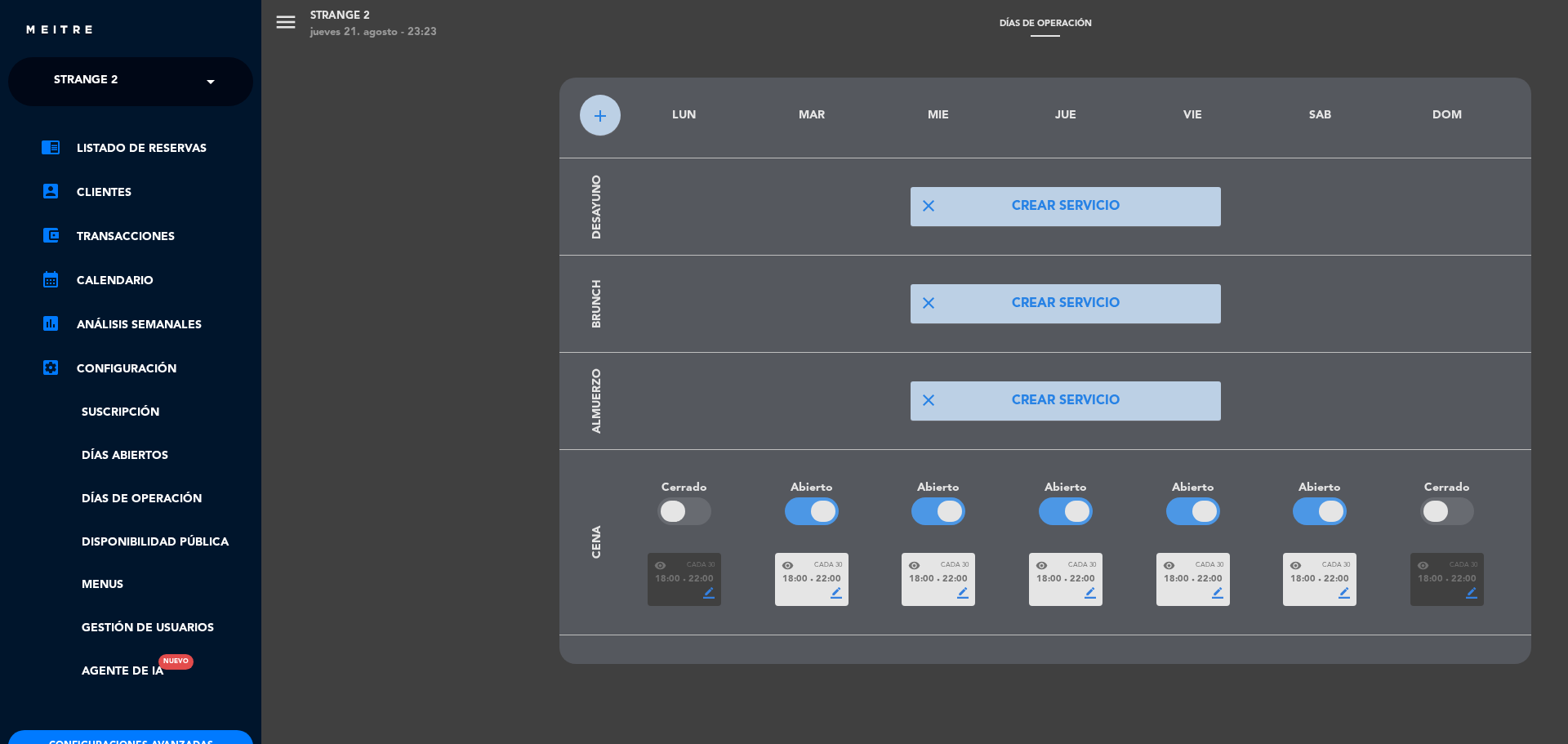
click at [119, 72] on div "× Strange 2" at bounding box center [94, 82] width 94 height 35
click at [125, 151] on link "chrome_reader_mode Listado de Reservas" at bounding box center [147, 149] width 212 height 20
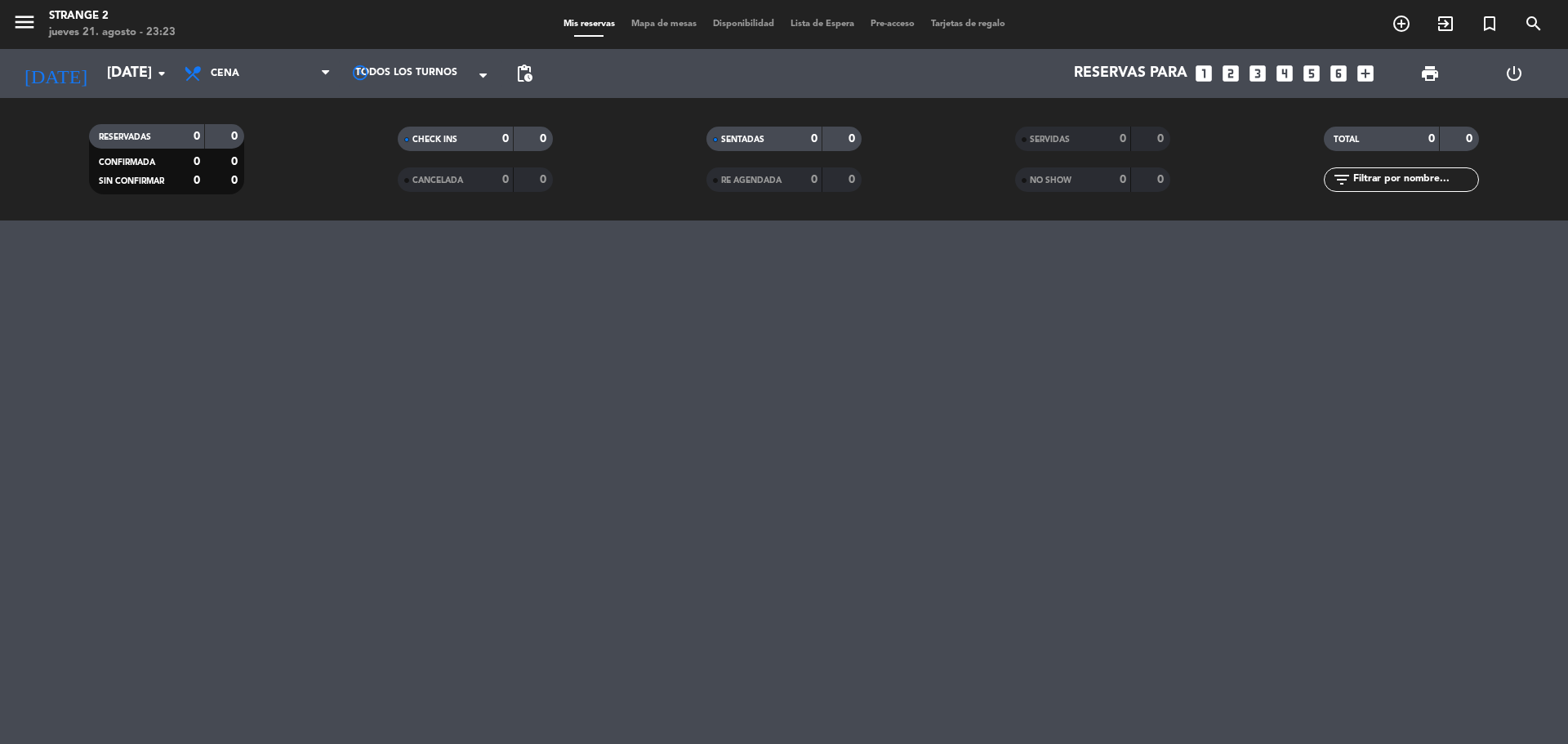
click at [657, 28] on span "Mapa de mesas" at bounding box center [664, 25] width 82 height 9
